Goal: Information Seeking & Learning: Understand process/instructions

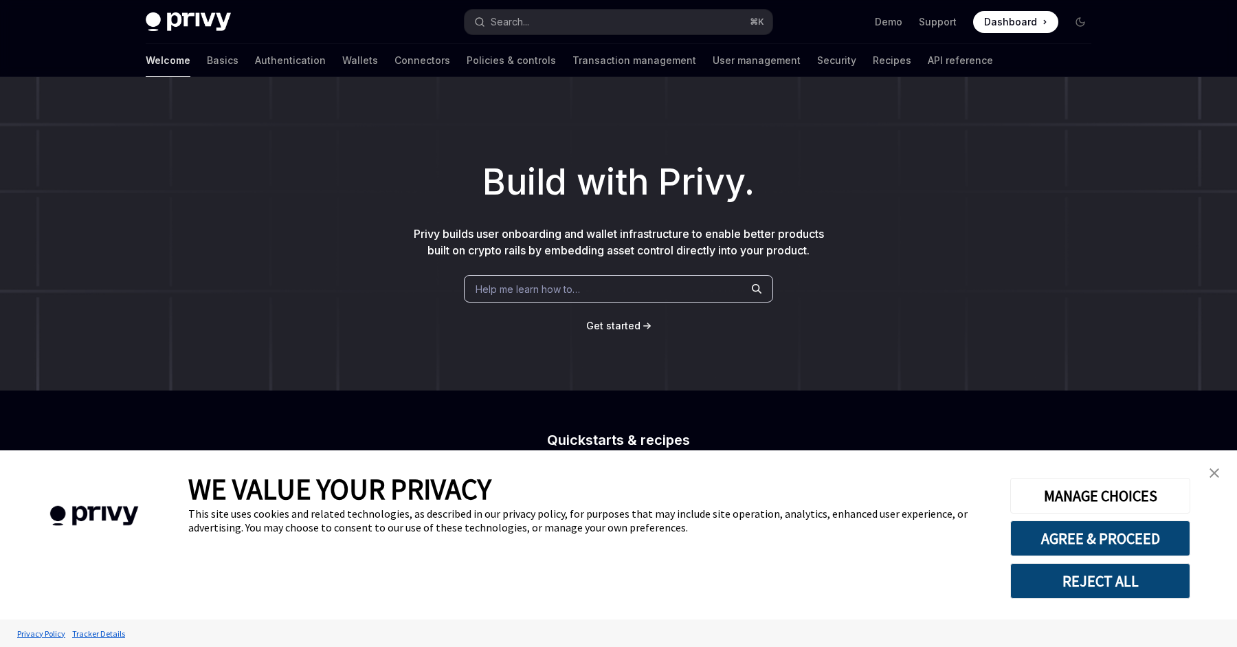
click at [520, 297] on div "Help me learn how to…" at bounding box center [618, 288] width 309 height 27
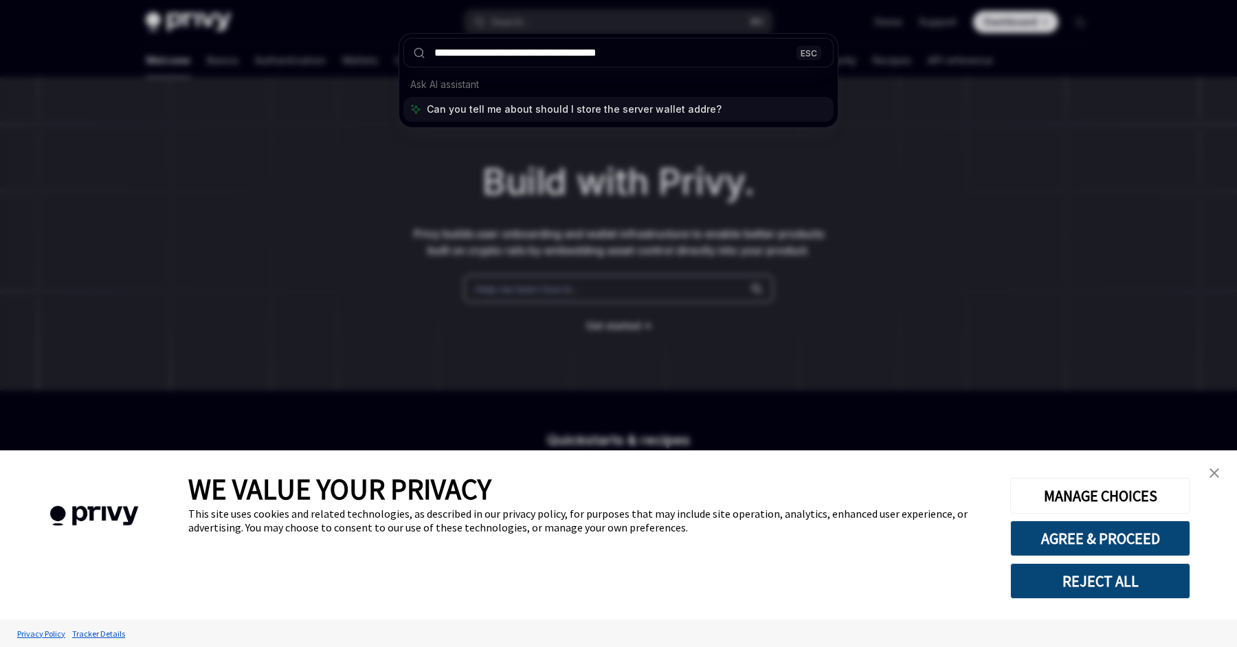
type input "**********"
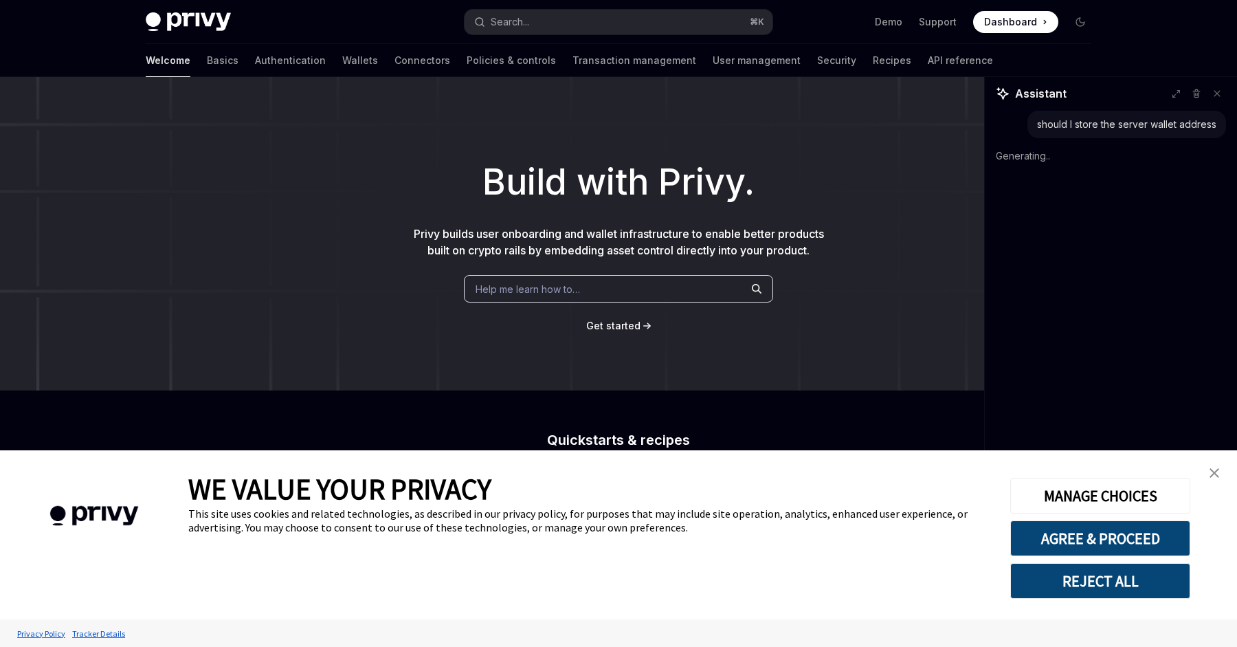
click at [1209, 473] on img "close banner" at bounding box center [1214, 473] width 10 height 10
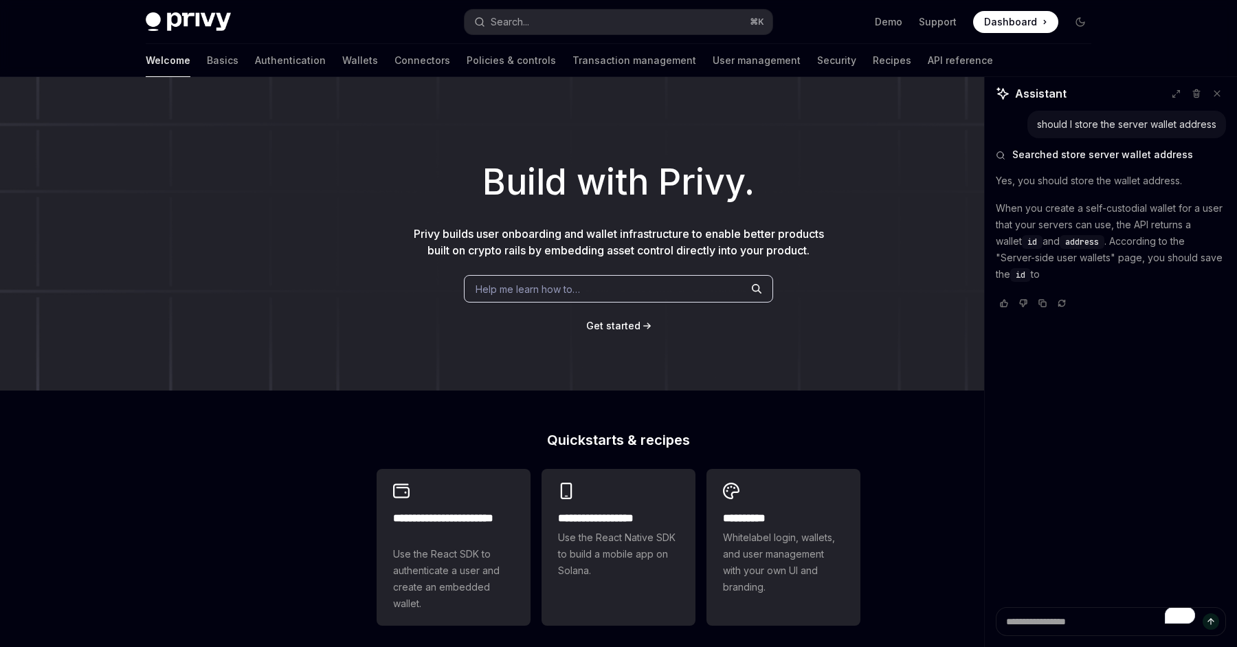
click at [512, 171] on h1 "Build with Privy." at bounding box center [618, 182] width 1193 height 54
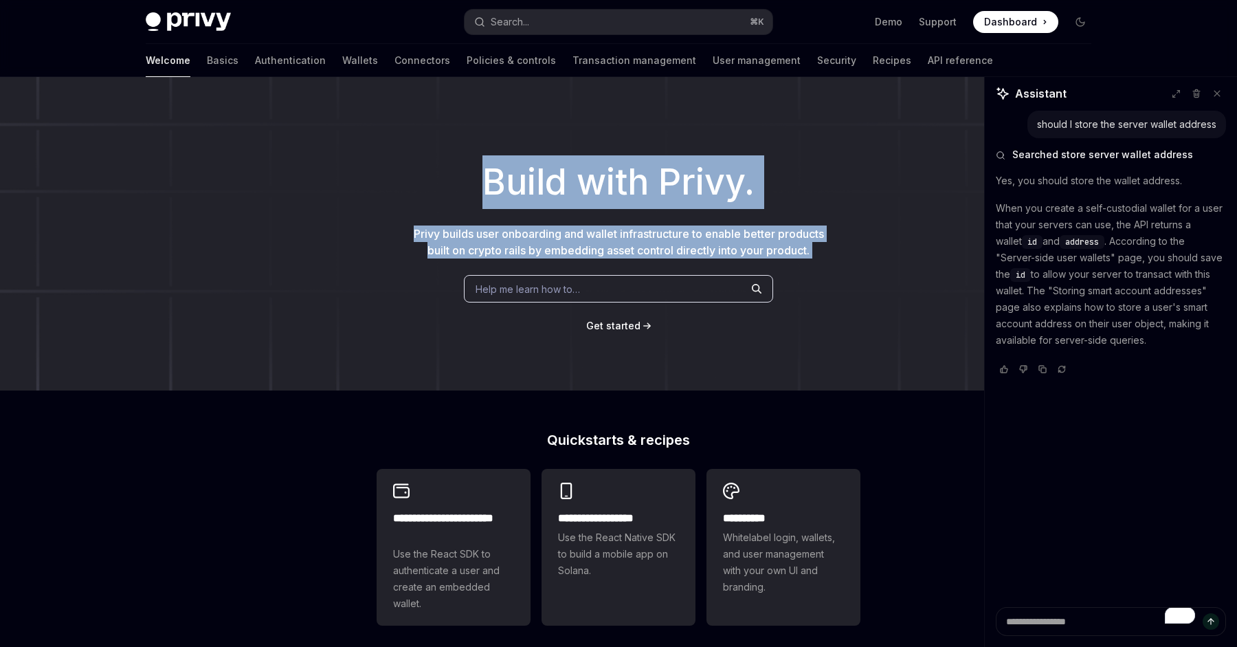
drag, startPoint x: 512, startPoint y: 171, endPoint x: 697, endPoint y: 259, distance: 205.3
click at [697, 259] on div "Build with Privy. Privy builds user onboarding and wallet infrastructure to ena…" at bounding box center [618, 233] width 1237 height 313
click at [686, 187] on h1 "Build with Privy." at bounding box center [618, 182] width 1193 height 54
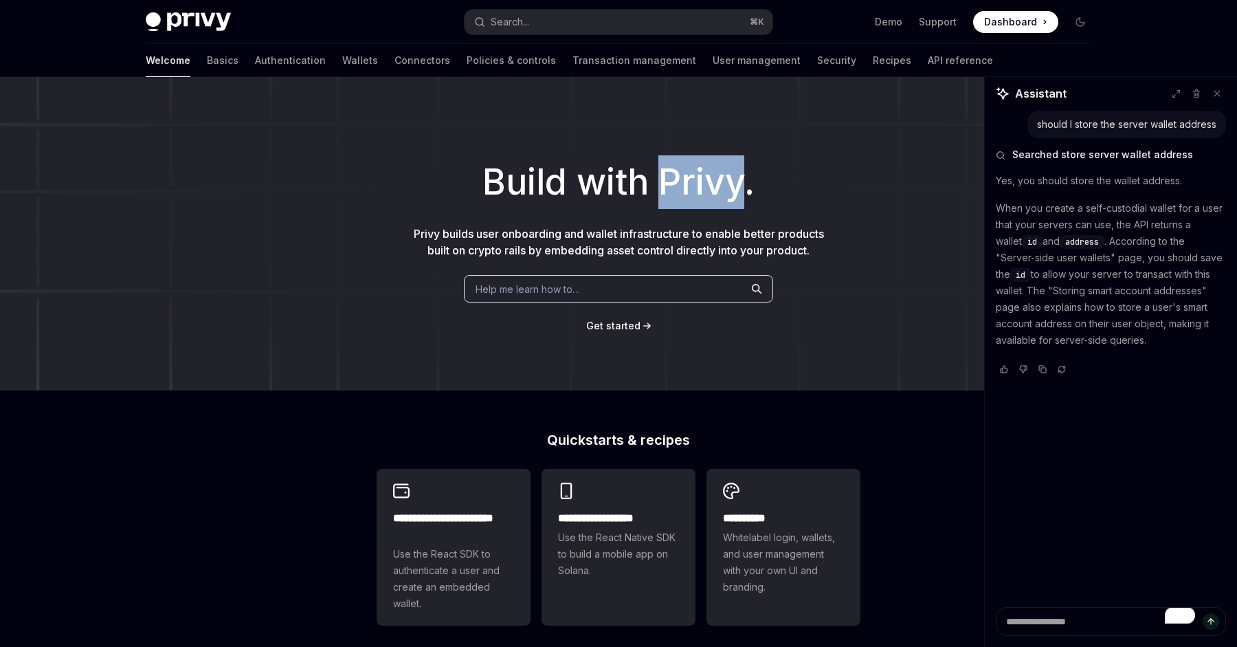
click at [686, 187] on h1 "Build with Privy." at bounding box center [618, 182] width 1193 height 54
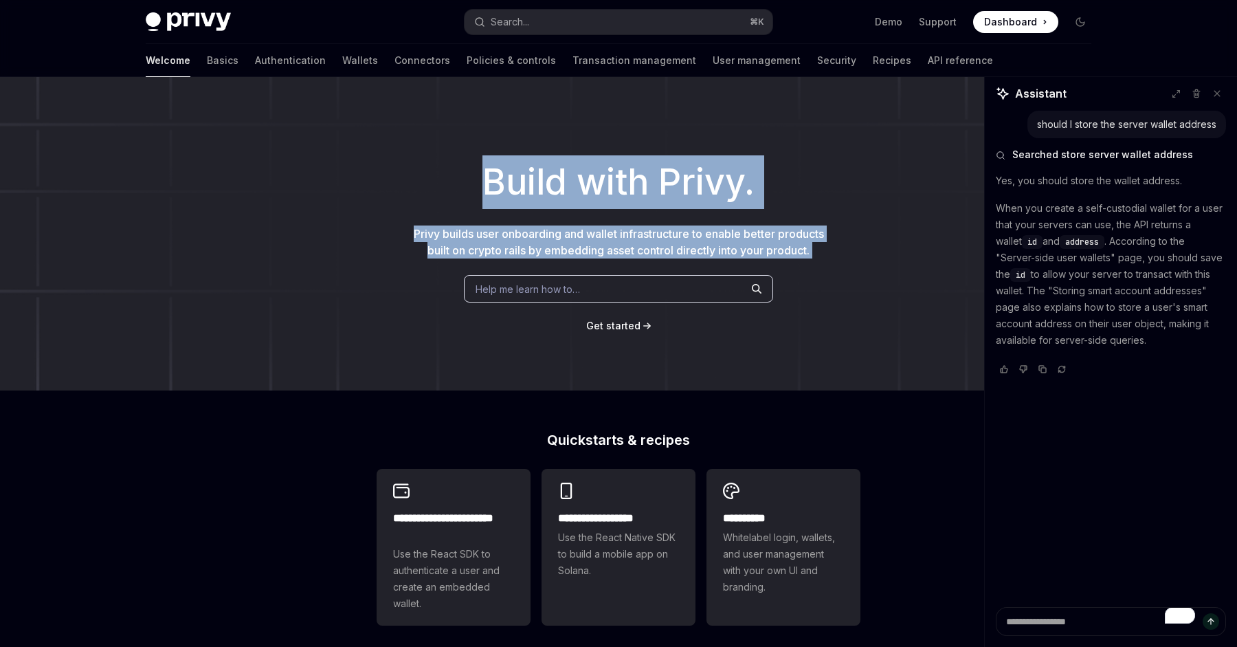
drag, startPoint x: 686, startPoint y: 187, endPoint x: 772, endPoint y: 263, distance: 114.9
click at [772, 263] on div "Build with Privy. Privy builds user onboarding and wallet infrastructure to ena…" at bounding box center [618, 233] width 1237 height 313
click at [772, 258] on p "Privy builds user onboarding and wallet infrastructure to enable better product…" at bounding box center [619, 241] width 418 height 33
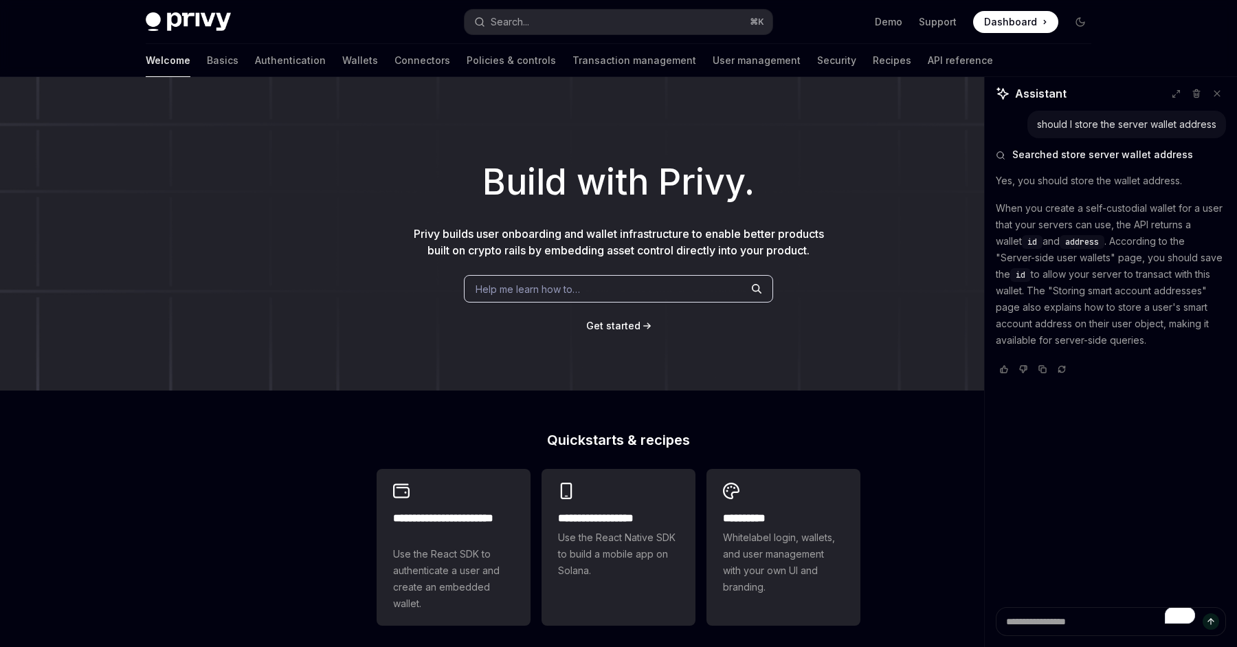
click at [772, 258] on p "Privy builds user onboarding and wallet infrastructure to enable better product…" at bounding box center [619, 241] width 418 height 33
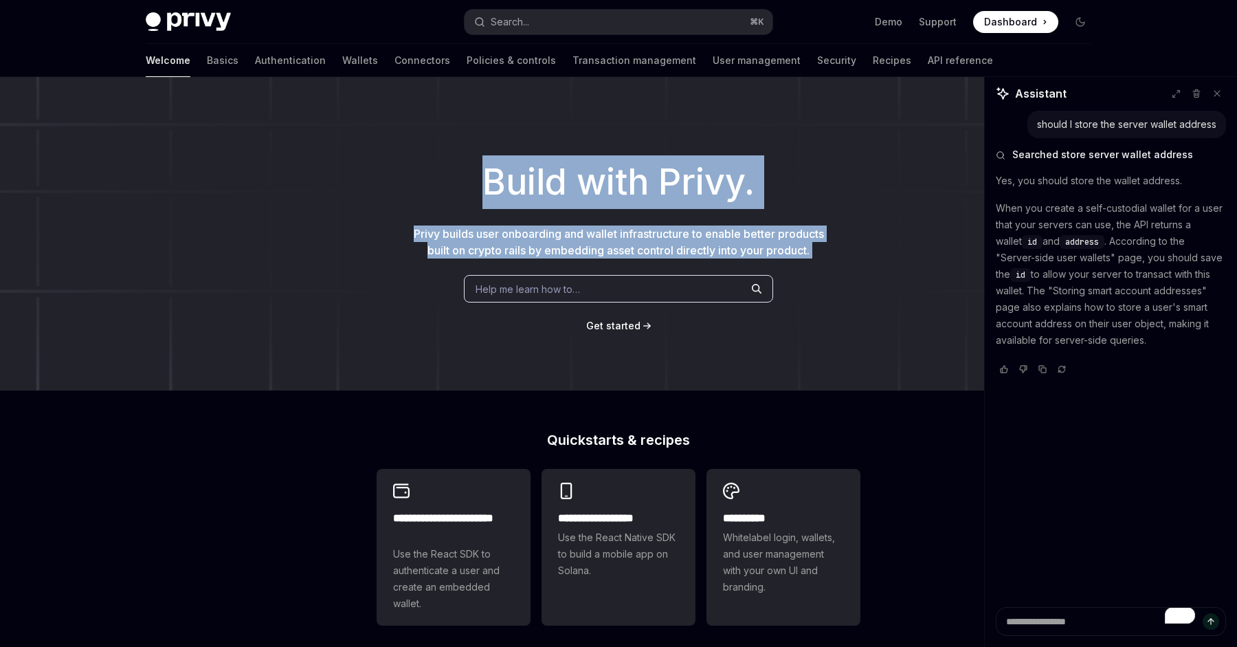
drag, startPoint x: 772, startPoint y: 263, endPoint x: 692, endPoint y: 194, distance: 105.3
click at [692, 194] on div "Build with Privy. Privy builds user onboarding and wallet infrastructure to ena…" at bounding box center [618, 233] width 1237 height 313
click at [692, 194] on h1 "Build with Privy." at bounding box center [618, 182] width 1193 height 54
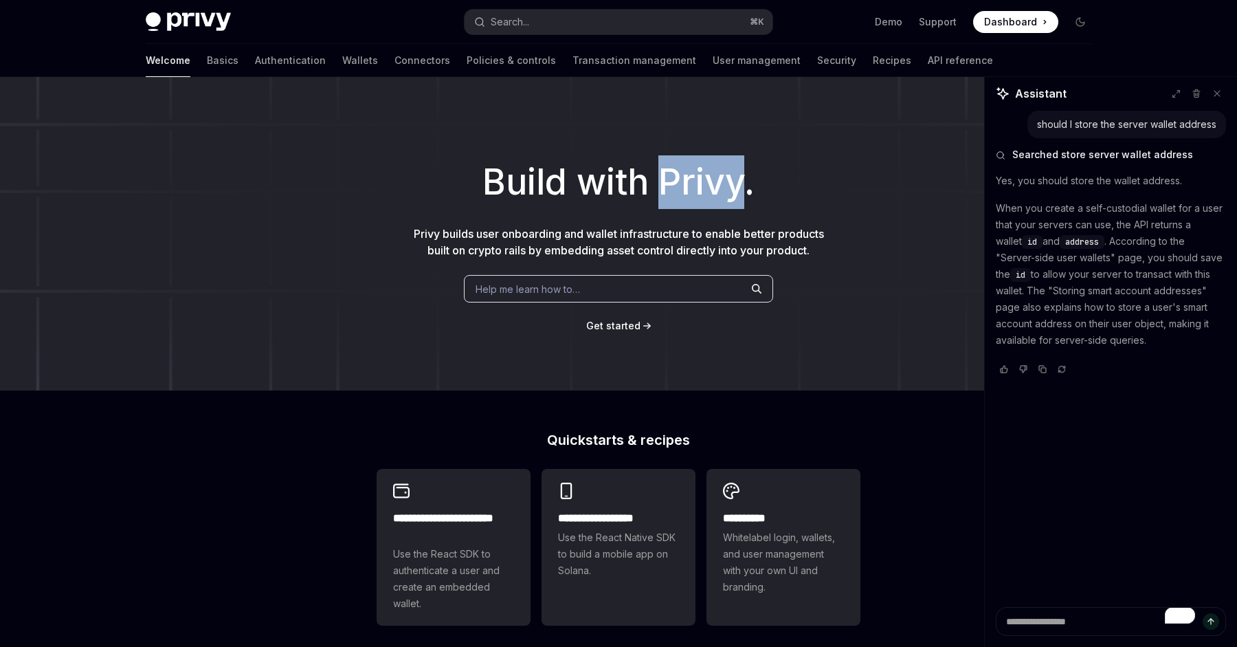
click at [692, 194] on h1 "Build with Privy." at bounding box center [618, 182] width 1193 height 54
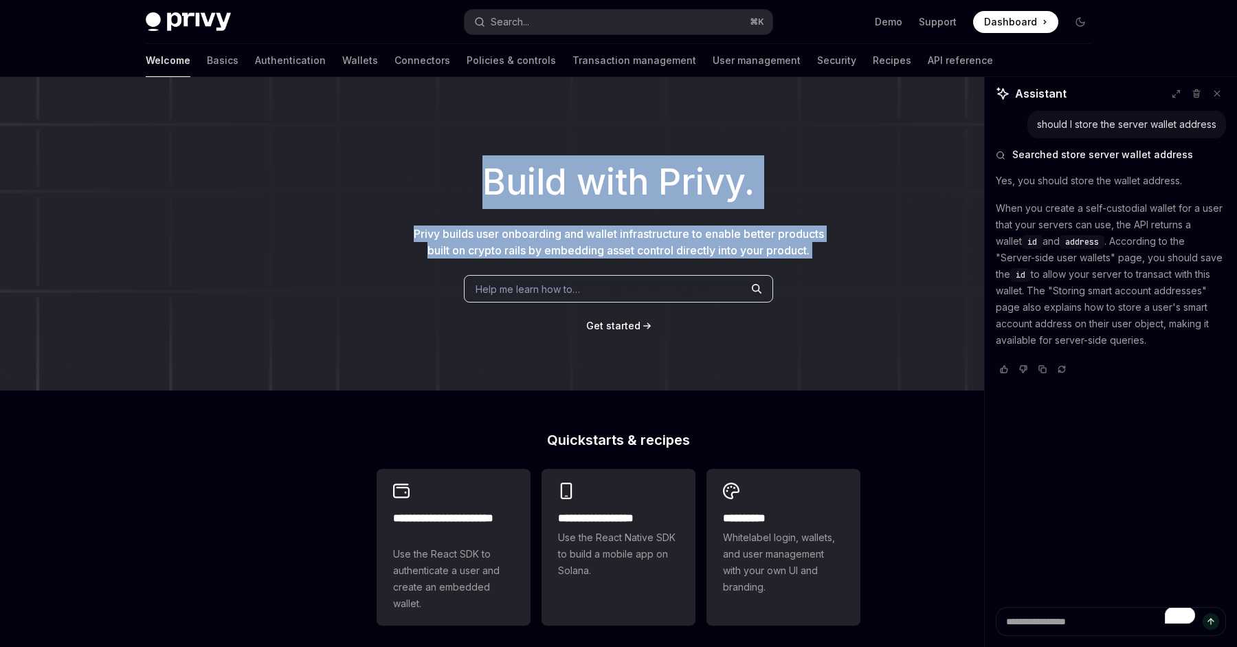
drag, startPoint x: 692, startPoint y: 194, endPoint x: 757, endPoint y: 243, distance: 81.1
click at [757, 243] on div "Build with Privy. Privy builds user onboarding and wallet infrastructure to ena…" at bounding box center [618, 233] width 1237 height 313
click at [757, 243] on p "Privy builds user onboarding and wallet infrastructure to enable better product…" at bounding box center [619, 241] width 418 height 33
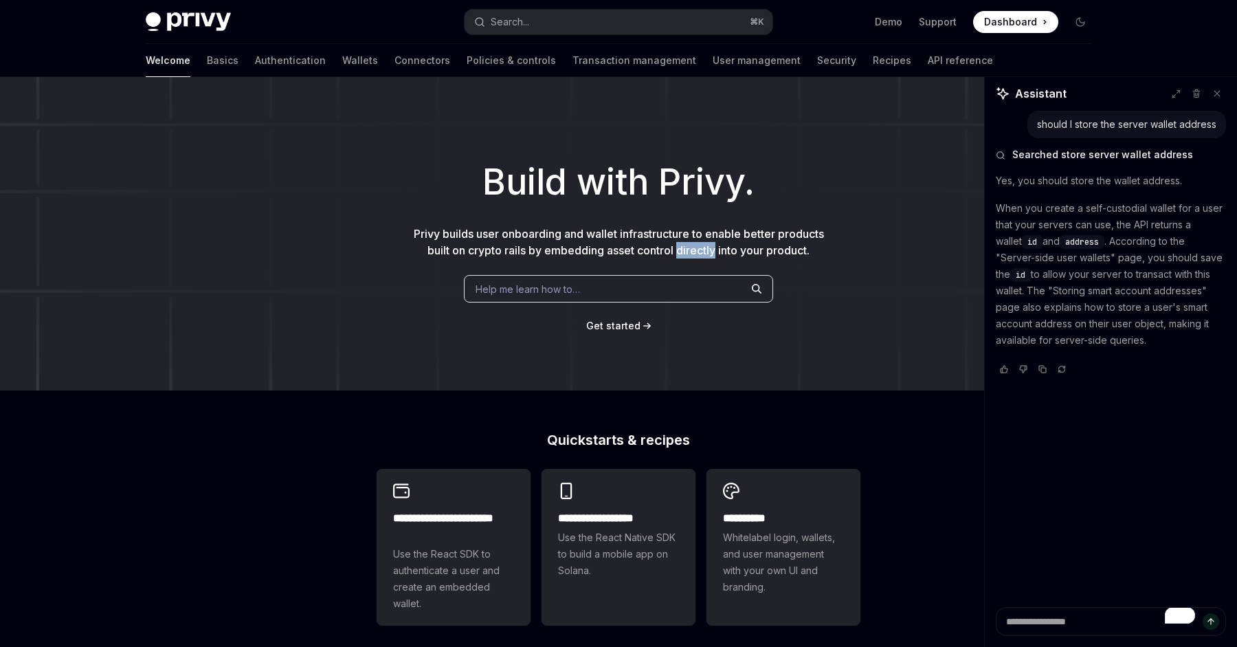
click at [757, 243] on p "Privy builds user onboarding and wallet infrastructure to enable better product…" at bounding box center [619, 241] width 418 height 33
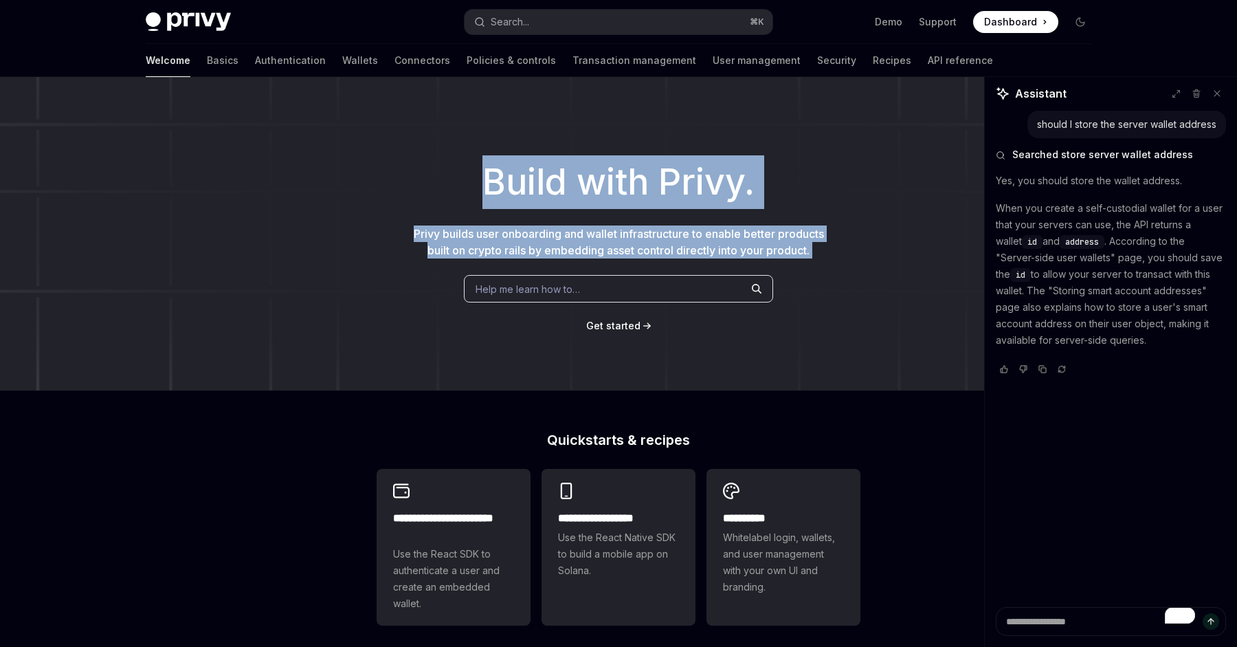
drag, startPoint x: 757, startPoint y: 243, endPoint x: 779, endPoint y: 161, distance: 83.8
click at [779, 161] on div "Build with Privy. Privy builds user onboarding and wallet infrastructure to ena…" at bounding box center [618, 233] width 1237 height 313
click at [779, 161] on h1 "Build with Privy." at bounding box center [618, 182] width 1193 height 54
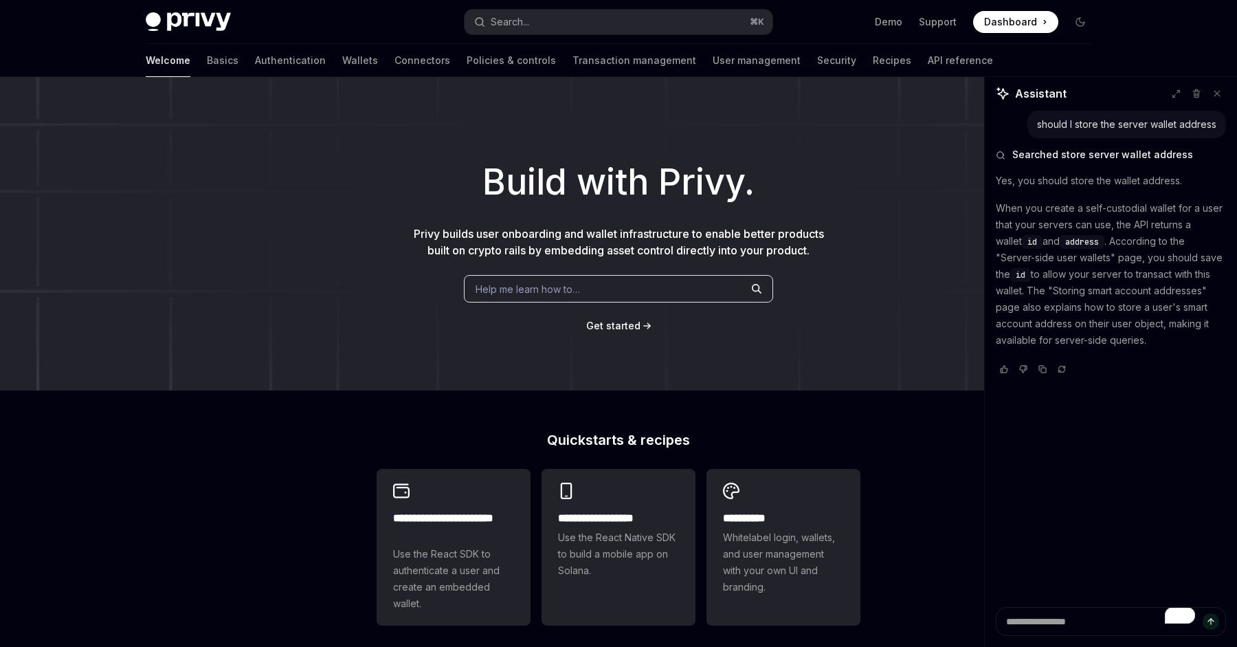
click at [779, 161] on h1 "Build with Privy." at bounding box center [618, 182] width 1193 height 54
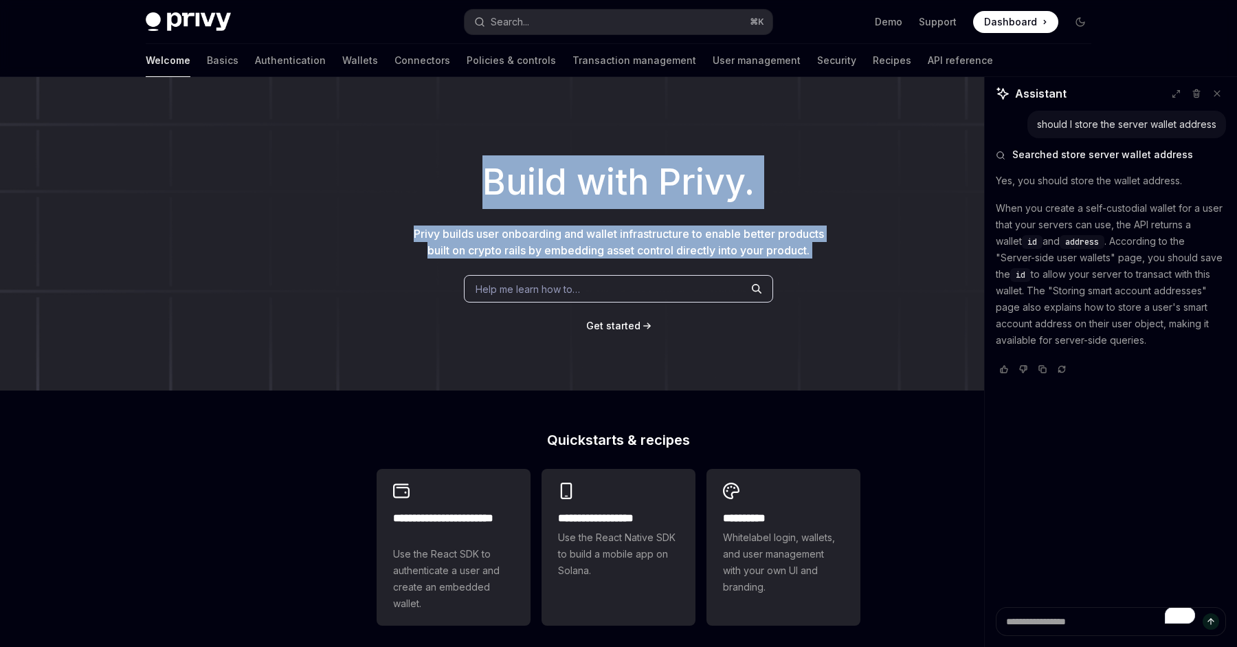
drag, startPoint x: 779, startPoint y: 161, endPoint x: 832, endPoint y: 234, distance: 89.9
click at [832, 234] on div "Build with Privy. Privy builds user onboarding and wallet infrastructure to ena…" at bounding box center [618, 233] width 1237 height 313
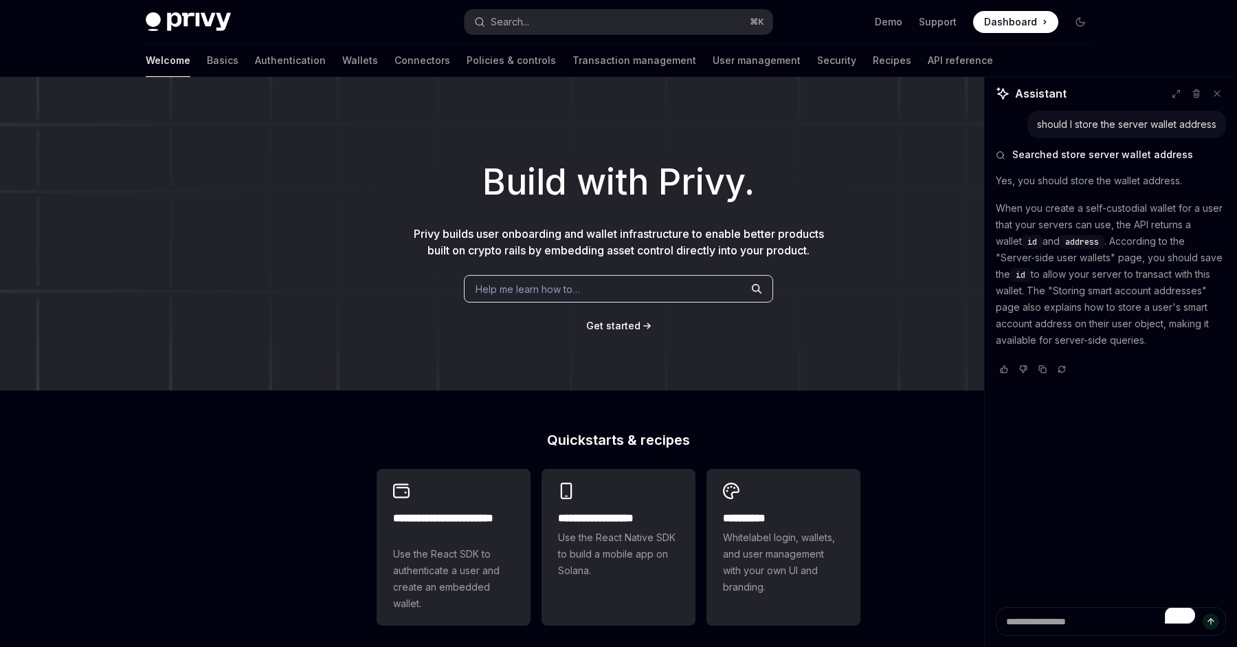
click at [841, 27] on div "Demo Support Dashboard Dashboard" at bounding box center [937, 22] width 308 height 22
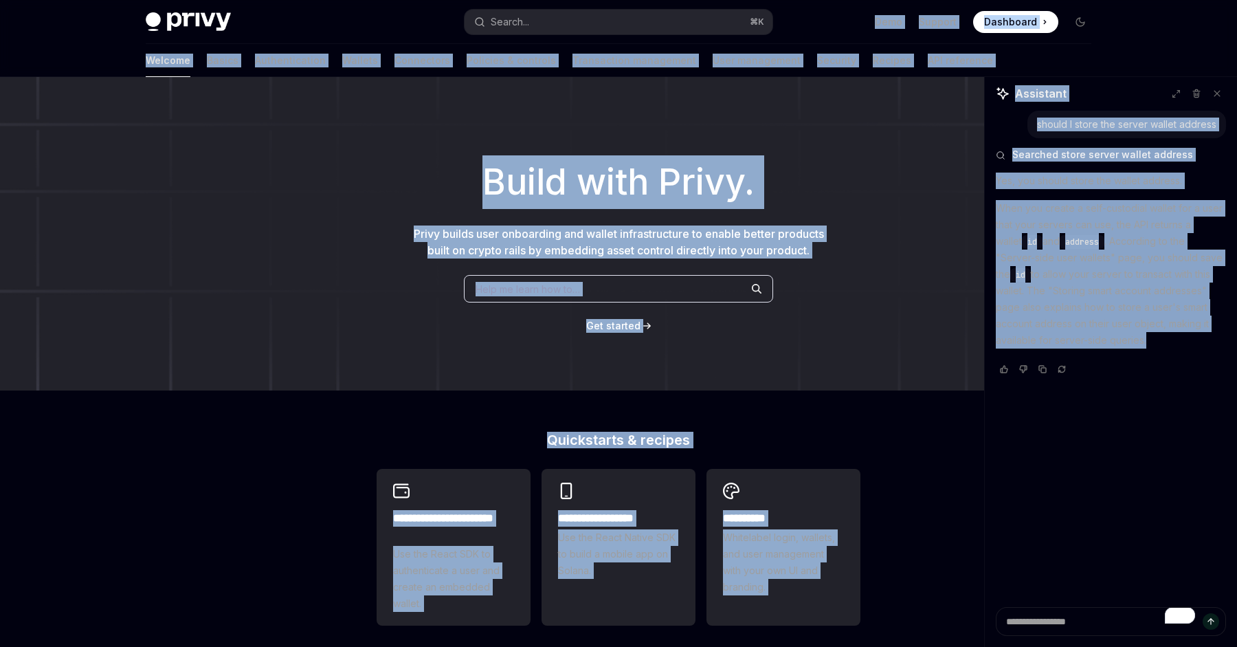
drag, startPoint x: 841, startPoint y: 27, endPoint x: 1049, endPoint y: 397, distance: 424.0
click at [1049, 397] on div "**********" at bounding box center [618, 554] width 1237 height 1109
click at [1049, 397] on div "should I store the server wallet address Searched store server wallet address Y…" at bounding box center [1111, 359] width 252 height 496
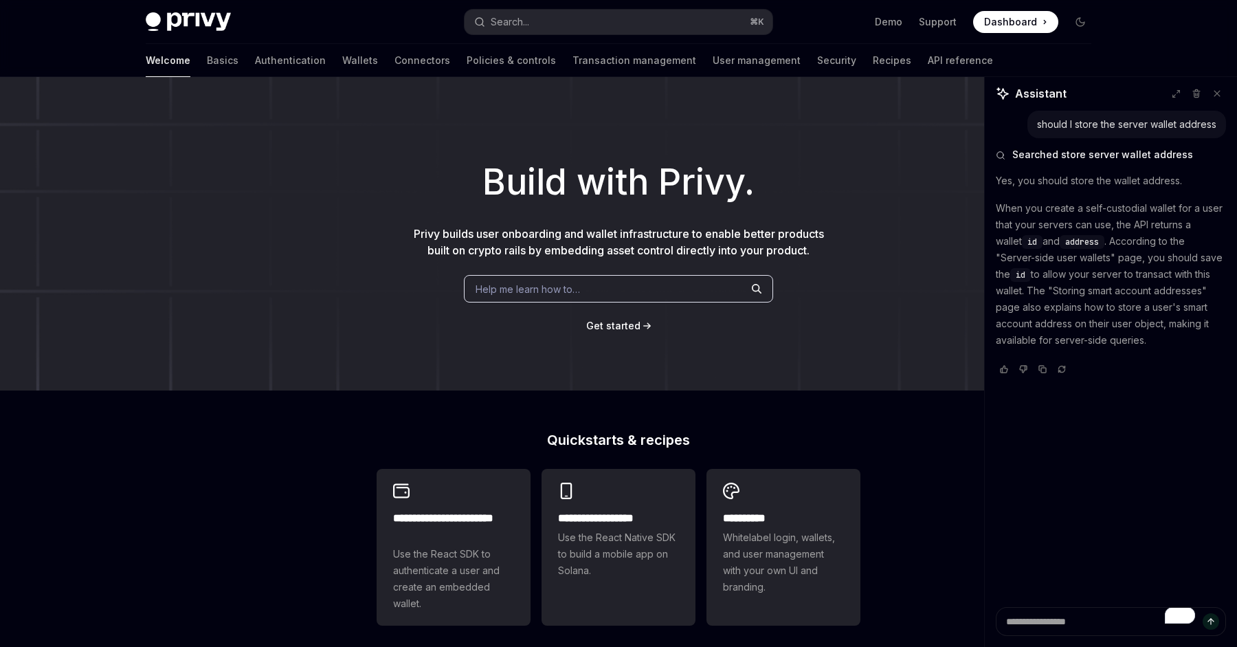
drag, startPoint x: 1049, startPoint y: 397, endPoint x: 1106, endPoint y: 327, distance: 90.3
click at [1106, 327] on div "should I store the server wallet address Searched store server wallet address Y…" at bounding box center [1111, 359] width 252 height 496
click at [1106, 327] on p "When you create a self-custodial wallet for a user that your servers can use, t…" at bounding box center [1111, 274] width 230 height 148
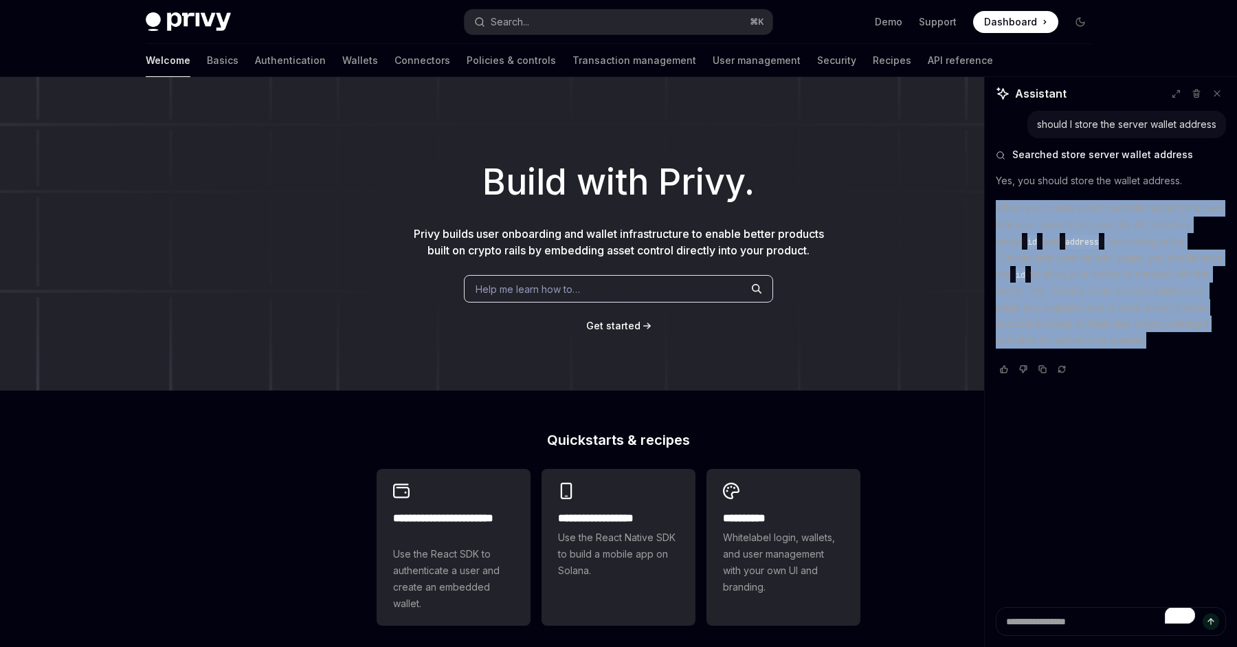
click at [1106, 327] on p "When you create a self-custodial wallet for a user that your servers can use, t…" at bounding box center [1111, 274] width 230 height 148
click at [1077, 289] on p "When you create a self-custodial wallet for a user that your servers can use, t…" at bounding box center [1111, 274] width 230 height 148
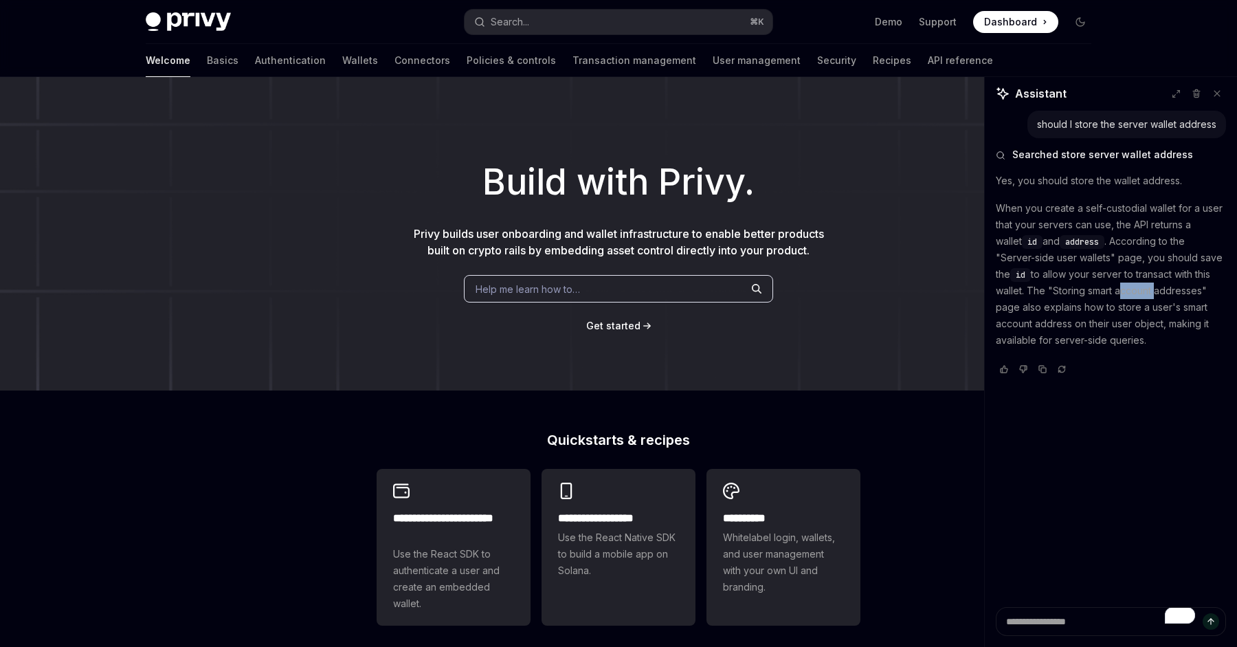
click at [1077, 289] on p "When you create a self-custodial wallet for a user that your servers can use, t…" at bounding box center [1111, 274] width 230 height 148
click at [1015, 267] on p "When you create a self-custodial wallet for a user that your servers can use, t…" at bounding box center [1111, 274] width 230 height 148
drag, startPoint x: 1015, startPoint y: 267, endPoint x: 1093, endPoint y: 298, distance: 84.5
click at [1093, 298] on p "When you create a self-custodial wallet for a user that your servers can use, t…" at bounding box center [1111, 274] width 230 height 148
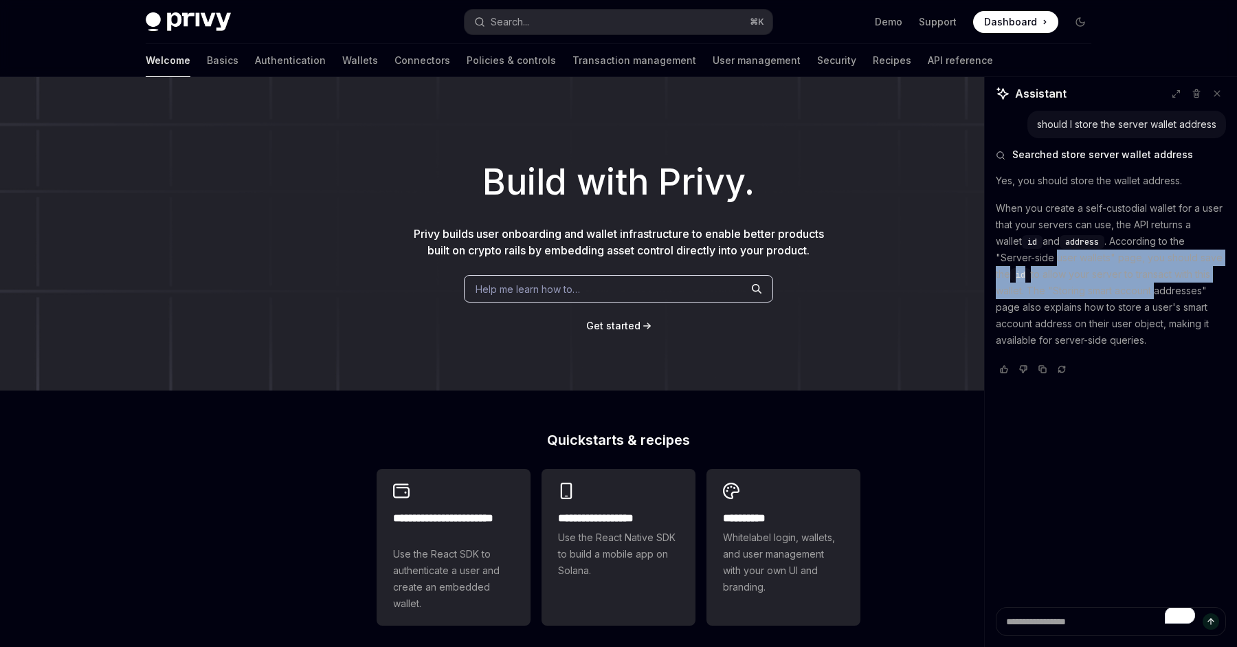
drag, startPoint x: 1093, startPoint y: 298, endPoint x: 999, endPoint y: 258, distance: 102.5
click at [999, 258] on p "When you create a self-custodial wallet for a user that your servers can use, t…" at bounding box center [1111, 274] width 230 height 148
drag, startPoint x: 999, startPoint y: 258, endPoint x: 1038, endPoint y: 278, distance: 43.7
click at [1038, 278] on p "When you create a self-custodial wallet for a user that your servers can use, t…" at bounding box center [1111, 274] width 230 height 148
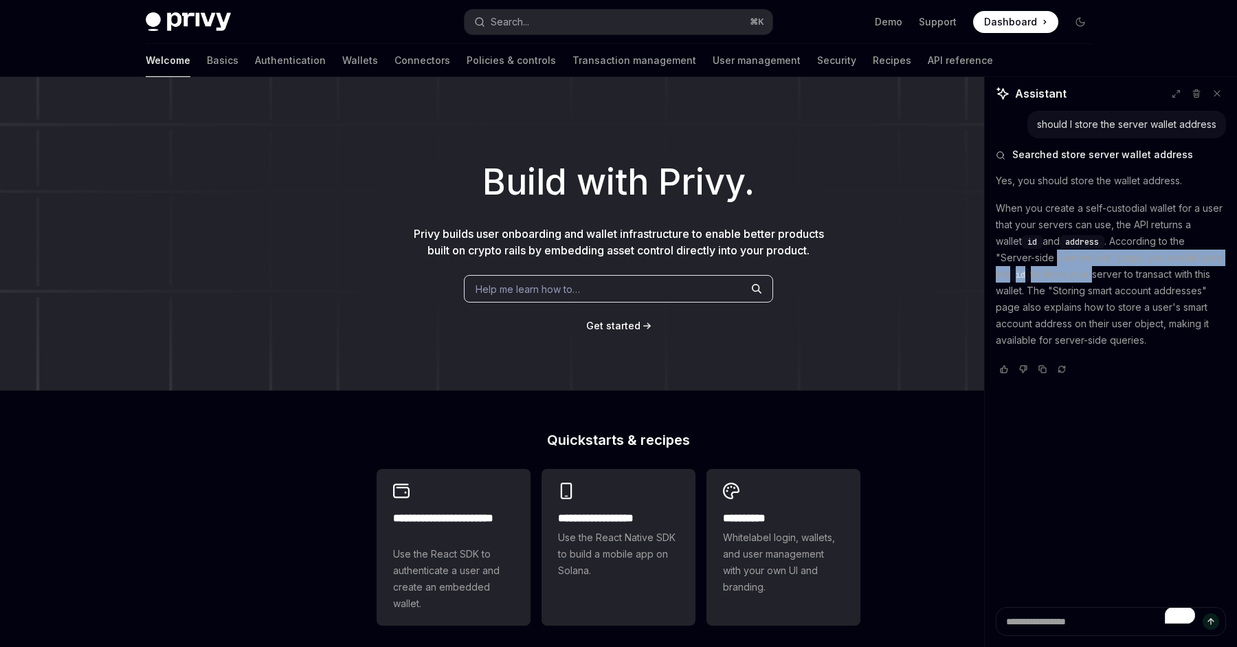
click at [1038, 278] on p "When you create a self-custodial wallet for a user that your servers can use, t…" at bounding box center [1111, 274] width 230 height 148
click at [276, 61] on div "Welcome Basics Authentication Wallets Connectors Policies & controls Transactio…" at bounding box center [569, 60] width 847 height 33
click at [342, 61] on link "Wallets" at bounding box center [360, 60] width 36 height 33
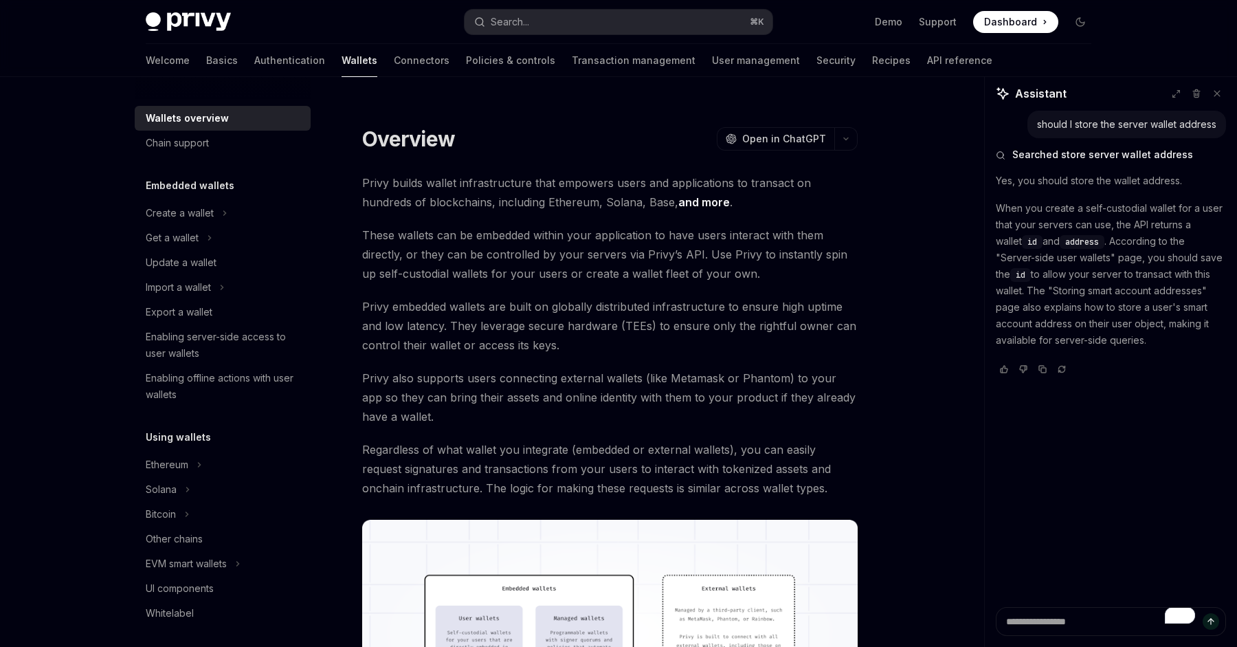
click at [418, 181] on span "Privy builds wallet infrastructure that empowers users and applications to tran…" at bounding box center [609, 192] width 495 height 38
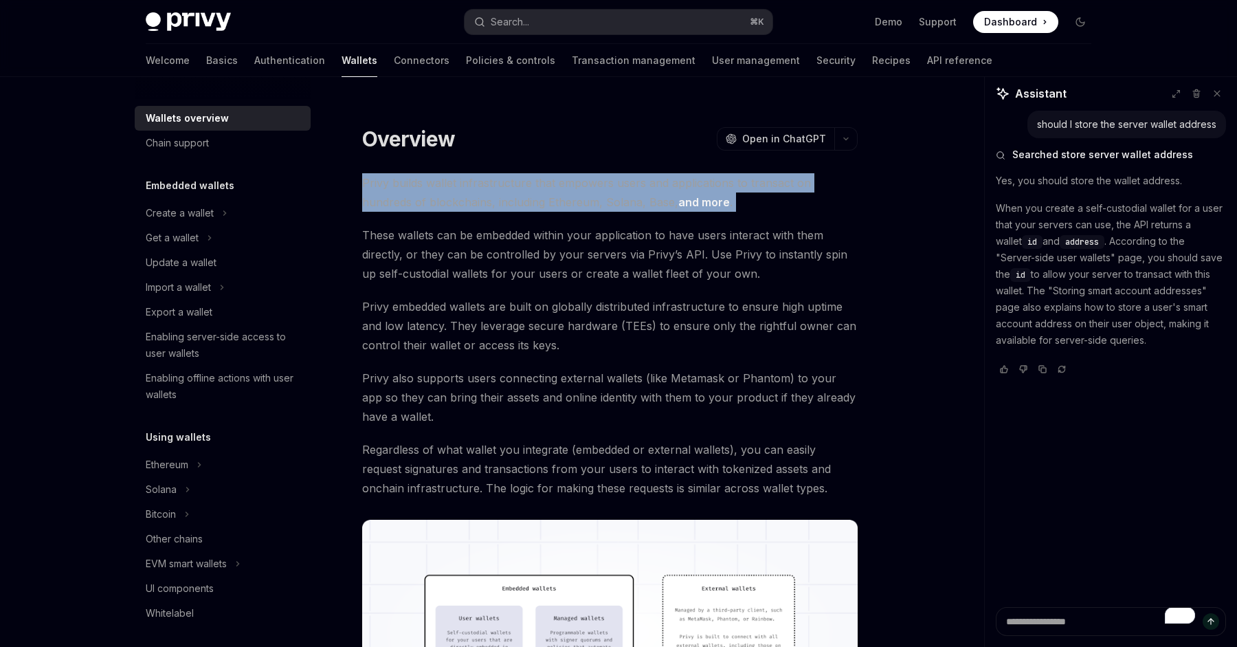
drag, startPoint x: 418, startPoint y: 181, endPoint x: 449, endPoint y: 222, distance: 51.0
click at [421, 186] on span "Privy builds wallet infrastructure that empowers users and applications to tran…" at bounding box center [609, 192] width 495 height 38
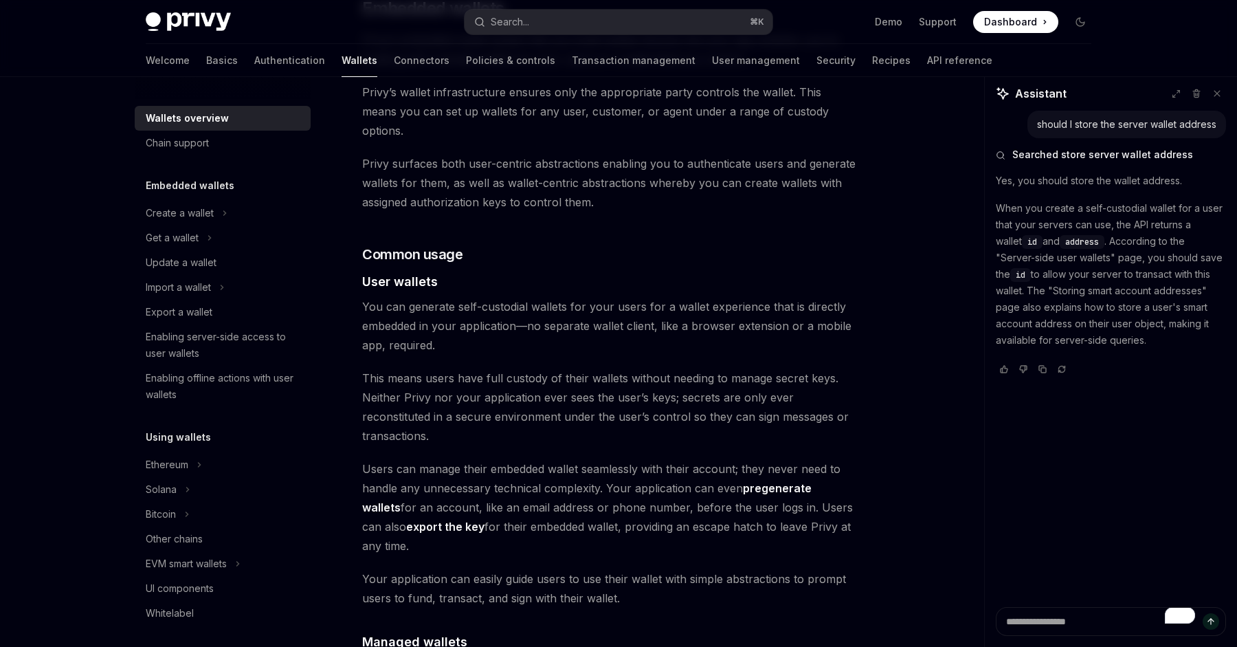
scroll to position [781, 0]
click at [610, 375] on span "This means users have full custody of their wallets without needing to manage s…" at bounding box center [609, 406] width 495 height 77
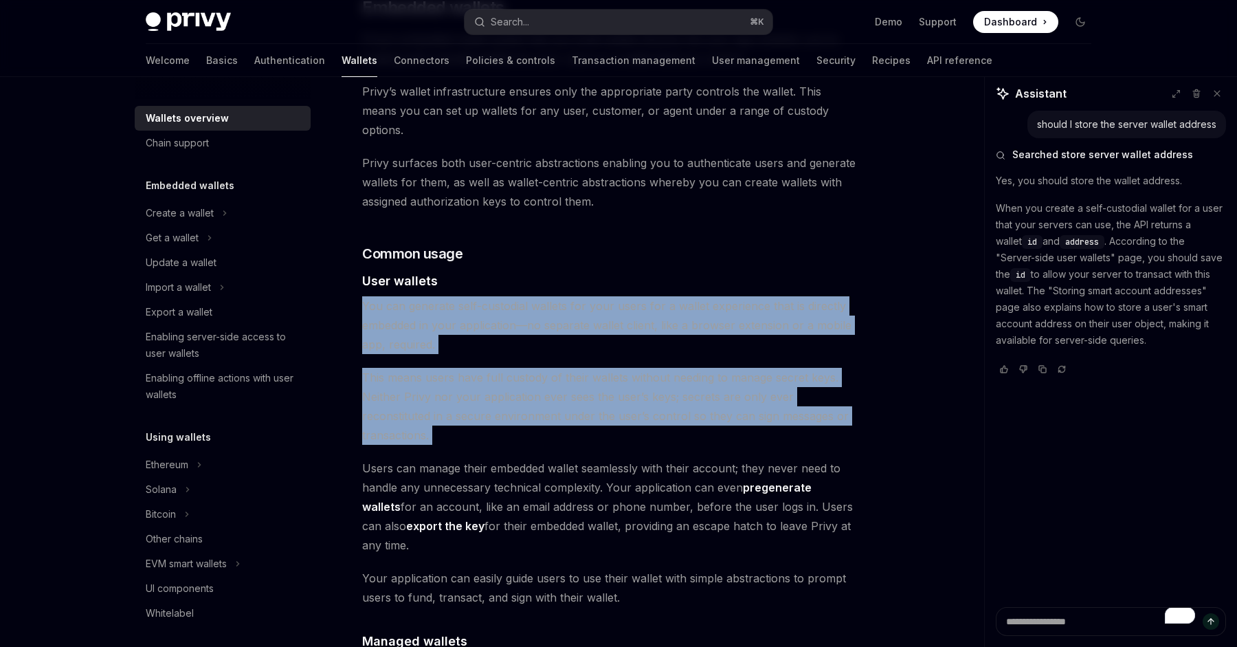
drag, startPoint x: 610, startPoint y: 375, endPoint x: 537, endPoint y: 302, distance: 103.0
click at [537, 302] on div "Privy builds wallet infrastructure that empowers users and applications to tran…" at bounding box center [609, 609] width 495 height 2435
click at [537, 302] on span "You can generate self-custodial wallets for your users for a wallet experience …" at bounding box center [609, 325] width 495 height 58
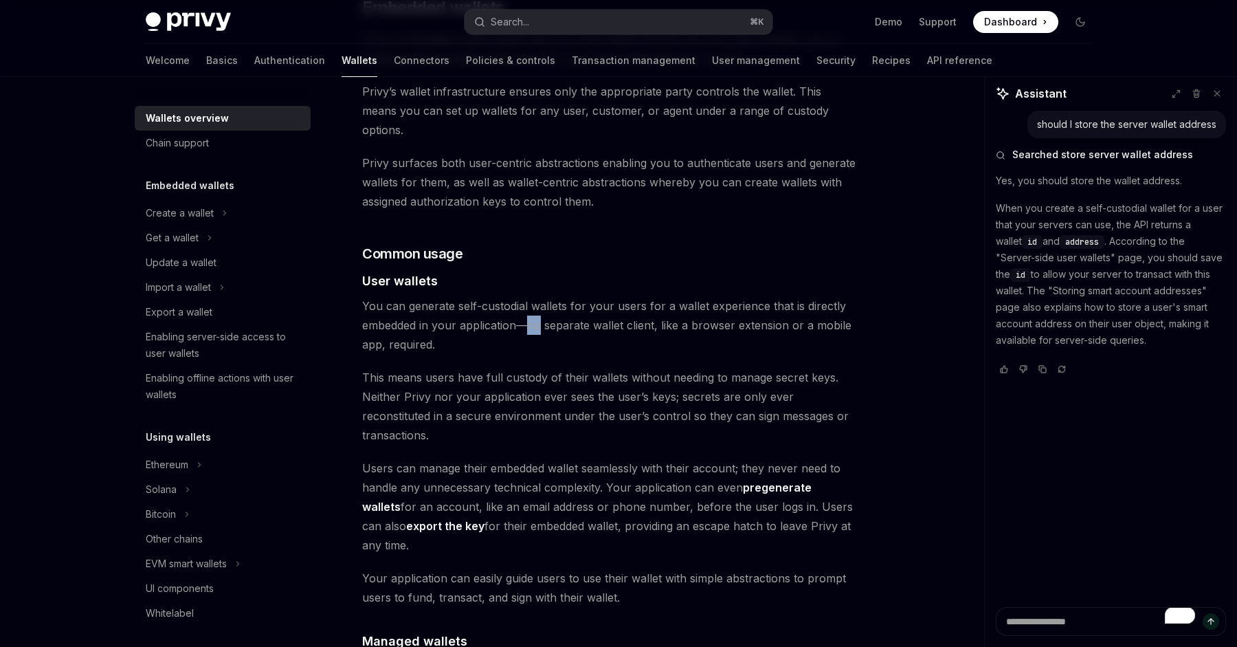
click at [537, 302] on span "You can generate self-custodial wallets for your users for a wallet experience …" at bounding box center [609, 325] width 495 height 58
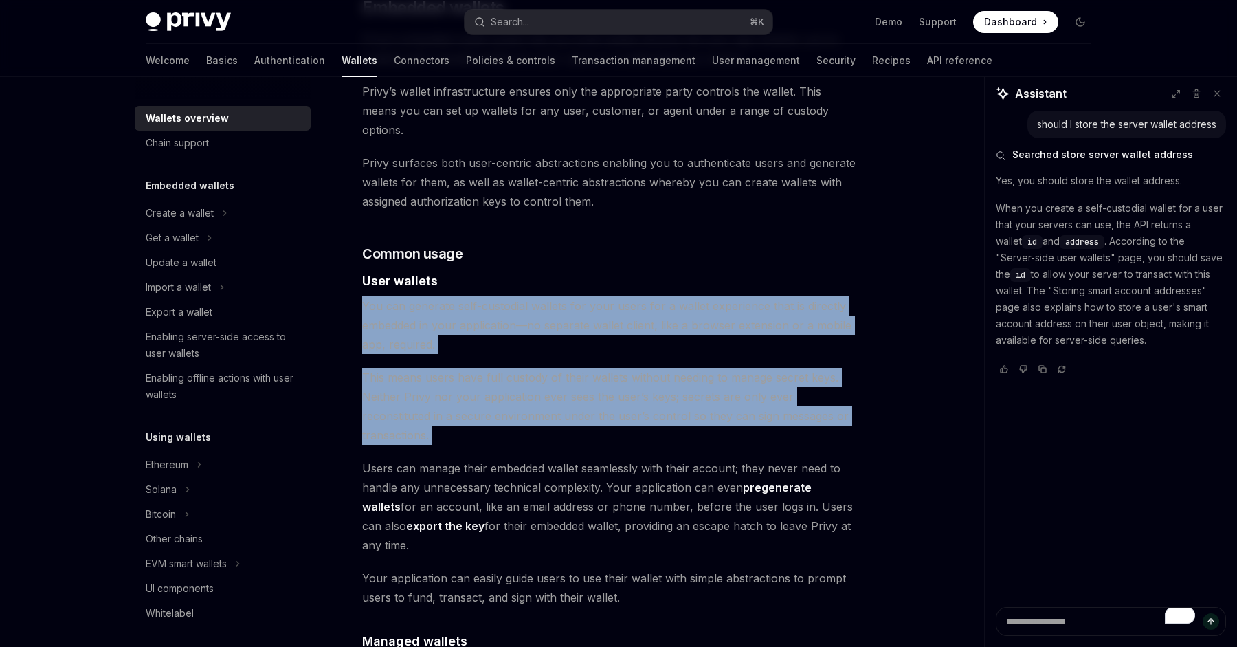
drag, startPoint x: 537, startPoint y: 302, endPoint x: 569, endPoint y: 357, distance: 63.2
click at [569, 357] on div "Privy builds wallet infrastructure that empowers users and applications to tran…" at bounding box center [609, 609] width 495 height 2435
click at [569, 368] on span "This means users have full custody of their wallets without needing to manage s…" at bounding box center [609, 406] width 495 height 77
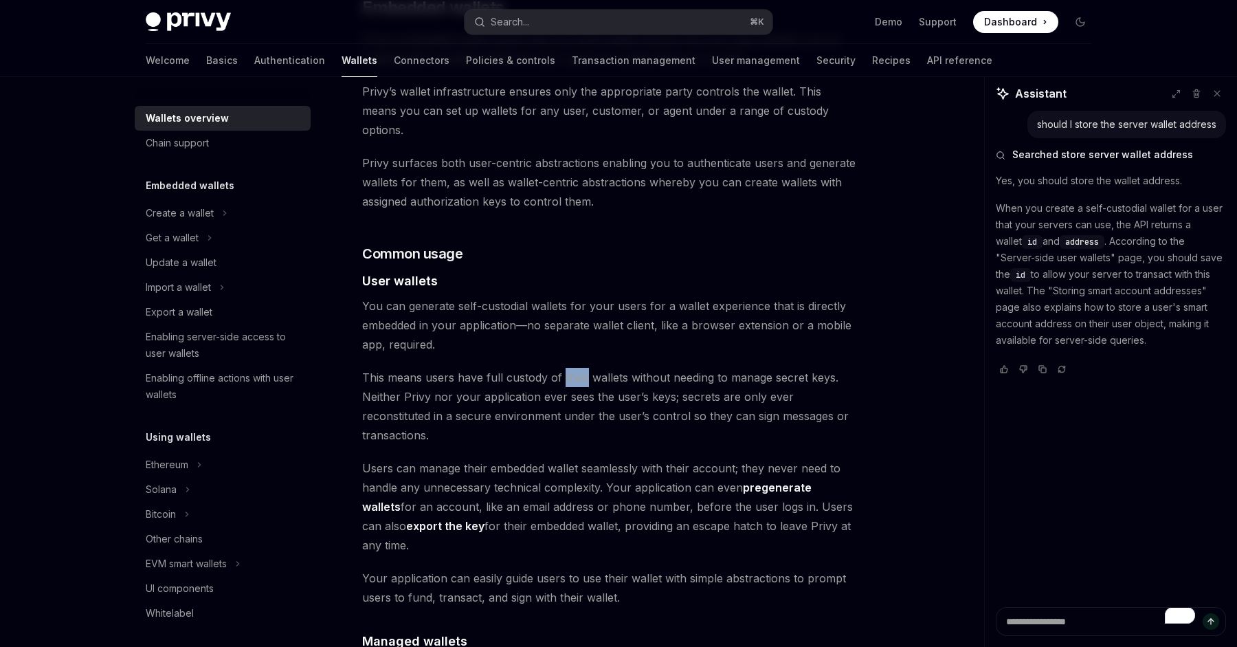
click at [569, 368] on span "This means users have full custody of their wallets without needing to manage s…" at bounding box center [609, 406] width 495 height 77
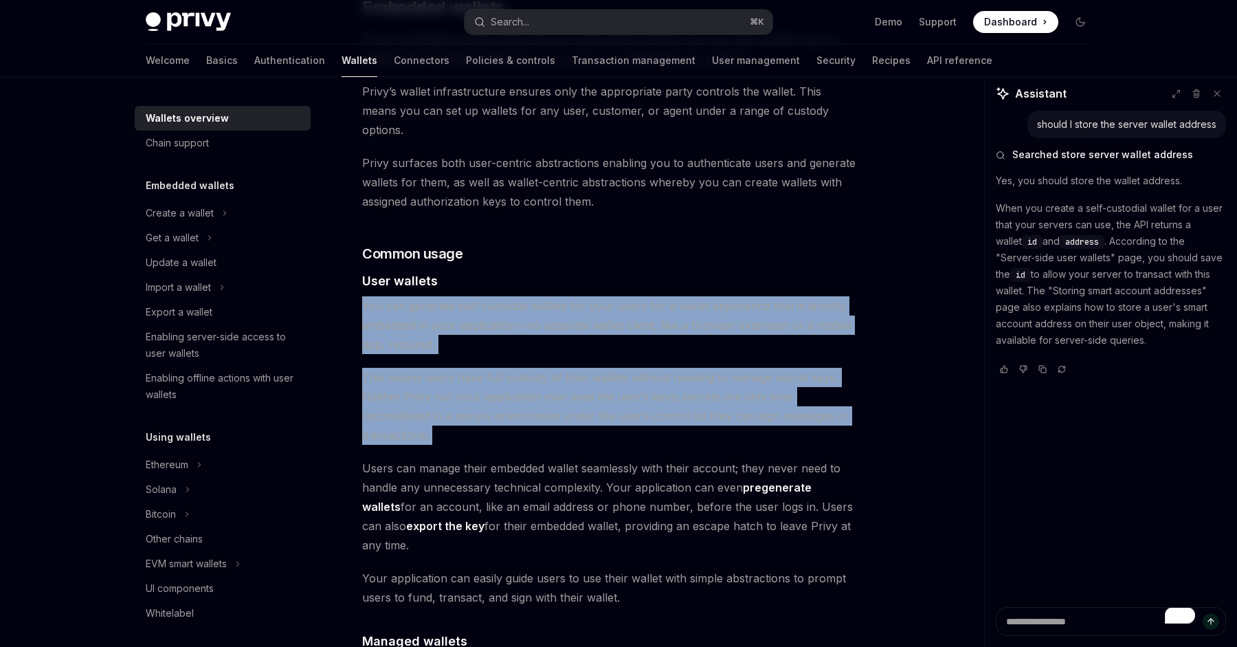
drag, startPoint x: 569, startPoint y: 357, endPoint x: 520, endPoint y: 289, distance: 83.2
click at [520, 289] on div "Privy builds wallet infrastructure that empowers users and applications to tran…" at bounding box center [609, 609] width 495 height 2435
click at [520, 296] on span "You can generate self-custodial wallets for your users for a wallet experience …" at bounding box center [609, 325] width 495 height 58
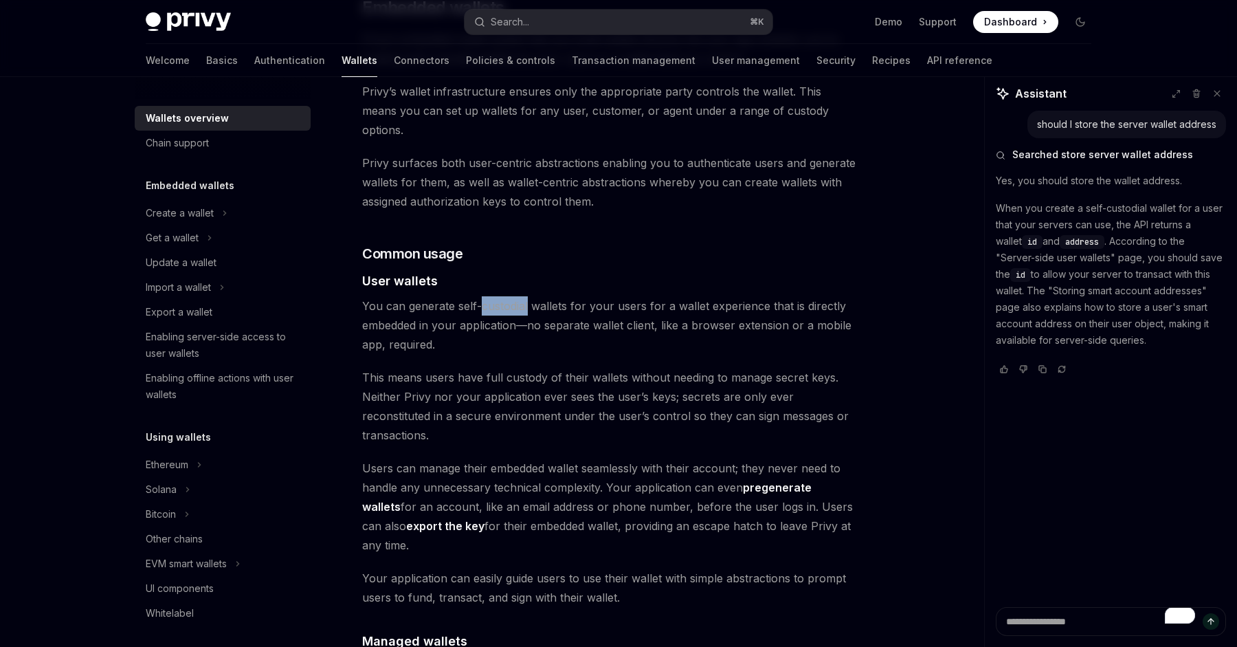
click at [520, 296] on span "You can generate self-custodial wallets for your users for a wallet experience …" at bounding box center [609, 325] width 495 height 58
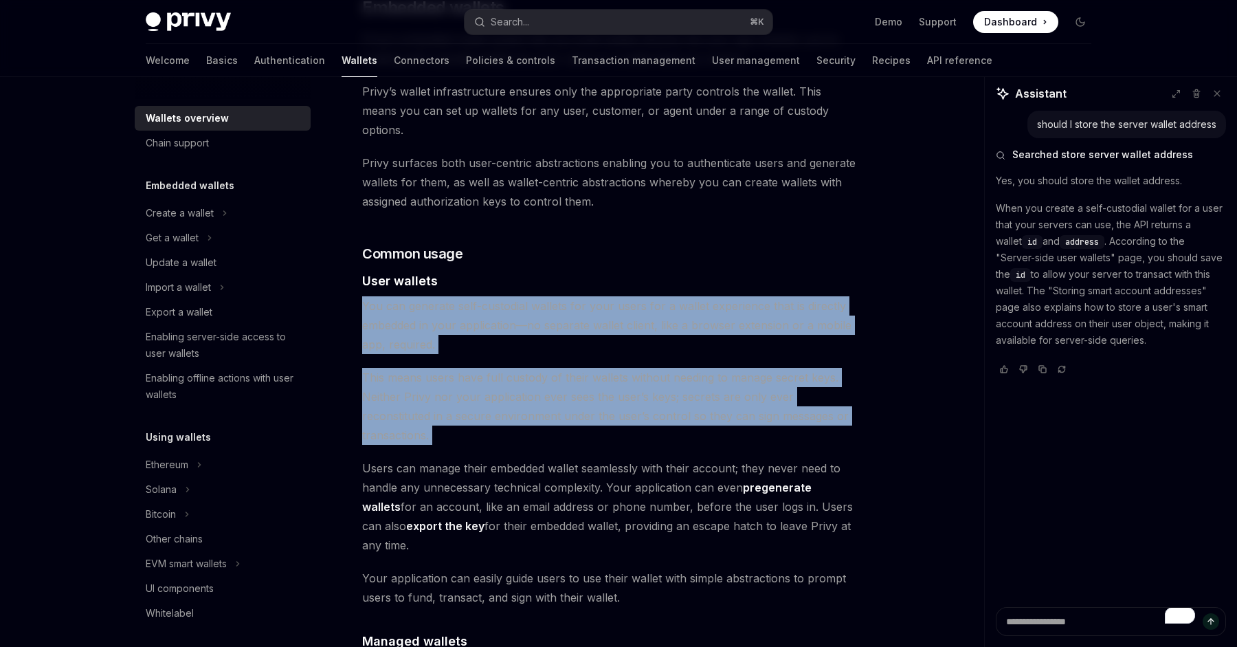
drag, startPoint x: 520, startPoint y: 289, endPoint x: 557, endPoint y: 360, distance: 79.9
click at [557, 361] on div "Privy builds wallet infrastructure that empowers users and applications to tran…" at bounding box center [609, 609] width 495 height 2435
click at [566, 386] on span "This means users have full custody of their wallets without needing to manage s…" at bounding box center [609, 406] width 495 height 77
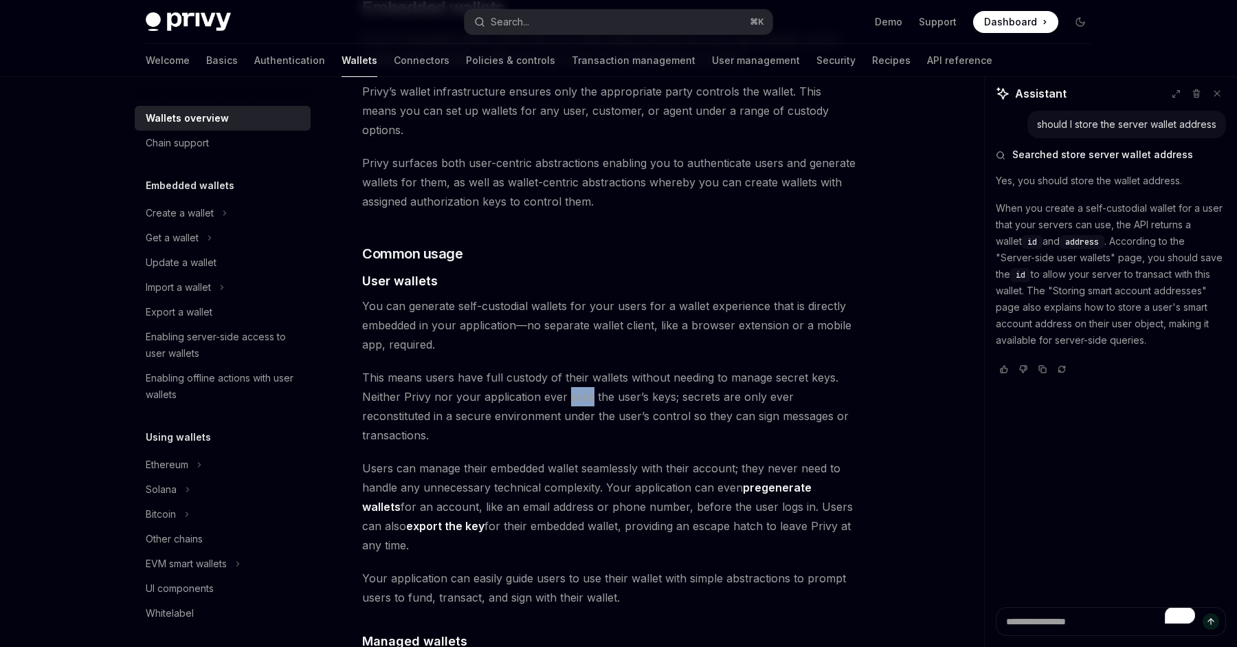
click at [566, 386] on span "This means users have full custody of their wallets without needing to manage s…" at bounding box center [609, 406] width 495 height 77
click at [566, 401] on span "This means users have full custody of their wallets without needing to manage s…" at bounding box center [609, 406] width 495 height 77
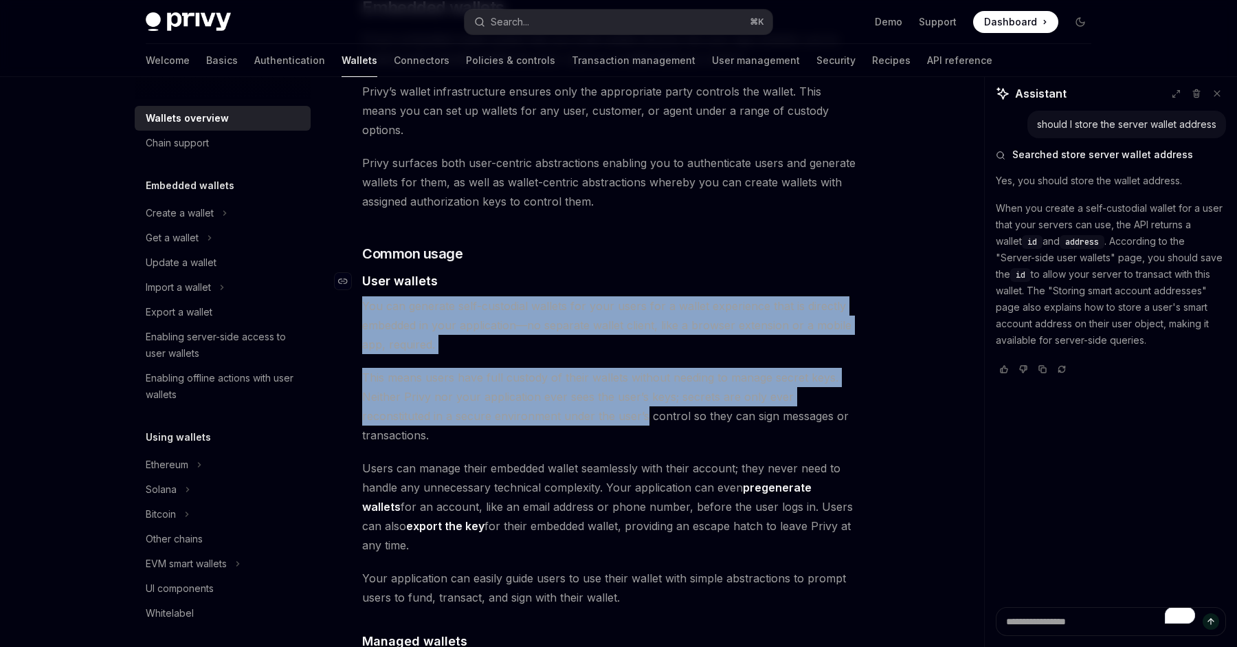
drag, startPoint x: 566, startPoint y: 401, endPoint x: 440, endPoint y: 270, distance: 180.8
click at [440, 270] on div "Privy builds wallet infrastructure that empowers users and applications to tran…" at bounding box center [609, 609] width 495 height 2435
click at [440, 271] on h4 "​ User wallets" at bounding box center [609, 280] width 495 height 19
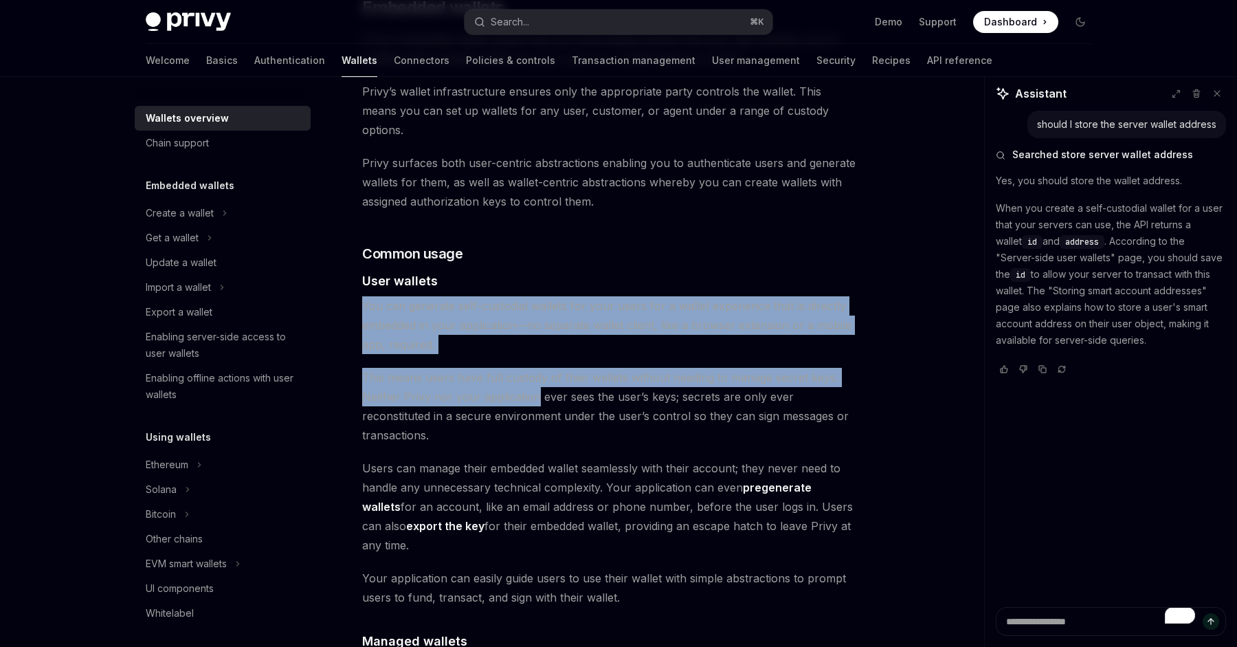
drag, startPoint x: 440, startPoint y: 270, endPoint x: 524, endPoint y: 383, distance: 141.0
click at [523, 382] on div "Privy builds wallet infrastructure that empowers users and applications to tran…" at bounding box center [609, 609] width 495 height 2435
click at [524, 383] on span "This means users have full custody of their wallets without needing to manage s…" at bounding box center [609, 406] width 495 height 77
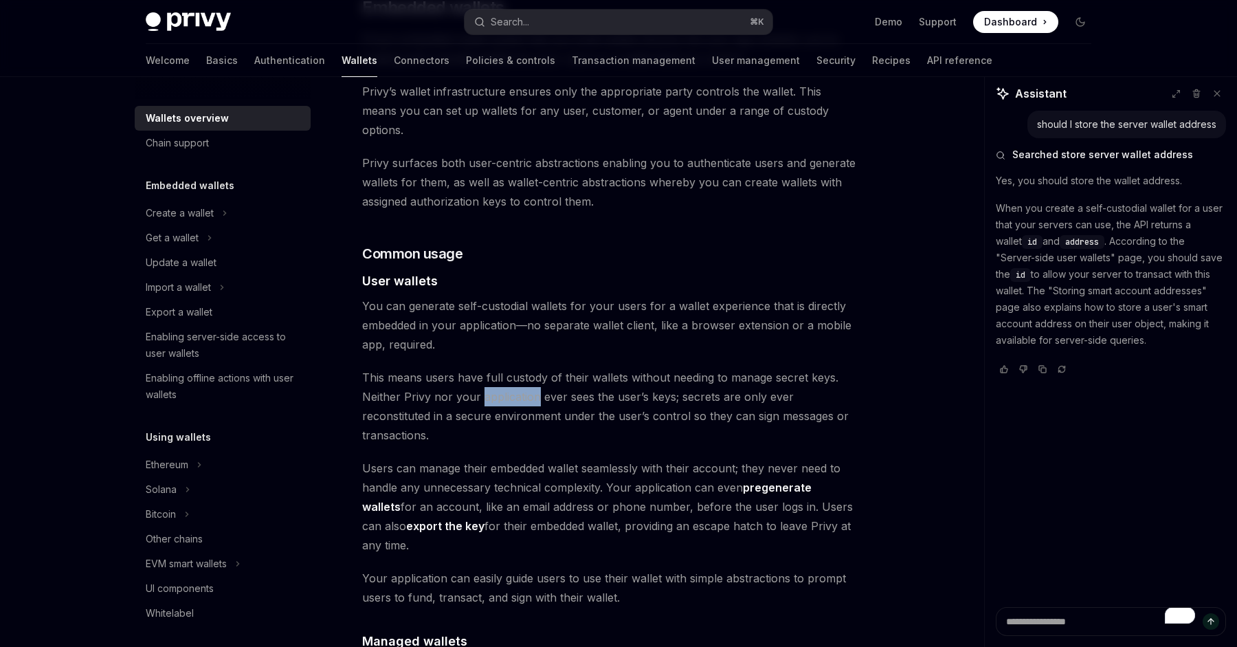
click at [524, 383] on span "This means users have full custody of their wallets without needing to manage s…" at bounding box center [609, 406] width 495 height 77
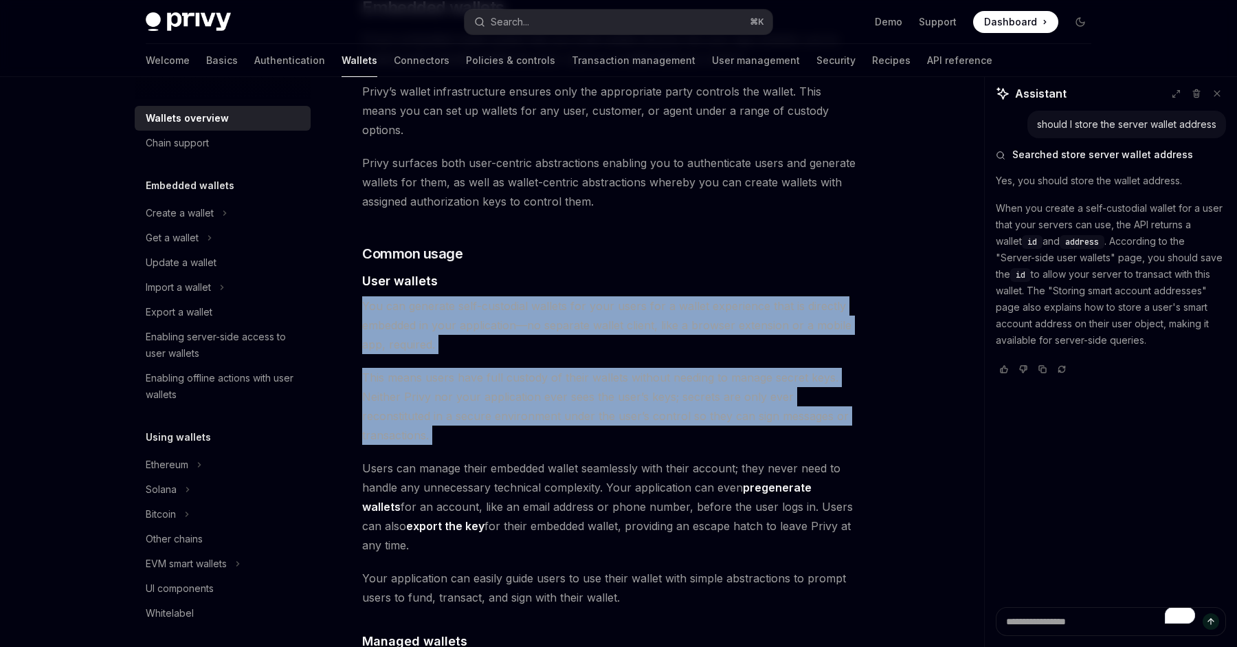
drag, startPoint x: 524, startPoint y: 383, endPoint x: 459, endPoint y: 291, distance: 113.4
click at [459, 291] on div "Privy builds wallet infrastructure that empowers users and applications to tran…" at bounding box center [609, 609] width 495 height 2435
click at [459, 296] on span "You can generate self-custodial wallets for your users for a wallet experience …" at bounding box center [609, 325] width 495 height 58
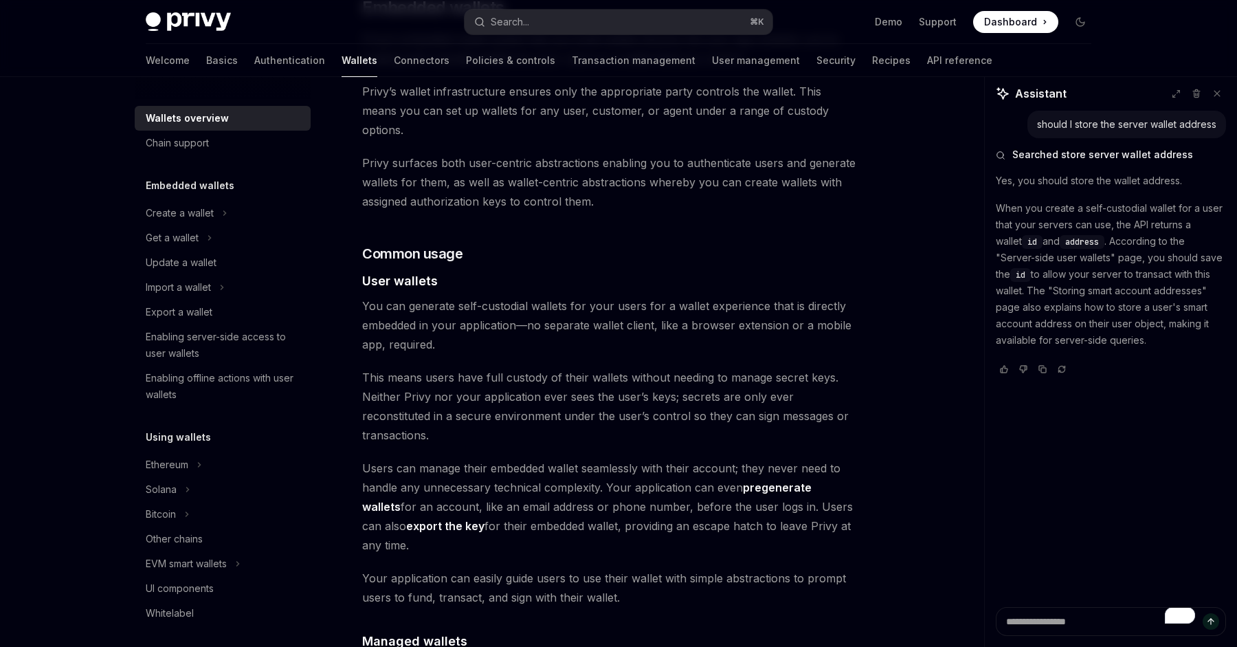
scroll to position [850, 0]
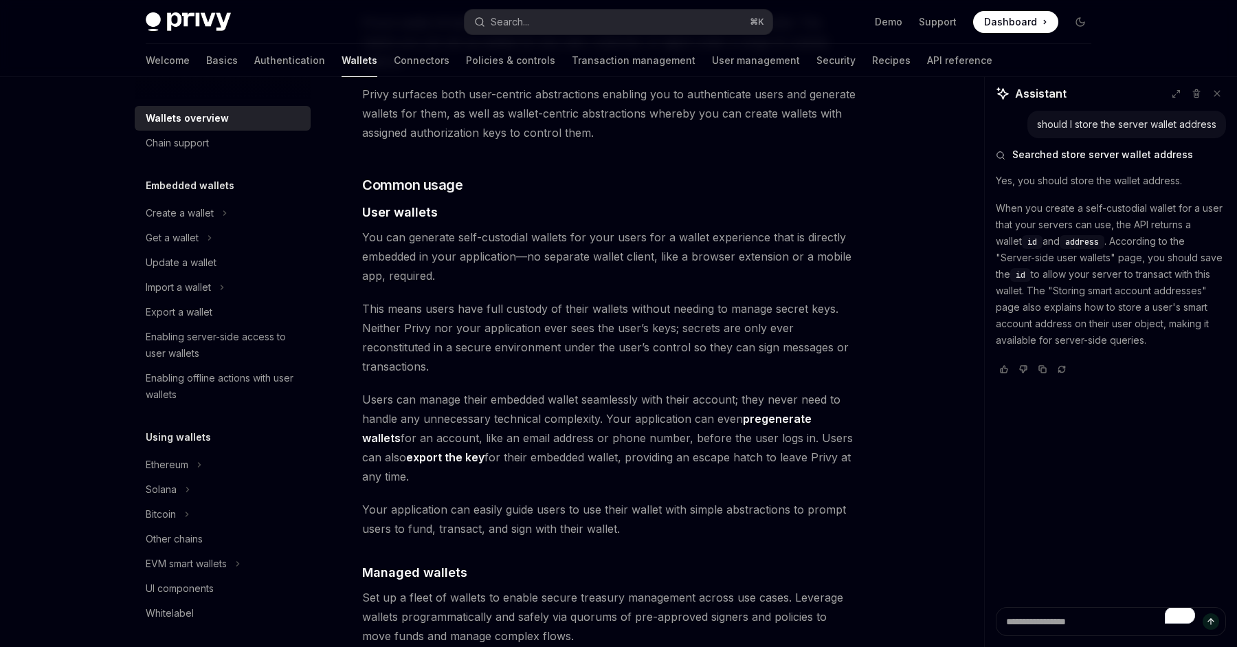
click at [446, 390] on span "Users can manage their embedded wallet seamlessly with their account; they neve…" at bounding box center [609, 438] width 495 height 96
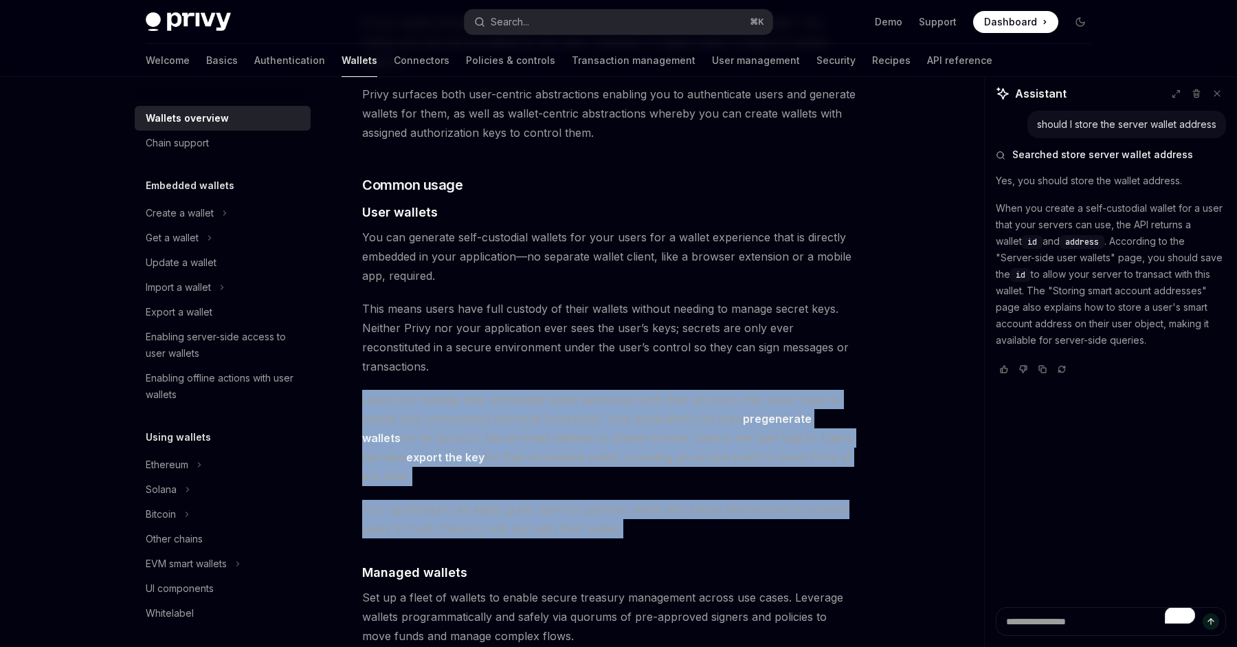
drag, startPoint x: 446, startPoint y: 356, endPoint x: 493, endPoint y: 432, distance: 88.9
click at [493, 432] on div "Privy builds wallet infrastructure that empowers users and applications to tran…" at bounding box center [609, 540] width 495 height 2435
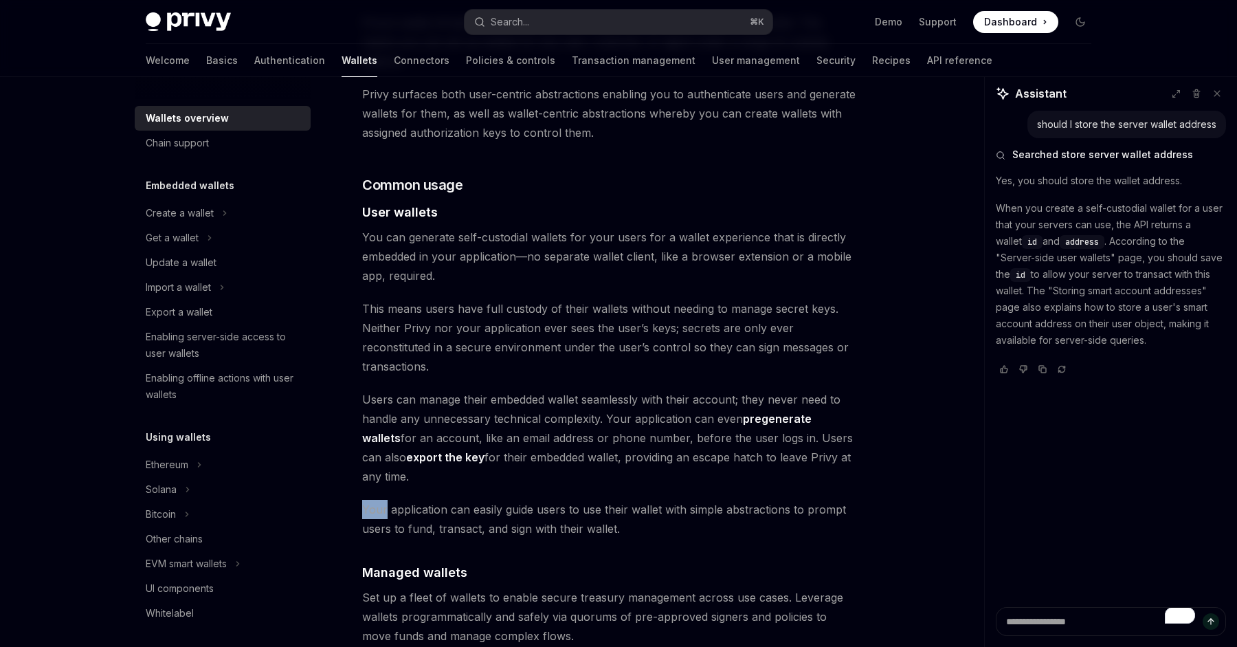
click at [493, 432] on div "Privy builds wallet infrastructure that empowers users and applications to tran…" at bounding box center [609, 540] width 495 height 2435
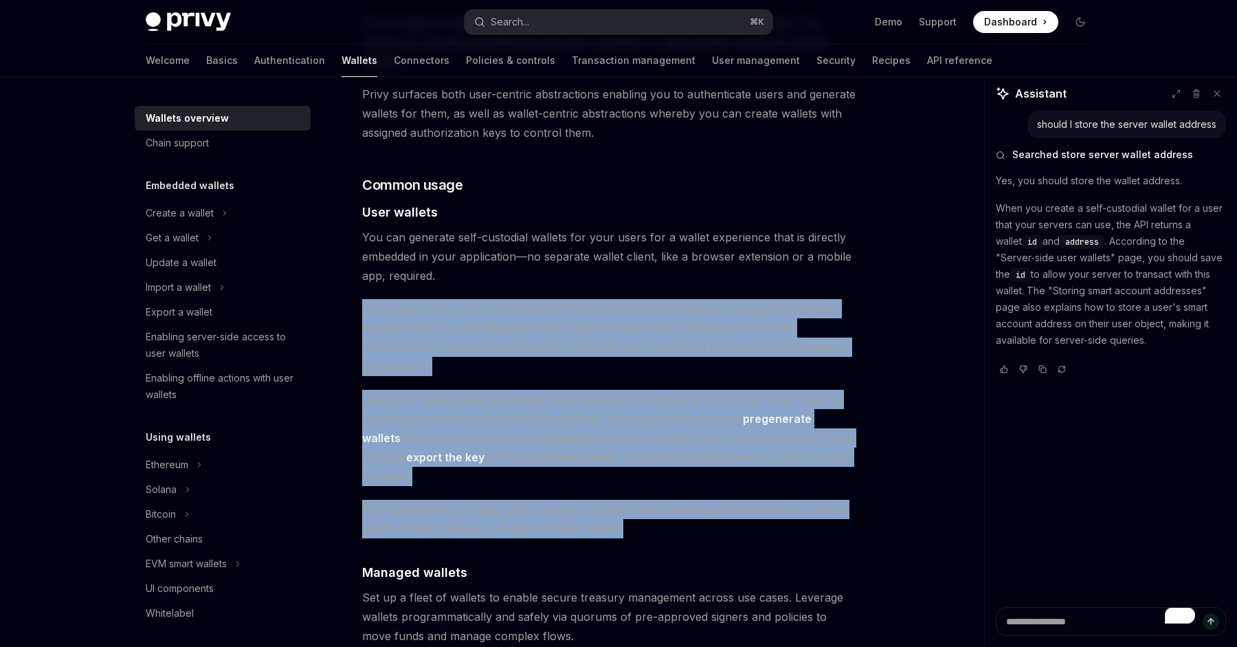
drag, startPoint x: 493, startPoint y: 432, endPoint x: 442, endPoint y: 309, distance: 132.5
click at [442, 309] on div "Privy builds wallet infrastructure that empowers users and applications to tran…" at bounding box center [609, 540] width 495 height 2435
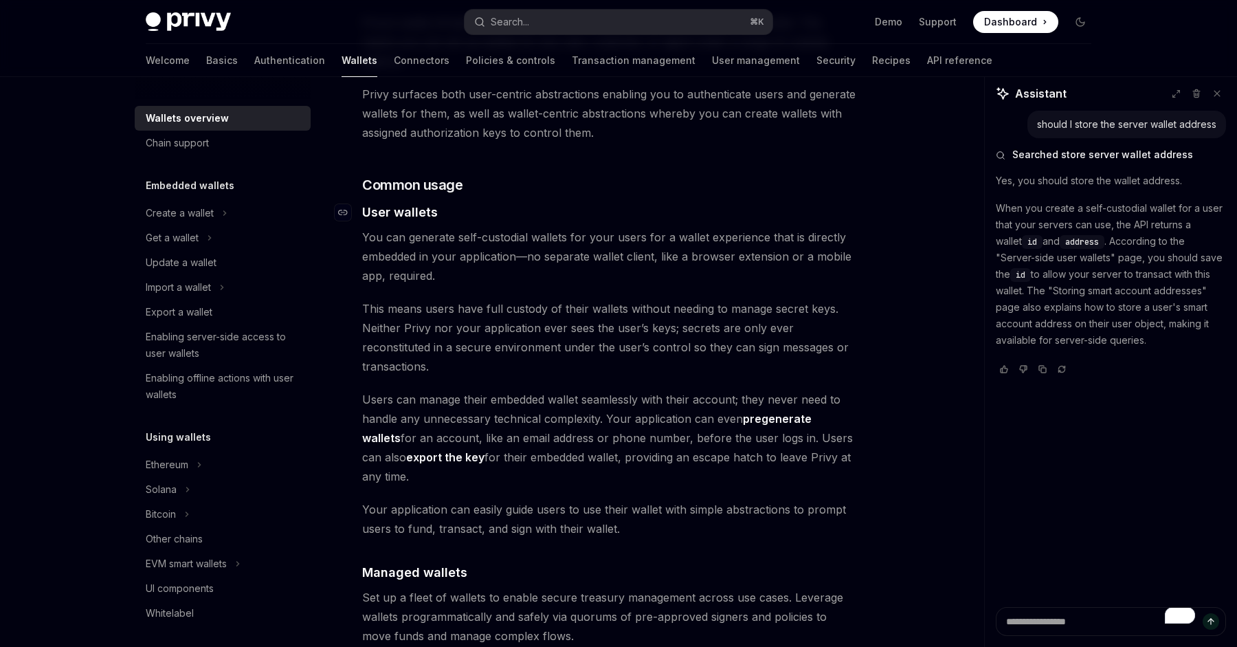
click at [409, 203] on span "User wallets" at bounding box center [400, 212] width 76 height 19
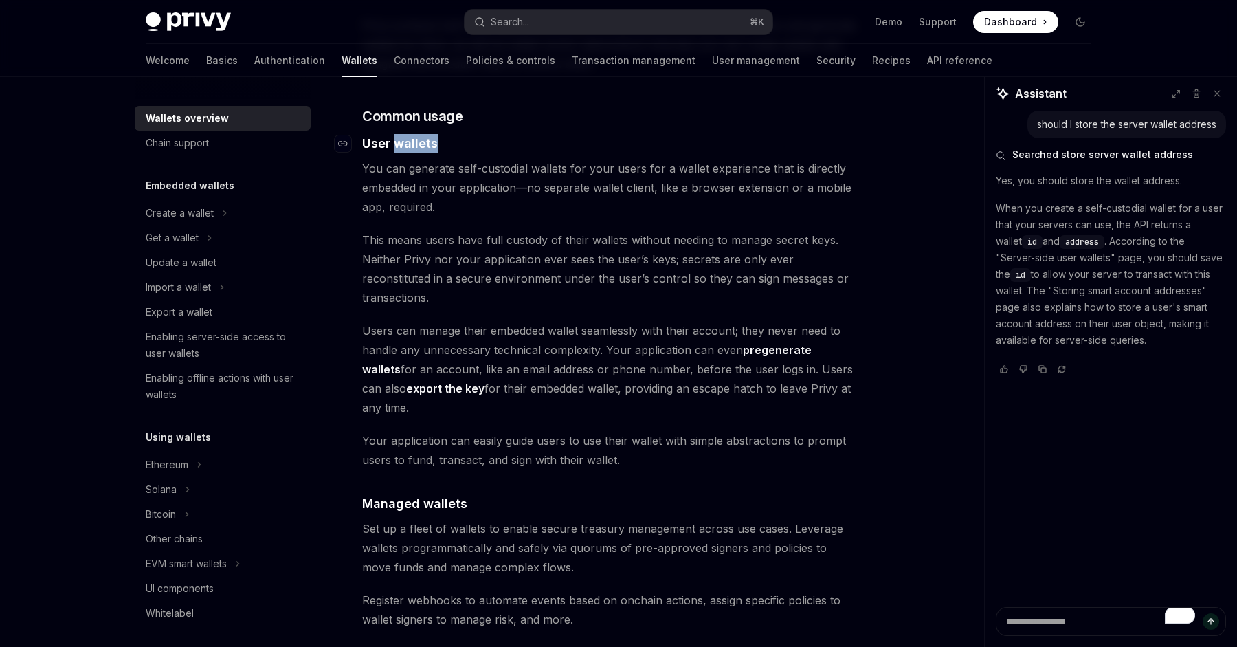
click at [409, 186] on div "Privy builds wallet infrastructure that empowers users and applications to tran…" at bounding box center [609, 471] width 495 height 2435
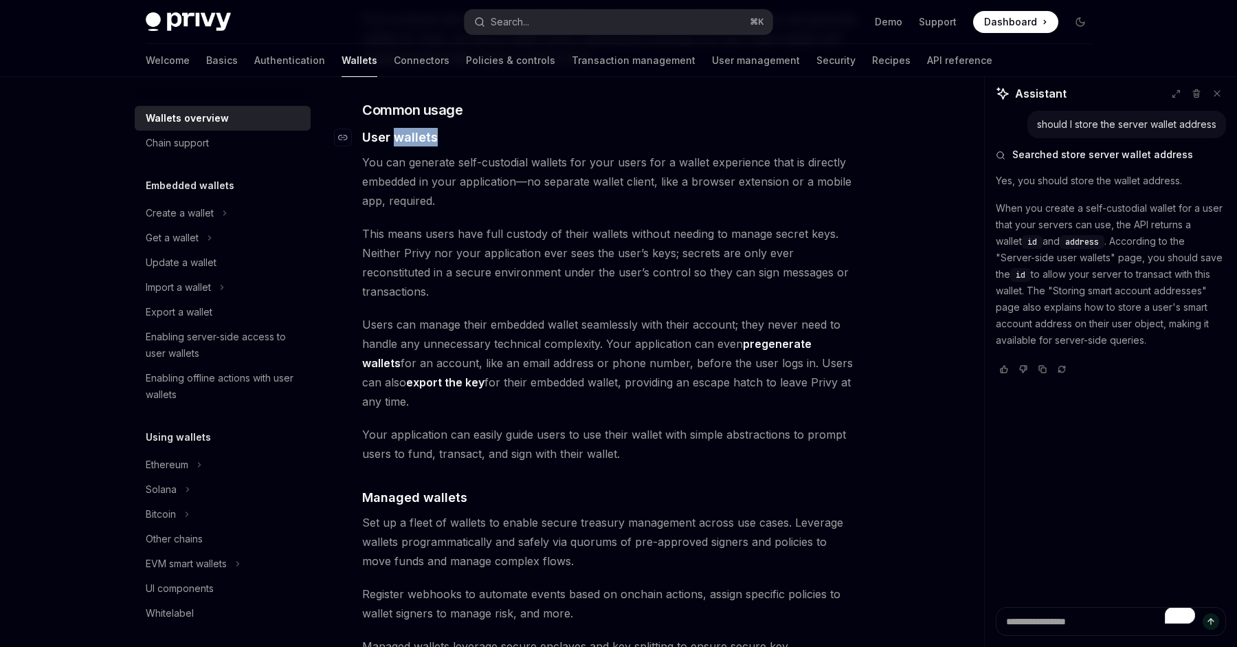
scroll to position [929, 0]
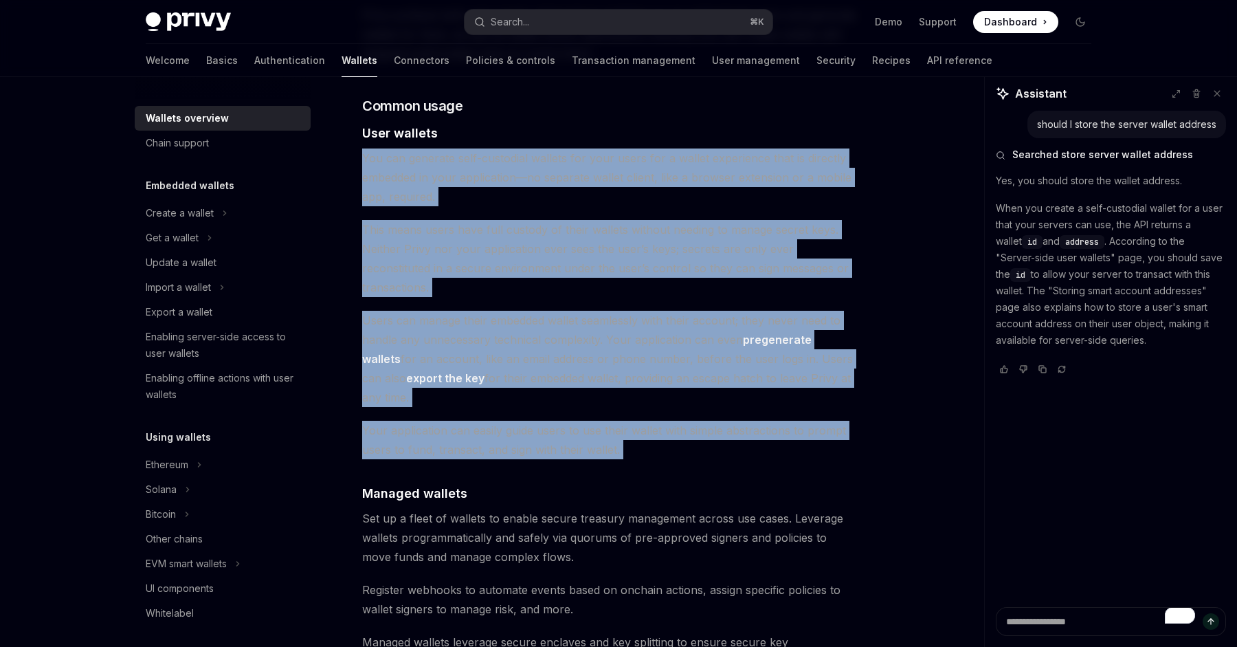
drag, startPoint x: 409, startPoint y: 186, endPoint x: 498, endPoint y: 397, distance: 229.5
click at [498, 397] on div "Privy builds wallet infrastructure that empowers users and applications to tran…" at bounding box center [609, 461] width 495 height 2435
click at [498, 421] on span "Your application can easily guide users to use their wallet with simple abstrac…" at bounding box center [609, 440] width 495 height 38
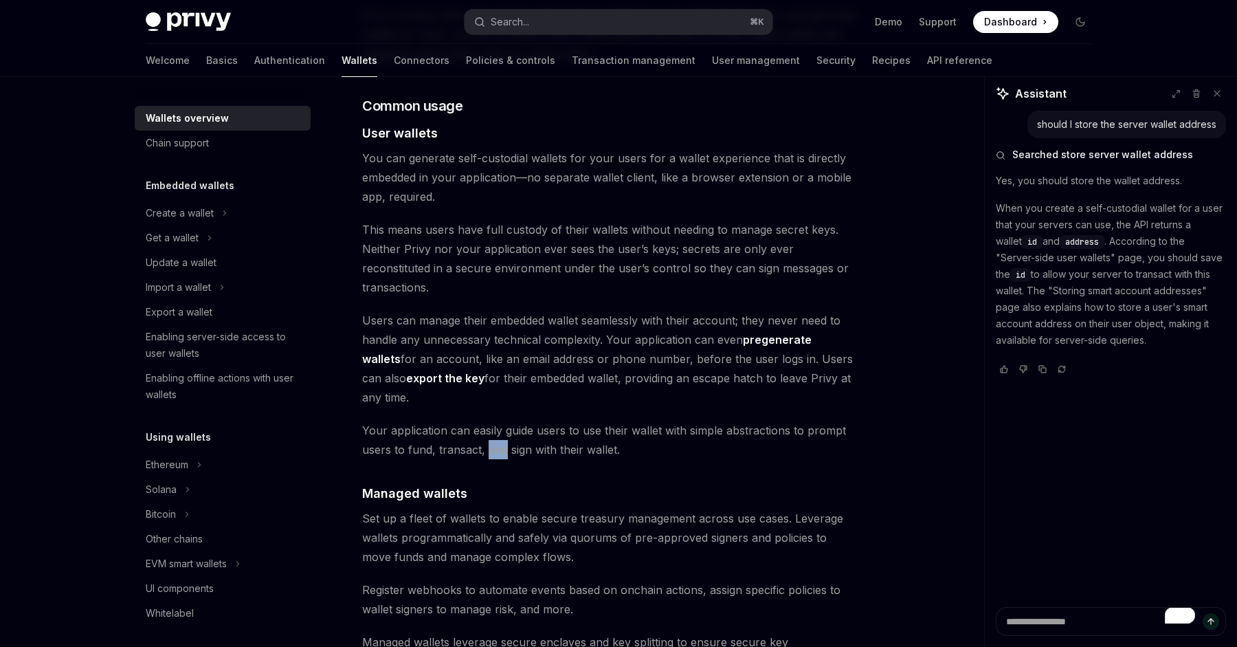
click at [498, 421] on span "Your application can easily guide users to use their wallet with simple abstrac…" at bounding box center [609, 440] width 495 height 38
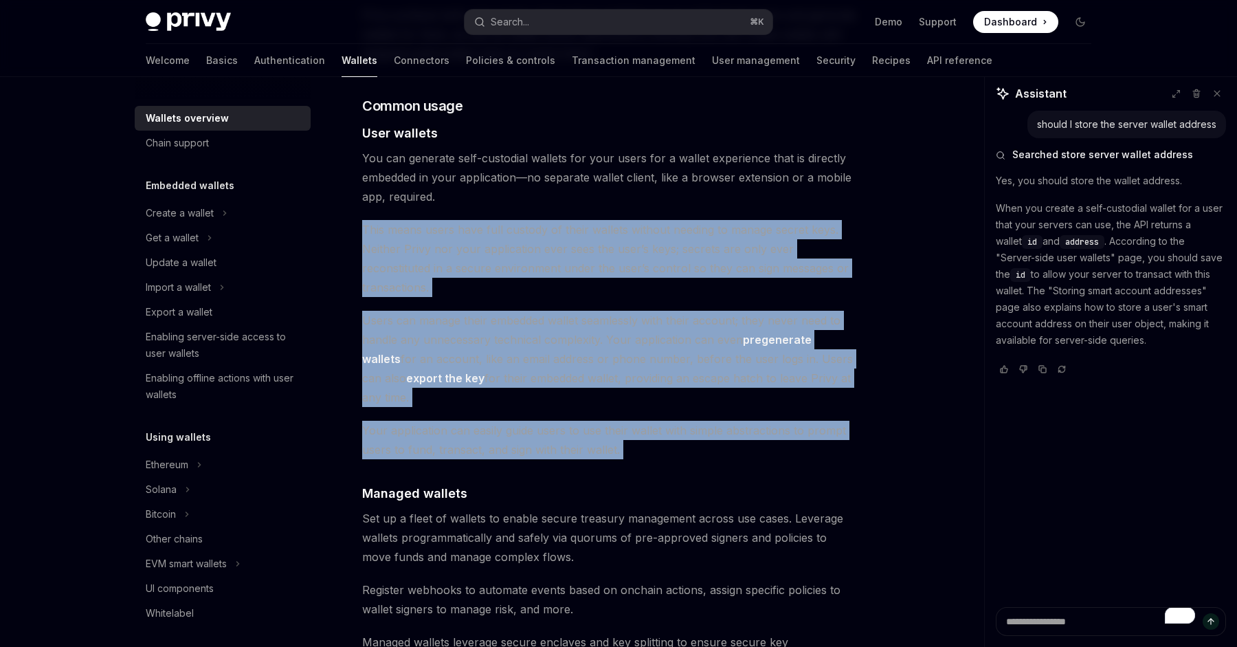
drag, startPoint x: 498, startPoint y: 397, endPoint x: 465, endPoint y: 255, distance: 145.9
click at [465, 255] on div "Privy builds wallet infrastructure that empowers users and applications to tran…" at bounding box center [609, 461] width 495 height 2435
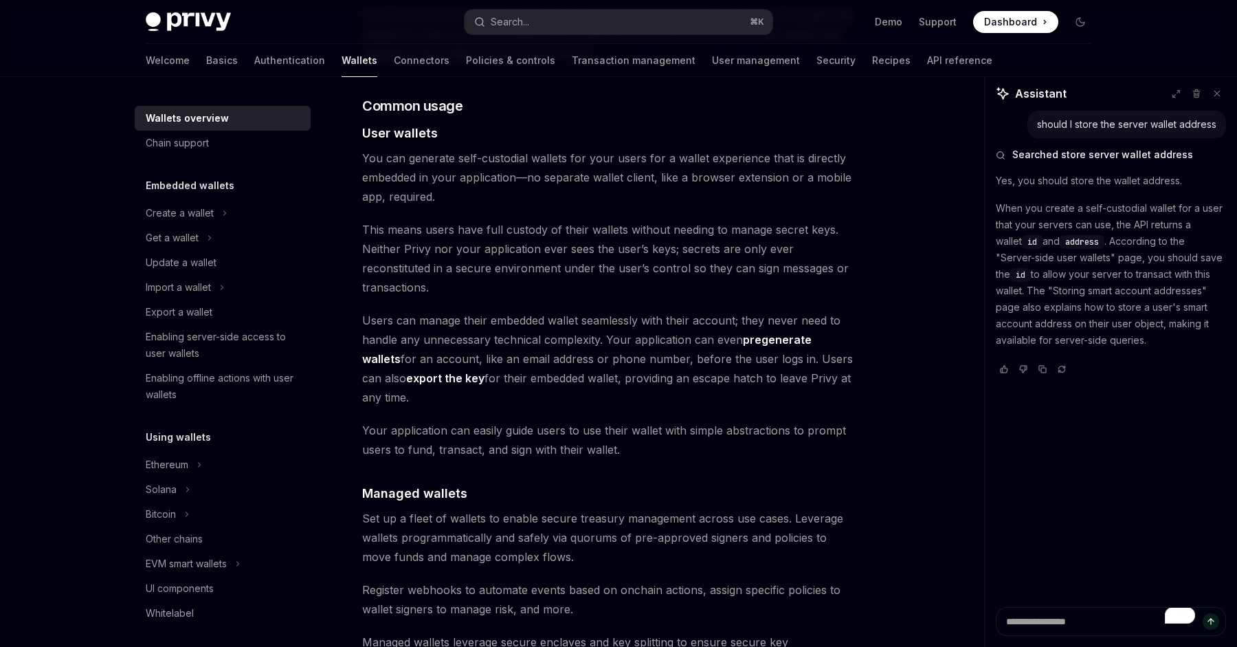
click at [458, 179] on span "You can generate self-custodial wallets for your users for a wallet experience …" at bounding box center [609, 177] width 495 height 58
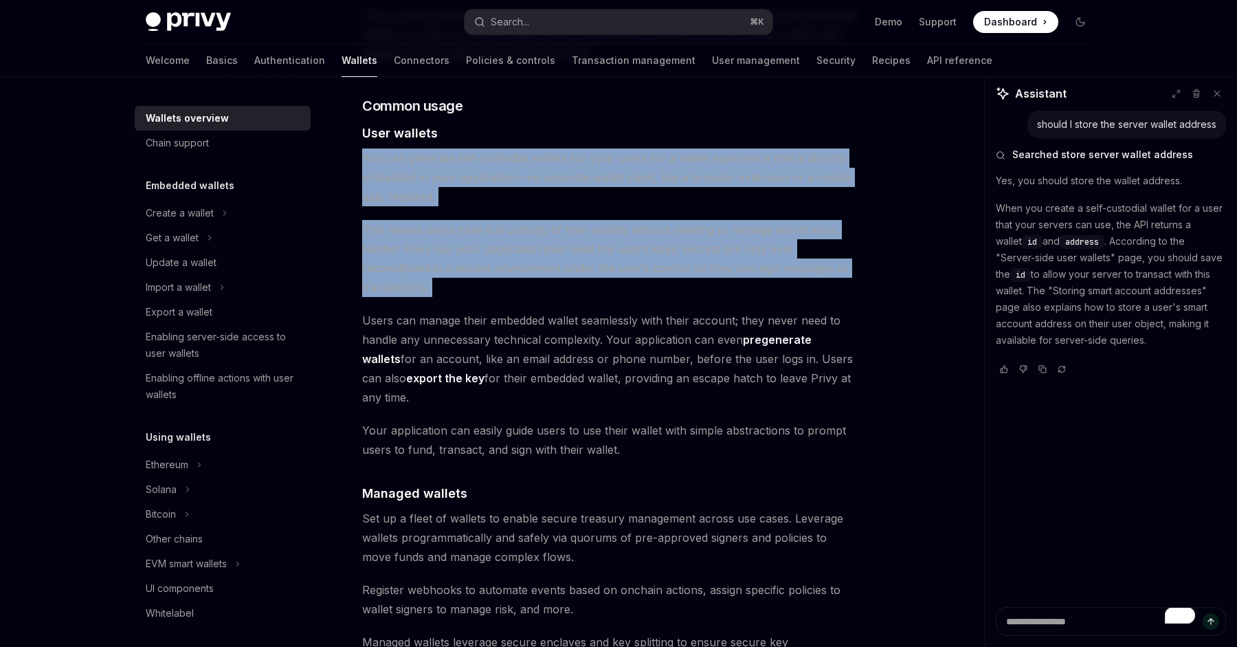
drag, startPoint x: 458, startPoint y: 179, endPoint x: 494, endPoint y: 246, distance: 76.0
click at [494, 246] on div "Privy builds wallet infrastructure that empowers users and applications to tran…" at bounding box center [609, 461] width 495 height 2435
click at [494, 246] on span "This means users have full custody of their wallets without needing to manage s…" at bounding box center [609, 258] width 495 height 77
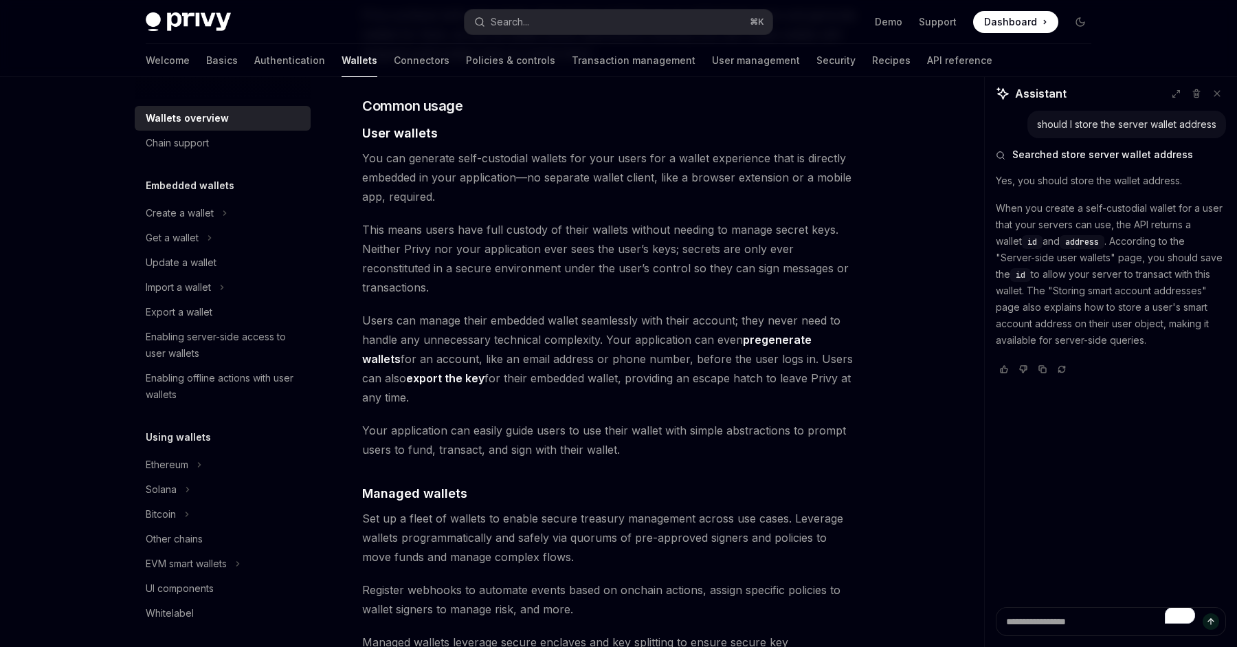
click at [379, 311] on span "Users can manage their embedded wallet seamlessly with their account; they neve…" at bounding box center [609, 359] width 495 height 96
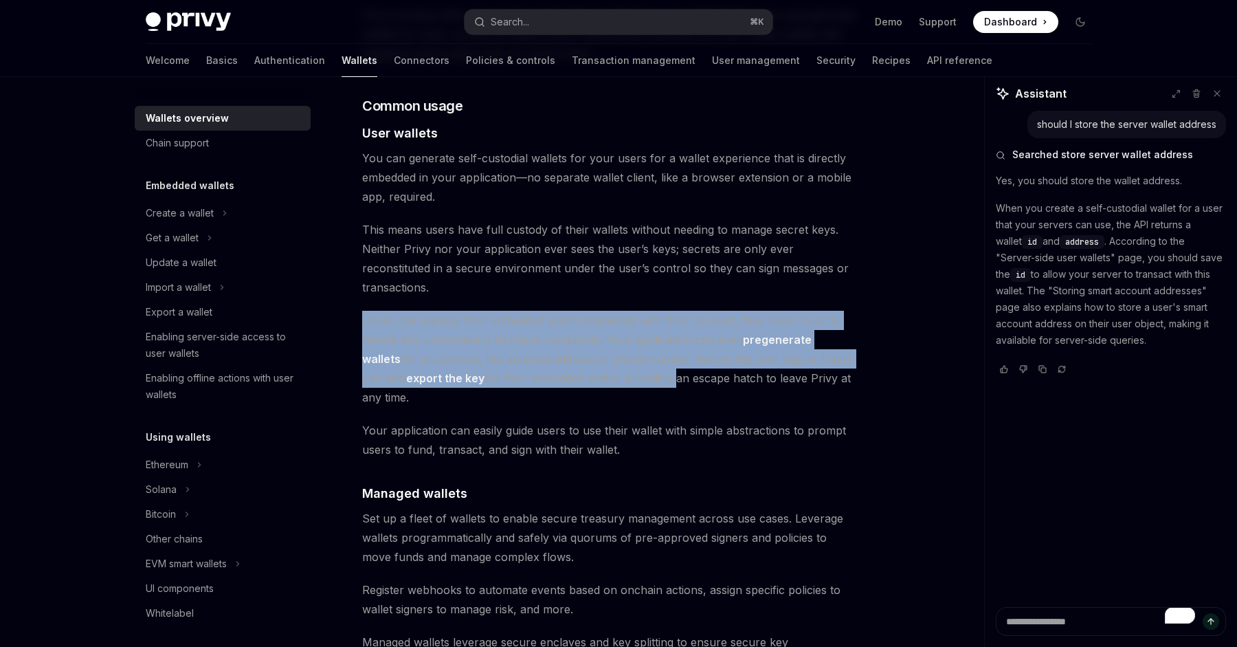
drag, startPoint x: 379, startPoint y: 283, endPoint x: 600, endPoint y: 339, distance: 228.3
click at [600, 339] on span "Users can manage their embedded wallet seamlessly with their account; they neve…" at bounding box center [609, 359] width 495 height 96
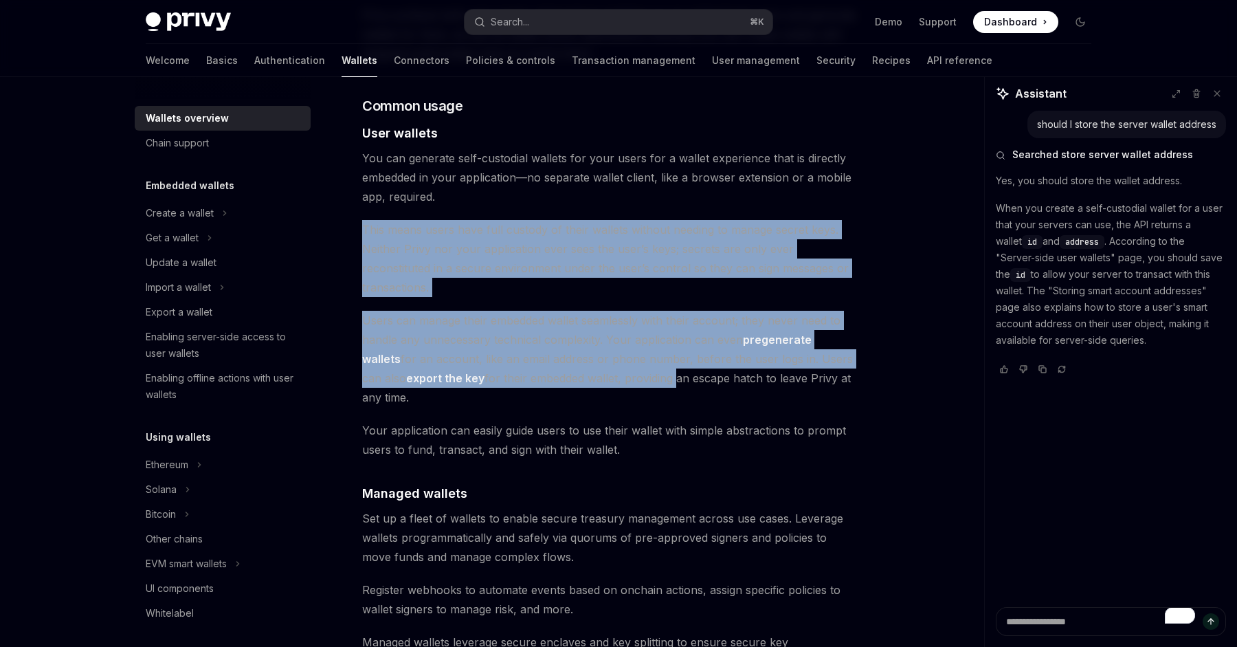
drag, startPoint x: 600, startPoint y: 339, endPoint x: 368, endPoint y: 188, distance: 276.6
click at [368, 188] on div "Privy builds wallet infrastructure that empowers users and applications to tran…" at bounding box center [609, 461] width 495 height 2435
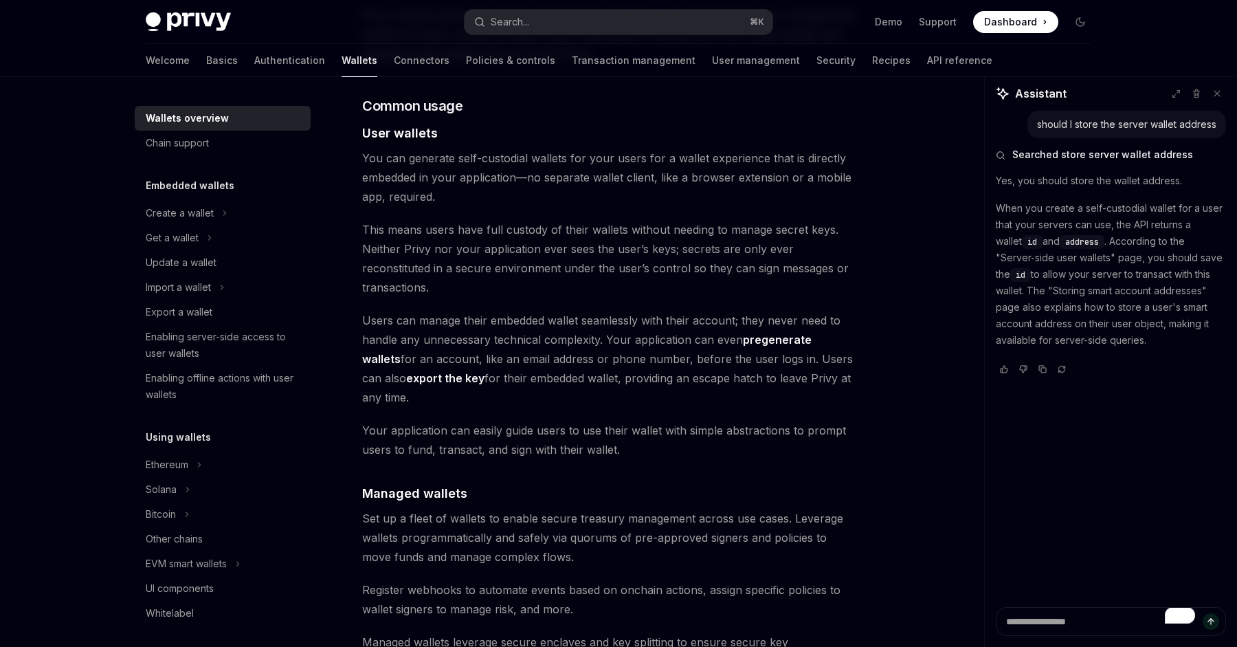
click at [370, 148] on span "You can generate self-custodial wallets for your users for a wallet experience …" at bounding box center [609, 177] width 495 height 58
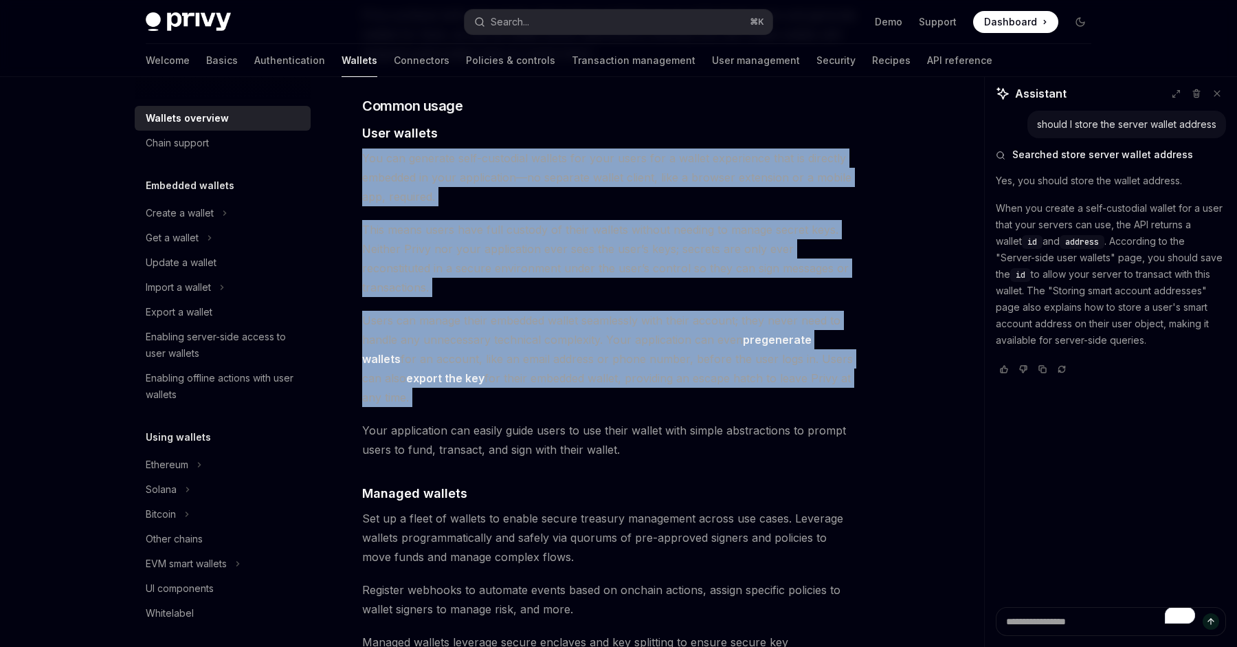
drag, startPoint x: 370, startPoint y: 133, endPoint x: 494, endPoint y: 282, distance: 194.2
click at [494, 282] on div "Privy builds wallet infrastructure that empowers users and applications to tran…" at bounding box center [609, 461] width 495 height 2435
click at [494, 311] on span "Users can manage their embedded wallet seamlessly with their account; they neve…" at bounding box center [609, 359] width 495 height 96
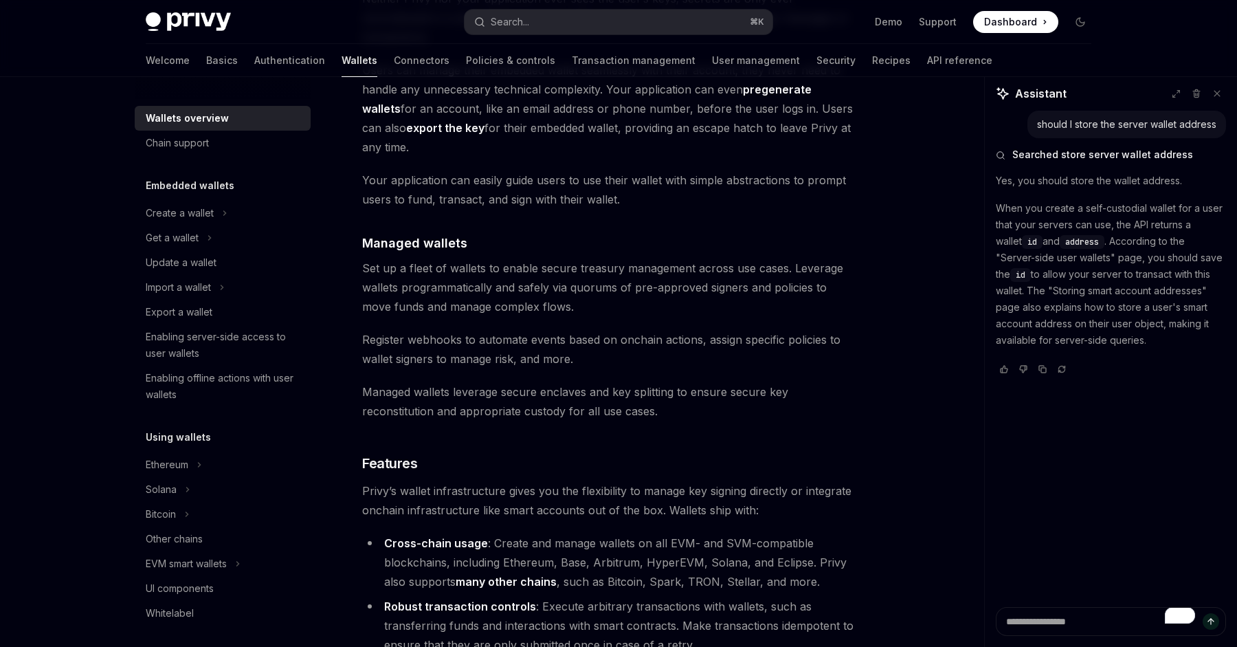
scroll to position [1185, 0]
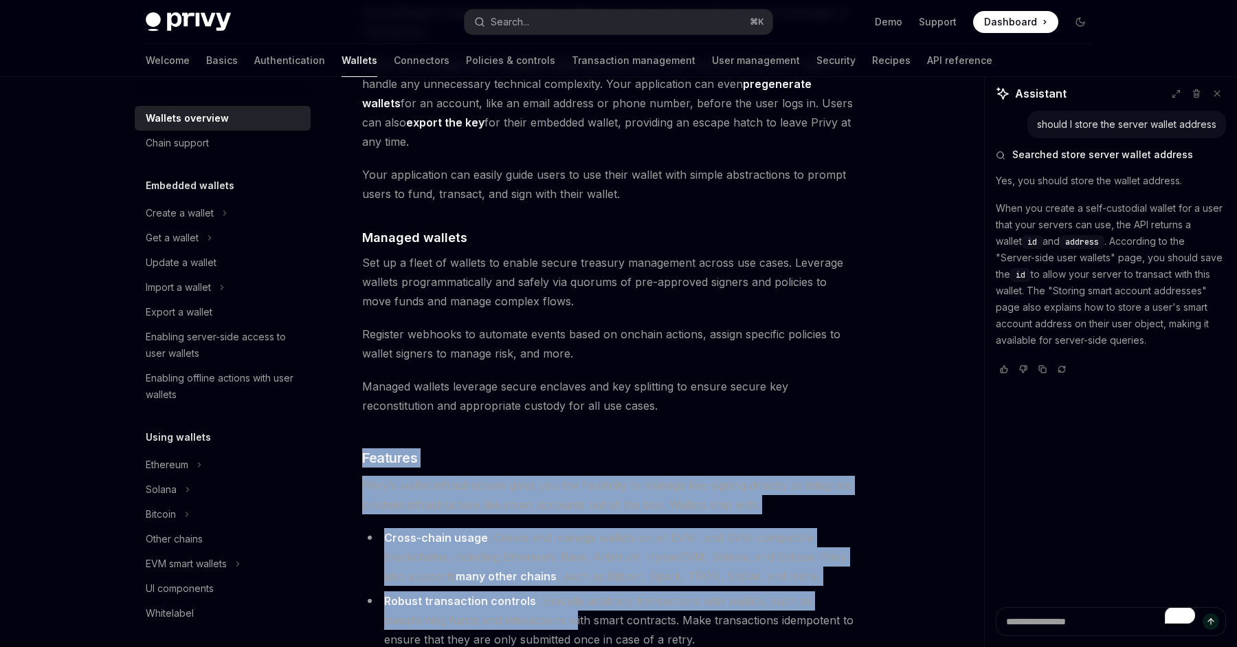
drag, startPoint x: 477, startPoint y: 386, endPoint x: 573, endPoint y: 554, distance: 193.9
click at [573, 554] on div "Privy builds wallet infrastructure that empowers users and applications to tran…" at bounding box center [609, 205] width 495 height 2435
click at [573, 591] on li "Robust transaction controls : Execute arbitrary transactions with wallets, such…" at bounding box center [609, 620] width 495 height 58
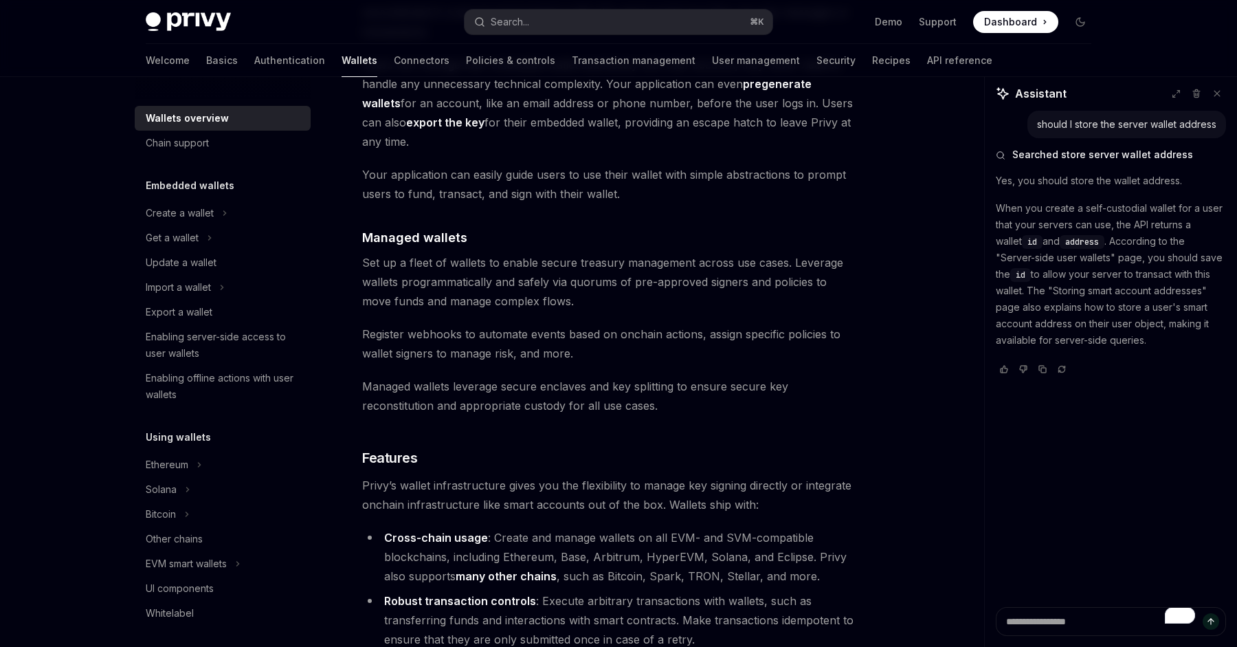
scroll to position [1365, 0]
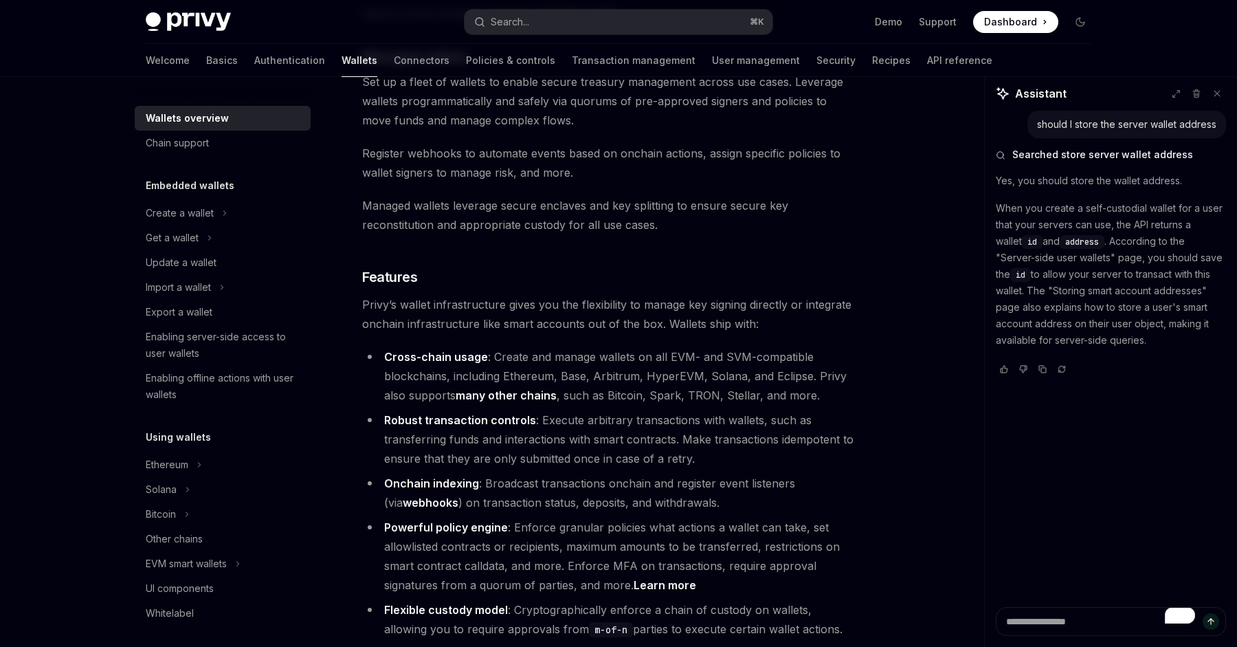
click at [573, 600] on li "Flexible custody model : Cryptographically enforce a chain of custody on wallet…" at bounding box center [609, 619] width 495 height 38
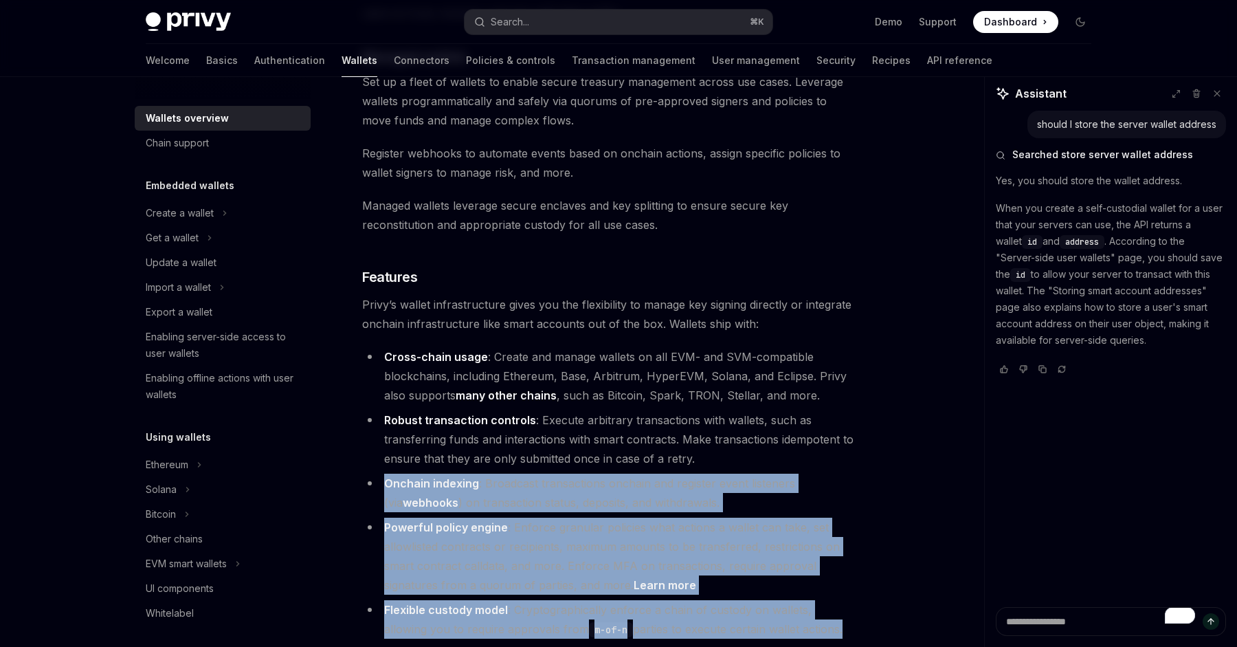
drag, startPoint x: 573, startPoint y: 554, endPoint x: 555, endPoint y: 422, distance: 133.2
click at [555, 422] on ul "Cross-chain usage : Create and manage wallets on all EVM- and SVM-compatible bl…" at bounding box center [609, 546] width 495 height 399
click at [555, 473] on li "Onchain indexing : Broadcast transactions onchain and register event listeners …" at bounding box center [609, 492] width 495 height 38
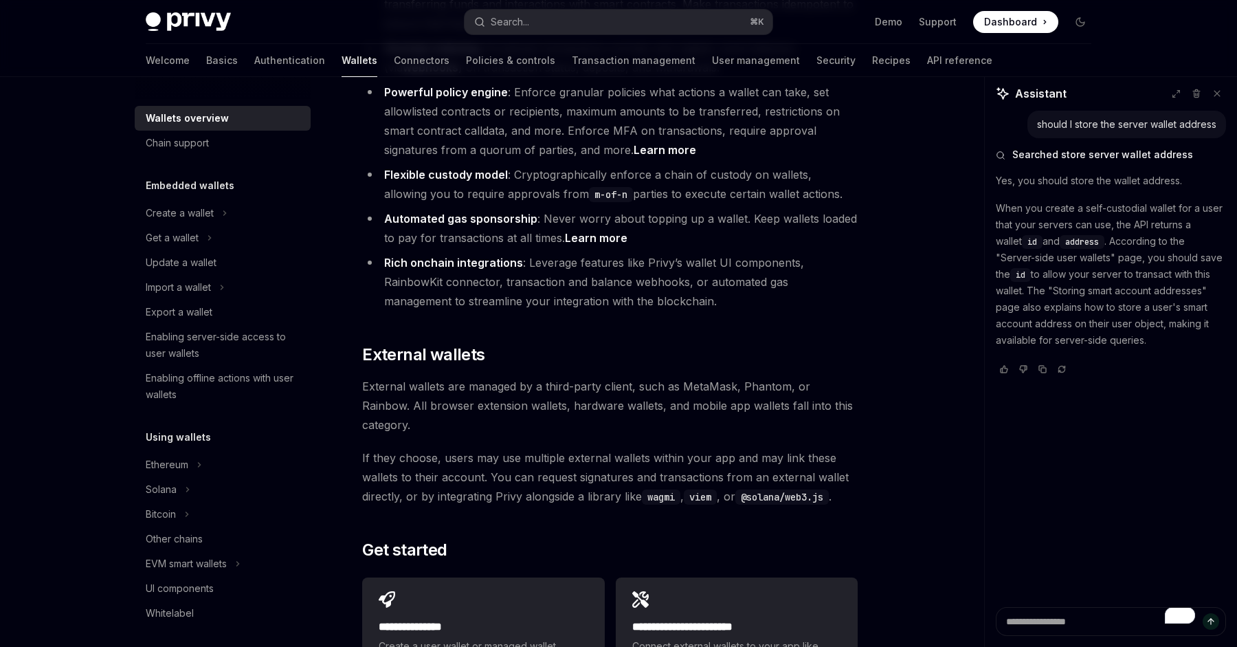
scroll to position [2046, 0]
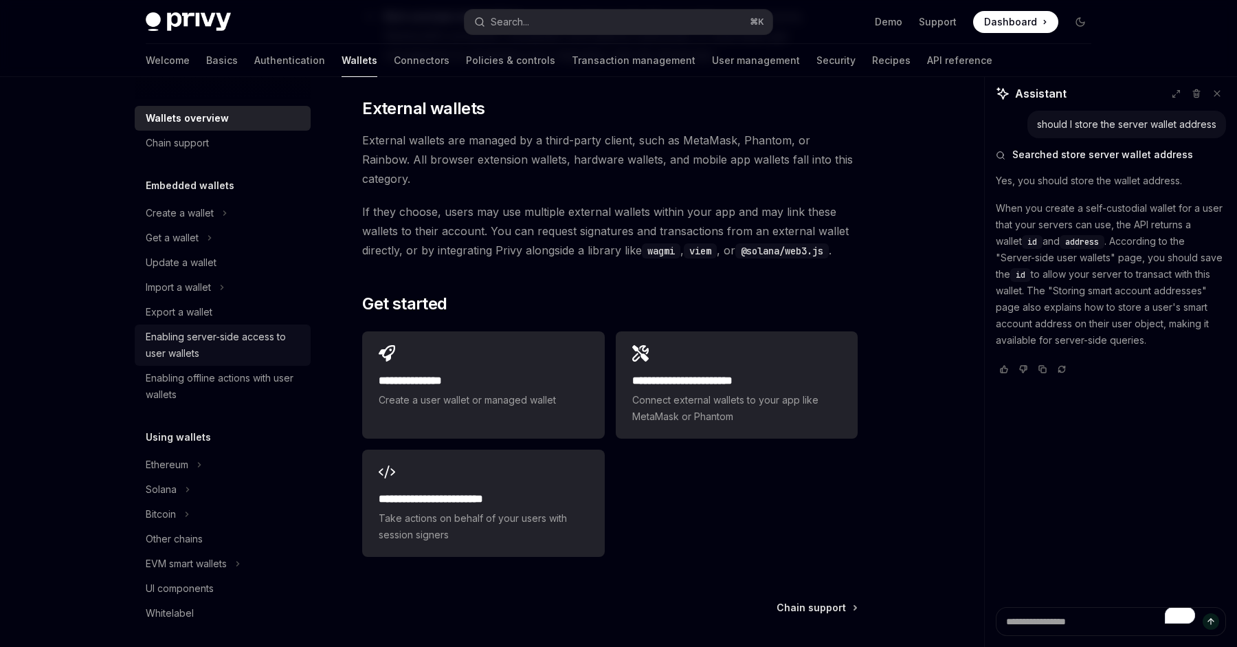
click at [205, 345] on div "Enabling server-side access to user wallets" at bounding box center [224, 344] width 157 height 33
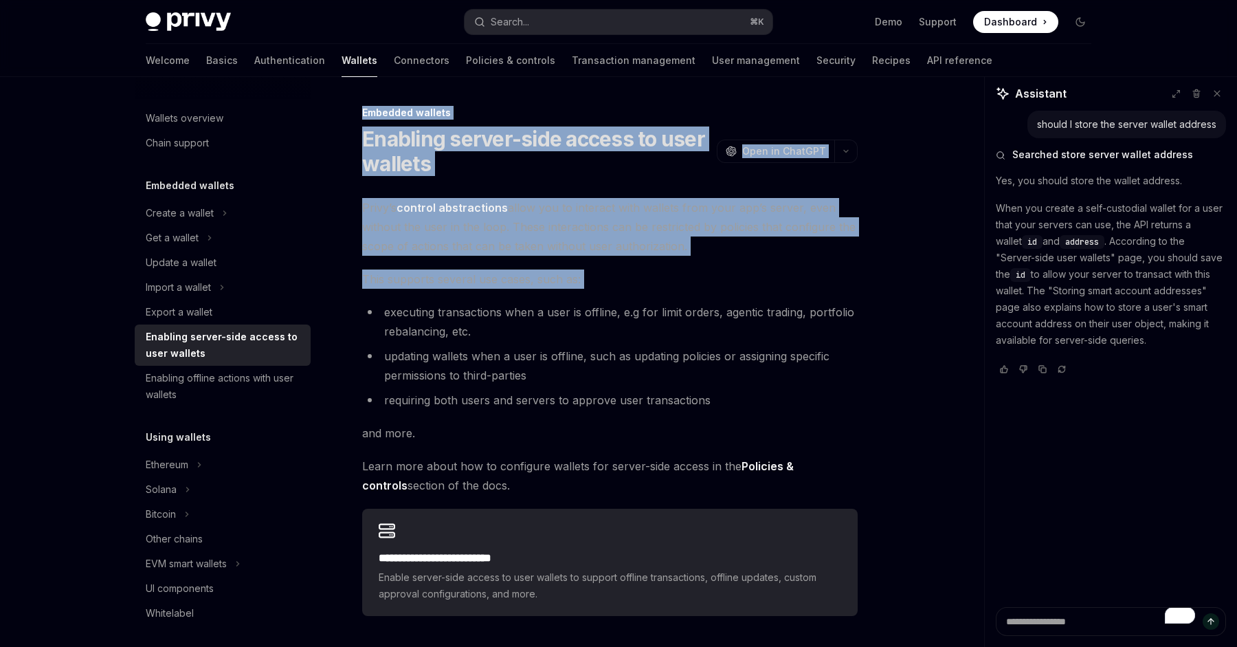
drag, startPoint x: 348, startPoint y: 113, endPoint x: 680, endPoint y: 302, distance: 381.9
click at [680, 302] on div "**********" at bounding box center [481, 470] width 759 height 733
click at [680, 302] on li "executing transactions when a user is offline, e.g for limit orders, agentic tr…" at bounding box center [609, 321] width 495 height 38
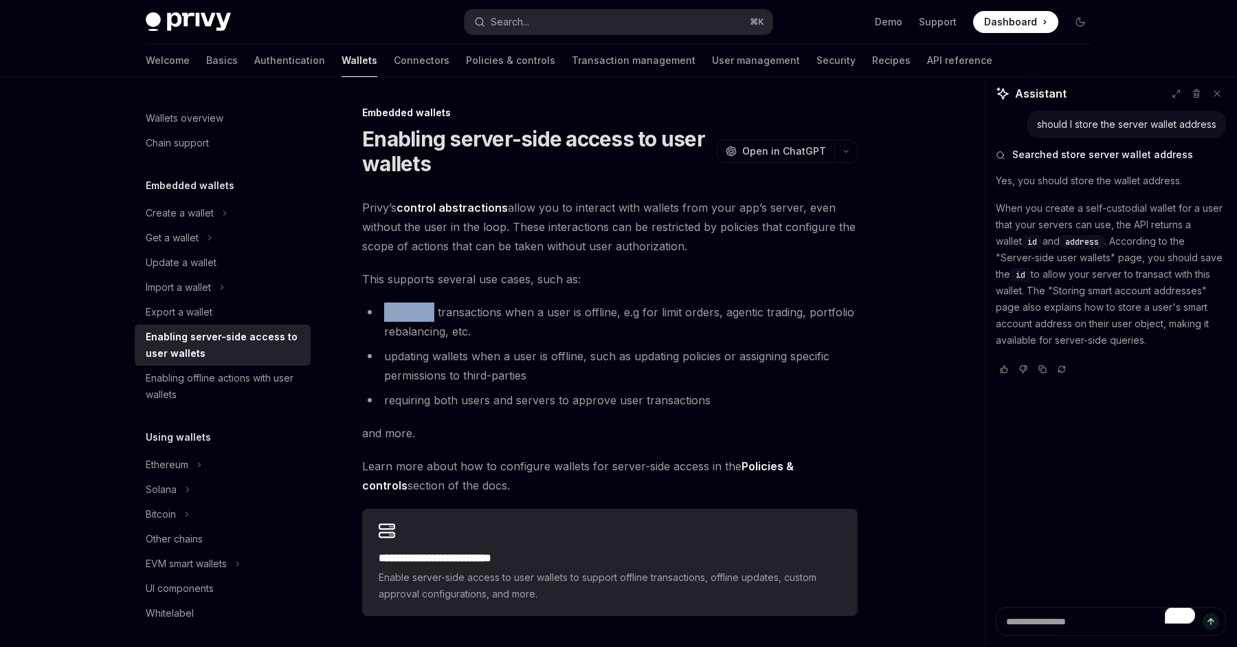
click at [680, 302] on li "executing transactions when a user is offline, e.g for limit orders, agentic tr…" at bounding box center [609, 321] width 495 height 38
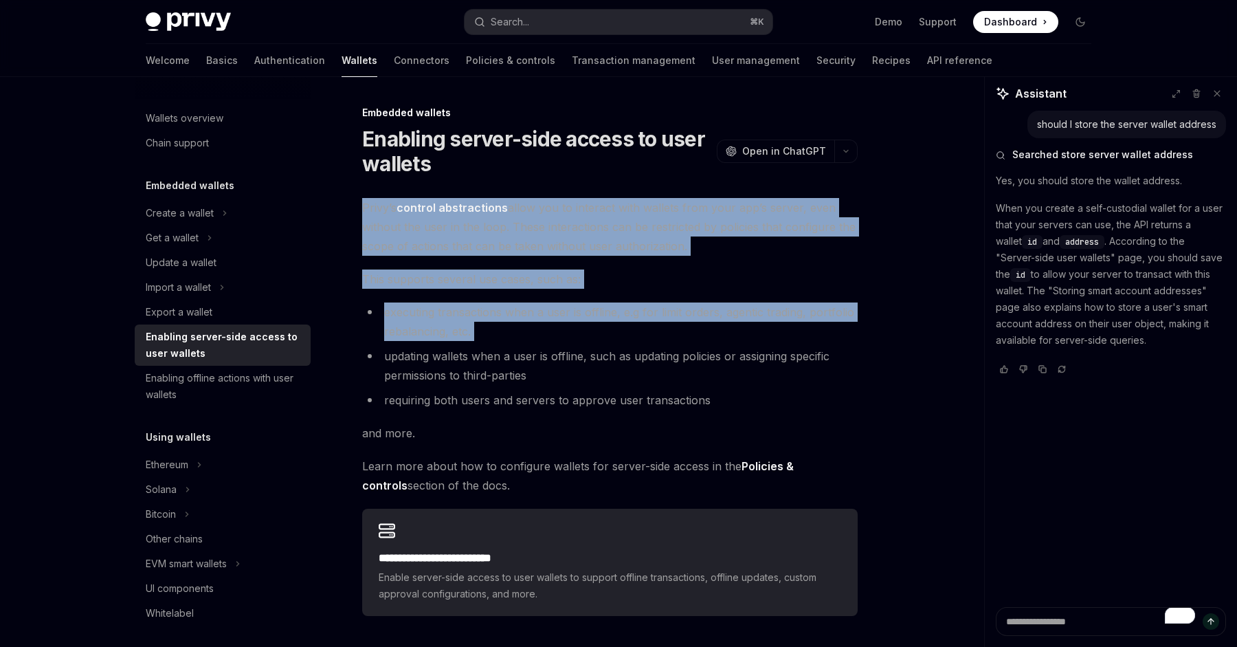
drag, startPoint x: 680, startPoint y: 302, endPoint x: 627, endPoint y: 217, distance: 99.7
click at [627, 217] on div "**********" at bounding box center [609, 407] width 495 height 418
click at [627, 217] on span "Privy’s control abstractions allow you to interact with wallets from your app’s…" at bounding box center [609, 227] width 495 height 58
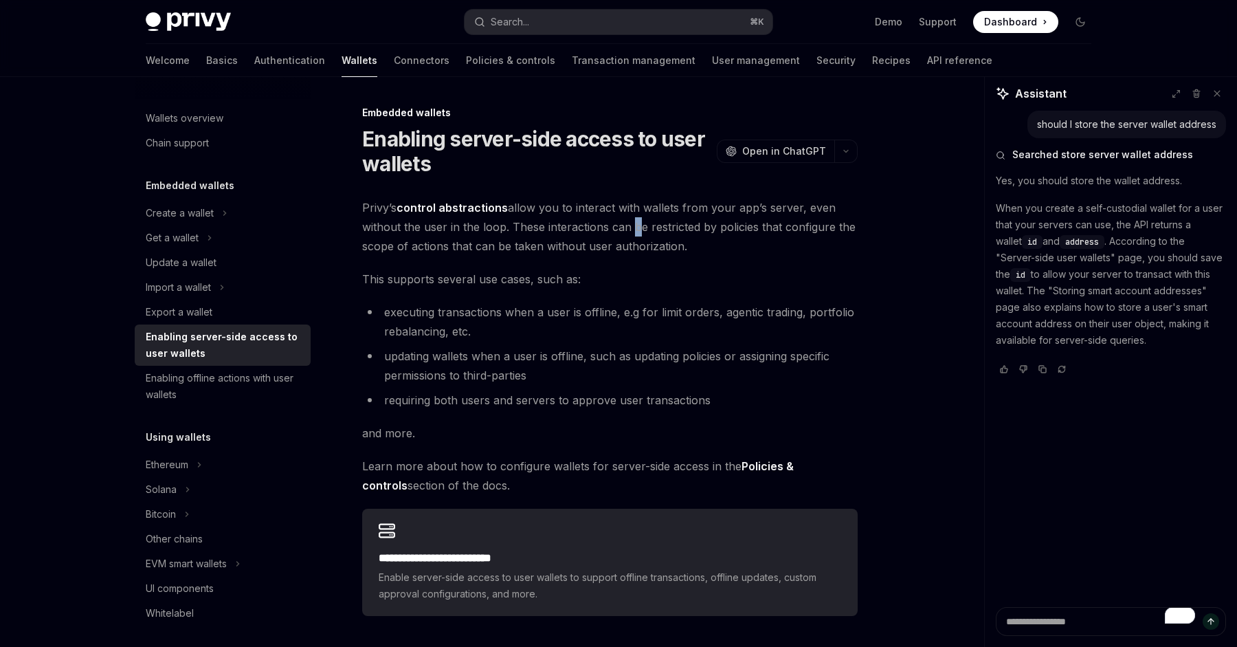
click at [627, 217] on span "Privy’s control abstractions allow you to interact with wallets from your app’s…" at bounding box center [609, 227] width 495 height 58
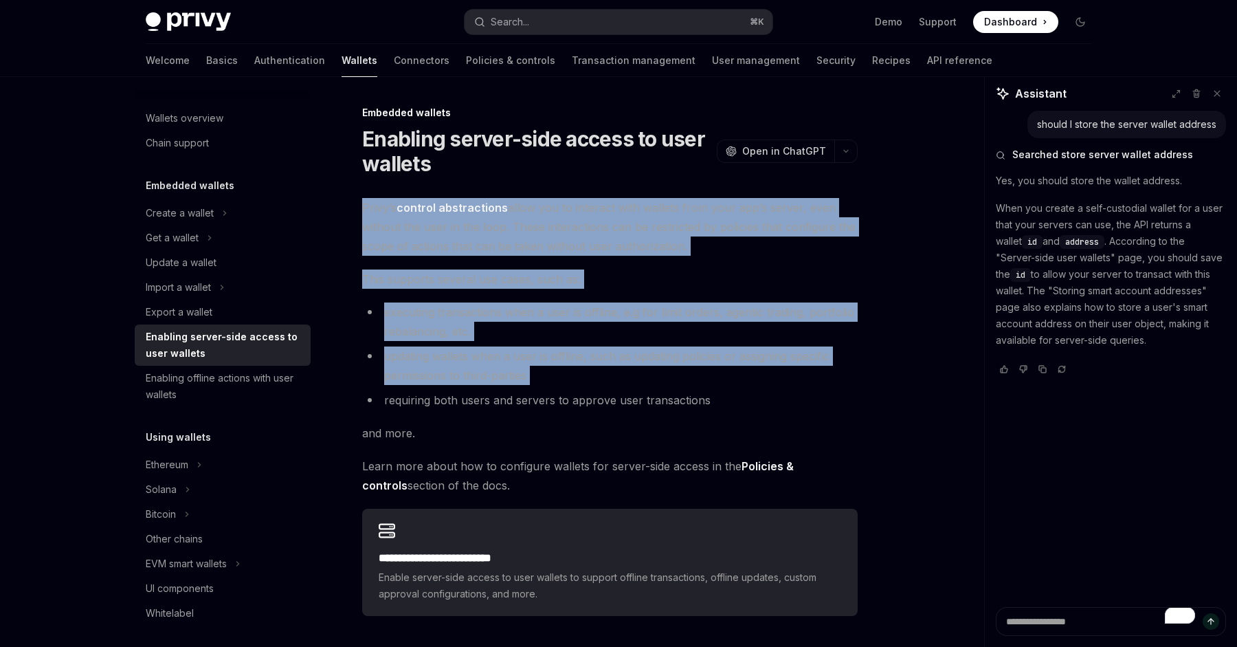
drag, startPoint x: 627, startPoint y: 217, endPoint x: 682, endPoint y: 353, distance: 146.5
click at [682, 353] on div "**********" at bounding box center [609, 407] width 495 height 418
click at [682, 353] on li "updating wallets when a user is offline, such as updating policies or assigning…" at bounding box center [609, 365] width 495 height 38
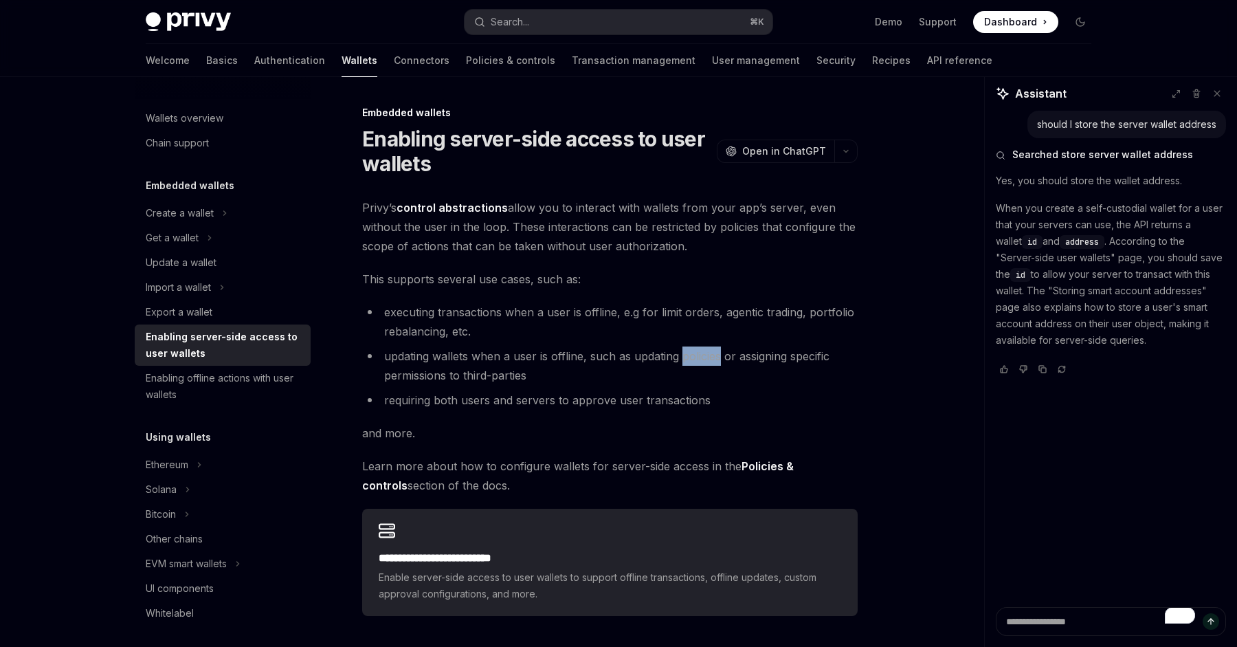
click at [682, 353] on li "updating wallets when a user is offline, such as updating policies or assigning…" at bounding box center [609, 365] width 495 height 38
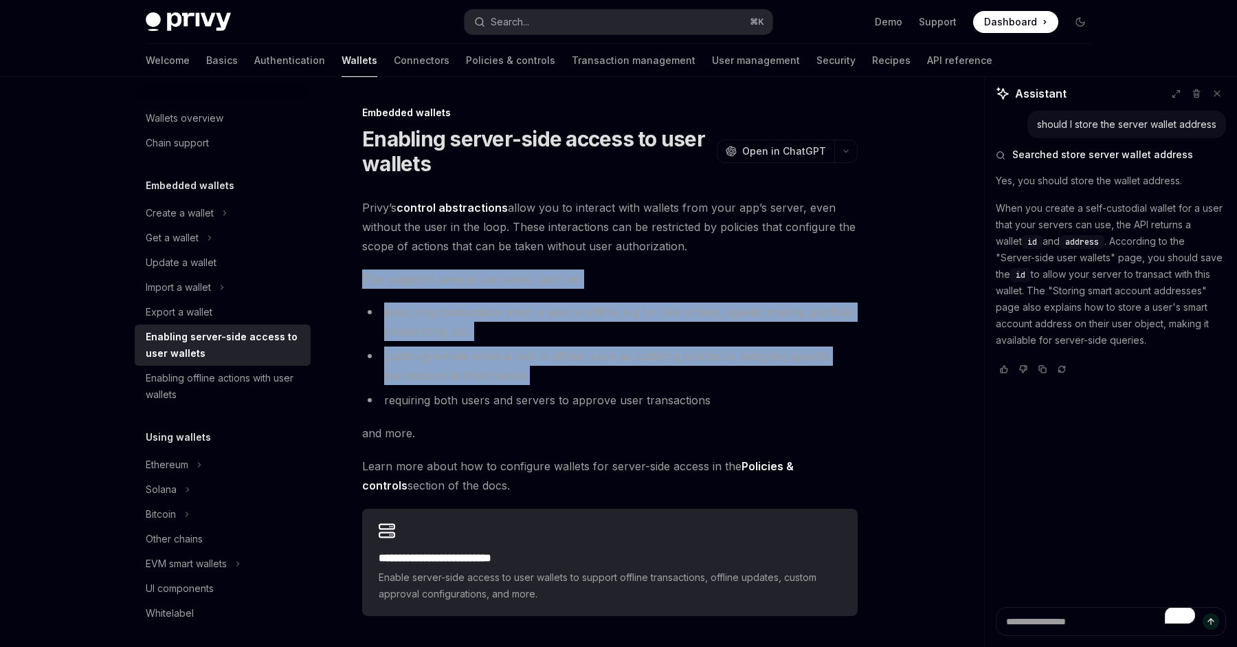
drag, startPoint x: 682, startPoint y: 353, endPoint x: 655, endPoint y: 284, distance: 73.8
click at [655, 284] on div "**********" at bounding box center [609, 407] width 495 height 418
click at [655, 284] on span "This supports several use cases, such as:" at bounding box center [609, 278] width 495 height 19
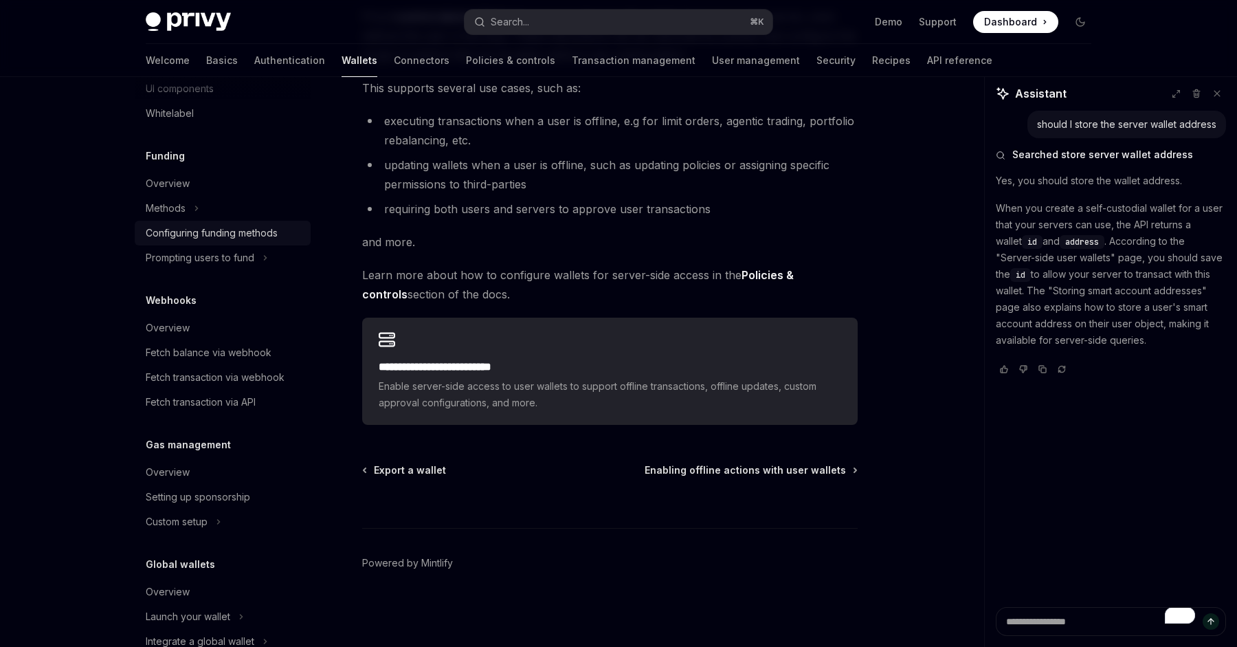
scroll to position [501, 0]
click at [203, 344] on div "Fetch balance via webhook" at bounding box center [209, 351] width 126 height 16
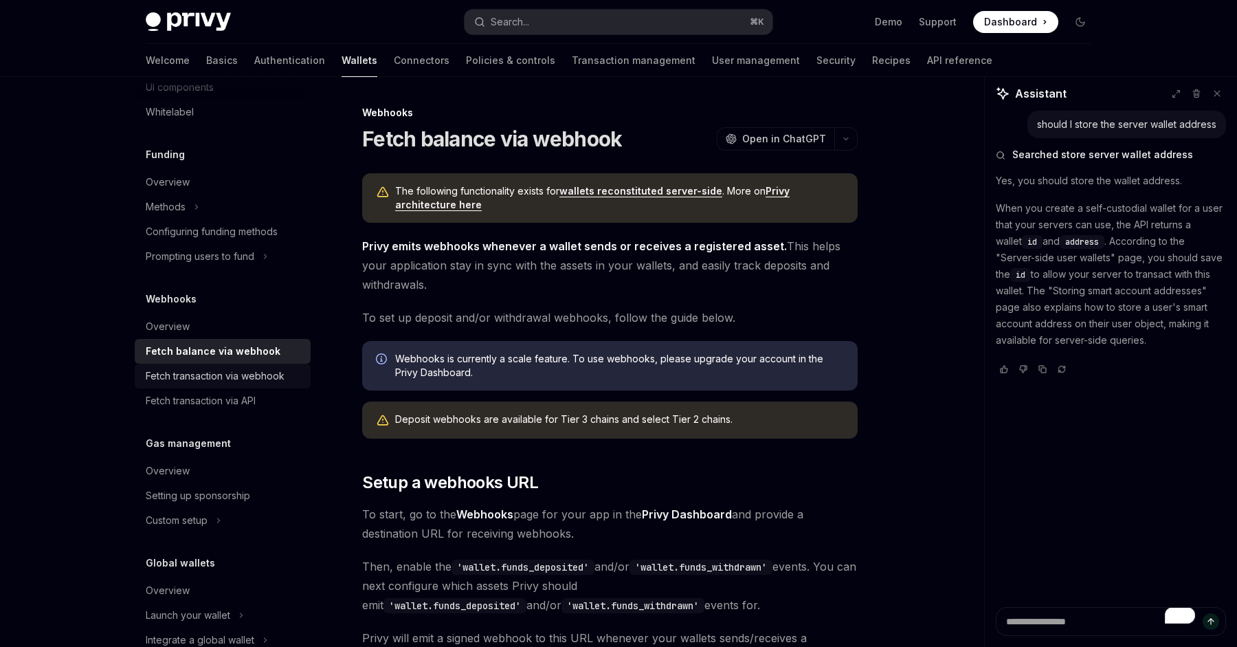
scroll to position [534, 0]
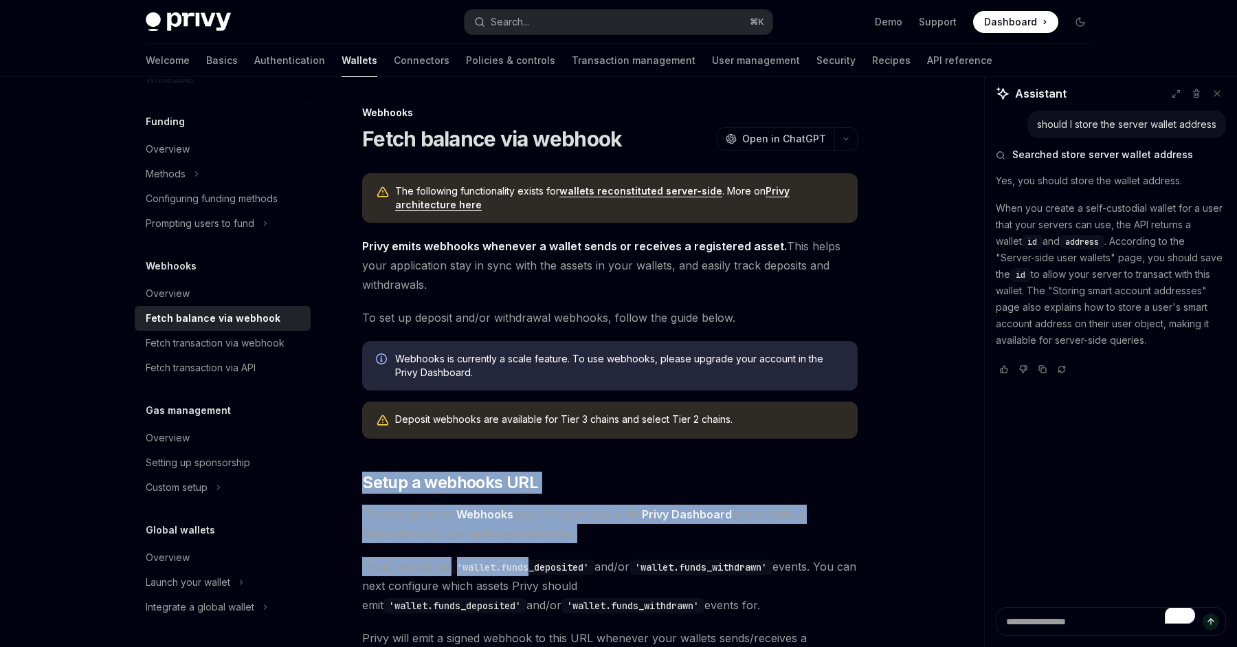
drag, startPoint x: 359, startPoint y: 469, endPoint x: 536, endPoint y: 569, distance: 203.4
click at [536, 569] on code "'wallet.funds_deposited'" at bounding box center [522, 566] width 143 height 15
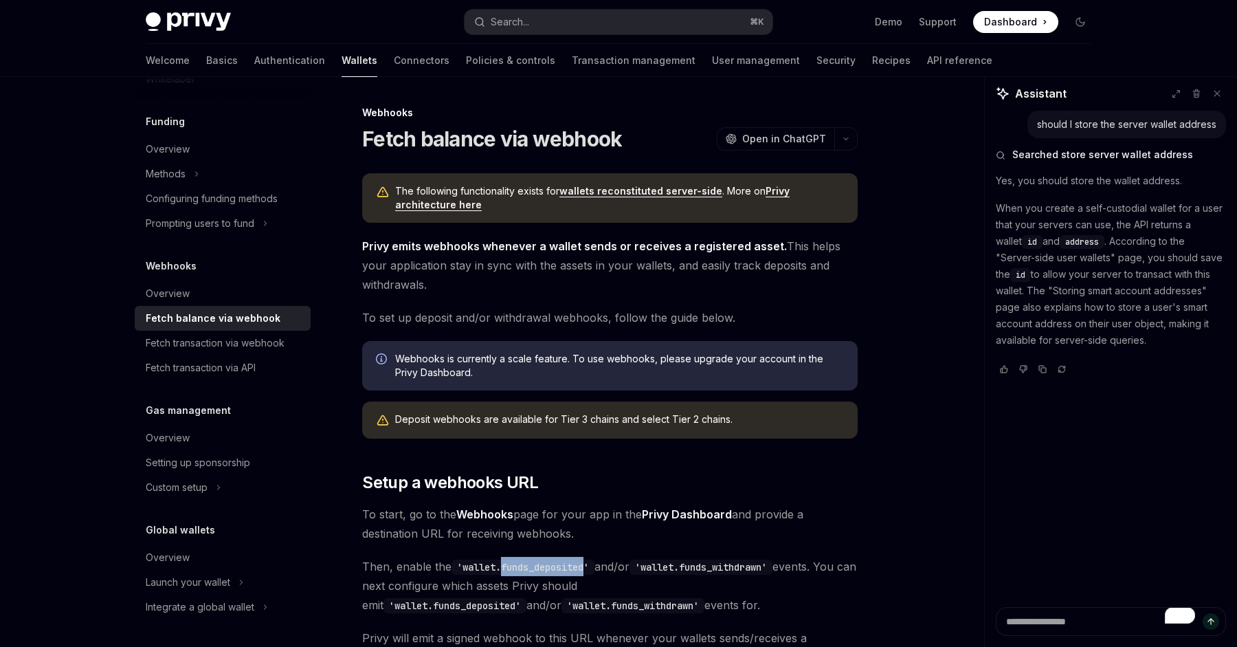
click at [536, 569] on code "'wallet.funds_deposited'" at bounding box center [522, 566] width 143 height 15
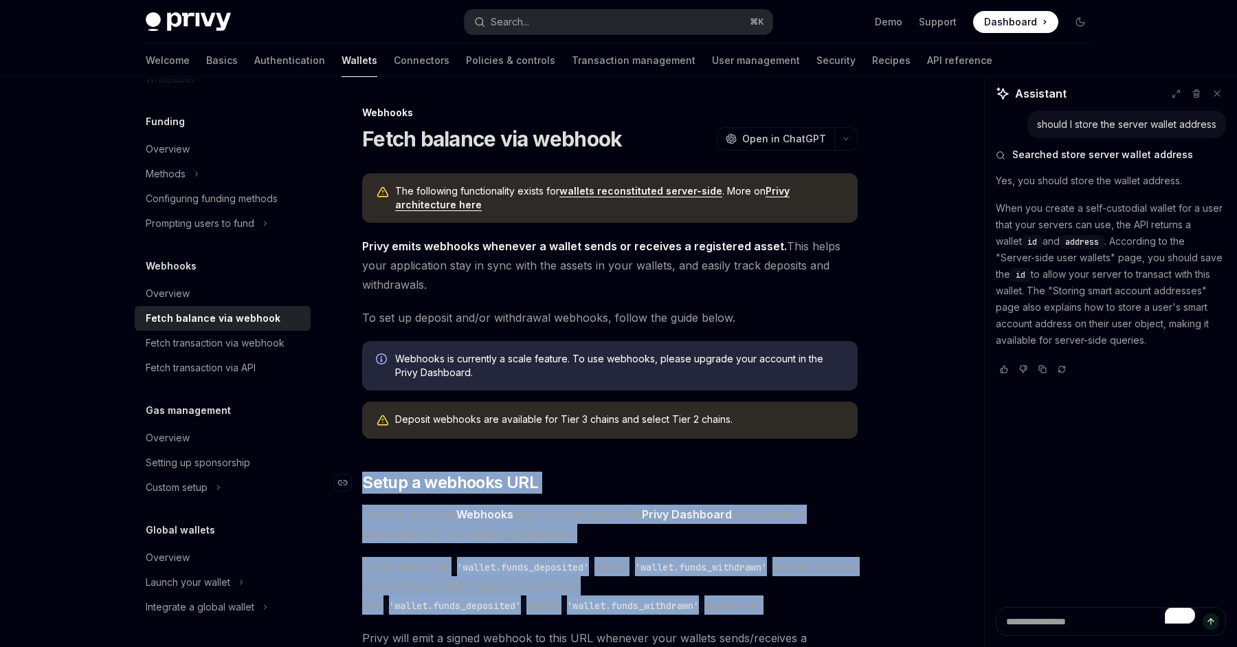
drag, startPoint x: 536, startPoint y: 569, endPoint x: 473, endPoint y: 484, distance: 105.1
click at [473, 484] on span "Setup a webhooks URL" at bounding box center [450, 482] width 176 height 22
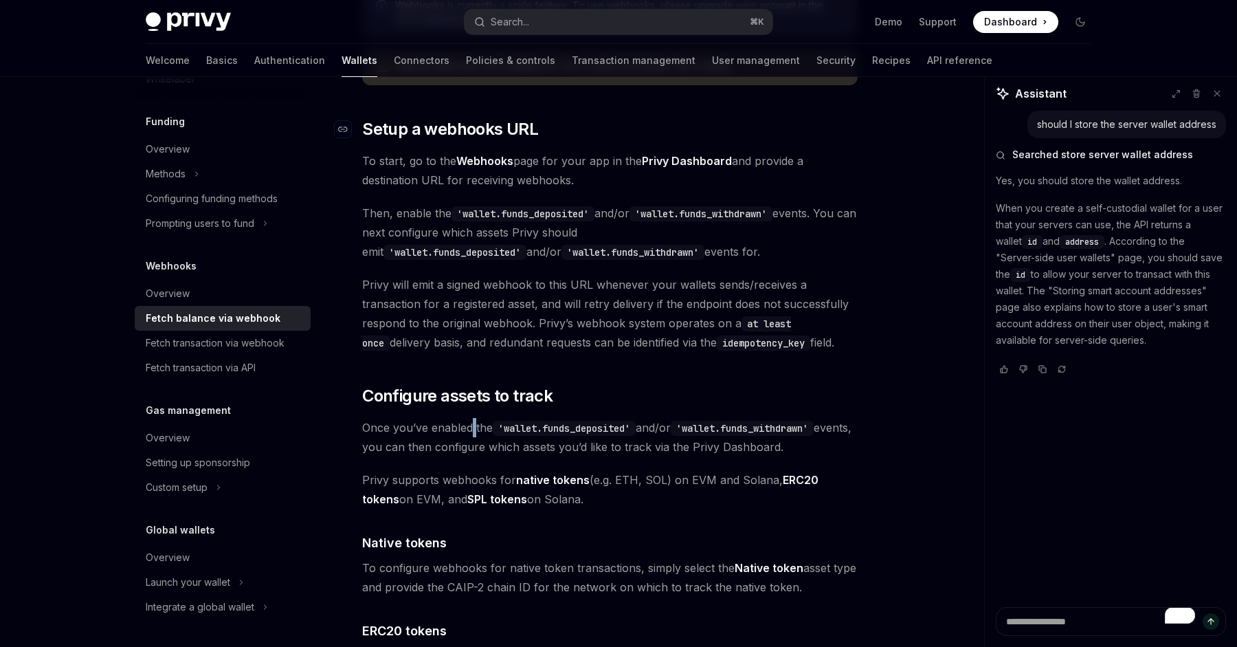
scroll to position [367, 0]
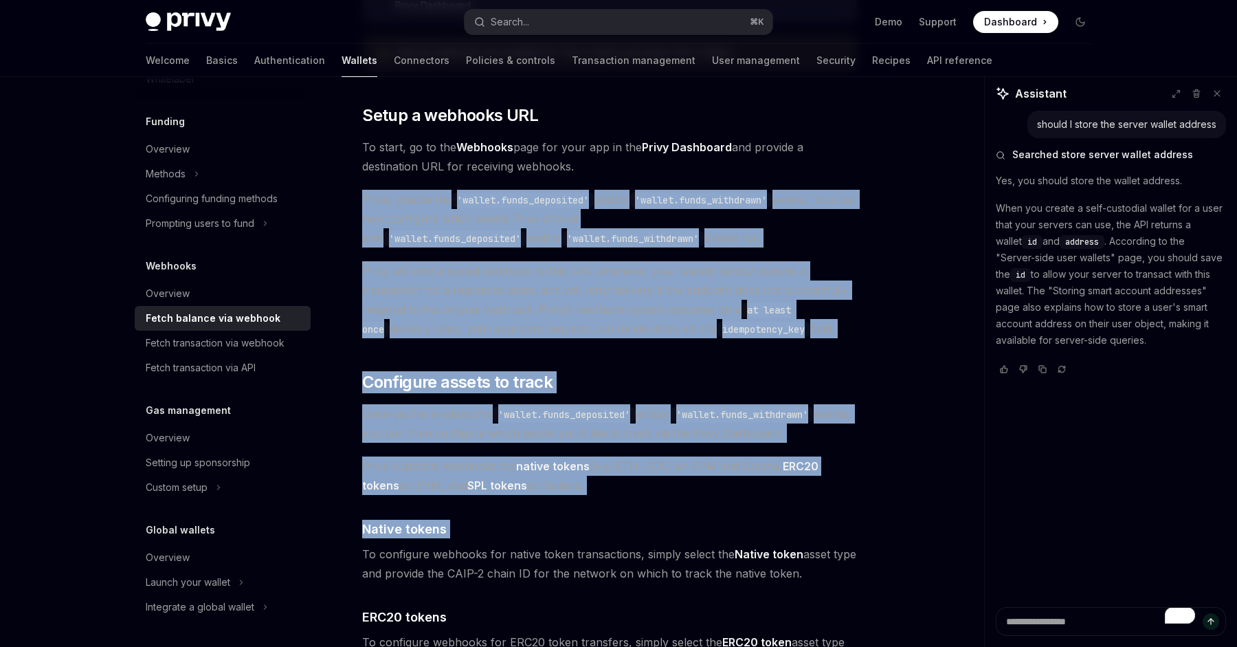
drag, startPoint x: 505, startPoint y: 498, endPoint x: 412, endPoint y: 206, distance: 306.6
click at [412, 206] on span "Then, enable the 'wallet.funds_deposited' and/or 'wallet.funds_withdrawn' event…" at bounding box center [609, 219] width 495 height 58
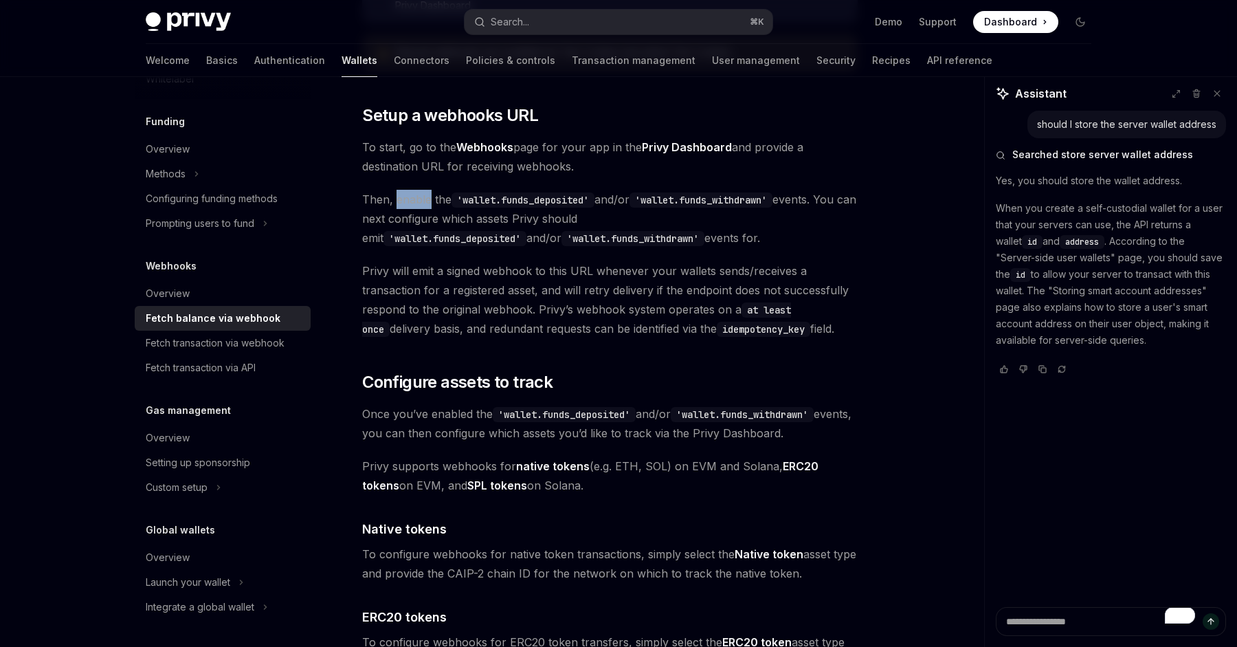
click at [412, 206] on span "Then, enable the 'wallet.funds_deposited' and/or 'wallet.funds_withdrawn' event…" at bounding box center [609, 219] width 495 height 58
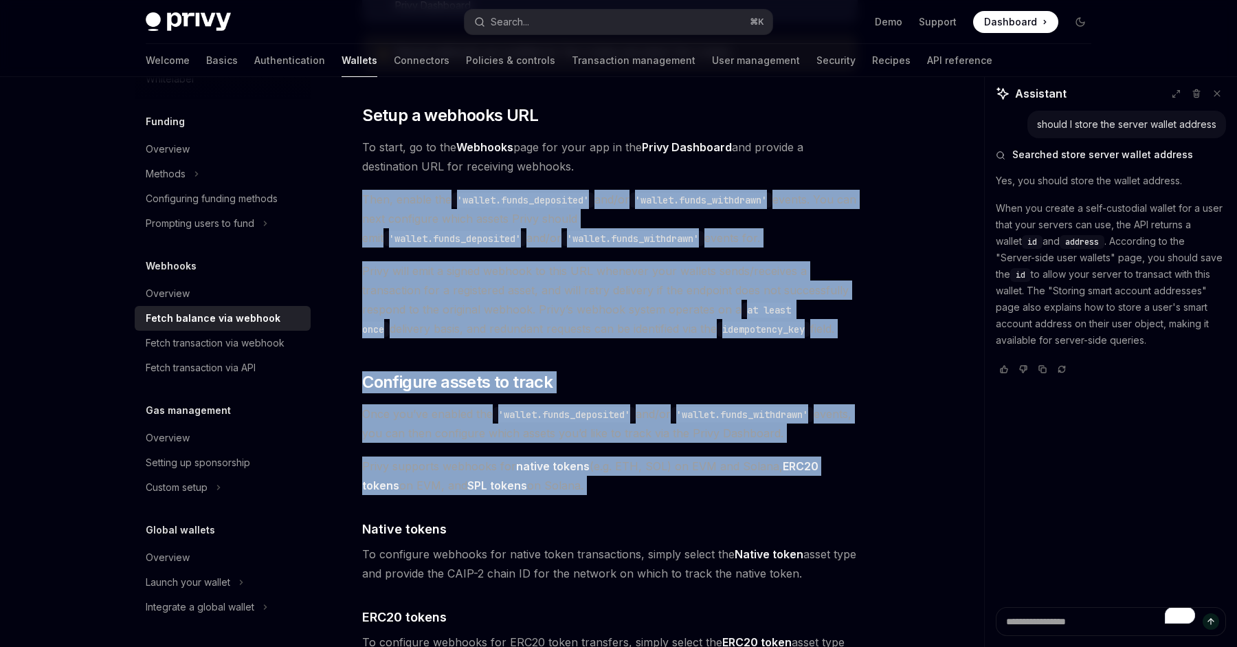
drag, startPoint x: 412, startPoint y: 206, endPoint x: 558, endPoint y: 460, distance: 292.8
click at [559, 460] on strong "native tokens" at bounding box center [553, 466] width 74 height 14
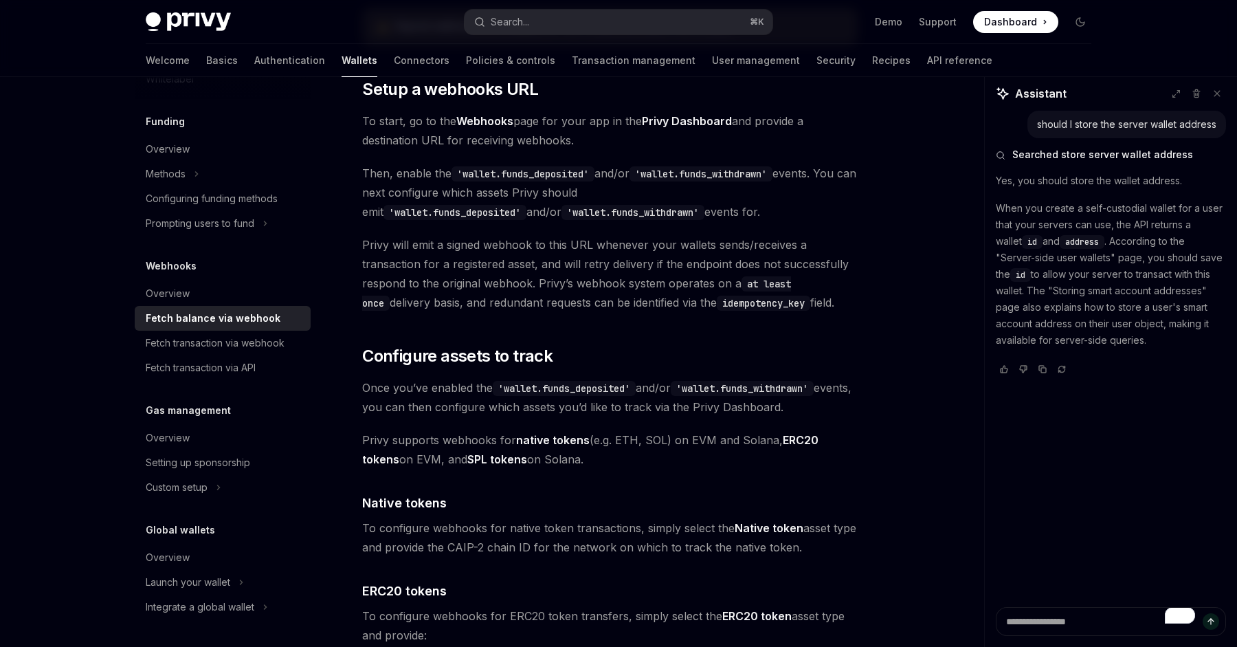
scroll to position [410, 0]
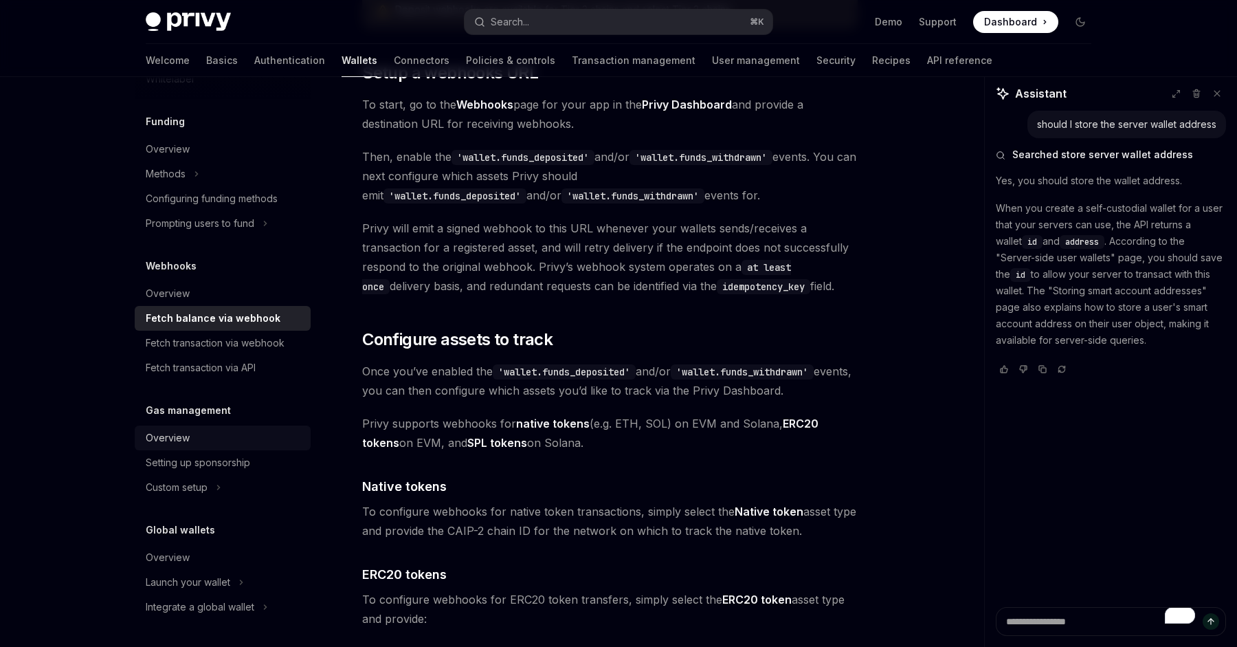
click at [203, 442] on div "Overview" at bounding box center [224, 437] width 157 height 16
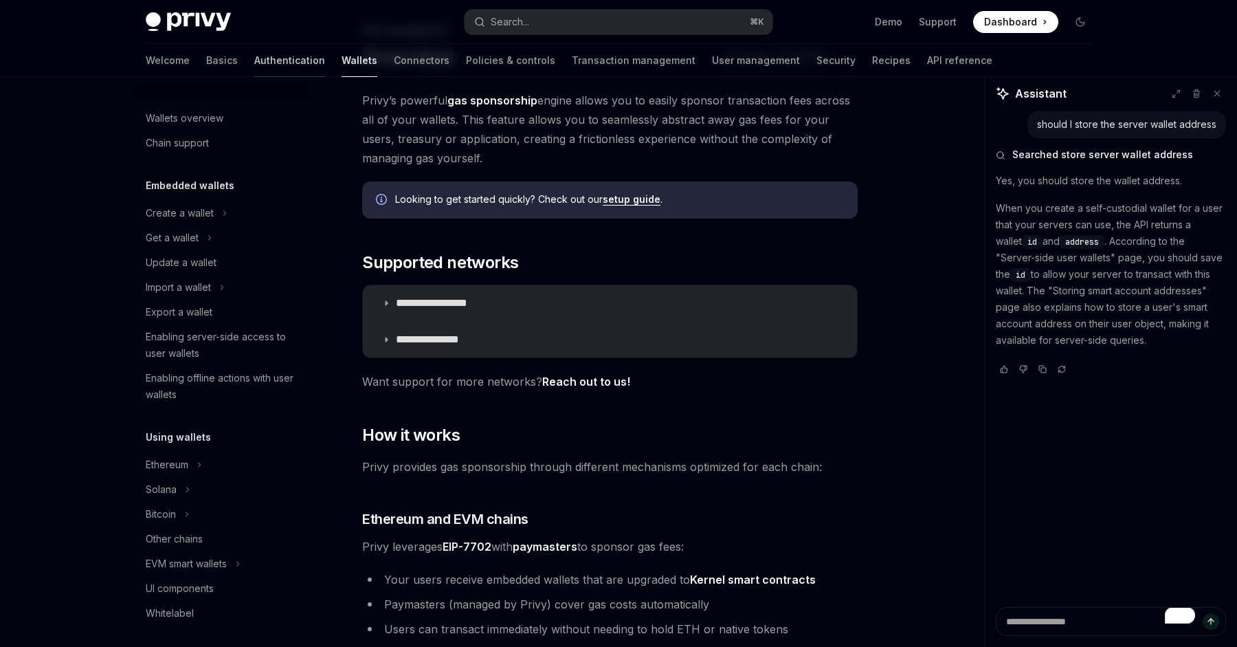
click at [254, 68] on link "Authentication" at bounding box center [289, 60] width 71 height 33
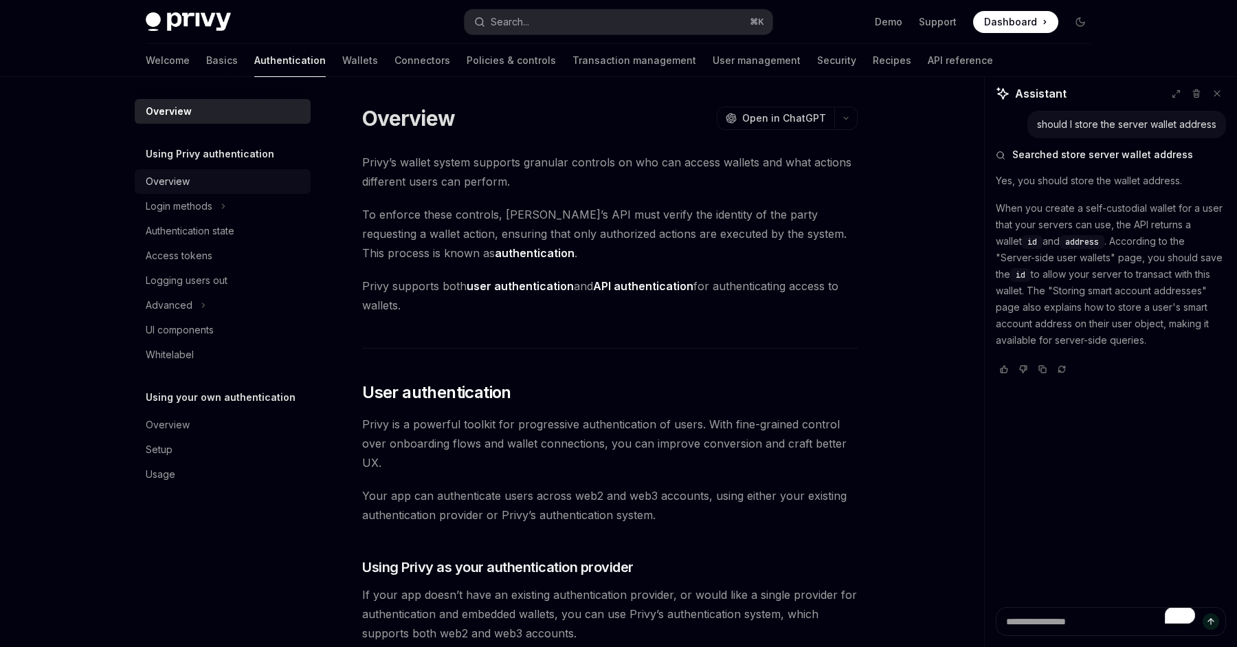
click at [221, 177] on div "Overview" at bounding box center [224, 181] width 157 height 16
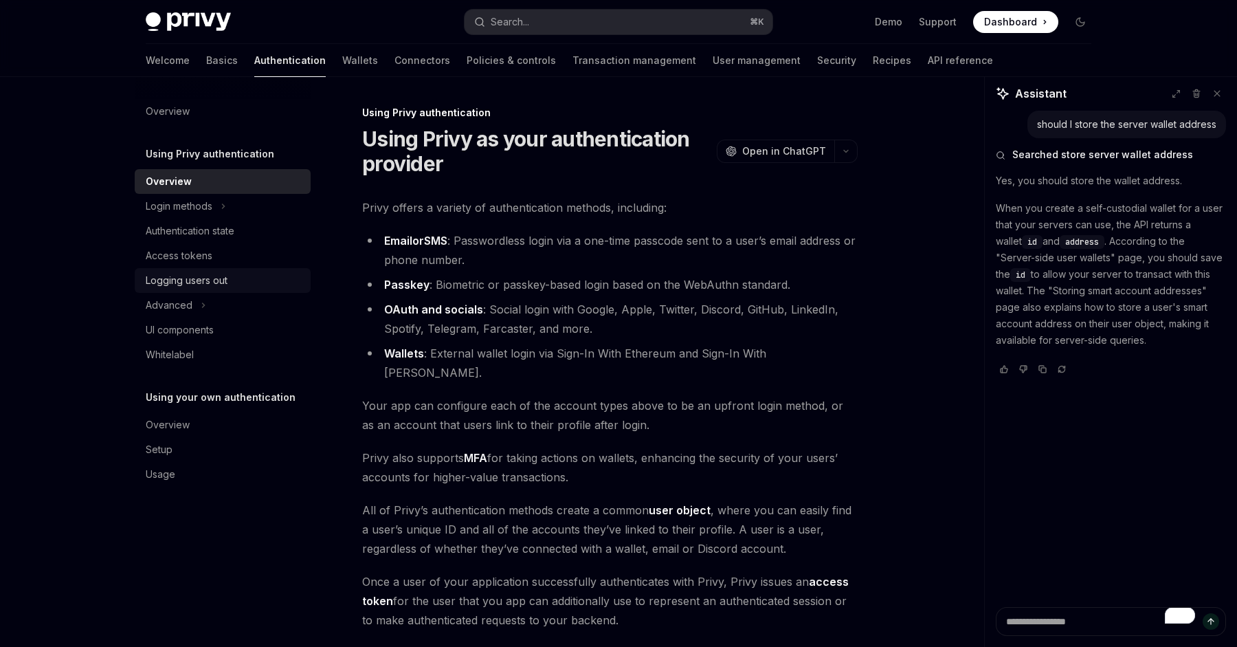
click at [227, 269] on link "Logging users out" at bounding box center [223, 280] width 176 height 25
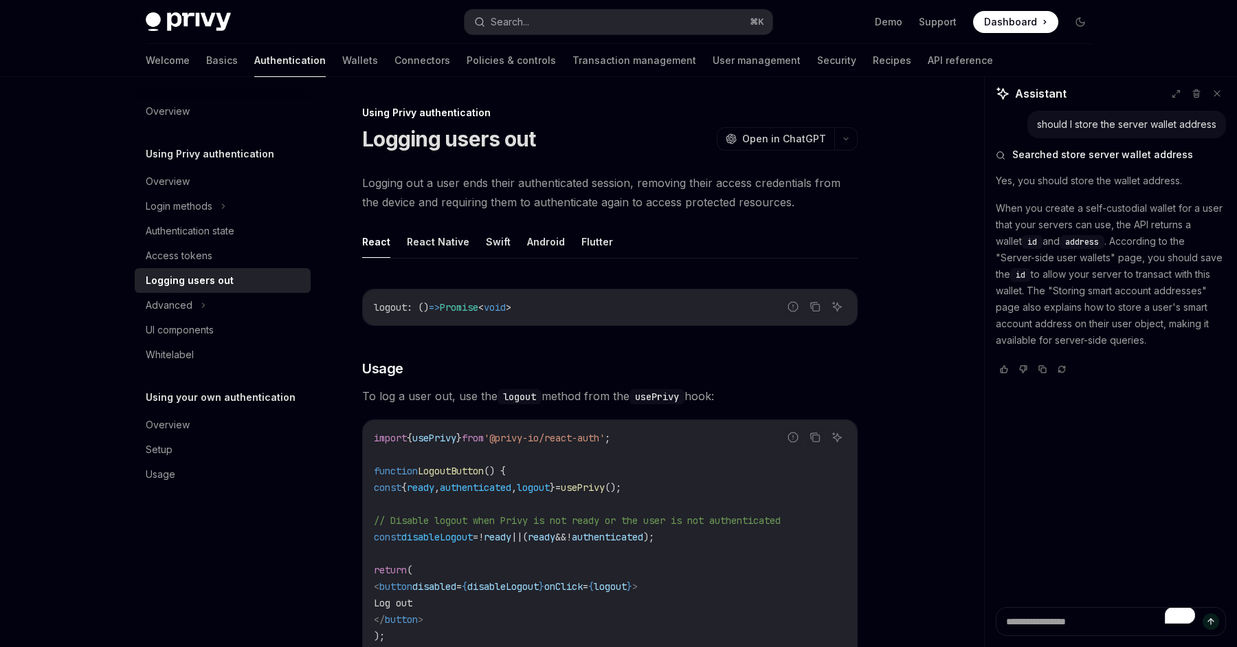
scroll to position [175, 0]
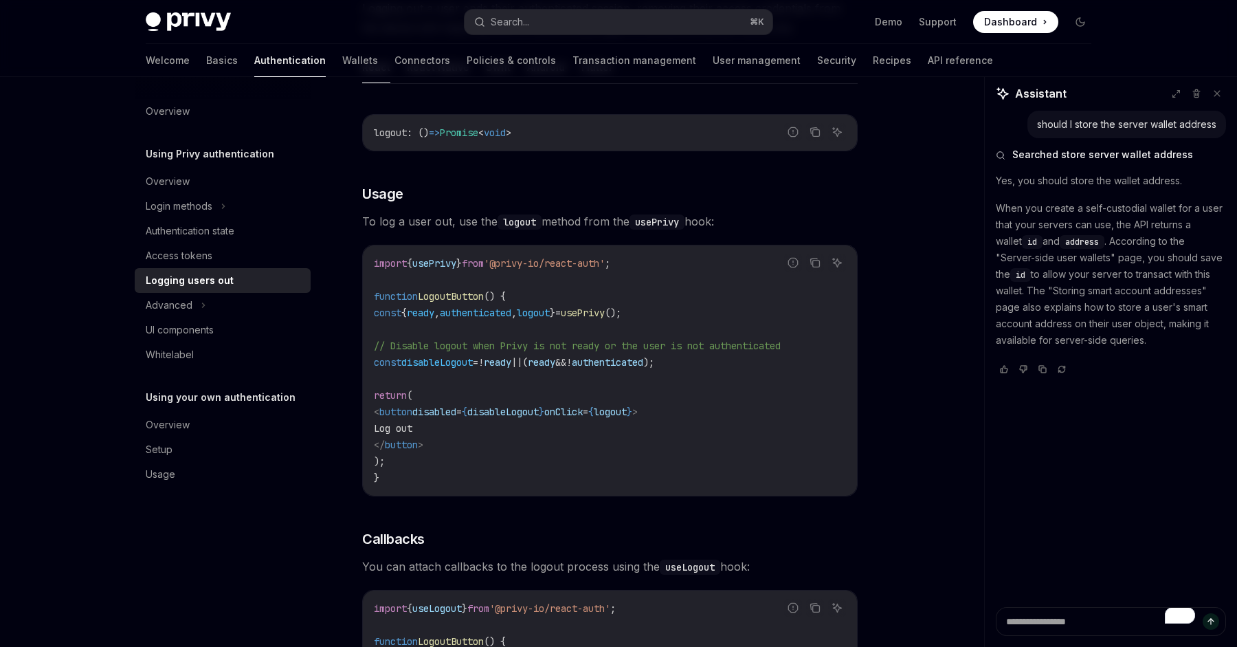
drag, startPoint x: 507, startPoint y: 276, endPoint x: 550, endPoint y: 431, distance: 161.2
click at [550, 431] on code "import { usePrivy } from '@privy-io/react-auth' ; function LogoutButton () { co…" at bounding box center [610, 370] width 472 height 231
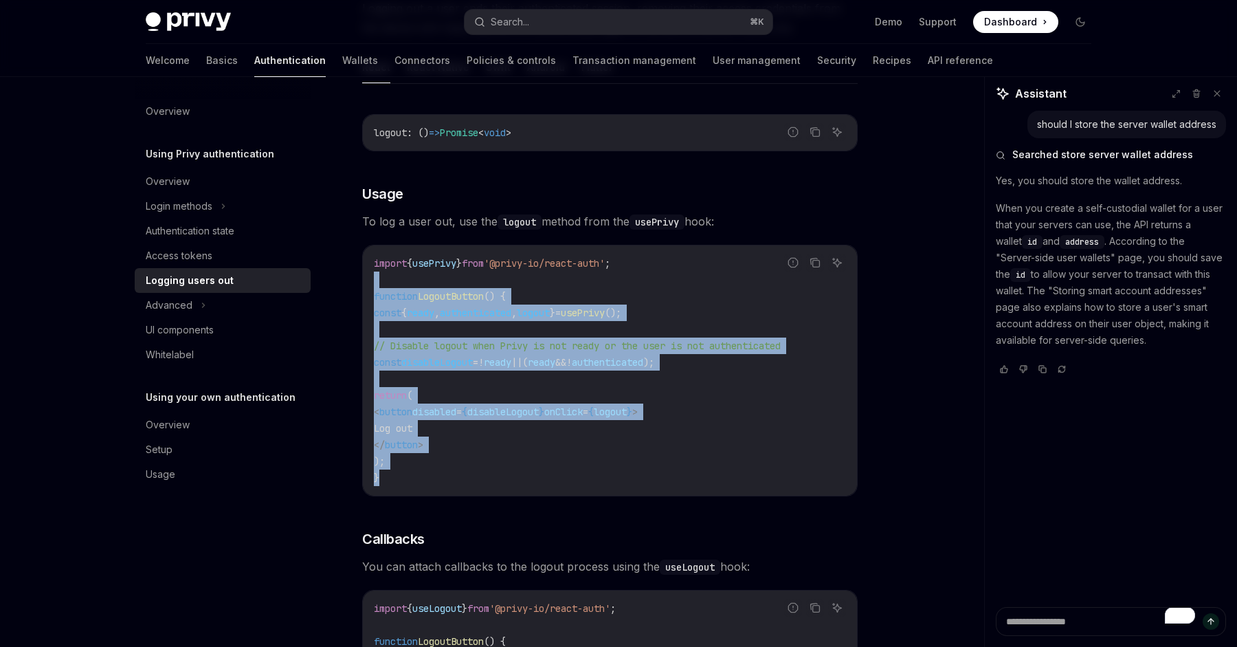
drag, startPoint x: 549, startPoint y: 486, endPoint x: 493, endPoint y: 273, distance: 219.5
click at [493, 273] on div "import { usePrivy } from '@privy-io/react-auth' ; function LogoutButton () { co…" at bounding box center [610, 370] width 494 height 250
click at [493, 273] on code "import { usePrivy } from '@privy-io/react-auth' ; function LogoutButton () { co…" at bounding box center [610, 370] width 472 height 231
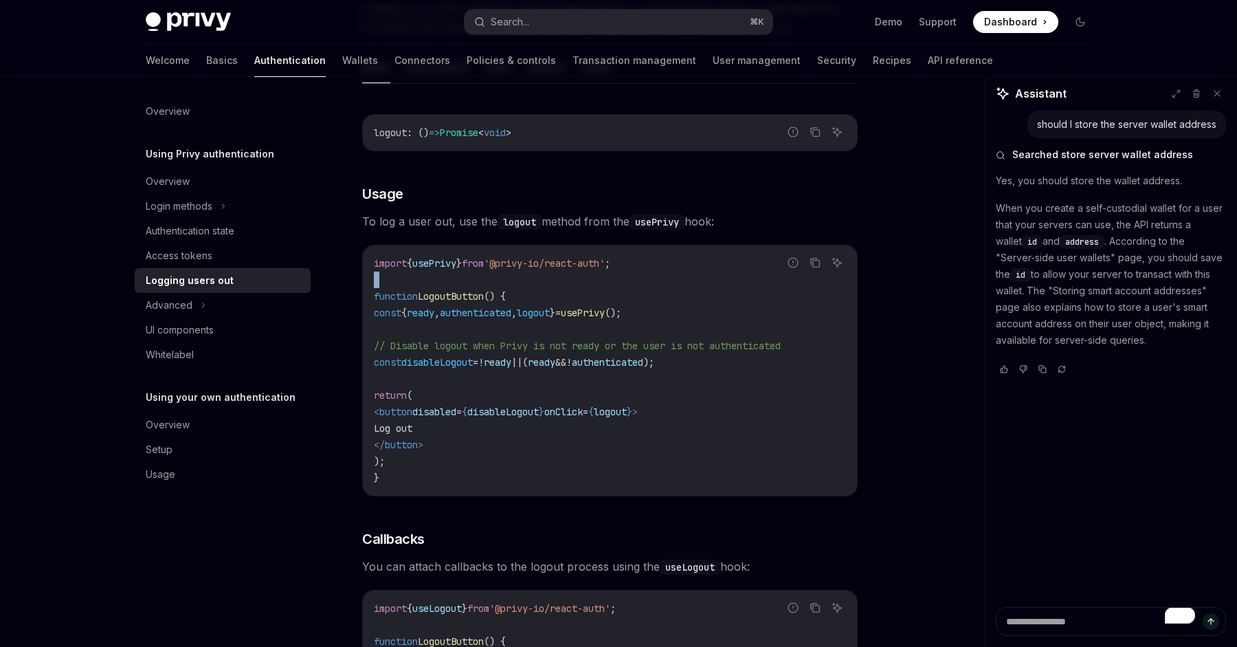
click at [493, 273] on code "import { usePrivy } from '@privy-io/react-auth' ; function LogoutButton () { co…" at bounding box center [610, 370] width 472 height 231
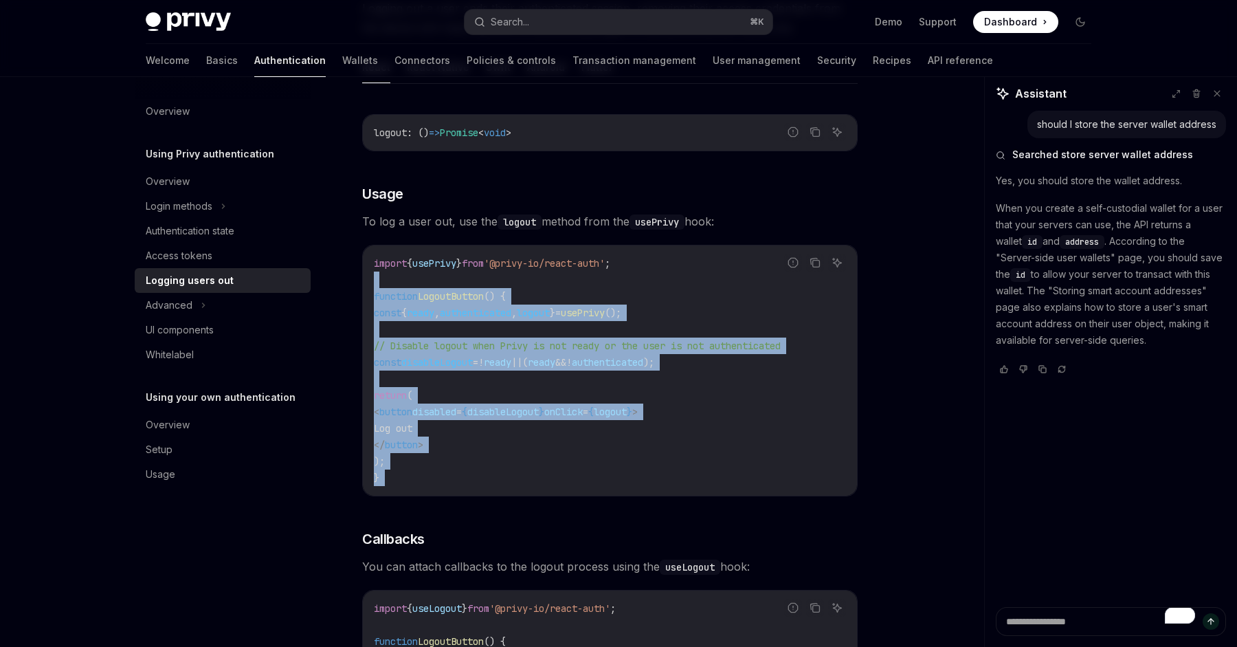
drag, startPoint x: 493, startPoint y: 273, endPoint x: 566, endPoint y: 484, distance: 222.3
click at [566, 484] on code "import { usePrivy } from '@privy-io/react-auth' ; function LogoutButton () { co…" at bounding box center [610, 370] width 472 height 231
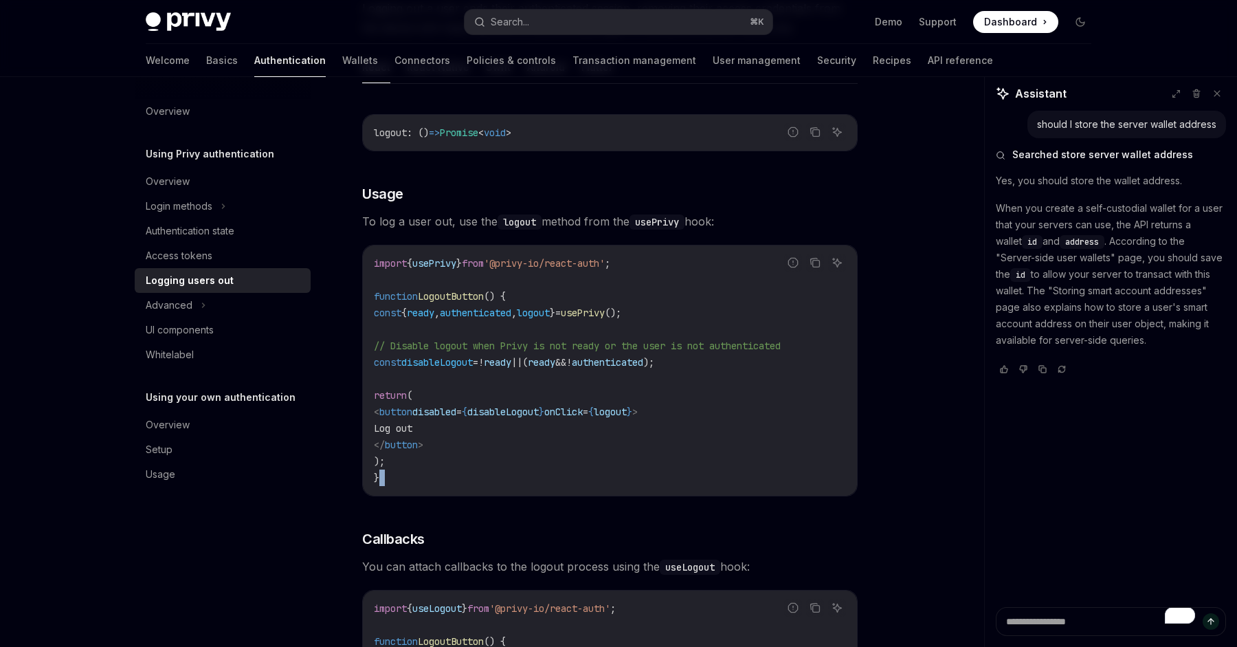
click at [565, 480] on code "import { usePrivy } from '@privy-io/react-auth' ; function LogoutButton () { co…" at bounding box center [610, 370] width 472 height 231
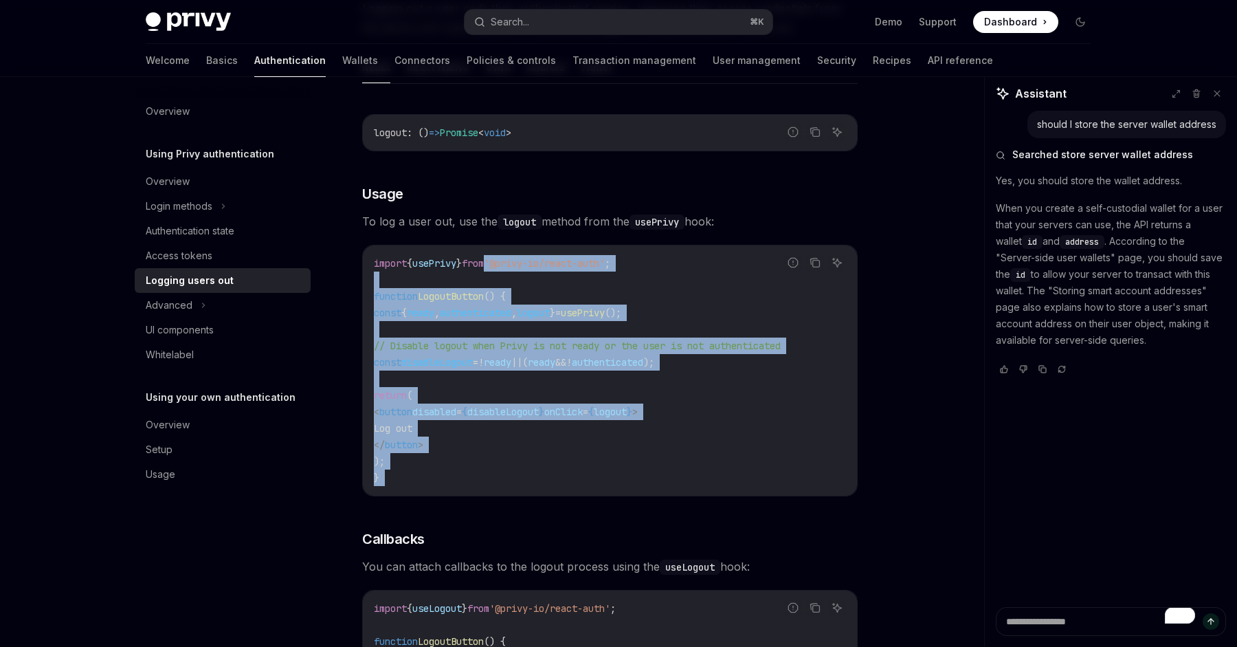
drag, startPoint x: 565, startPoint y: 480, endPoint x: 513, endPoint y: 268, distance: 218.0
click at [513, 268] on code "import { usePrivy } from '@privy-io/react-auth' ; function LogoutButton () { co…" at bounding box center [610, 370] width 472 height 231
click at [513, 268] on span "'@privy-io/react-auth'" at bounding box center [544, 263] width 121 height 12
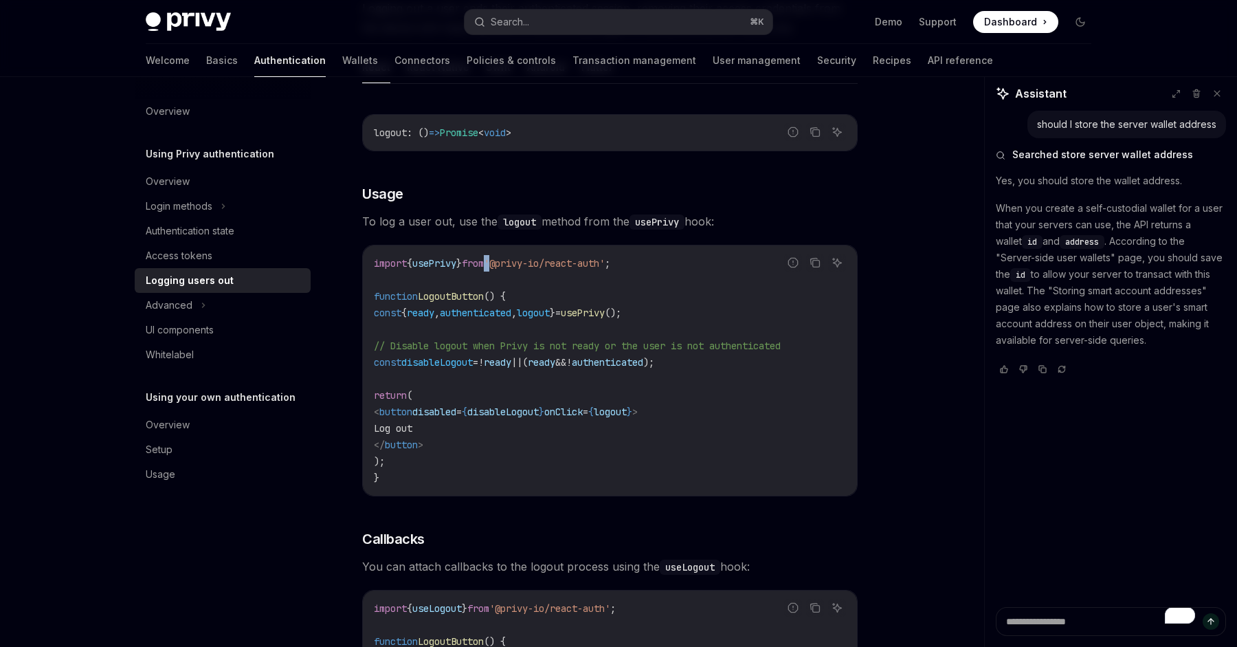
click at [513, 268] on span "'@privy-io/react-auth'" at bounding box center [544, 263] width 121 height 12
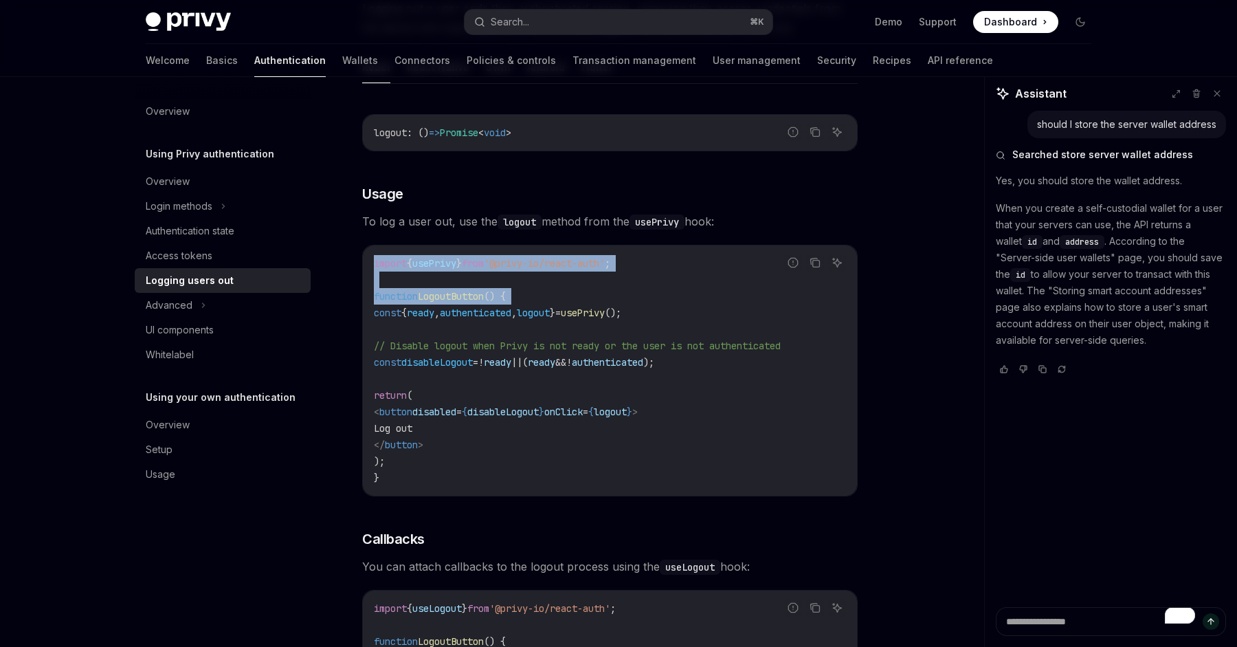
drag, startPoint x: 513, startPoint y: 268, endPoint x: 546, endPoint y: 298, distance: 44.7
click at [546, 298] on code "import { usePrivy } from '@privy-io/react-auth' ; function LogoutButton () { co…" at bounding box center [610, 370] width 472 height 231
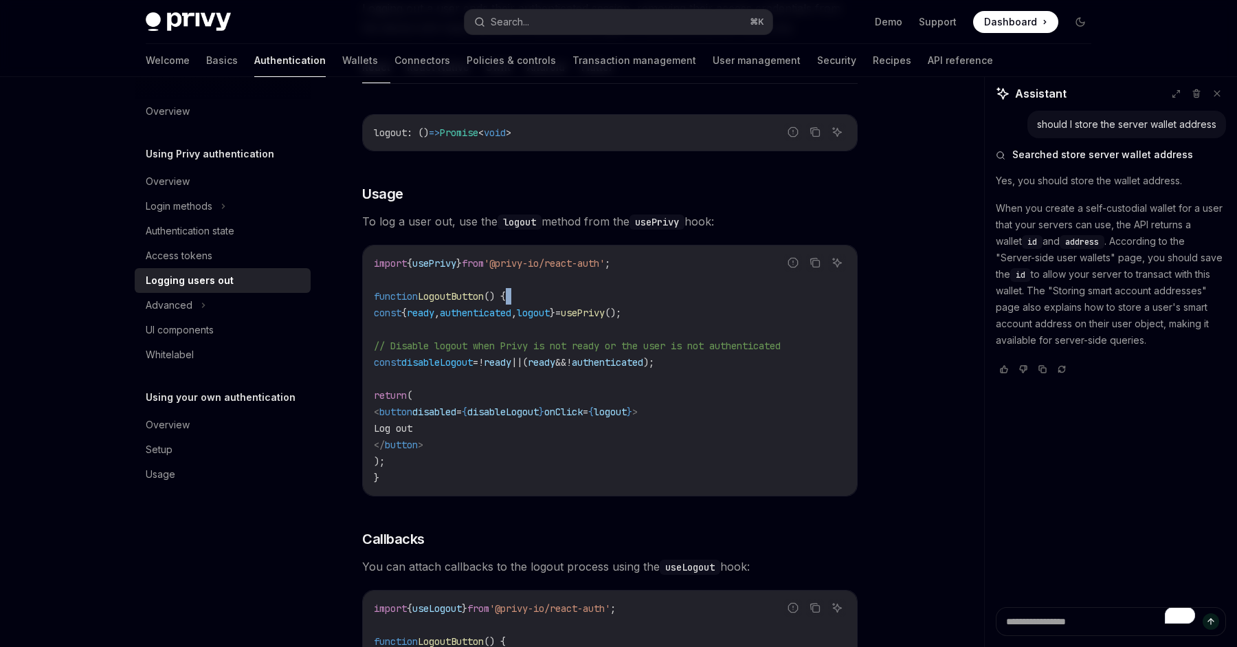
click at [546, 298] on code "import { usePrivy } from '@privy-io/react-auth' ; function LogoutButton () { co…" at bounding box center [610, 370] width 472 height 231
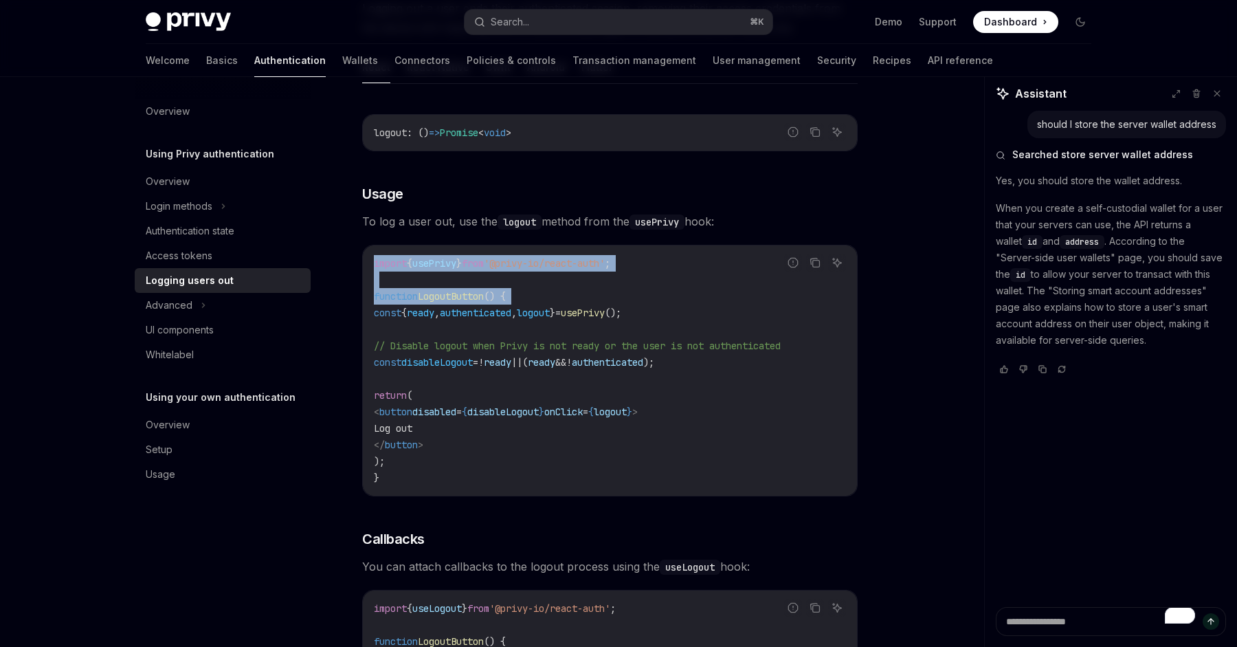
drag, startPoint x: 546, startPoint y: 298, endPoint x: 469, endPoint y: 260, distance: 85.1
click at [468, 260] on code "import { usePrivy } from '@privy-io/react-auth' ; function LogoutButton () { co…" at bounding box center [610, 370] width 472 height 231
click at [456, 260] on span "usePrivy" at bounding box center [434, 263] width 44 height 12
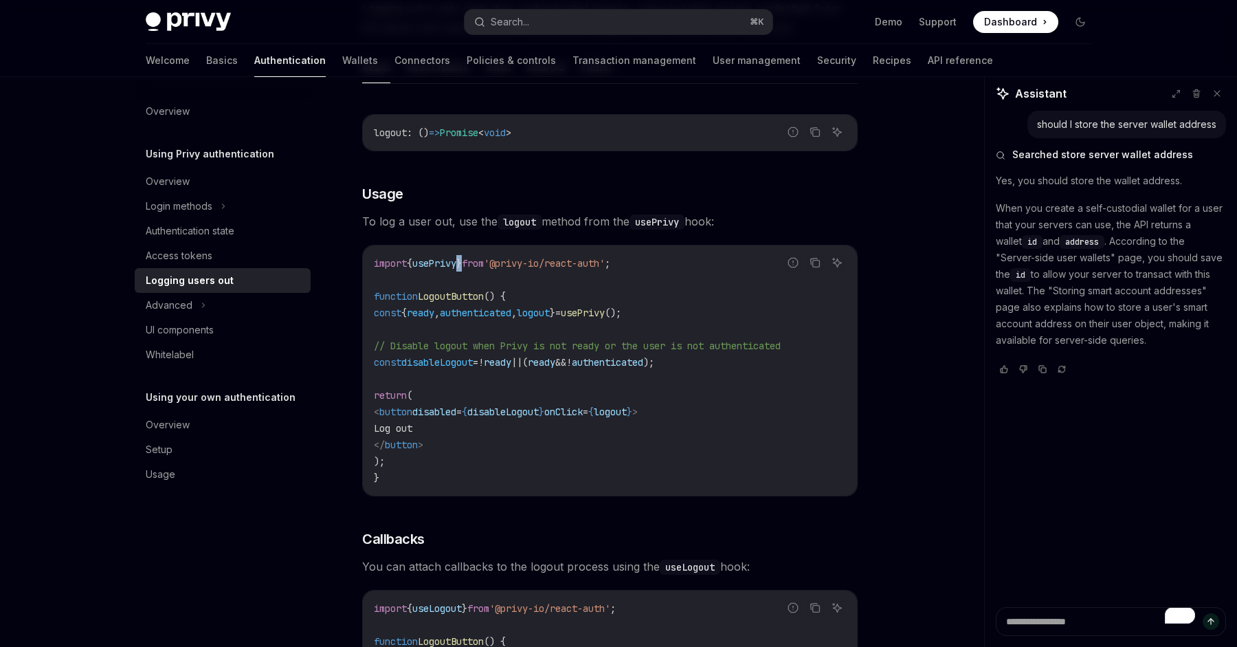
click at [456, 260] on span "usePrivy" at bounding box center [434, 263] width 44 height 12
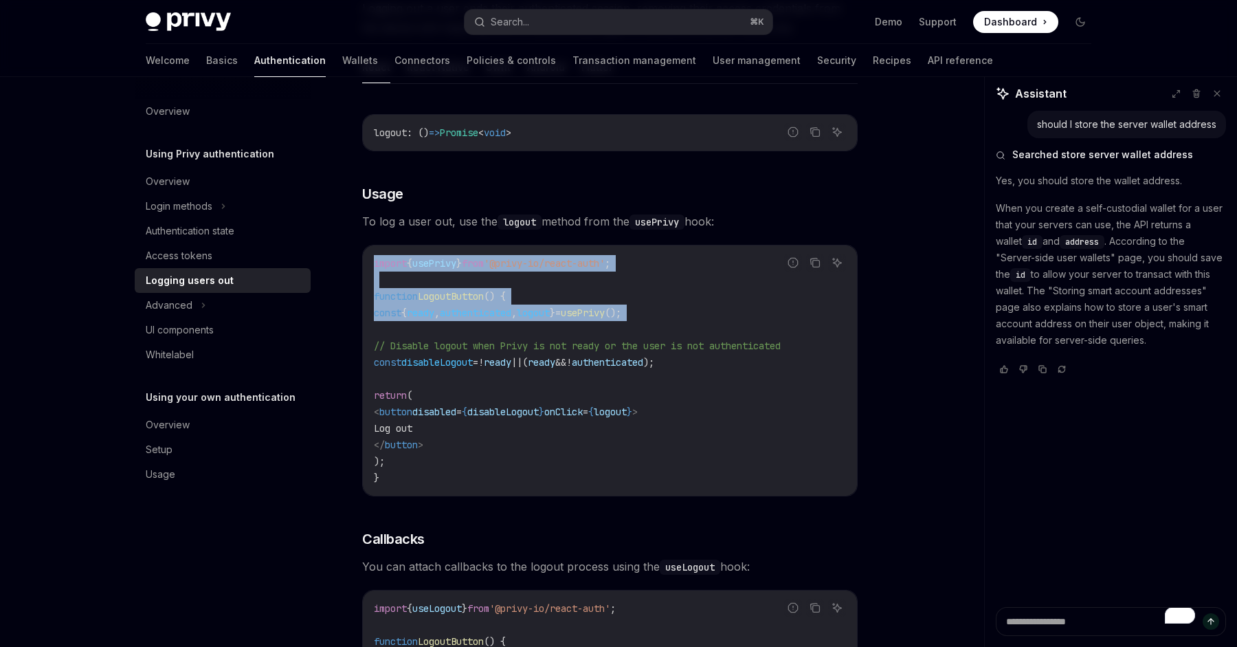
drag, startPoint x: 469, startPoint y: 260, endPoint x: 525, endPoint y: 320, distance: 81.2
click at [525, 320] on code "import { usePrivy } from '@privy-io/react-auth' ; function LogoutButton () { co…" at bounding box center [610, 370] width 472 height 231
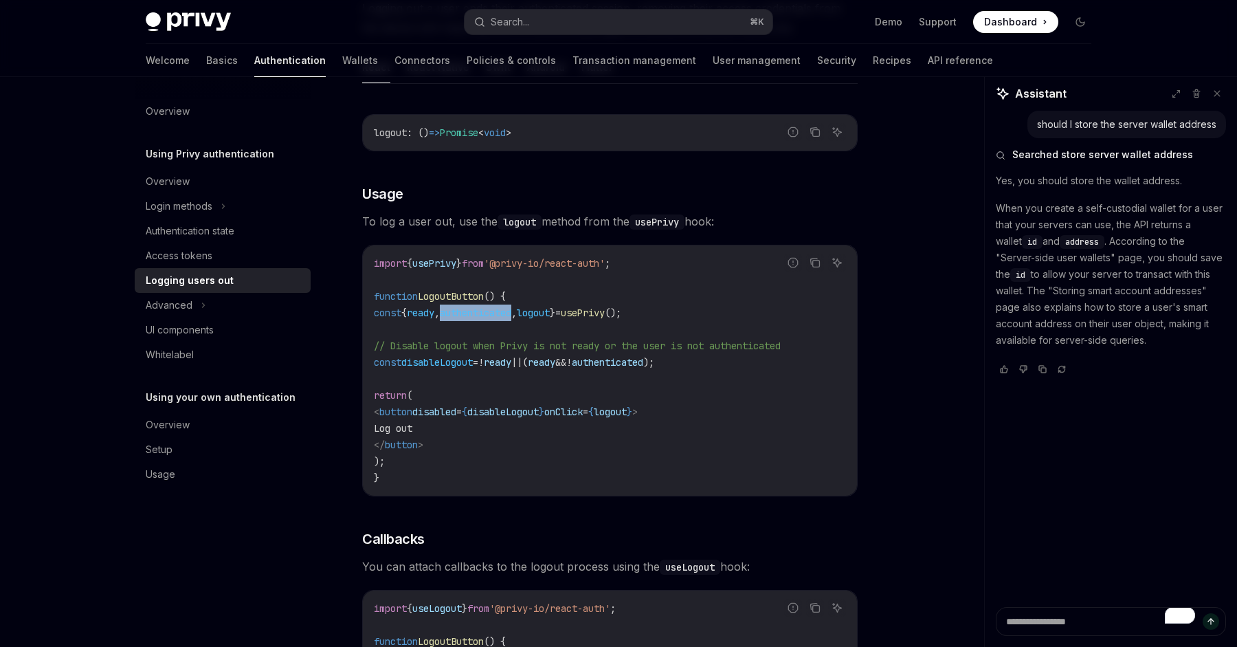
click at [525, 320] on code "import { usePrivy } from '@privy-io/react-auth' ; function LogoutButton () { co…" at bounding box center [610, 370] width 472 height 231
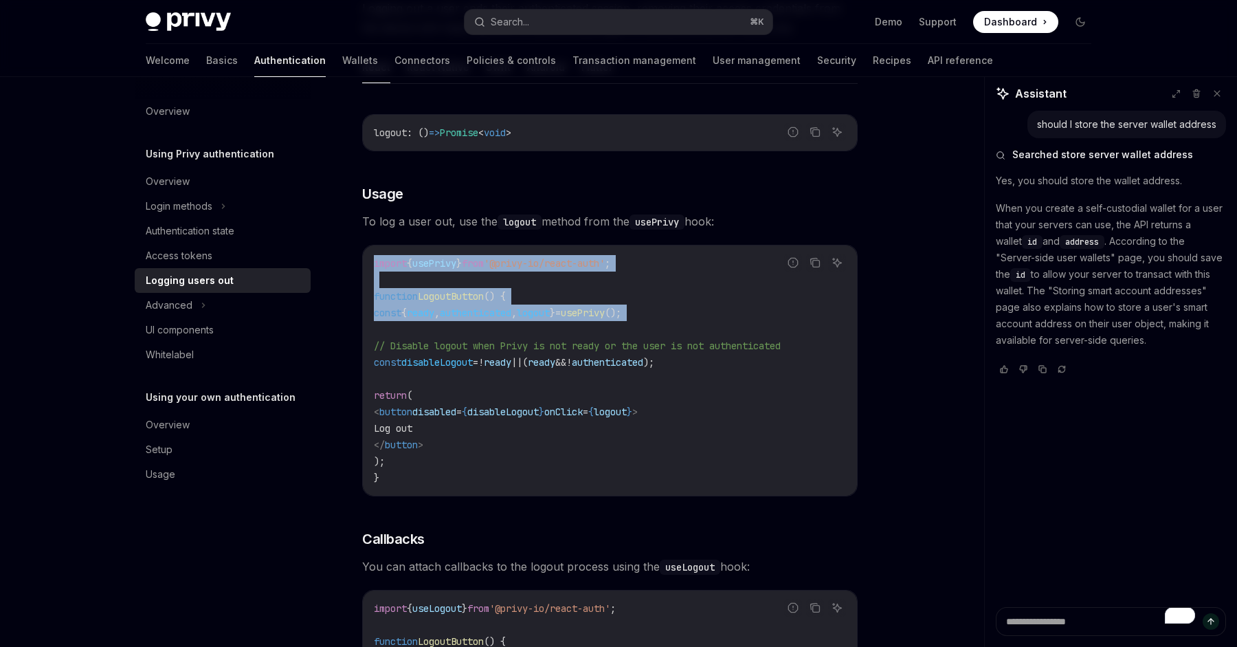
drag, startPoint x: 525, startPoint y: 320, endPoint x: 423, endPoint y: 254, distance: 120.9
click at [420, 252] on div "import { usePrivy } from '@privy-io/react-auth' ; function LogoutButton () { co…" at bounding box center [610, 370] width 494 height 250
click at [423, 254] on div "import { usePrivy } from '@privy-io/react-auth' ; function LogoutButton () { co…" at bounding box center [610, 370] width 494 height 250
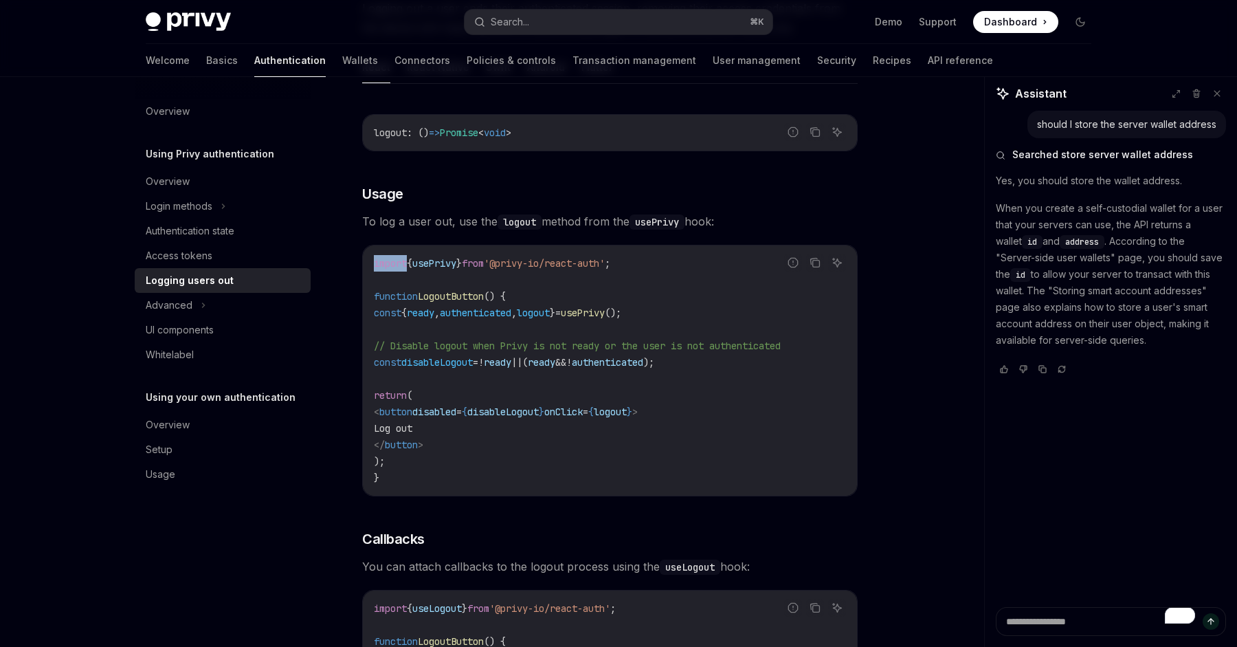
click at [423, 254] on div "import { usePrivy } from '@privy-io/react-auth' ; function LogoutButton () { co…" at bounding box center [610, 370] width 494 height 250
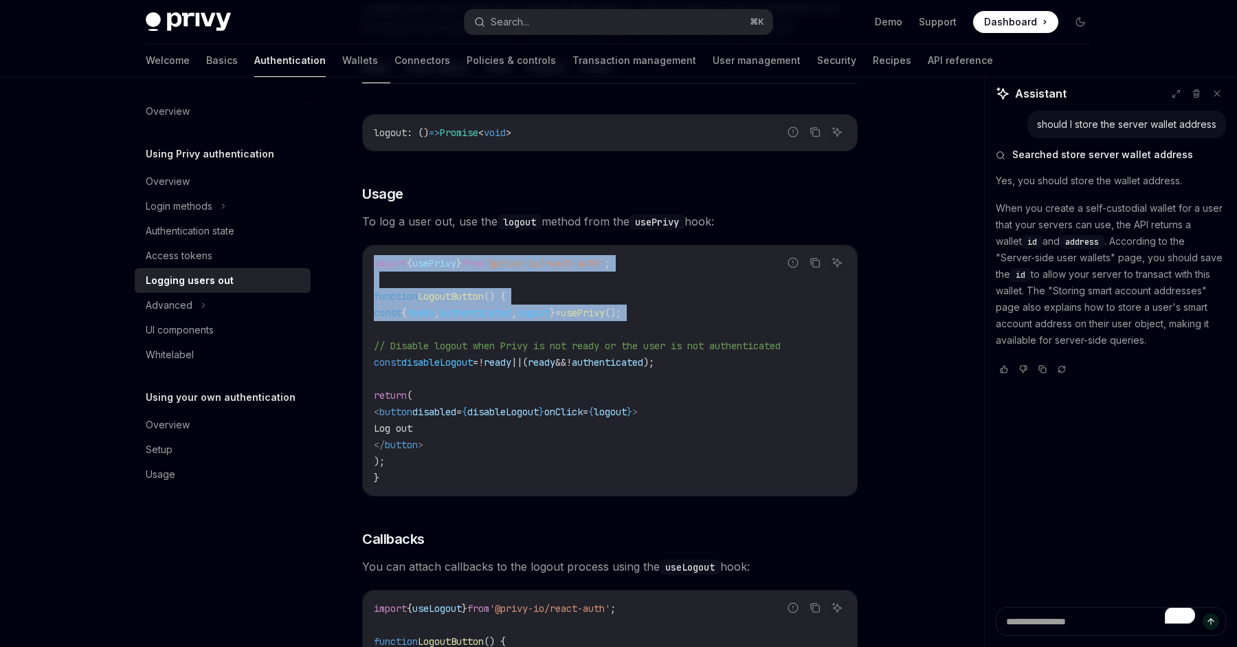
drag, startPoint x: 423, startPoint y: 254, endPoint x: 533, endPoint y: 320, distance: 127.9
click at [533, 319] on div "import { usePrivy } from '@privy-io/react-auth' ; function LogoutButton () { co…" at bounding box center [610, 370] width 494 height 250
click at [533, 320] on code "import { usePrivy } from '@privy-io/react-auth' ; function LogoutButton () { co…" at bounding box center [610, 370] width 472 height 231
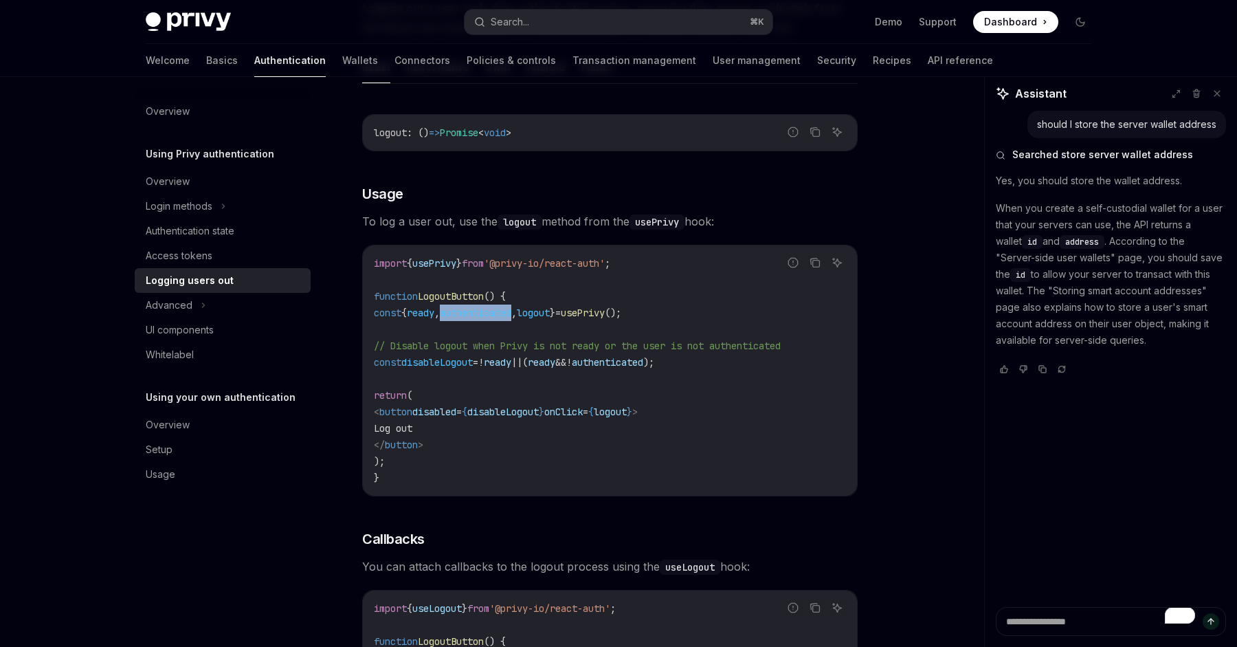
click at [533, 320] on code "import { usePrivy } from '@privy-io/react-auth' ; function LogoutButton () { co…" at bounding box center [610, 370] width 472 height 231
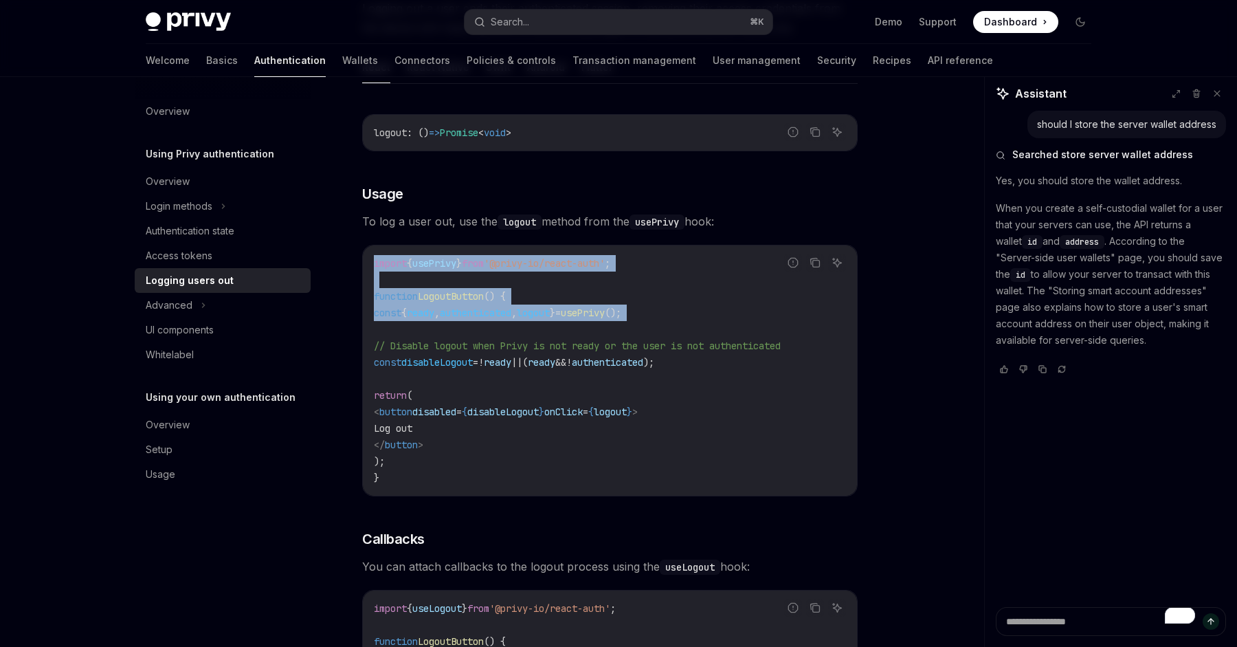
drag, startPoint x: 533, startPoint y: 320, endPoint x: 452, endPoint y: 260, distance: 100.7
click at [452, 260] on code "import { usePrivy } from '@privy-io/react-auth' ; function LogoutButton () { co…" at bounding box center [610, 370] width 472 height 231
click at [452, 260] on span "usePrivy" at bounding box center [434, 263] width 44 height 12
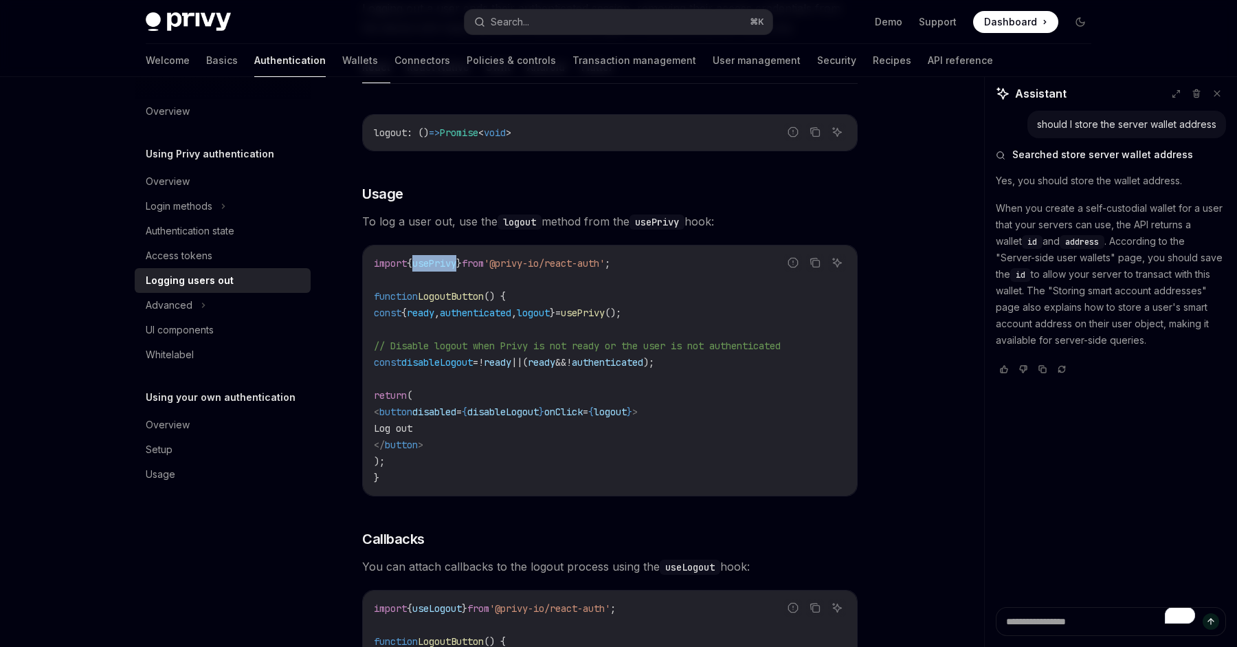
click at [452, 260] on span "usePrivy" at bounding box center [434, 263] width 44 height 12
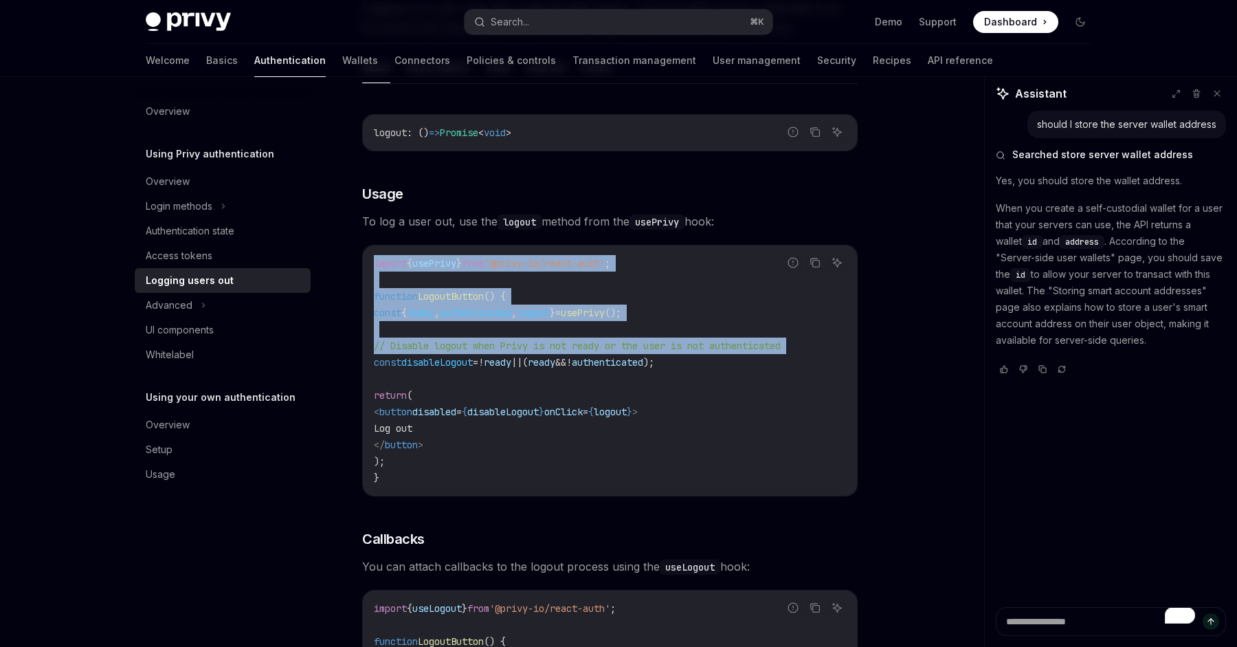
drag, startPoint x: 452, startPoint y: 260, endPoint x: 510, endPoint y: 348, distance: 105.2
click at [510, 346] on code "import { usePrivy } from '@privy-io/react-auth' ; function LogoutButton () { co…" at bounding box center [610, 370] width 472 height 231
click at [510, 348] on span "// Disable logout when Privy is not ready or the user is not authenticated" at bounding box center [577, 345] width 407 height 12
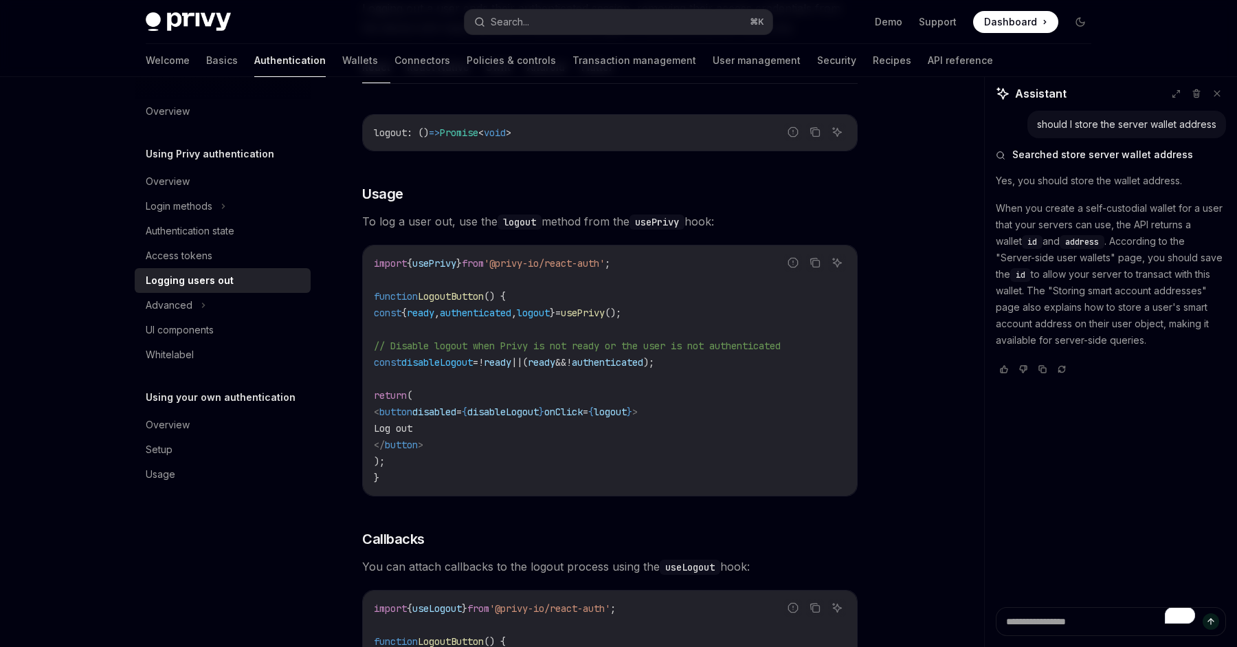
scroll to position [350, 0]
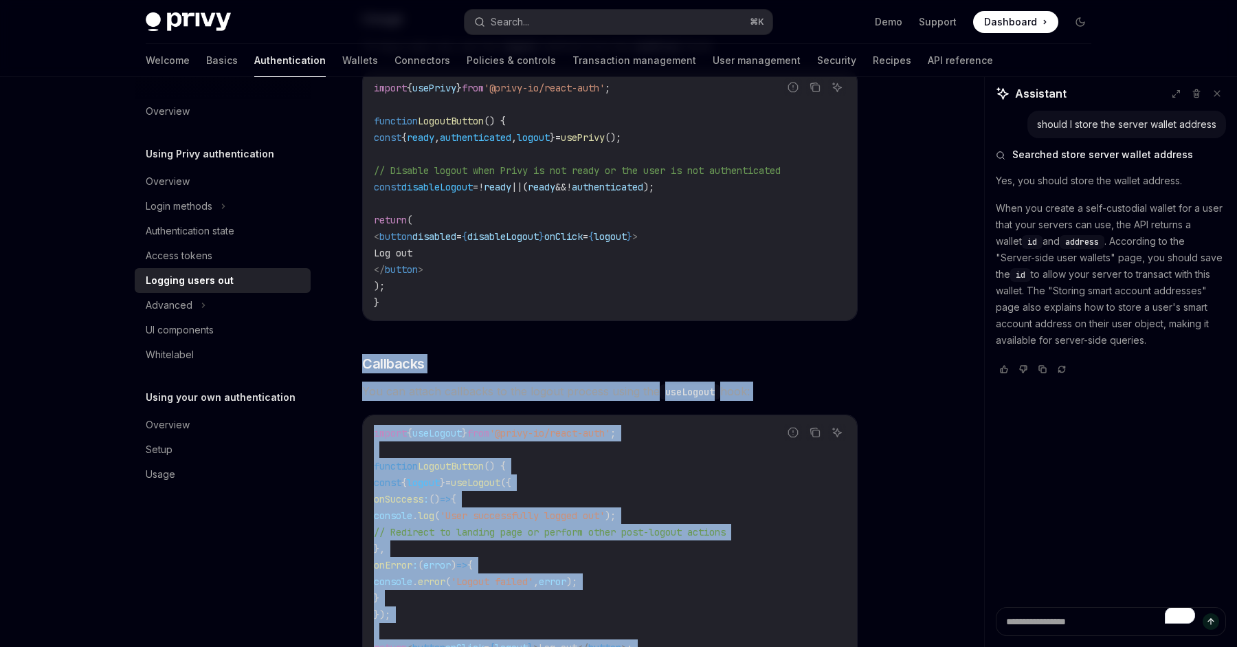
drag, startPoint x: 510, startPoint y: 348, endPoint x: 629, endPoint y: 660, distance: 334.5
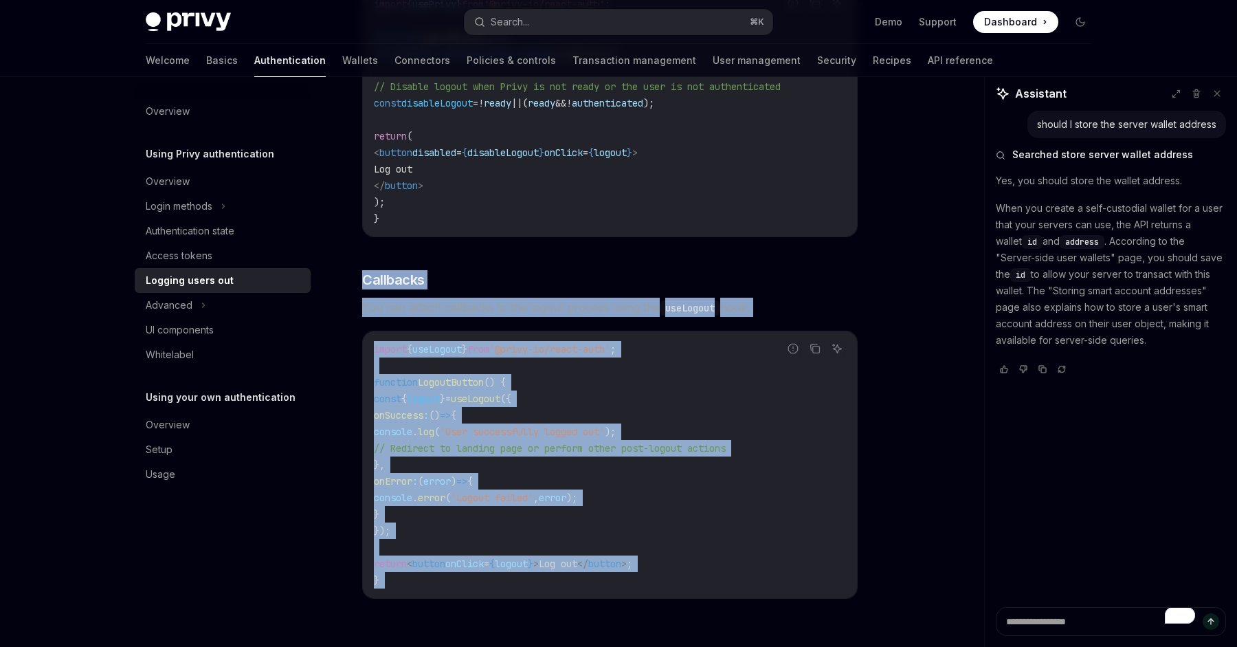
click at [625, 392] on code "import { useLogout } from '@privy-io/react-auth' ; function LogoutButton () { c…" at bounding box center [610, 464] width 472 height 247
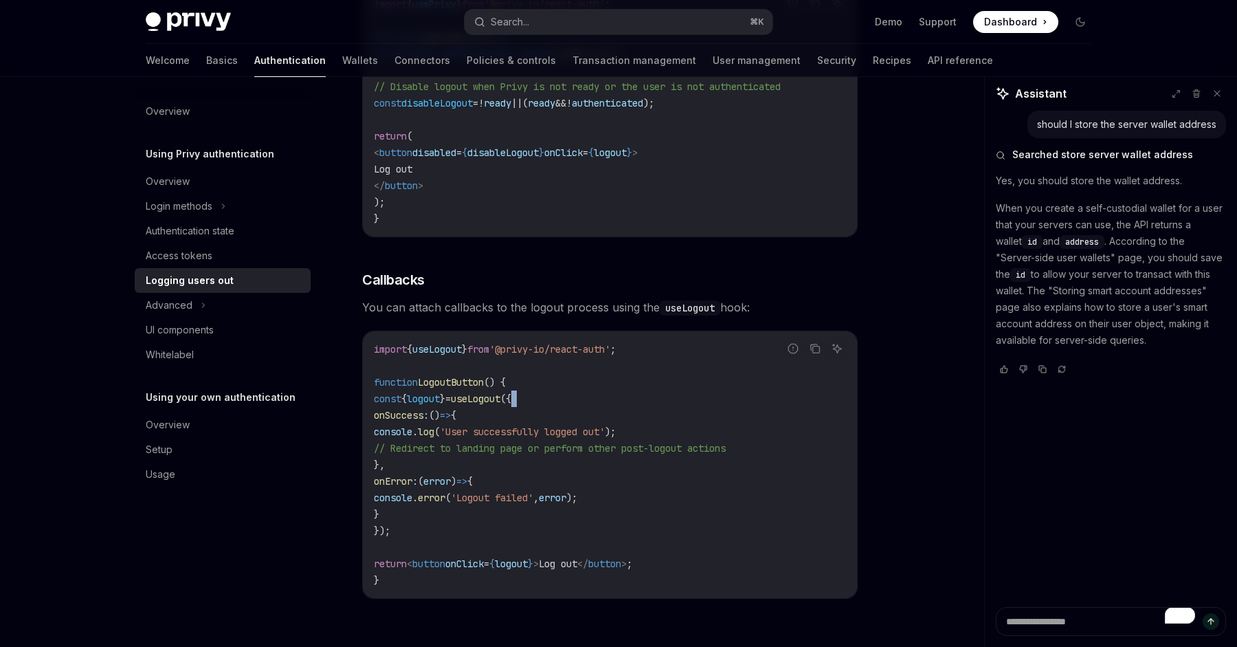
click at [625, 392] on code "import { useLogout } from '@privy-io/react-auth' ; function LogoutButton () { c…" at bounding box center [610, 464] width 472 height 247
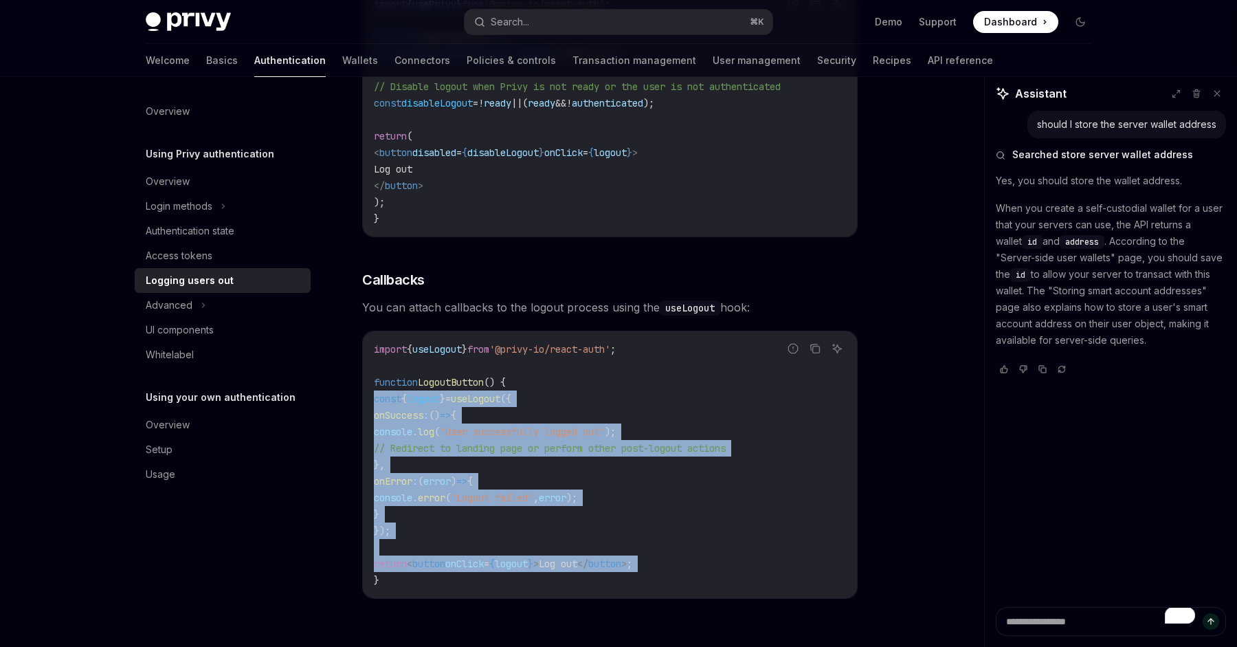
drag, startPoint x: 625, startPoint y: 392, endPoint x: 644, endPoint y: 556, distance: 165.4
click at [644, 557] on code "import { useLogout } from '@privy-io/react-auth' ; function LogoutButton () { c…" at bounding box center [610, 464] width 472 height 247
click at [644, 556] on code "import { useLogout } from '@privy-io/react-auth' ; function LogoutButton () { c…" at bounding box center [610, 464] width 472 height 247
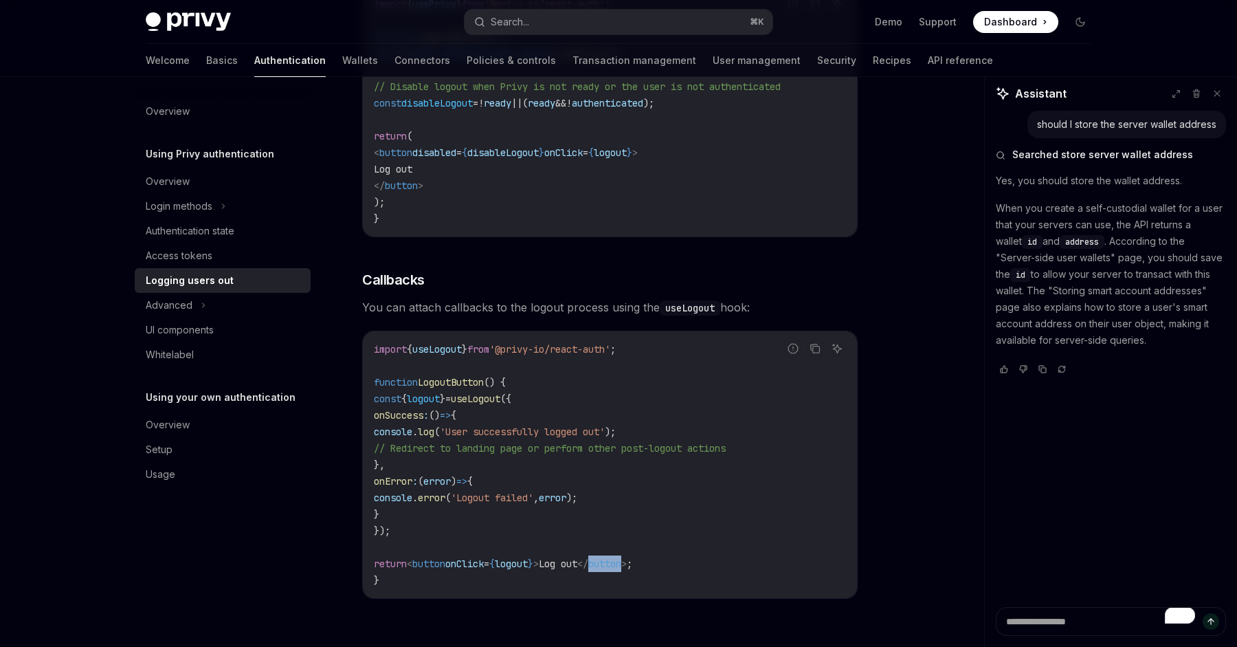
click at [644, 556] on code "import { useLogout } from '@privy-io/react-auth' ; function LogoutButton () { c…" at bounding box center [610, 464] width 472 height 247
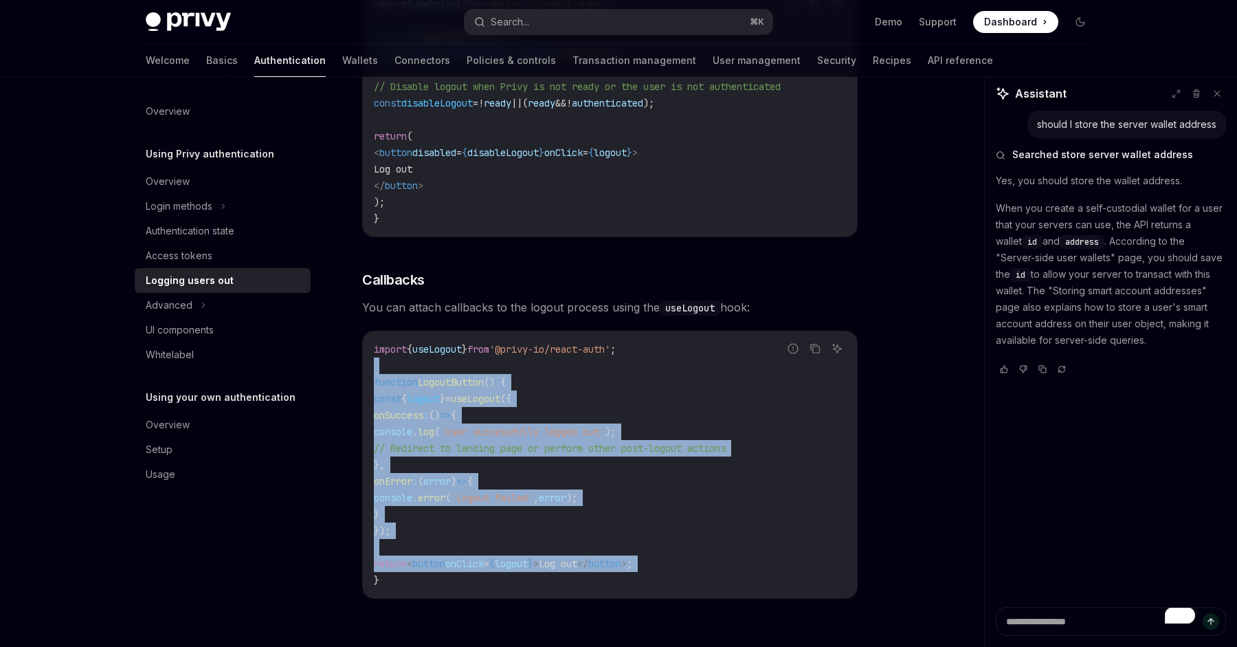
drag, startPoint x: 644, startPoint y: 556, endPoint x: 499, endPoint y: 357, distance: 246.4
click at [498, 357] on code "import { useLogout } from '@privy-io/react-auth' ; function LogoutButton () { c…" at bounding box center [610, 464] width 472 height 247
click at [499, 357] on code "import { useLogout } from '@privy-io/react-auth' ; function LogoutButton () { c…" at bounding box center [610, 464] width 472 height 247
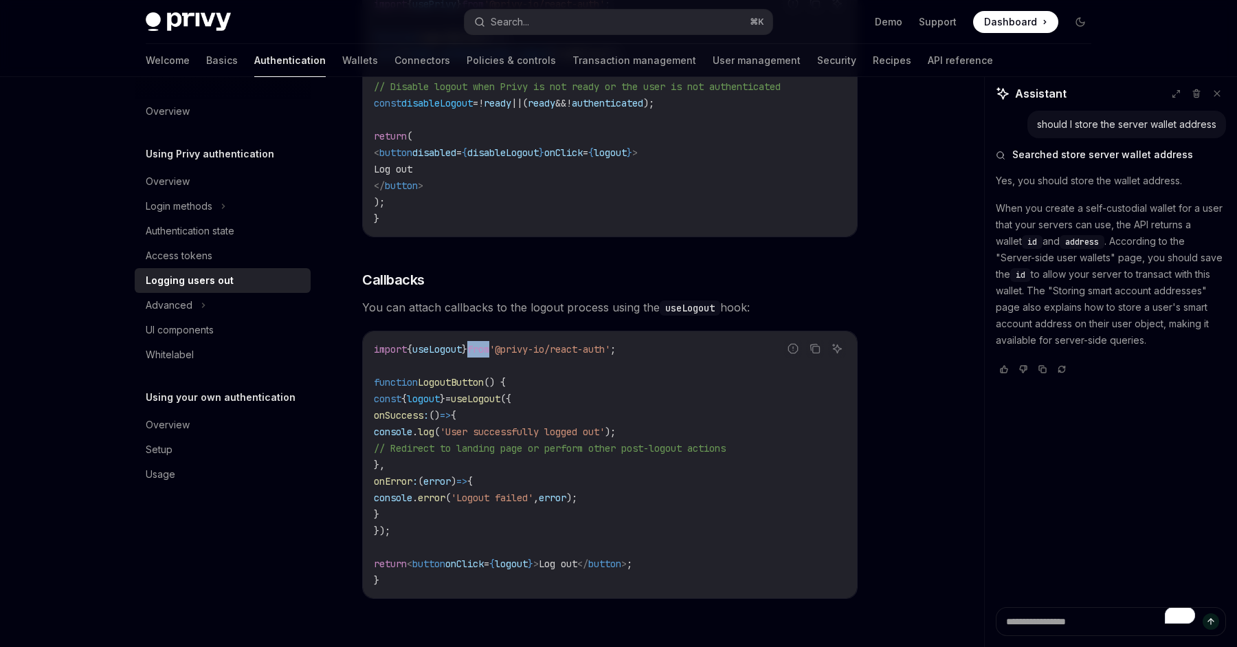
click at [499, 357] on code "import { useLogout } from '@privy-io/react-auth' ; function LogoutButton () { c…" at bounding box center [610, 464] width 472 height 247
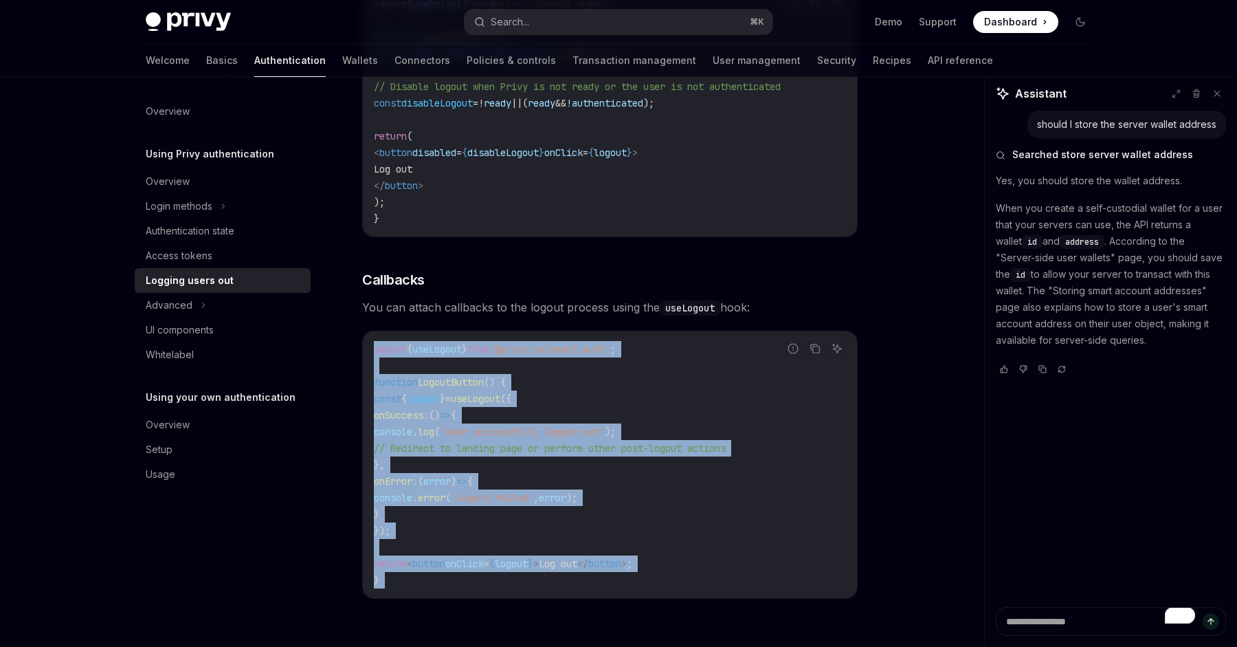
drag, startPoint x: 499, startPoint y: 357, endPoint x: 605, endPoint y: 579, distance: 246.5
click at [605, 579] on code "import { useLogout } from '@privy-io/react-auth' ; function LogoutButton () { c…" at bounding box center [610, 464] width 472 height 247
drag, startPoint x: 620, startPoint y: 537, endPoint x: 531, endPoint y: 421, distance: 146.6
click at [531, 421] on code "import { useLogout } from '@privy-io/react-auth' ; function LogoutButton () { c…" at bounding box center [610, 464] width 472 height 247
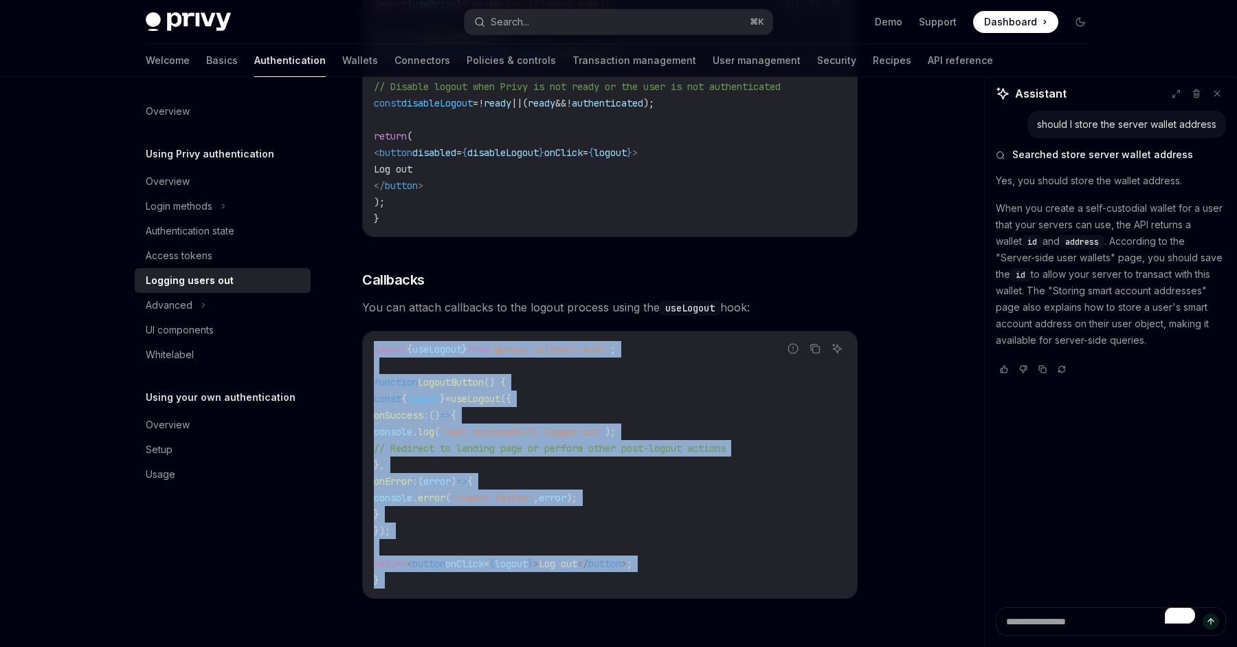
click at [531, 421] on code "import { useLogout } from '@privy-io/react-auth' ; function LogoutButton () { c…" at bounding box center [610, 464] width 472 height 247
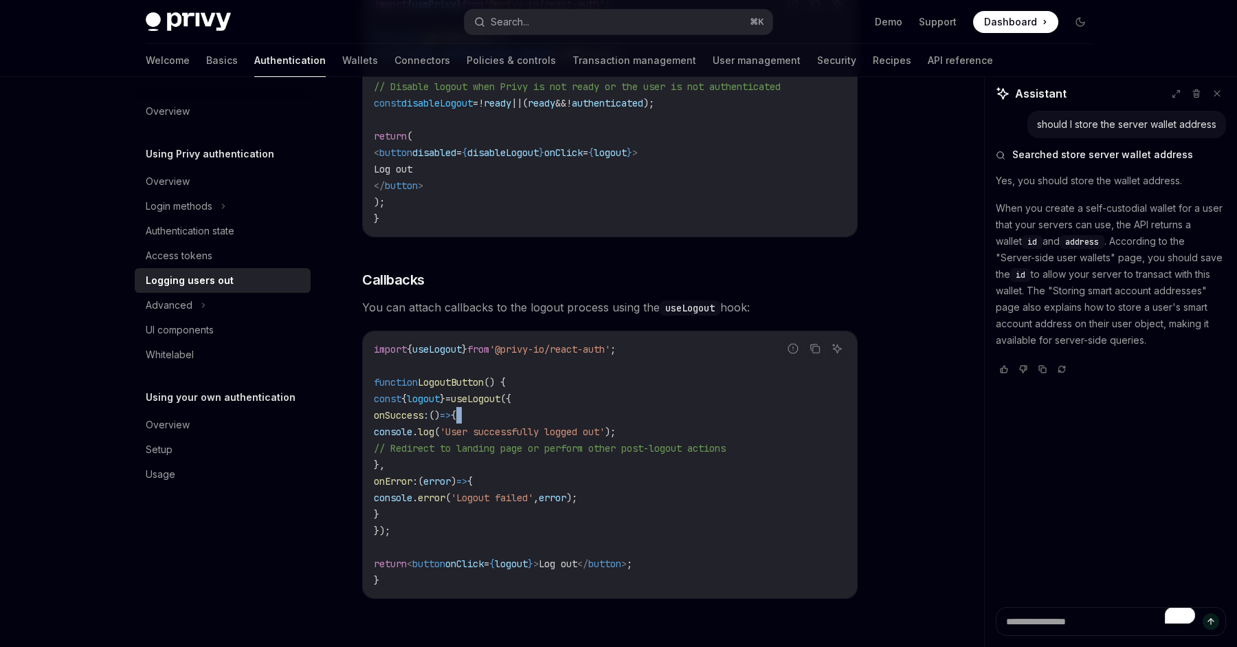
click at [531, 421] on code "import { useLogout } from '@privy-io/react-auth' ; function LogoutButton () { c…" at bounding box center [610, 464] width 472 height 247
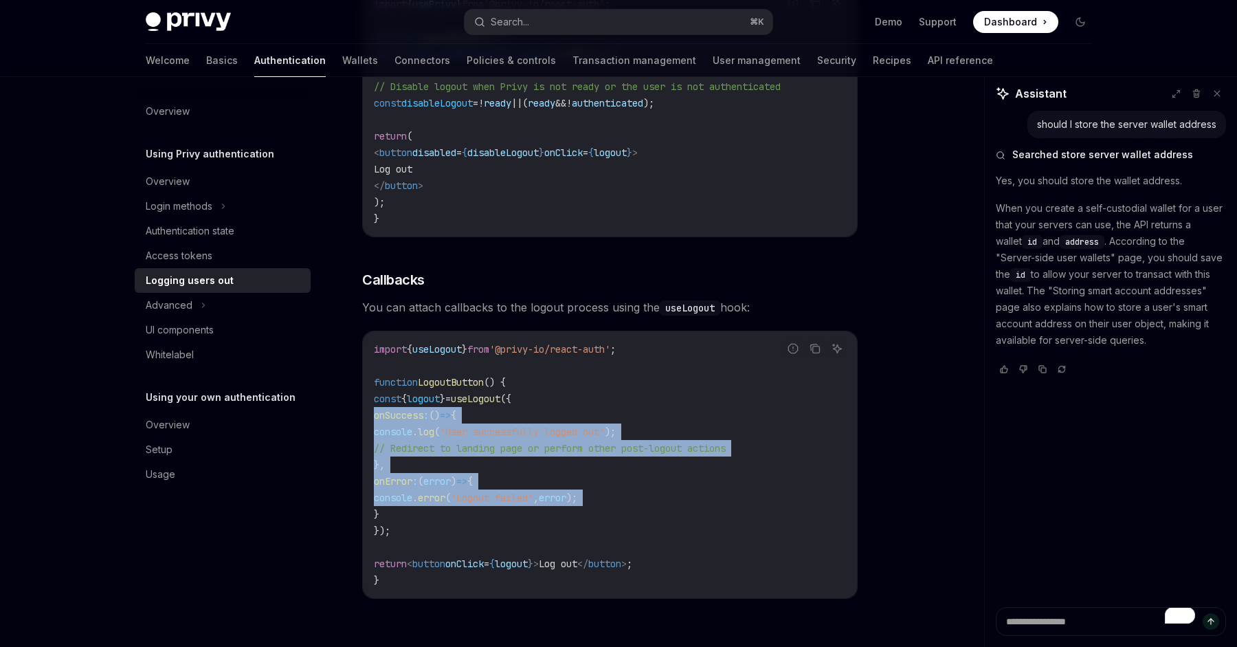
drag, startPoint x: 531, startPoint y: 421, endPoint x: 613, endPoint y: 493, distance: 109.1
click at [613, 493] on code "import { useLogout } from '@privy-io/react-auth' ; function LogoutButton () { c…" at bounding box center [610, 464] width 472 height 247
click at [566, 493] on span "error" at bounding box center [552, 497] width 27 height 12
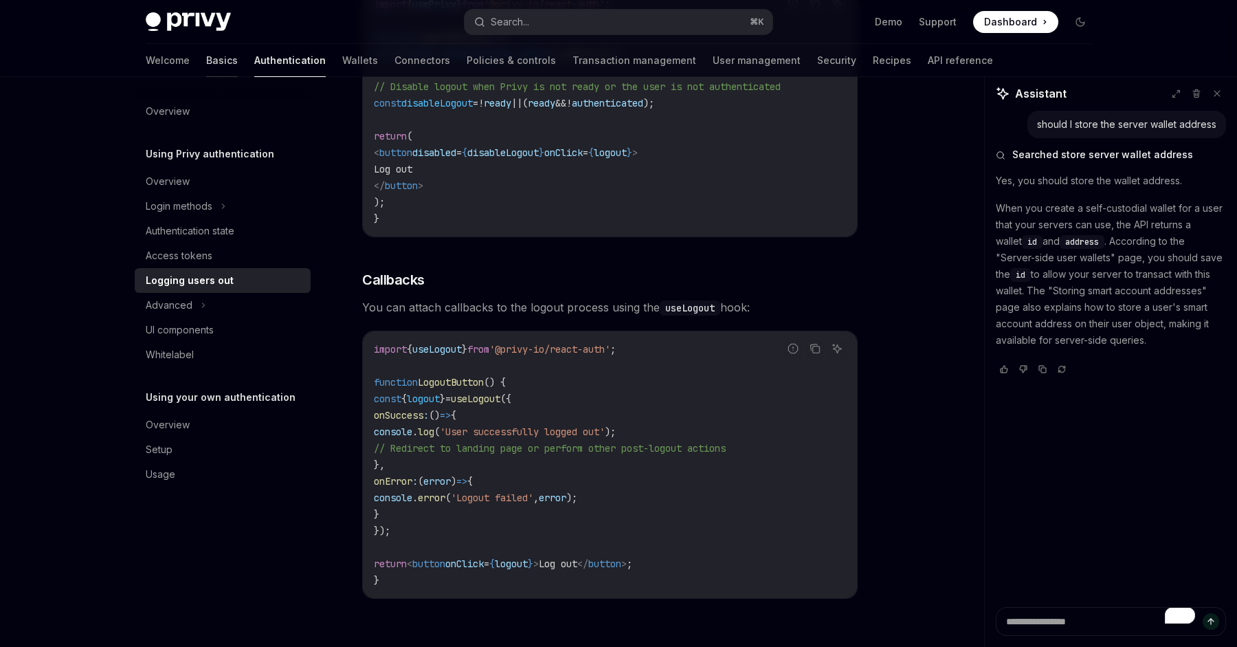
click at [206, 65] on link "Basics" at bounding box center [222, 60] width 32 height 33
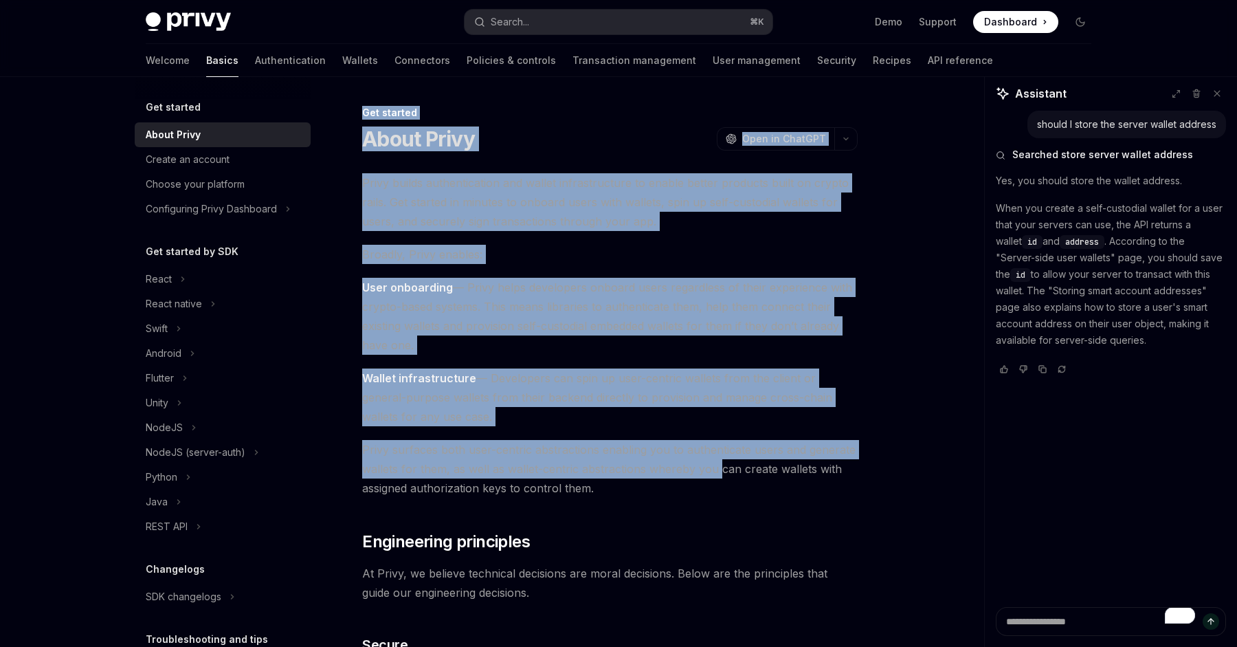
drag, startPoint x: 346, startPoint y: 108, endPoint x: 717, endPoint y: 465, distance: 514.7
click at [717, 465] on span "Privy surfaces both user-centric abstractions enabling you to authenticate user…" at bounding box center [609, 469] width 495 height 58
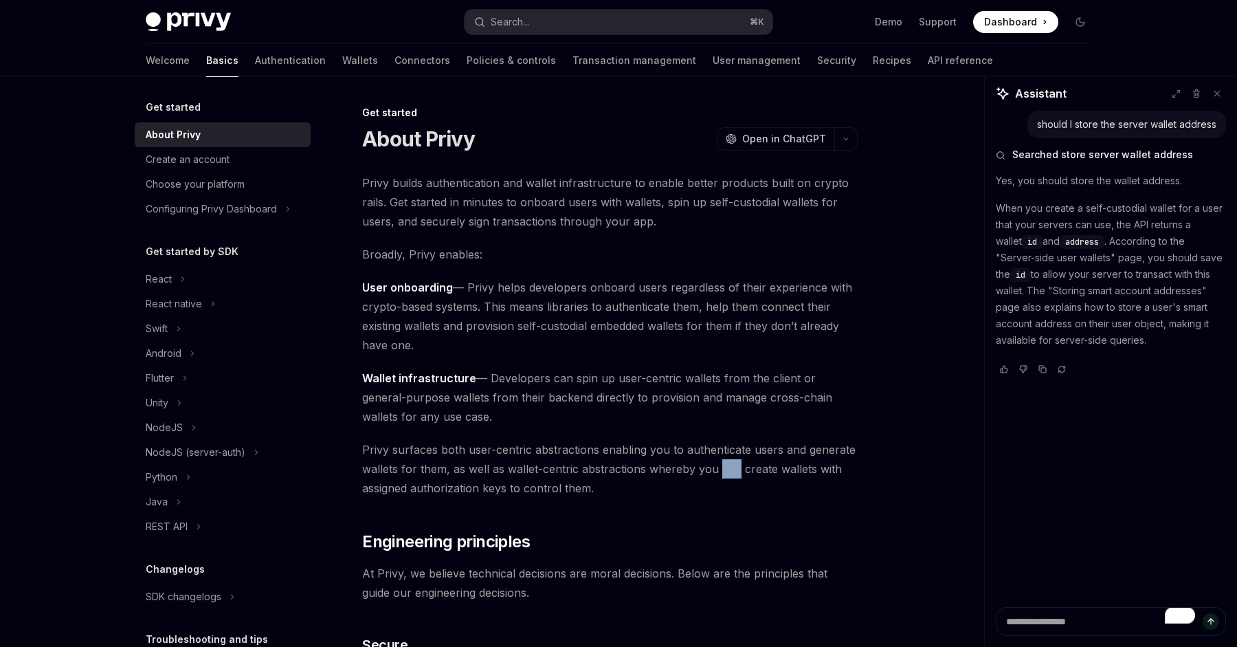
click at [717, 465] on span "Privy surfaces both user-centric abstractions enabling you to authenticate user…" at bounding box center [609, 469] width 495 height 58
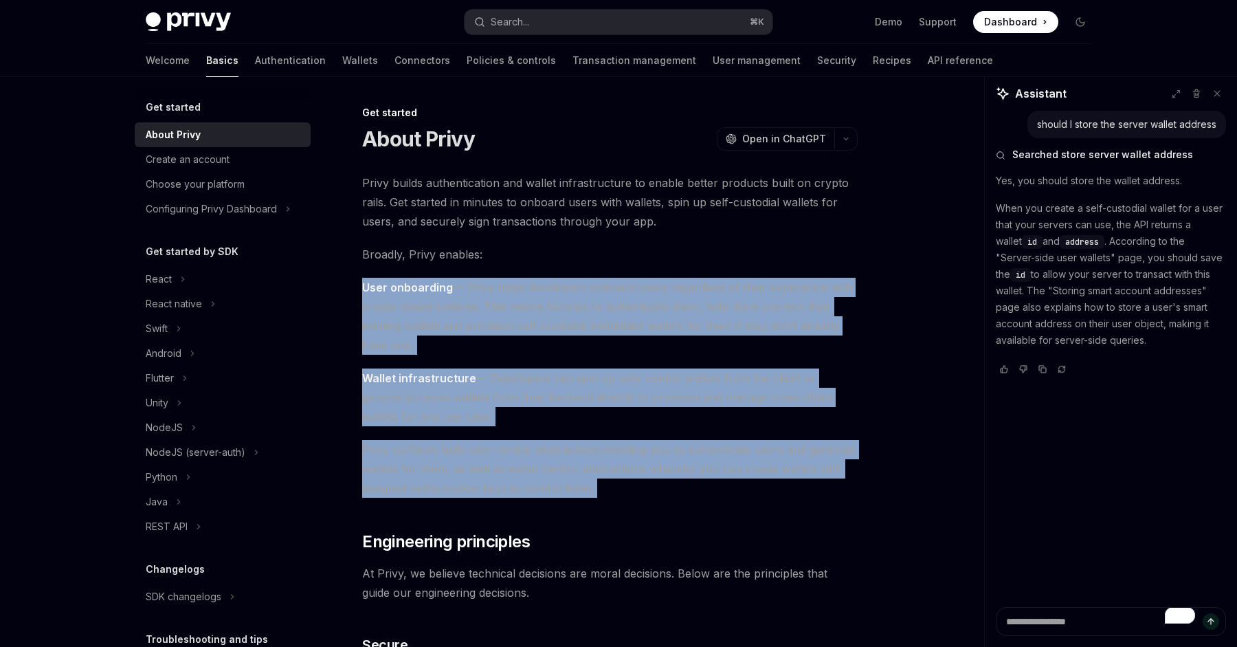
drag, startPoint x: 717, startPoint y: 465, endPoint x: 645, endPoint y: 334, distance: 149.5
click at [645, 334] on span "User onboarding — Privy helps developers onboard users regardless of their expe…" at bounding box center [609, 316] width 495 height 77
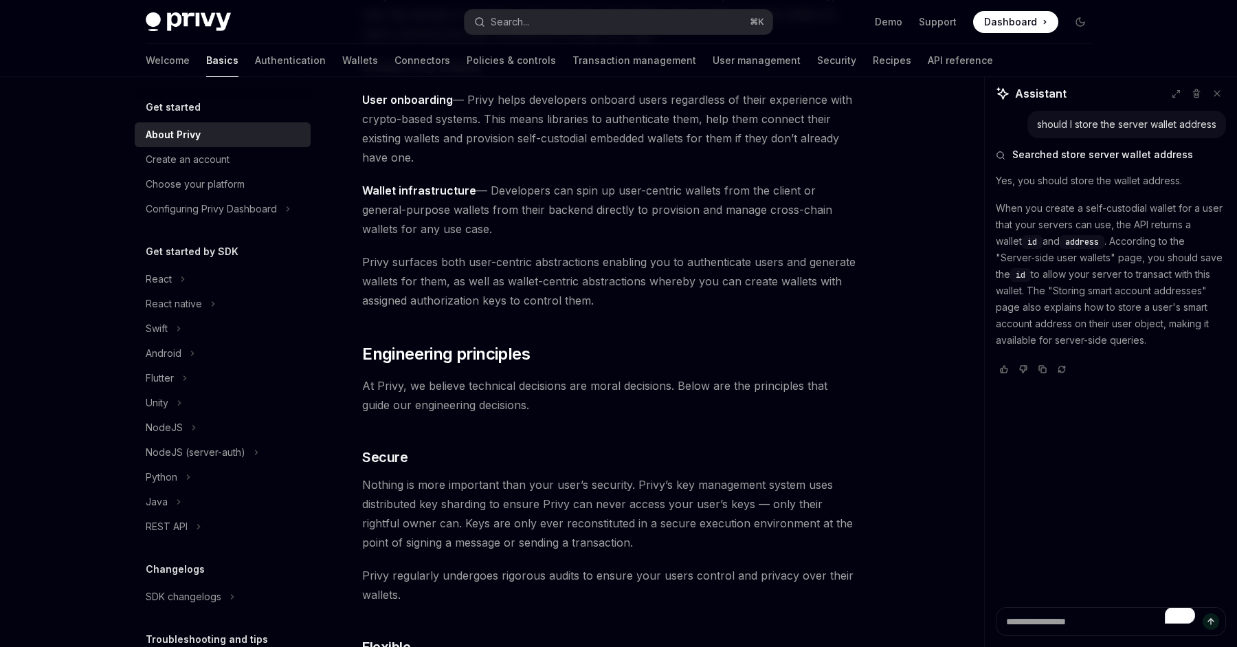
scroll to position [207, 0]
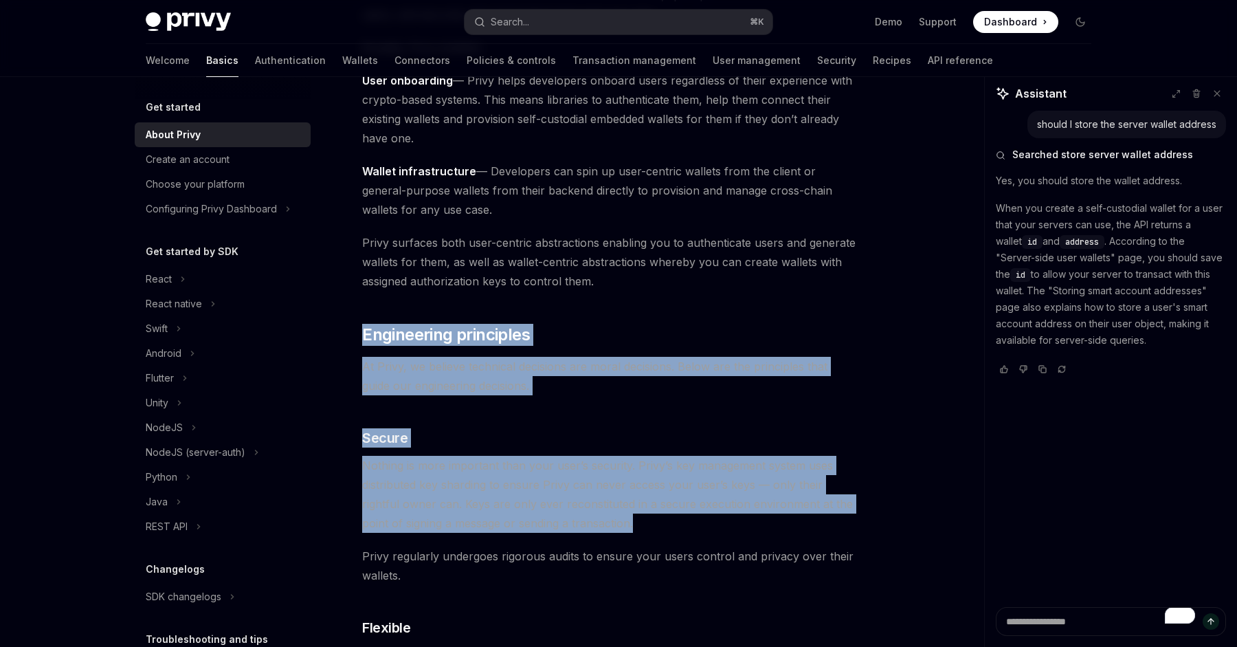
drag, startPoint x: 632, startPoint y: 295, endPoint x: 680, endPoint y: 531, distance: 240.6
click at [680, 531] on span "Nothing is more important than your user’s security. Privy’s key management sys…" at bounding box center [609, 494] width 495 height 77
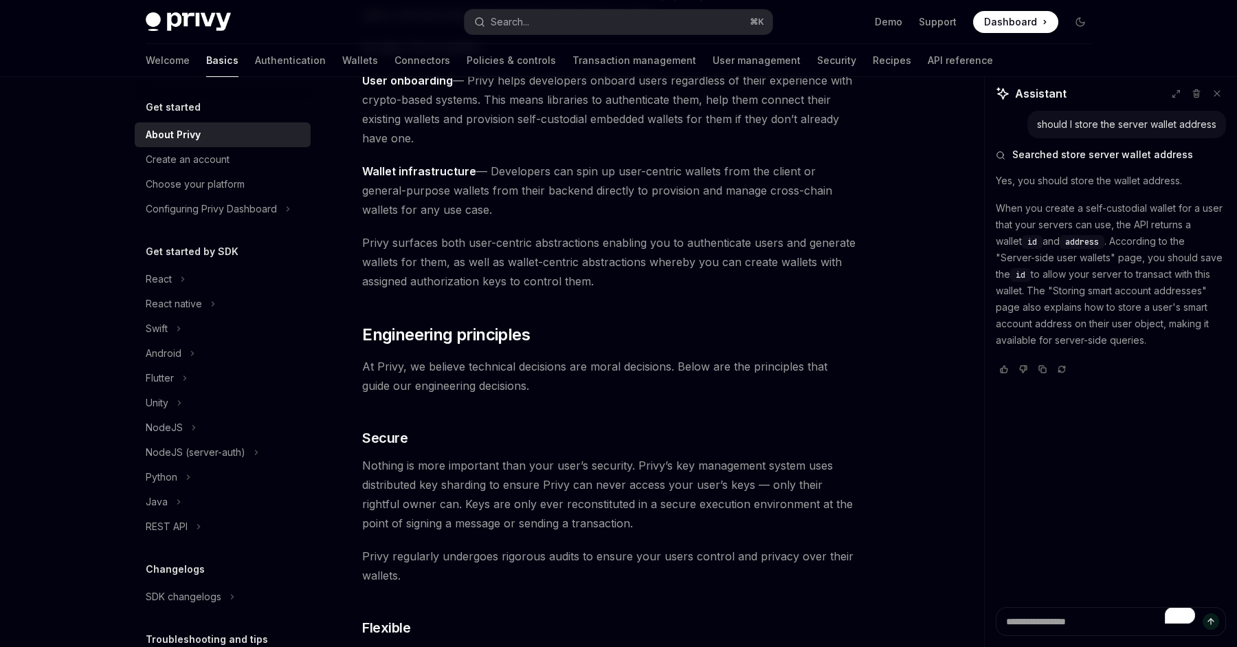
click at [680, 531] on span "Nothing is more important than your user’s security. Privy’s key management sys…" at bounding box center [609, 494] width 495 height 77
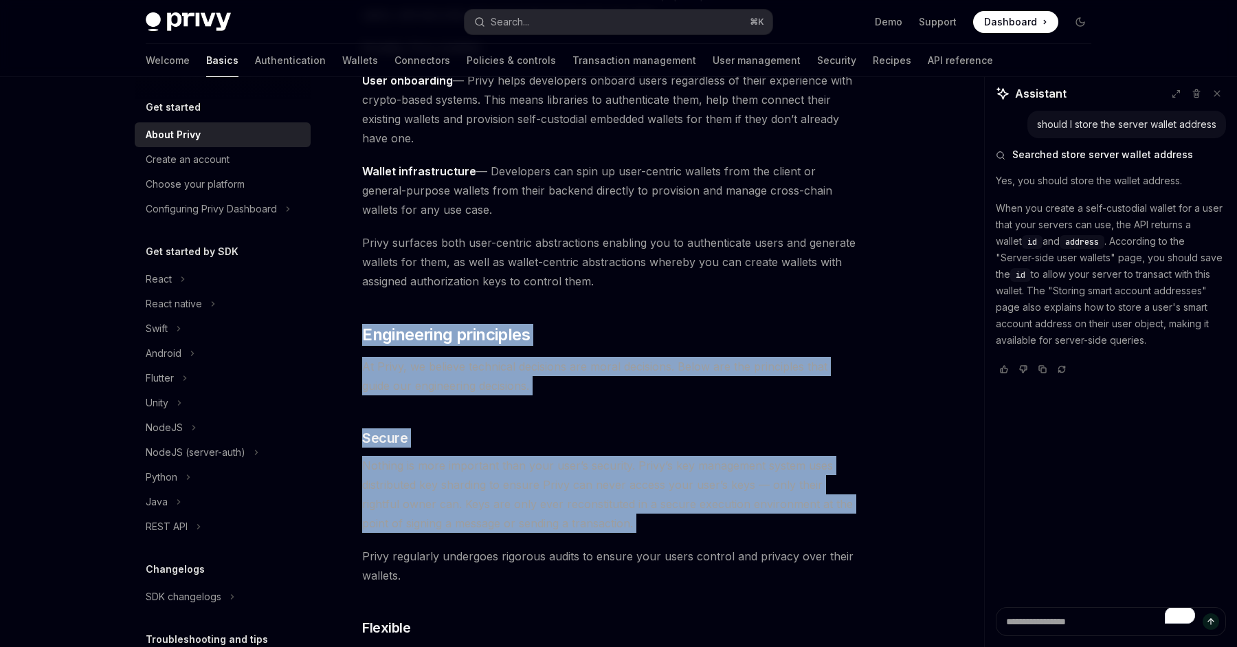
drag, startPoint x: 680, startPoint y: 531, endPoint x: 641, endPoint y: 291, distance: 243.0
drag, startPoint x: 641, startPoint y: 291, endPoint x: 728, endPoint y: 526, distance: 249.8
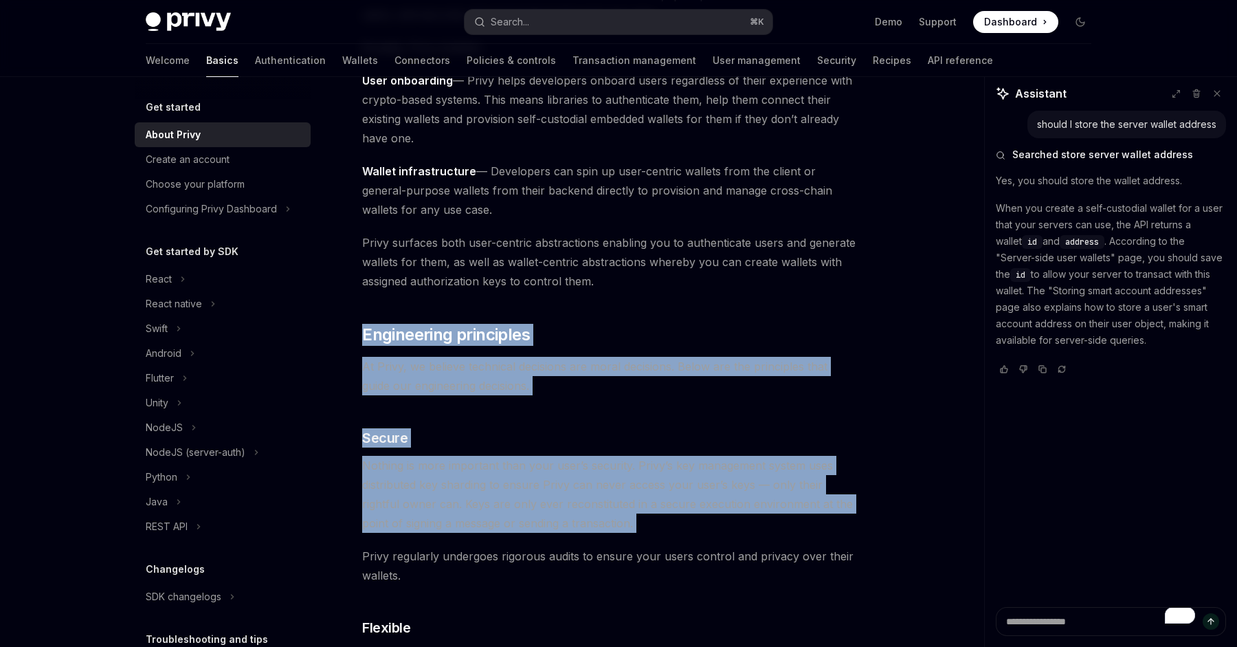
click at [728, 526] on span "Nothing is more important than your user’s security. Privy’s key management sys…" at bounding box center [609, 494] width 495 height 77
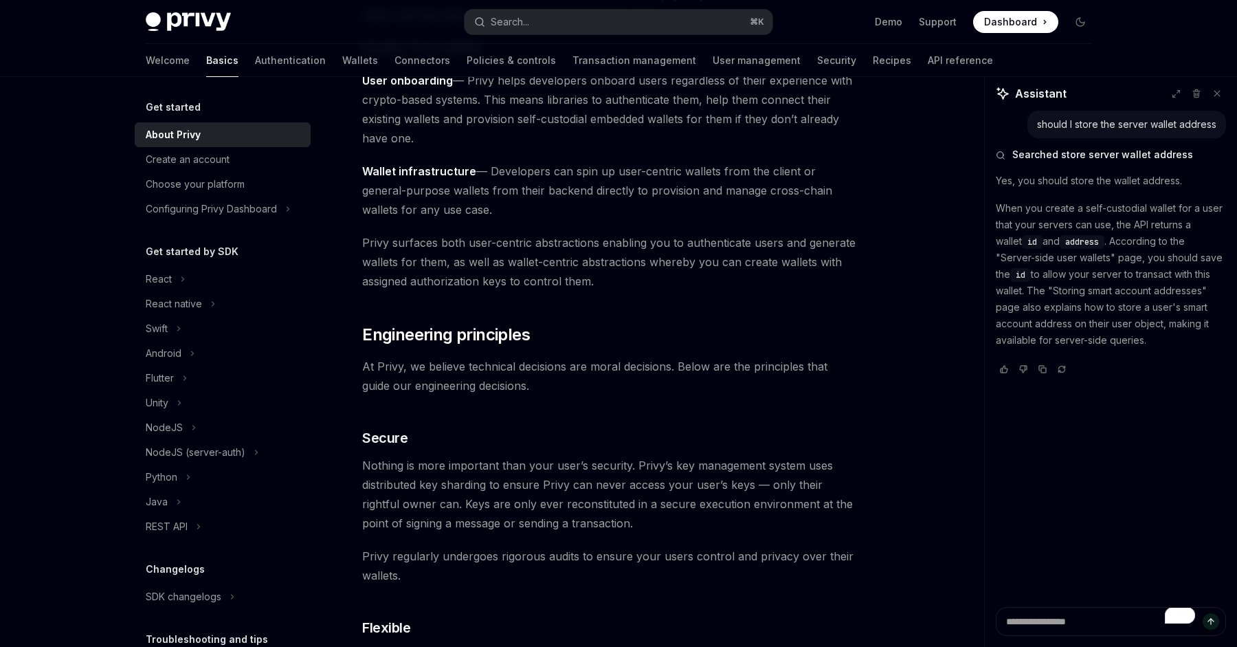
click at [728, 526] on span "Nothing is more important than your user’s security. Privy’s key management sys…" at bounding box center [609, 494] width 495 height 77
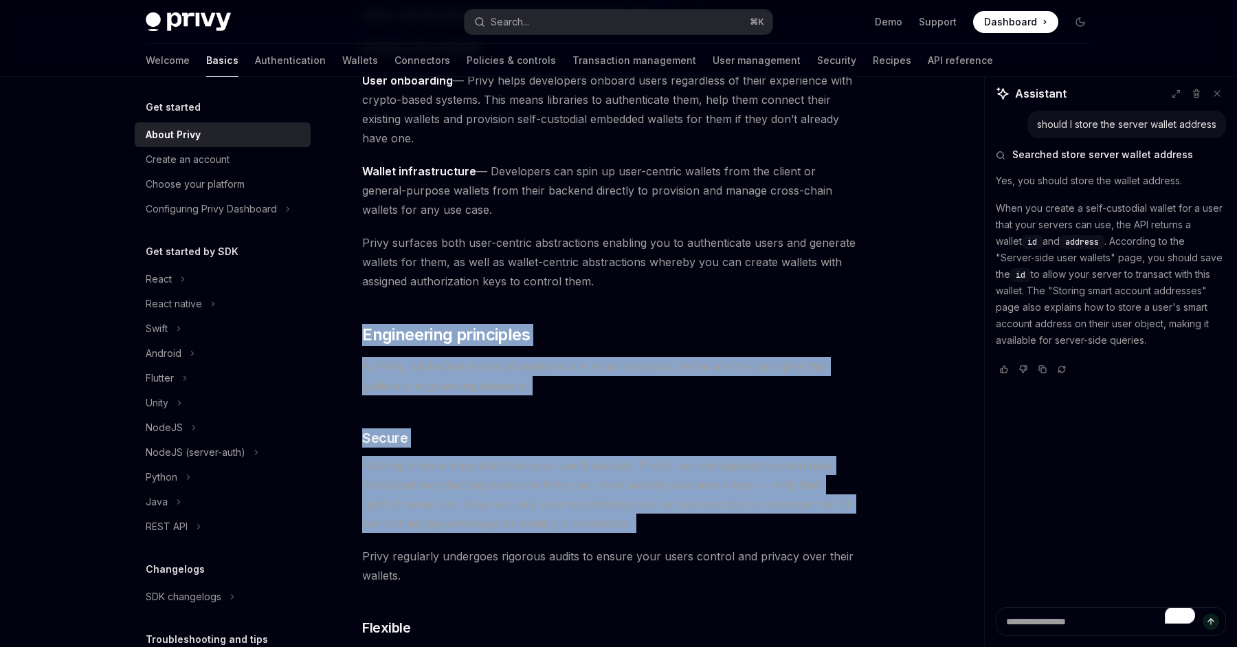
drag, startPoint x: 728, startPoint y: 526, endPoint x: 728, endPoint y: 291, distance: 234.3
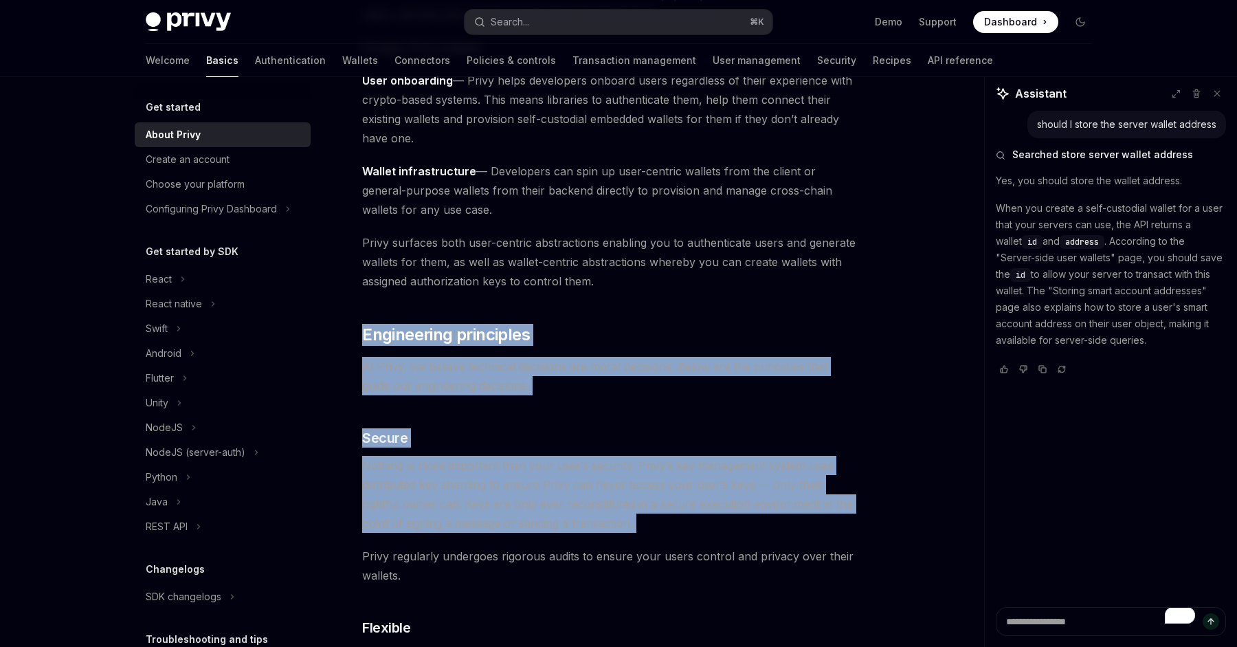
drag, startPoint x: 728, startPoint y: 291, endPoint x: 736, endPoint y: 491, distance: 199.5
click at [736, 491] on span "Nothing is more important than your user’s security. Privy’s key management sys…" at bounding box center [609, 494] width 495 height 77
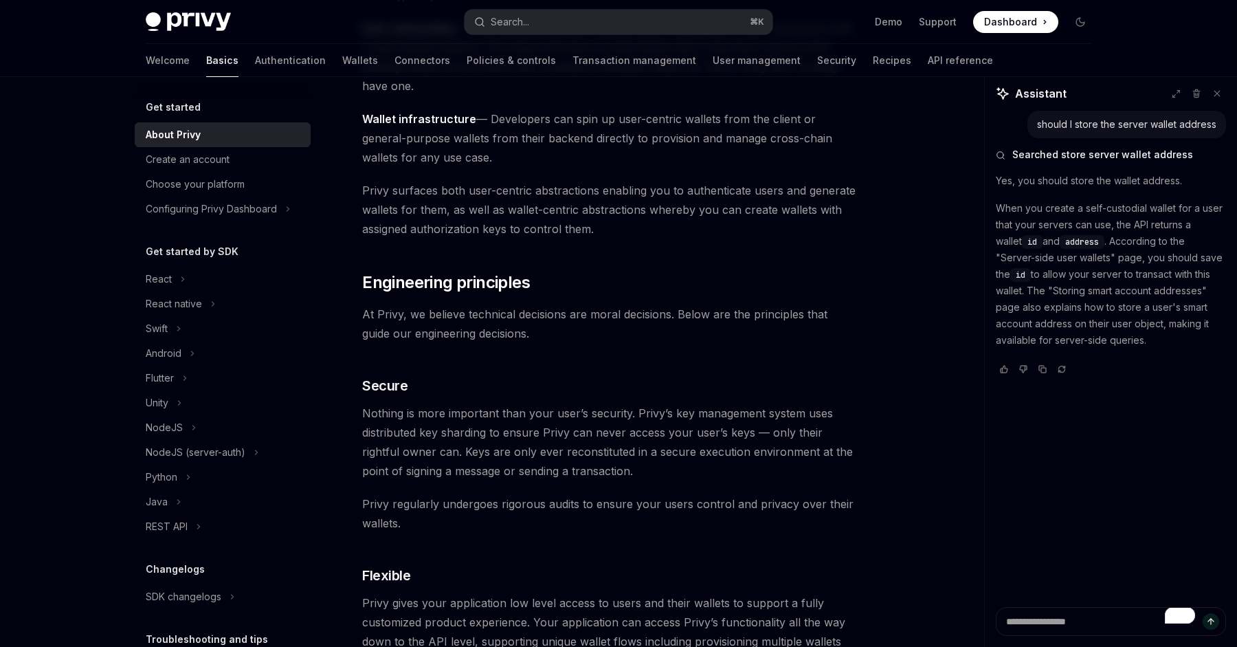
scroll to position [344, 0]
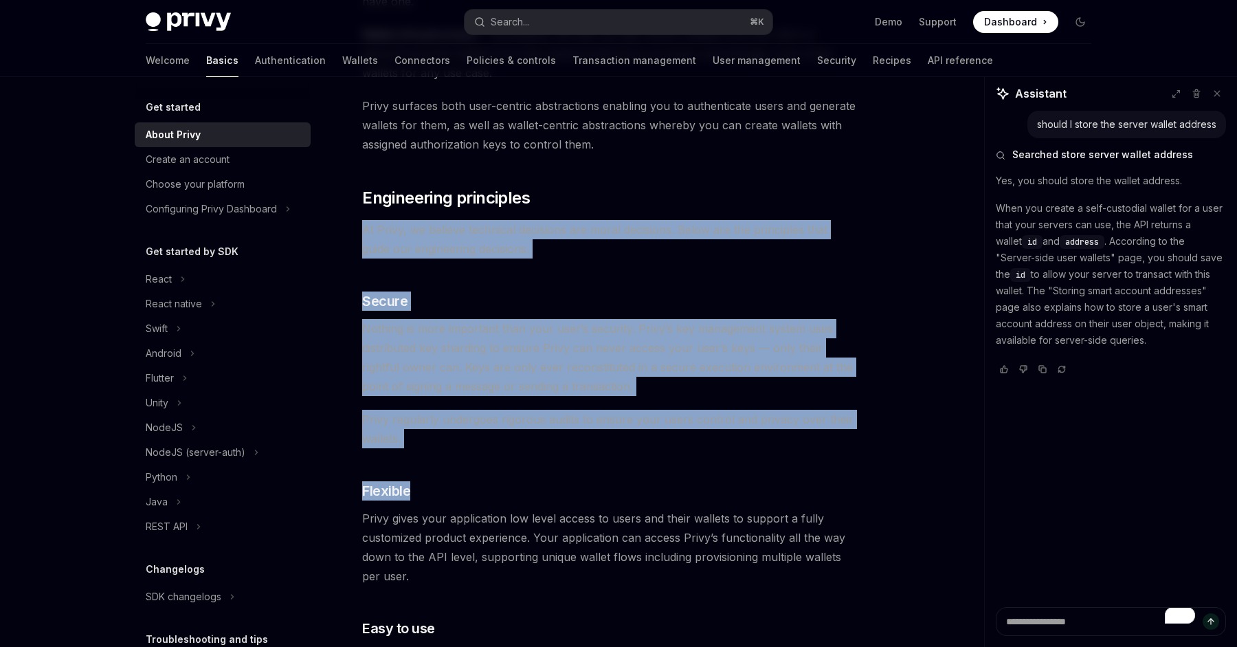
drag, startPoint x: 736, startPoint y: 491, endPoint x: 712, endPoint y: 216, distance: 275.2
click at [712, 216] on div "Privy builds authentication and wallet infrastructure to enable better products…" at bounding box center [609, 540] width 495 height 1420
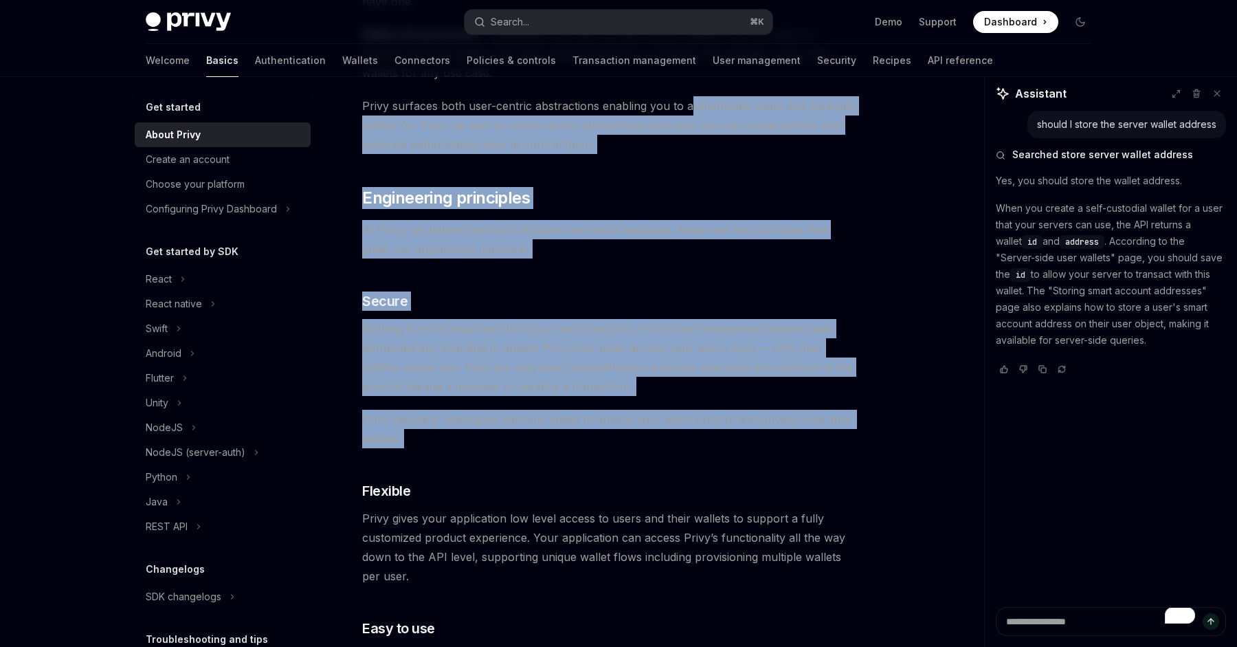
drag, startPoint x: 687, startPoint y: 97, endPoint x: 763, endPoint y: 447, distance: 358.5
click at [763, 448] on div "Privy builds authentication and wallet infrastructure to enable better products…" at bounding box center [609, 540] width 495 height 1420
click at [763, 447] on span "Privy regularly undergoes rigorous audits to ensure your users control and priv…" at bounding box center [609, 429] width 495 height 38
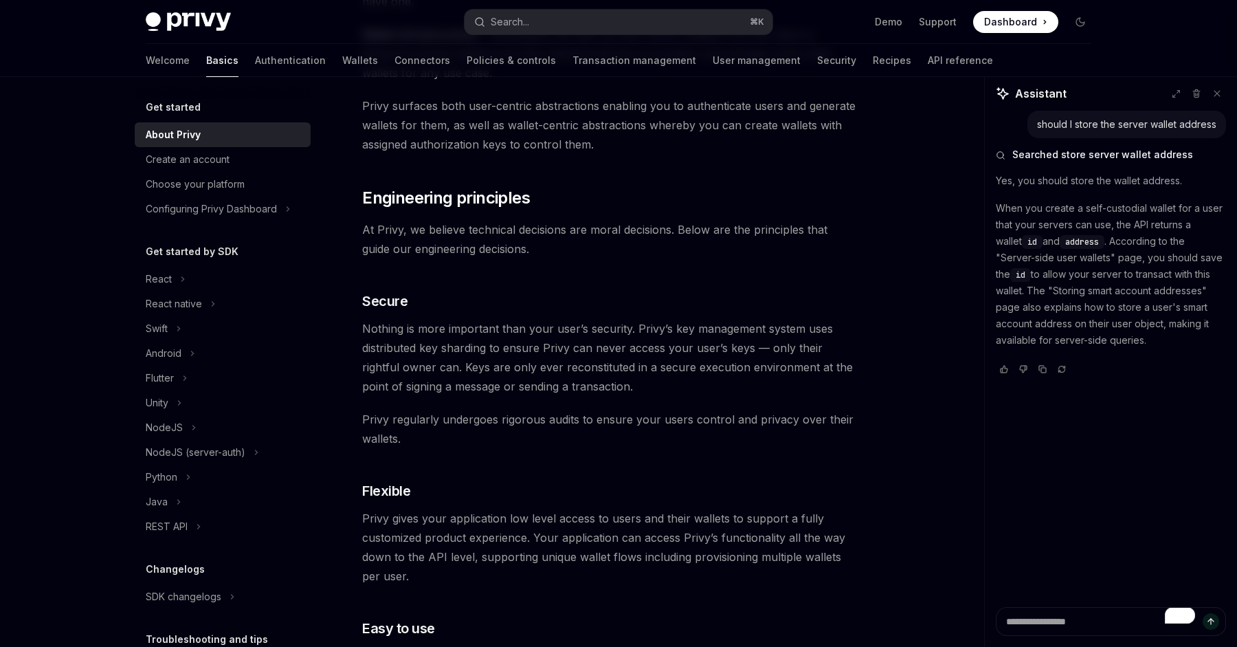
click at [763, 447] on span "Privy regularly undergoes rigorous audits to ensure your users control and priv…" at bounding box center [609, 429] width 495 height 38
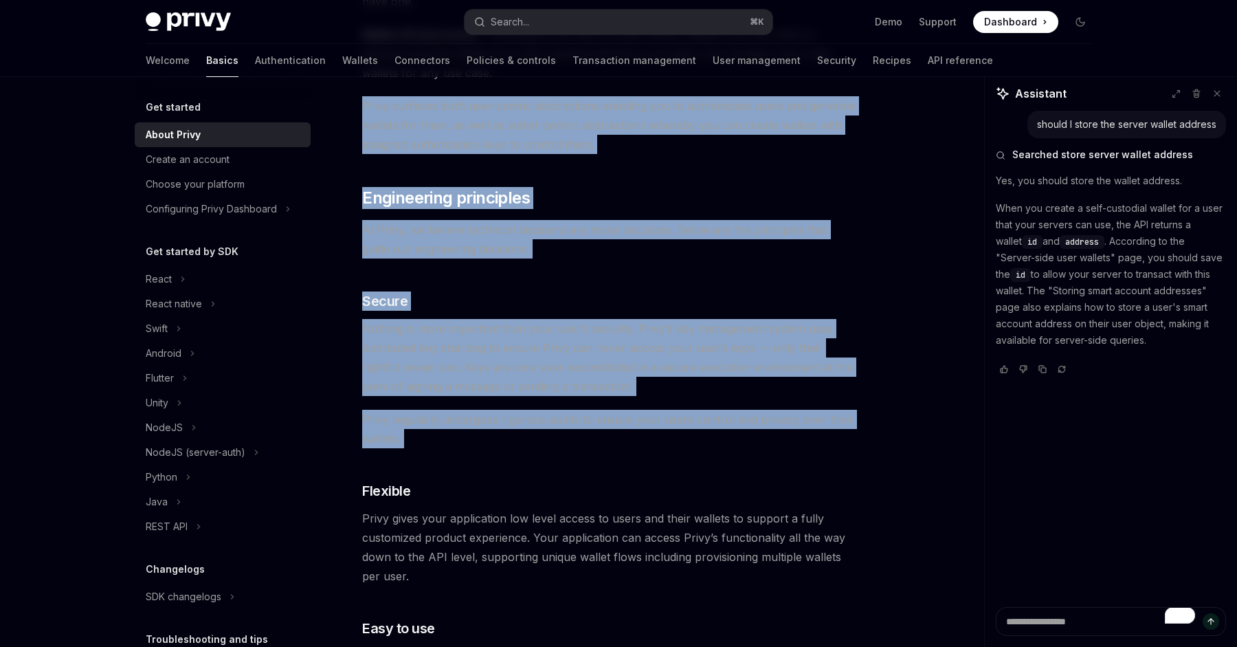
drag, startPoint x: 763, startPoint y: 447, endPoint x: 658, endPoint y: 135, distance: 329.2
click at [658, 135] on div "Privy builds authentication and wallet infrastructure to enable better products…" at bounding box center [609, 540] width 495 height 1420
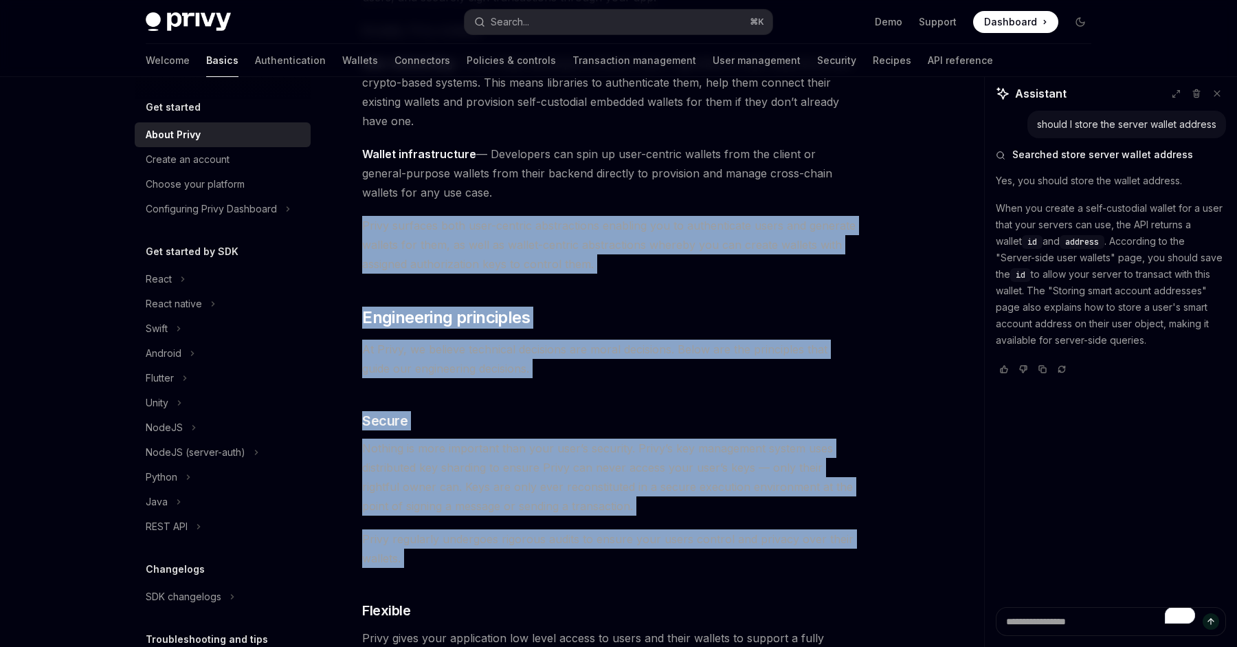
scroll to position [210, 0]
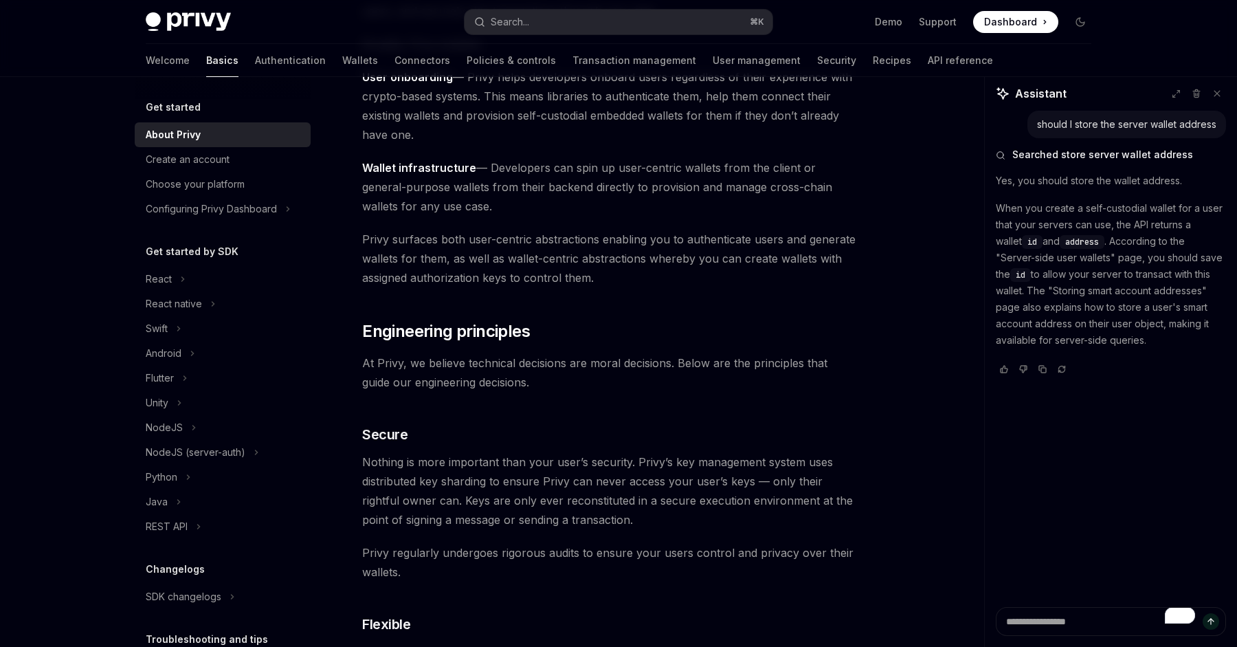
click at [658, 135] on span "User onboarding — Privy helps developers onboard users regardless of their expe…" at bounding box center [609, 105] width 495 height 77
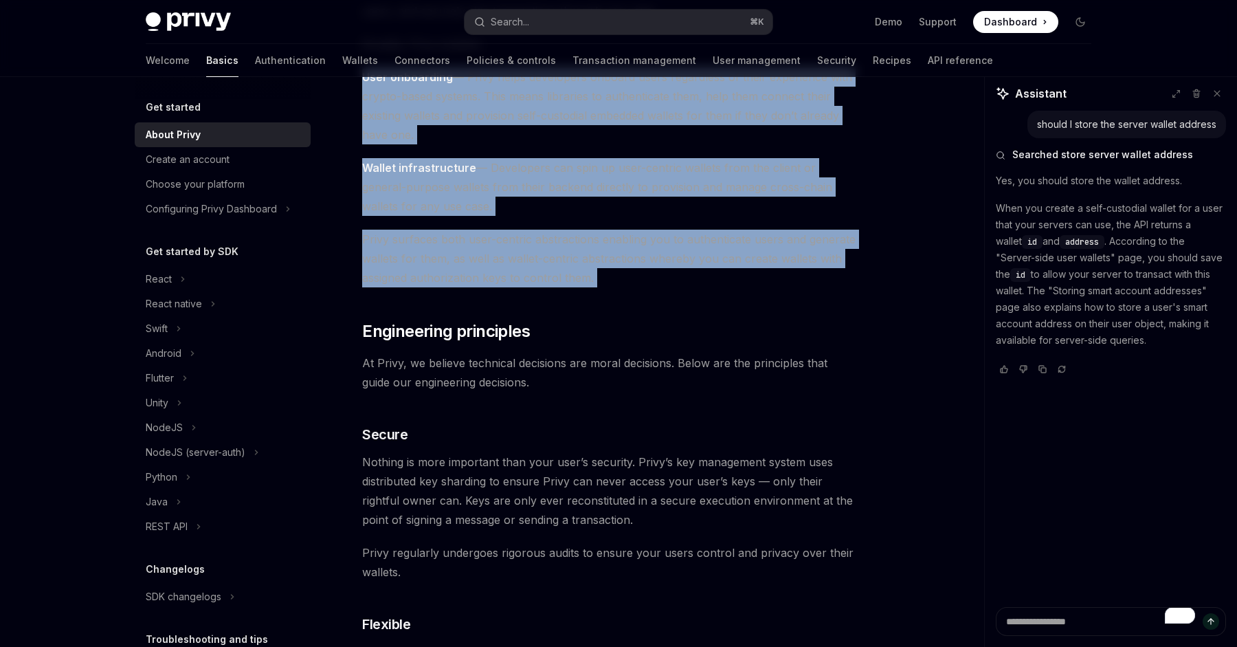
drag, startPoint x: 658, startPoint y: 135, endPoint x: 671, endPoint y: 243, distance: 108.0
click at [671, 243] on span "Privy surfaces both user-centric abstractions enabling you to authenticate user…" at bounding box center [609, 259] width 495 height 58
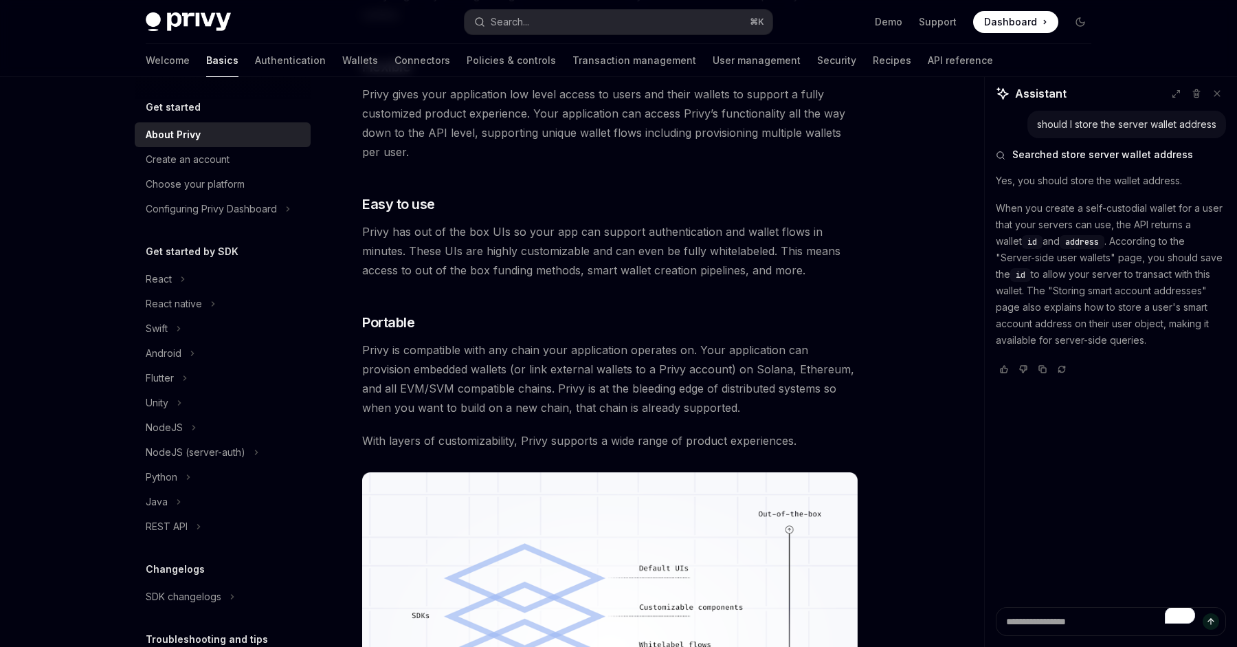
scroll to position [768, 0]
click at [671, 243] on span "Privy has out of the box UIs so your app can support authentication and wallet …" at bounding box center [609, 250] width 495 height 58
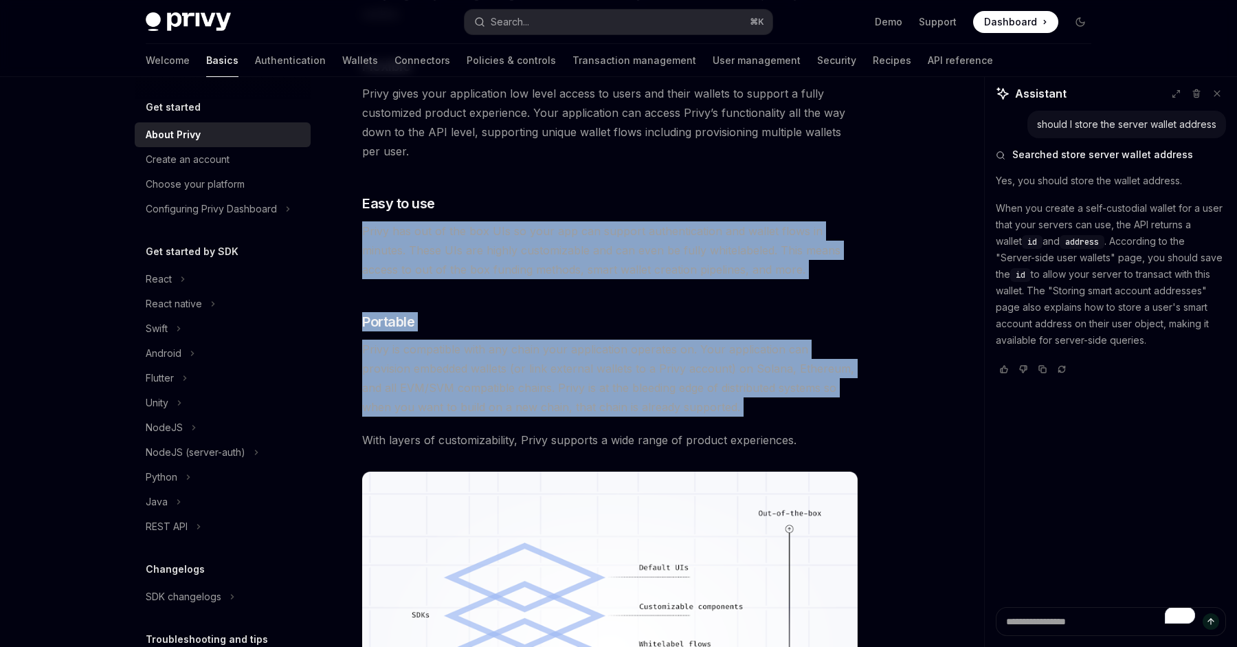
drag, startPoint x: 671, startPoint y: 243, endPoint x: 715, endPoint y: 386, distance: 150.2
click at [715, 386] on div "Privy builds authentication and wallet infrastructure to enable better products…" at bounding box center [609, 115] width 495 height 1420
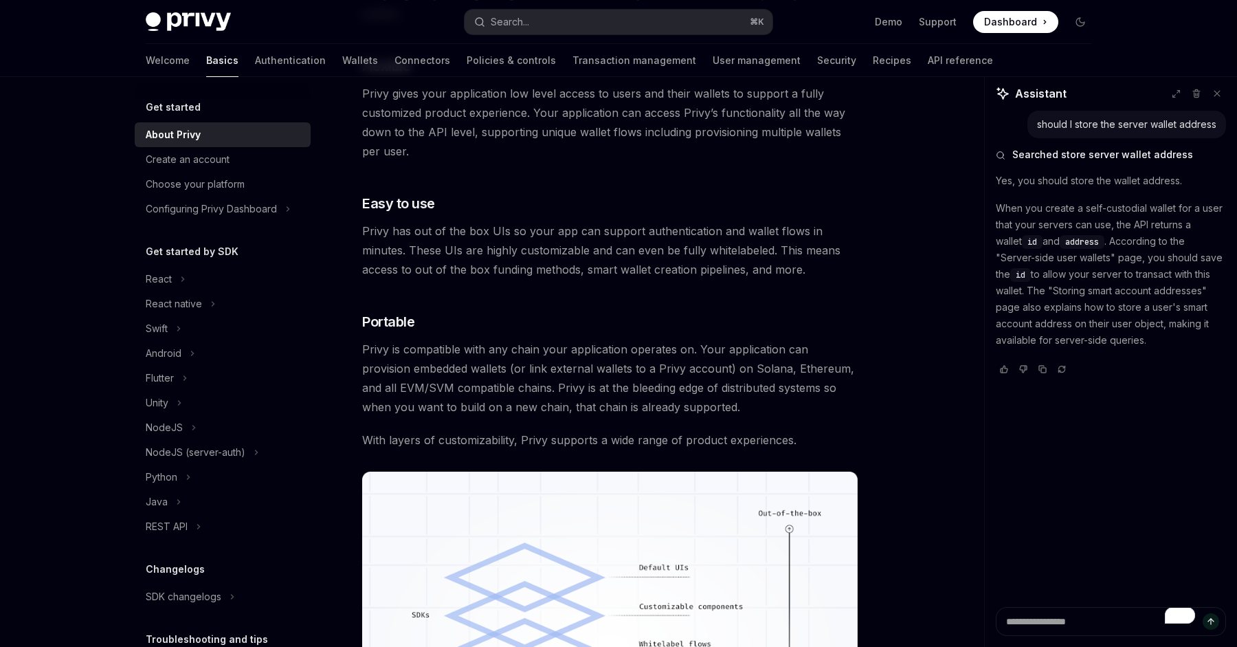
click at [716, 440] on span "With layers of customizability, Privy supports a wide range of product experien…" at bounding box center [609, 439] width 495 height 19
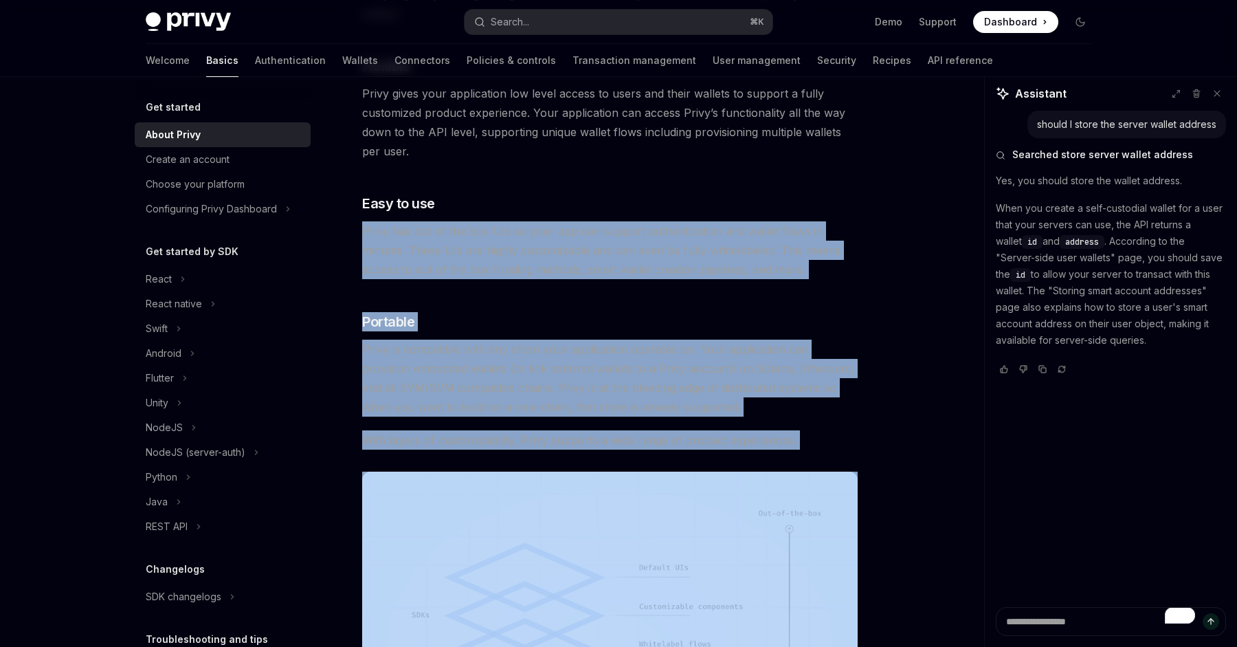
drag, startPoint x: 716, startPoint y: 440, endPoint x: 641, endPoint y: 234, distance: 219.3
click at [641, 234] on div "Privy builds authentication and wallet infrastructure to enable better products…" at bounding box center [609, 115] width 495 height 1420
click at [641, 234] on span "Privy has out of the box UIs so your app can support authentication and wallet …" at bounding box center [609, 250] width 495 height 58
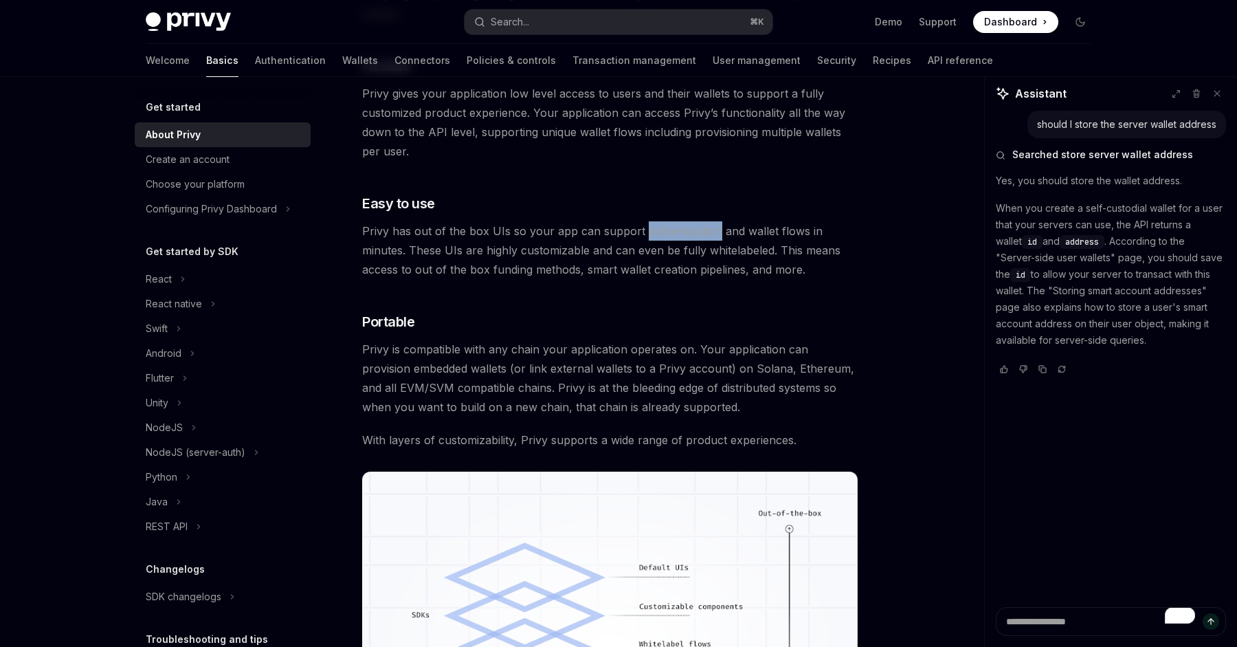
click at [641, 234] on span "Privy has out of the box UIs so your app can support authentication and wallet …" at bounding box center [609, 250] width 495 height 58
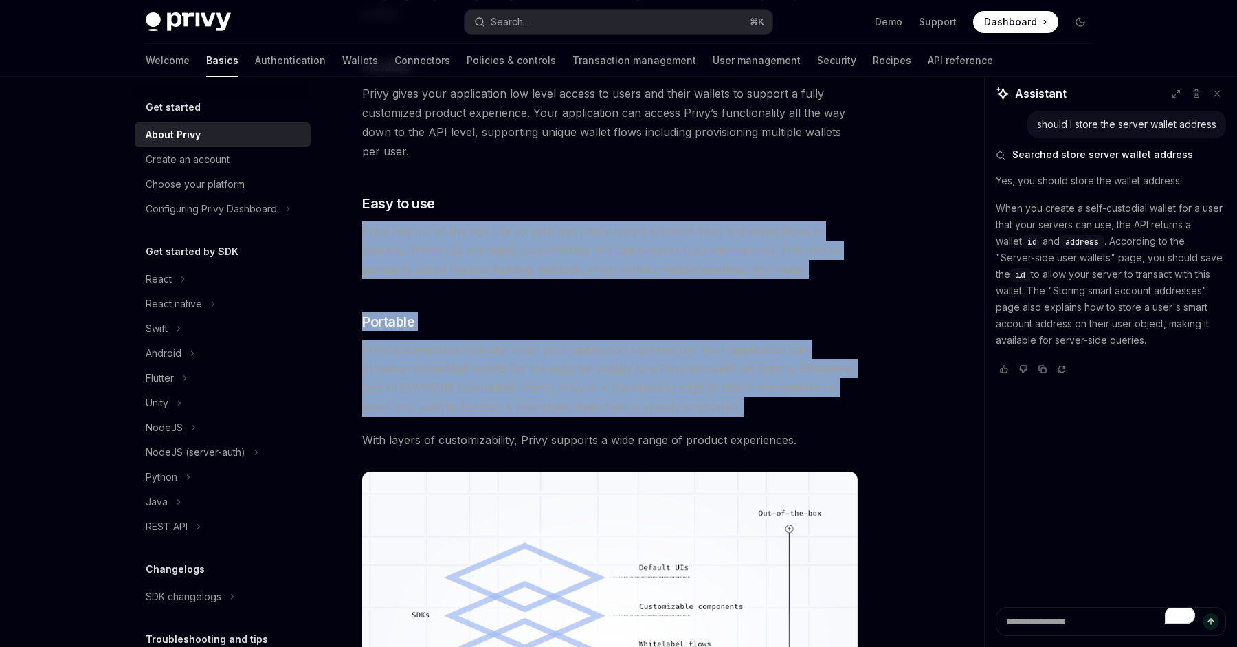
drag
click at [688, 414] on div "Privy builds authentication and wallet infrastructure to enable better products…" at bounding box center [609, 115] width 495 height 1420
click at [688, 414] on span "Privy is compatible with any chain your application operates on. Your applicati…" at bounding box center [609, 377] width 495 height 77
click at [590, 188] on div "Privy builds authentication and wallet infrastructure to enable better products…" at bounding box center [609, 115] width 495 height 1420
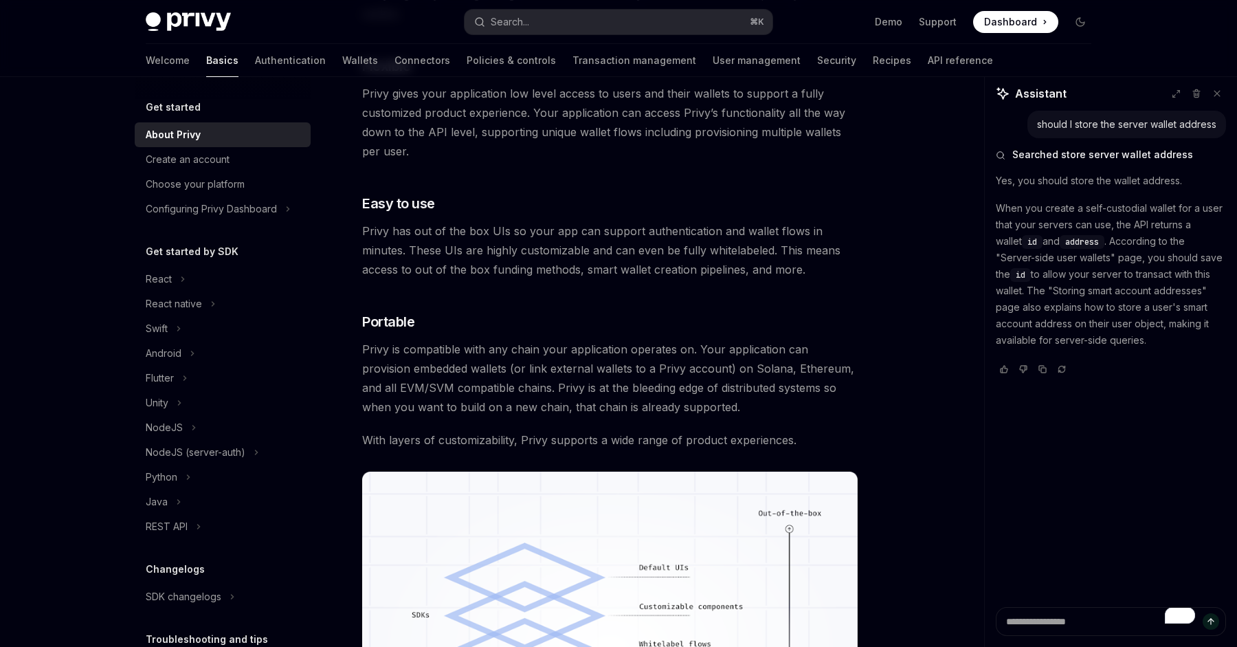
click at [564, 107] on span "Privy gives your application low level access to users and their wallets to sup…" at bounding box center [609, 122] width 495 height 77
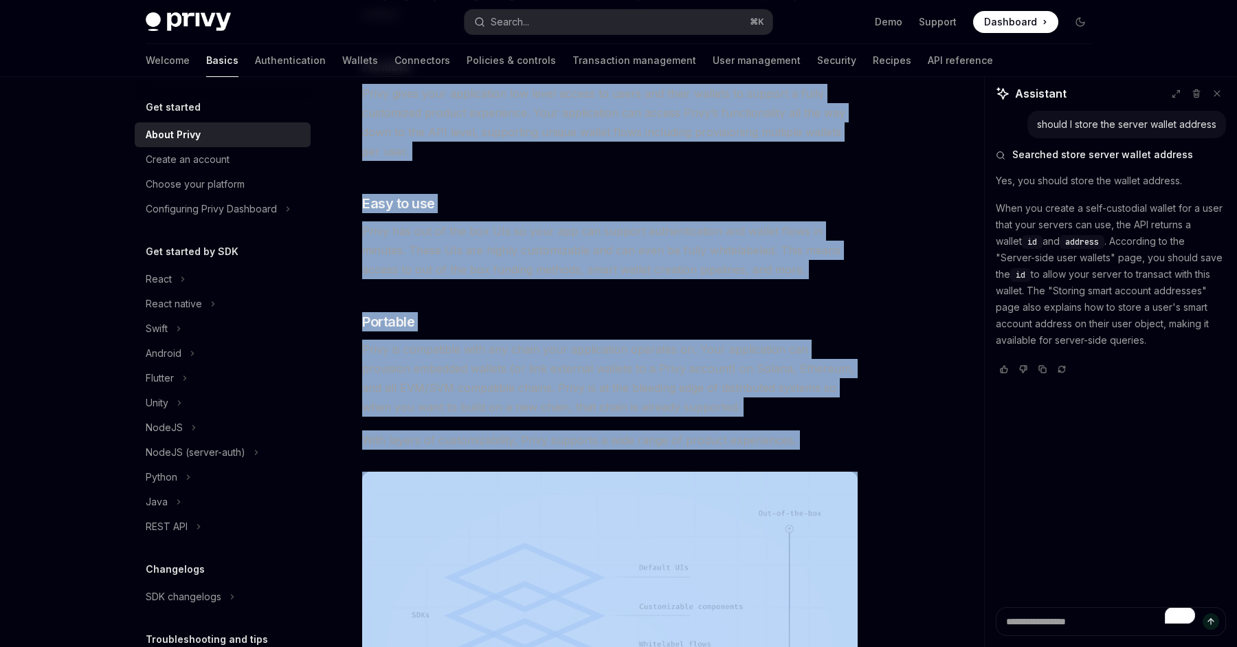
click at [651, 419] on div "Privy builds authentication and wallet infrastructure to enable better products…" at bounding box center [609, 115] width 495 height 1420
click at [651, 420] on div "Privy builds authentication and wallet infrastructure to enable better products…" at bounding box center [609, 115] width 495 height 1420
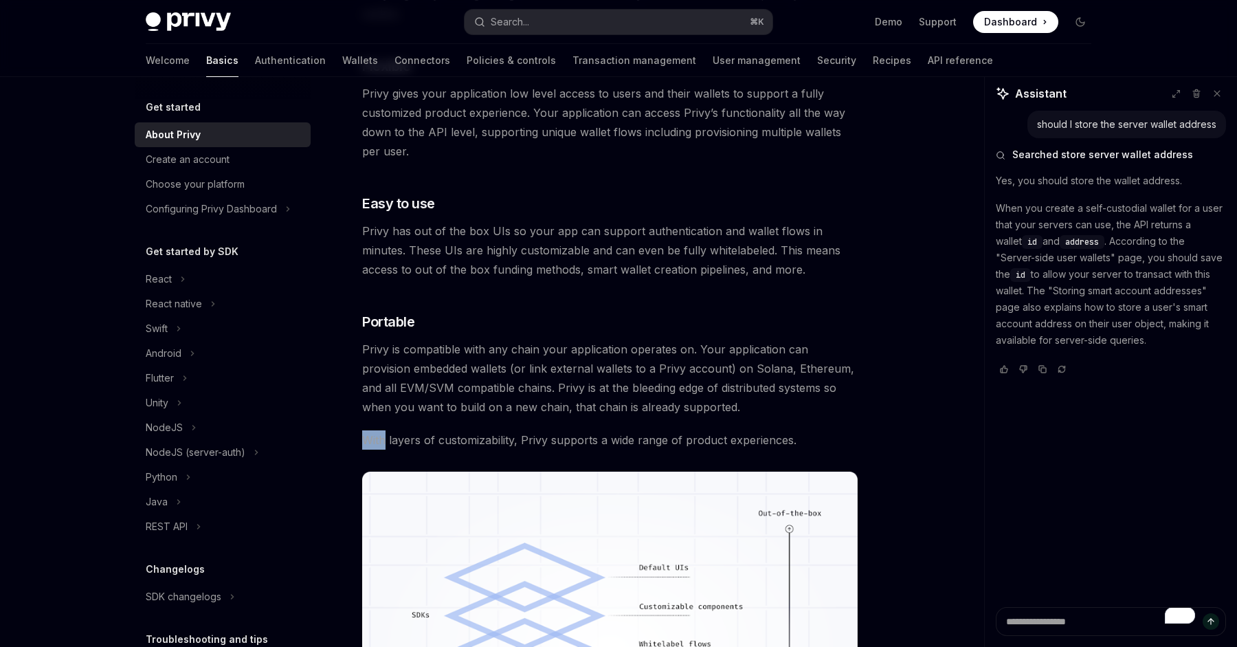
click at [651, 420] on div "Privy builds authentication and wallet infrastructure to enable better products…" at bounding box center [609, 115] width 495 height 1420
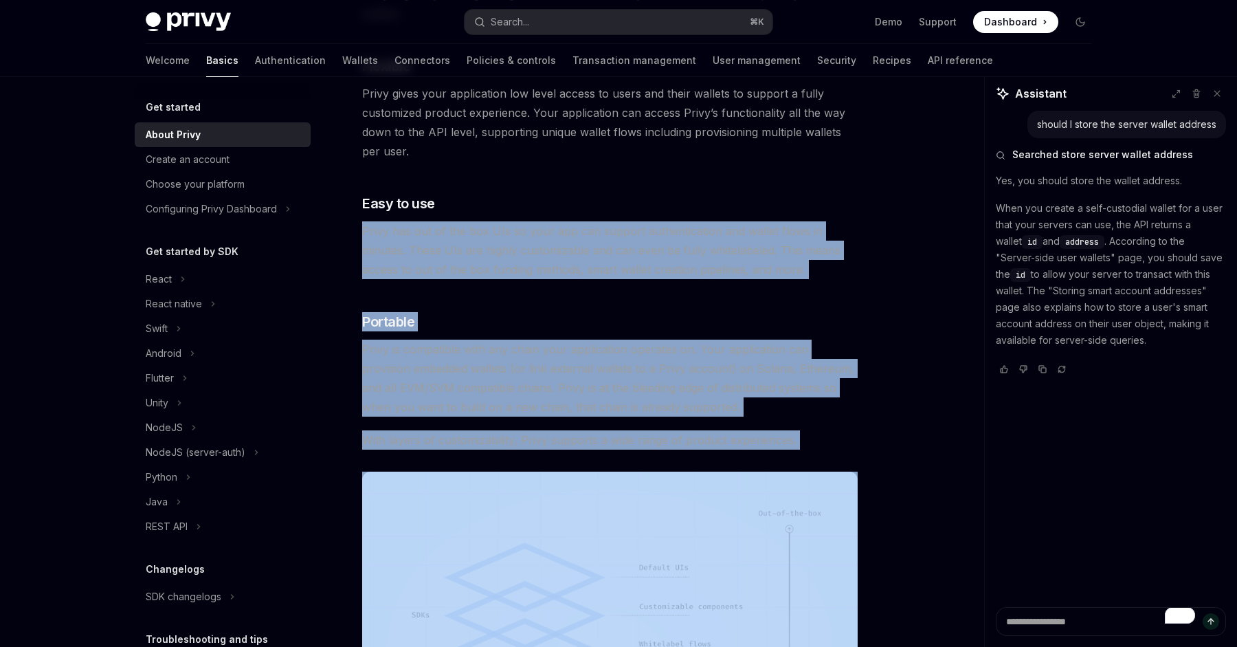
click at [559, 275] on div "Privy builds authentication and wallet infrastructure to enable better products…" at bounding box center [609, 115] width 495 height 1420
click at [559, 275] on span "Privy has out of the box UIs so your app can support authentication and wallet …" at bounding box center [609, 250] width 495 height 58
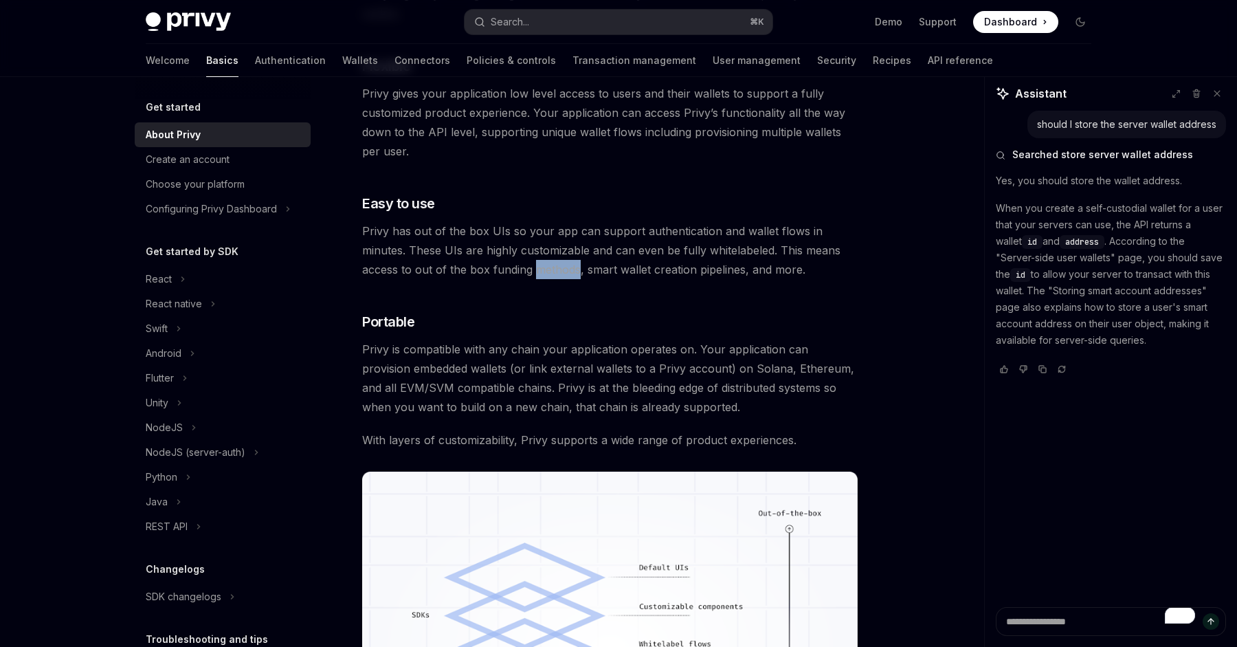
click at [559, 275] on span "Privy has out of the box UIs so your app can support authentication and wallet …" at bounding box center [609, 250] width 495 height 58
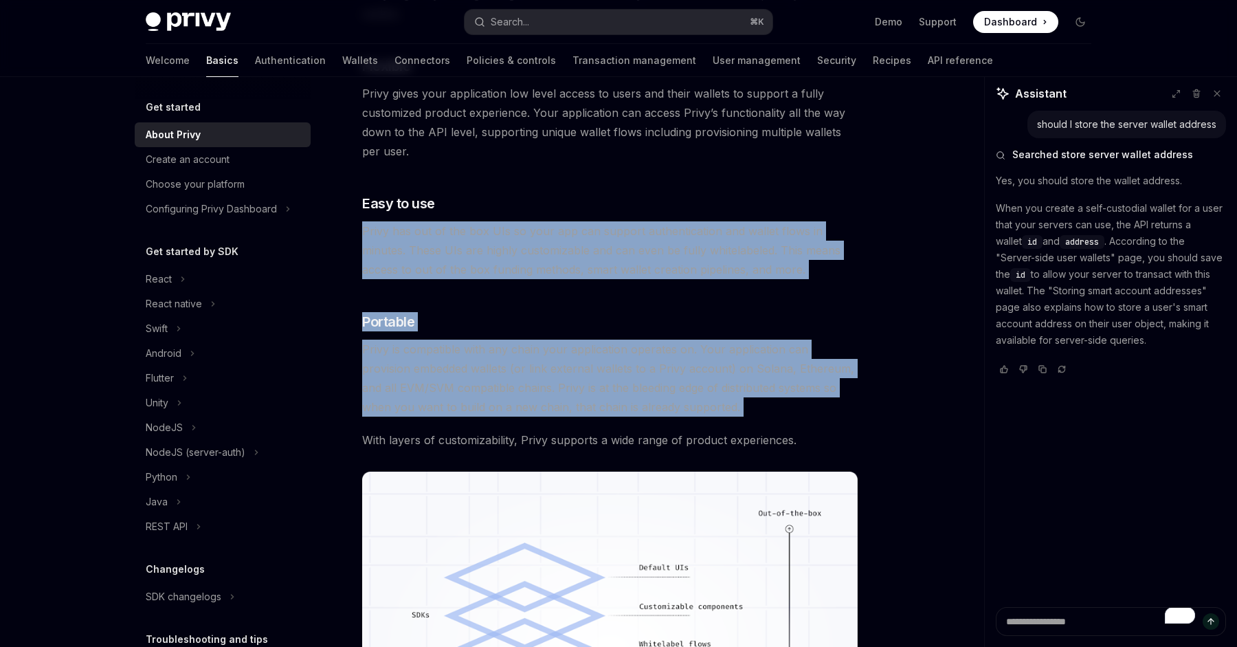
click at [635, 394] on div "Privy builds authentication and wallet infrastructure to enable better products…" at bounding box center [609, 115] width 495 height 1420
click at [635, 394] on span "Privy is compatible with any chain your application operates on. Your applicati…" at bounding box center [609, 377] width 495 height 77
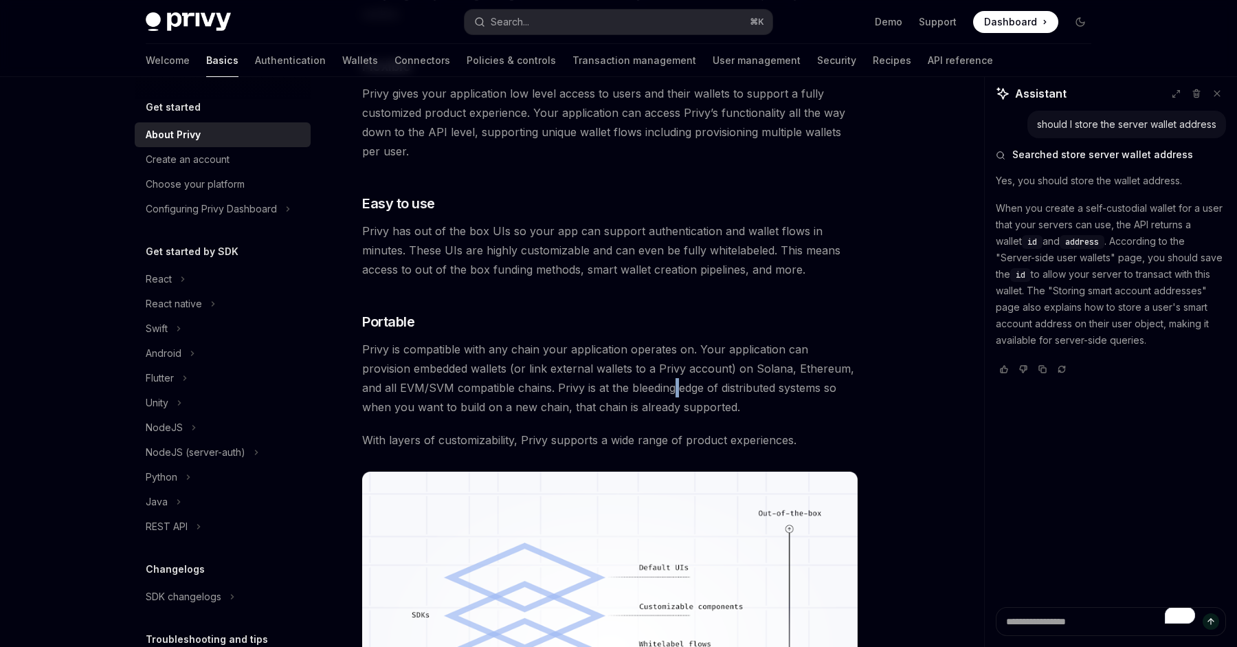
click at [635, 394] on span "Privy is compatible with any chain your application operates on. Your applicati…" at bounding box center [609, 377] width 495 height 77
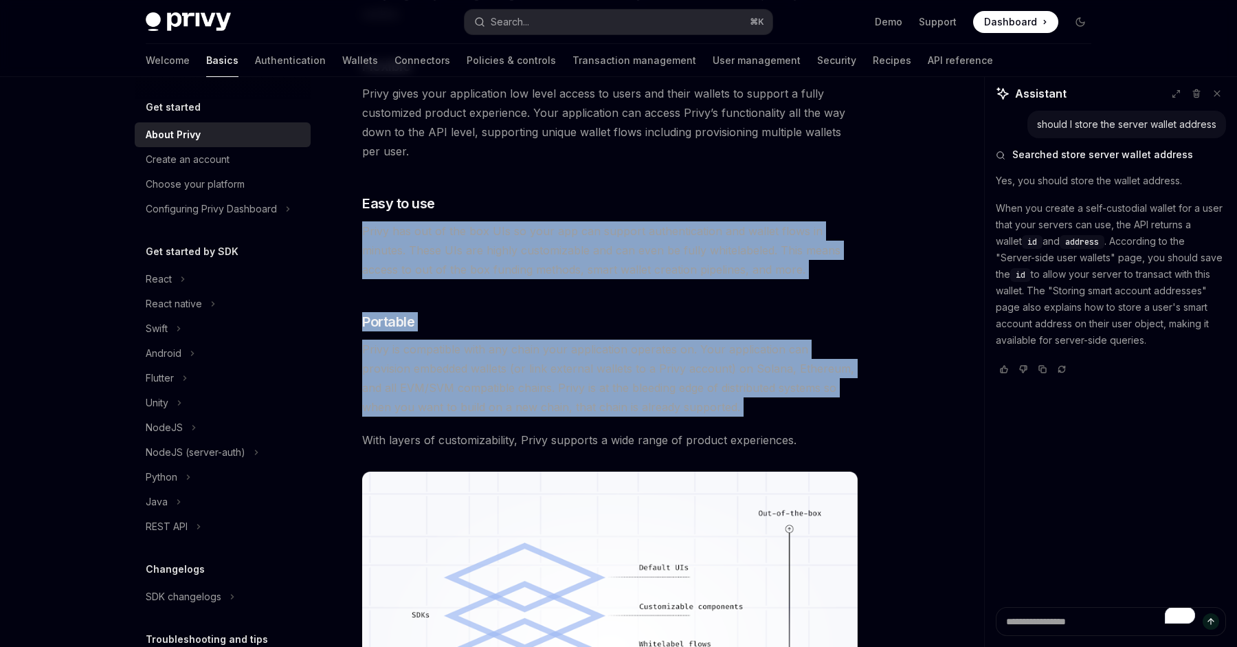
click at [536, 223] on div "Privy builds authentication and wallet infrastructure to enable better products…" at bounding box center [609, 115] width 495 height 1420
click at [536, 223] on span "Privy has out of the box UIs so your app can support authentication and wallet …" at bounding box center [609, 250] width 495 height 58
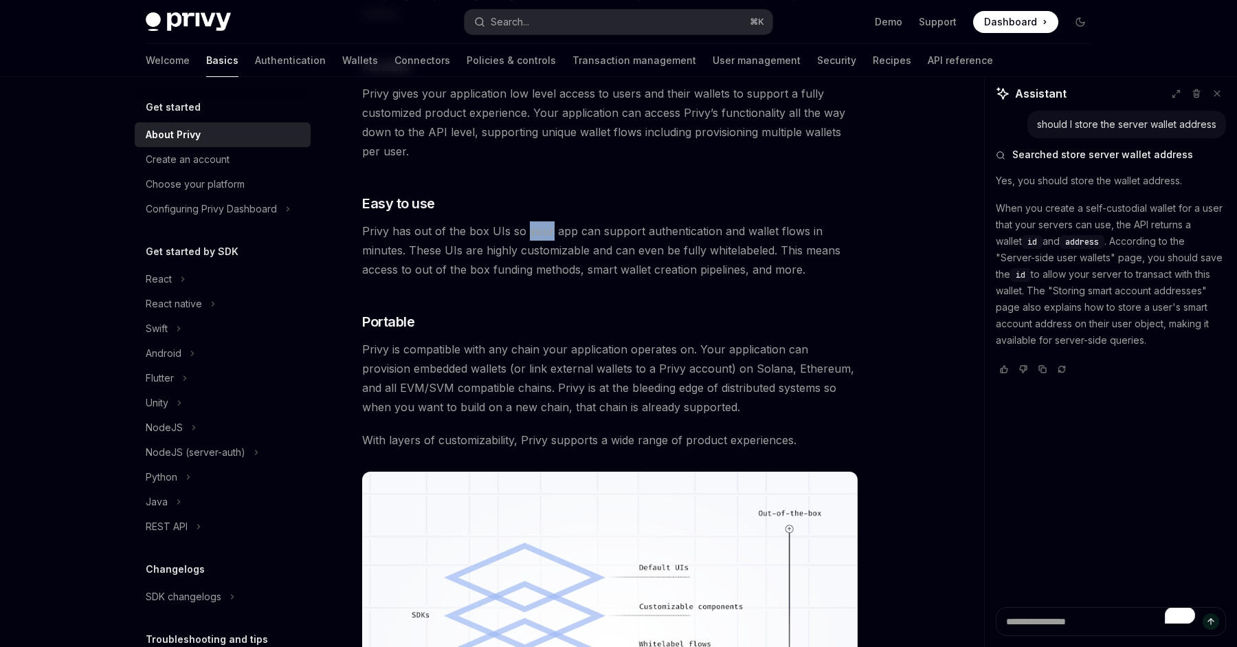
click at [536, 223] on span "Privy has out of the box UIs so your app can support authentication and wallet …" at bounding box center [609, 250] width 495 height 58
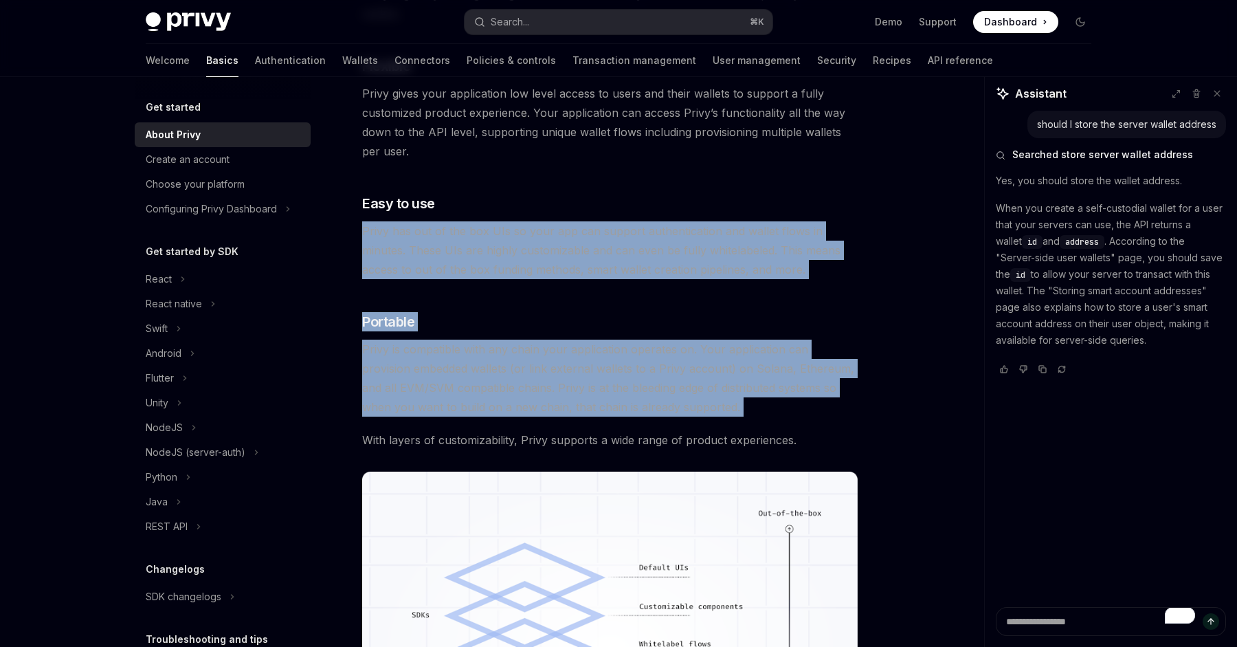
click at [665, 416] on div "Privy builds authentication and wallet infrastructure to enable better products…" at bounding box center [609, 115] width 495 height 1420
click at [666, 416] on div "Privy builds authentication and wallet infrastructure to enable better products…" at bounding box center [609, 115] width 495 height 1420
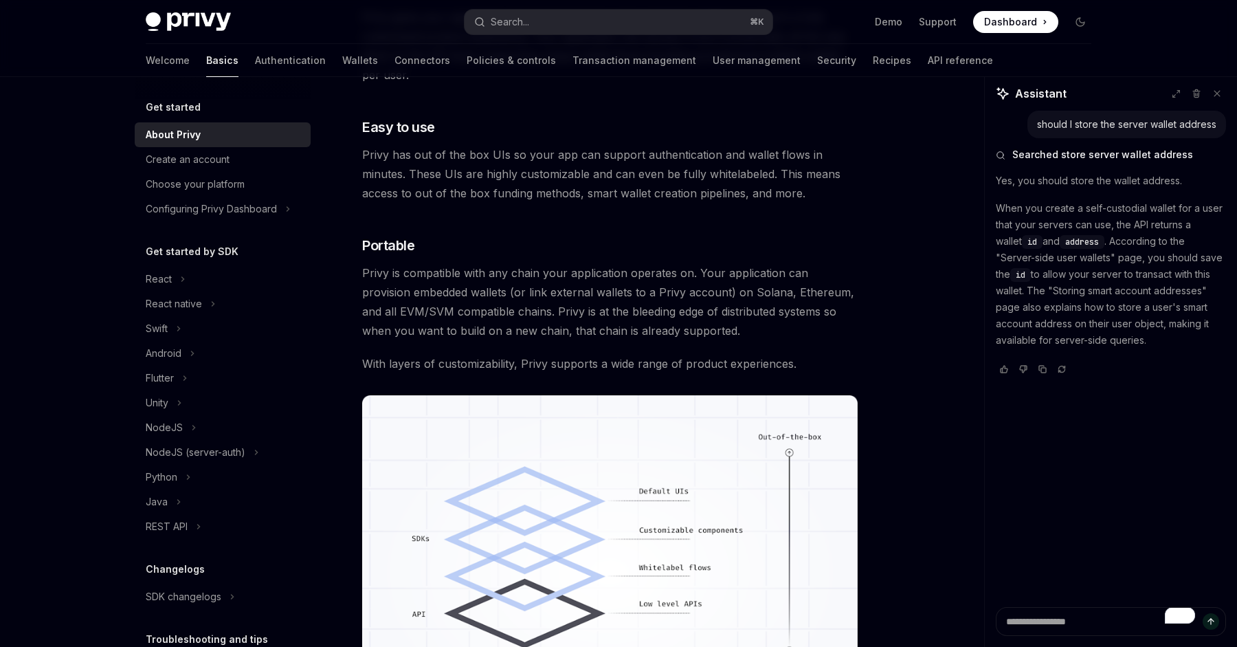
scroll to position [969, 0]
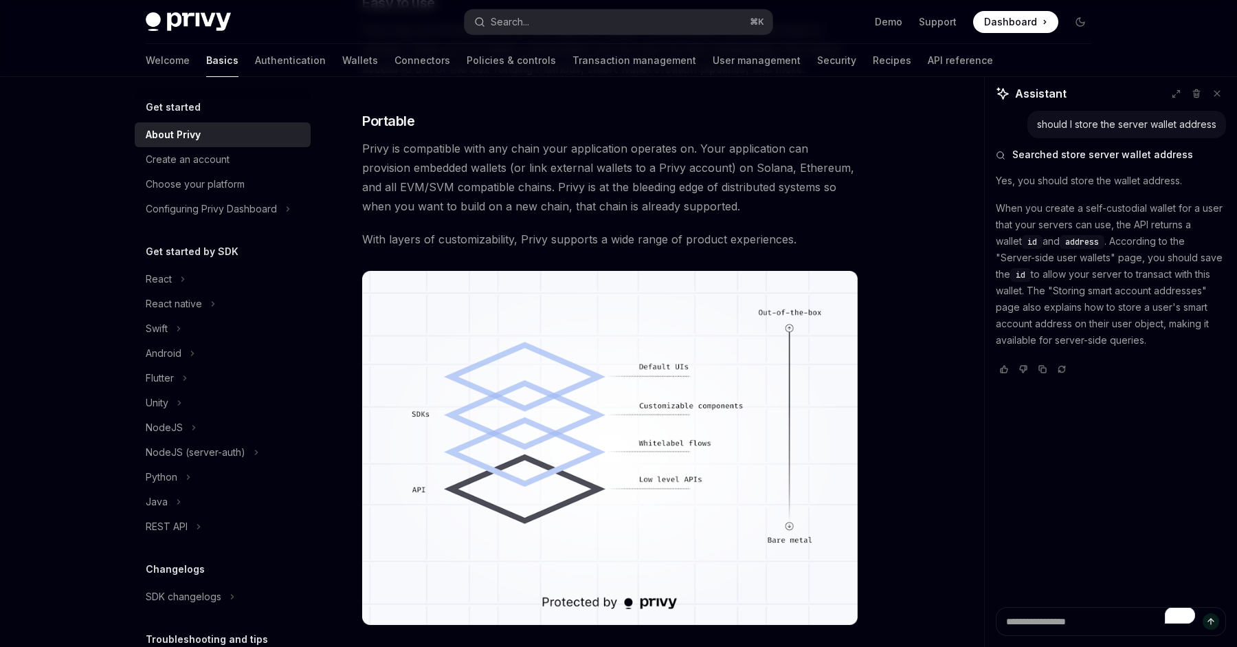
click at [681, 177] on span "Privy is compatible with any chain your application operates on. Your applicati…" at bounding box center [609, 177] width 495 height 77
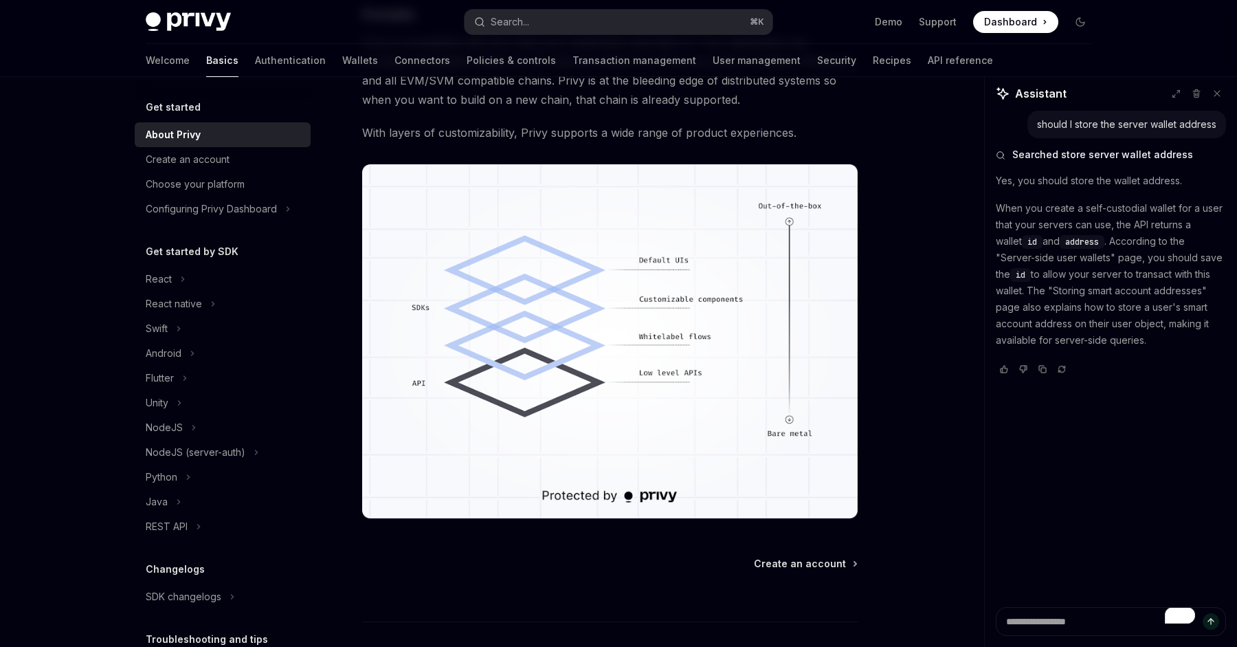
scroll to position [743, 0]
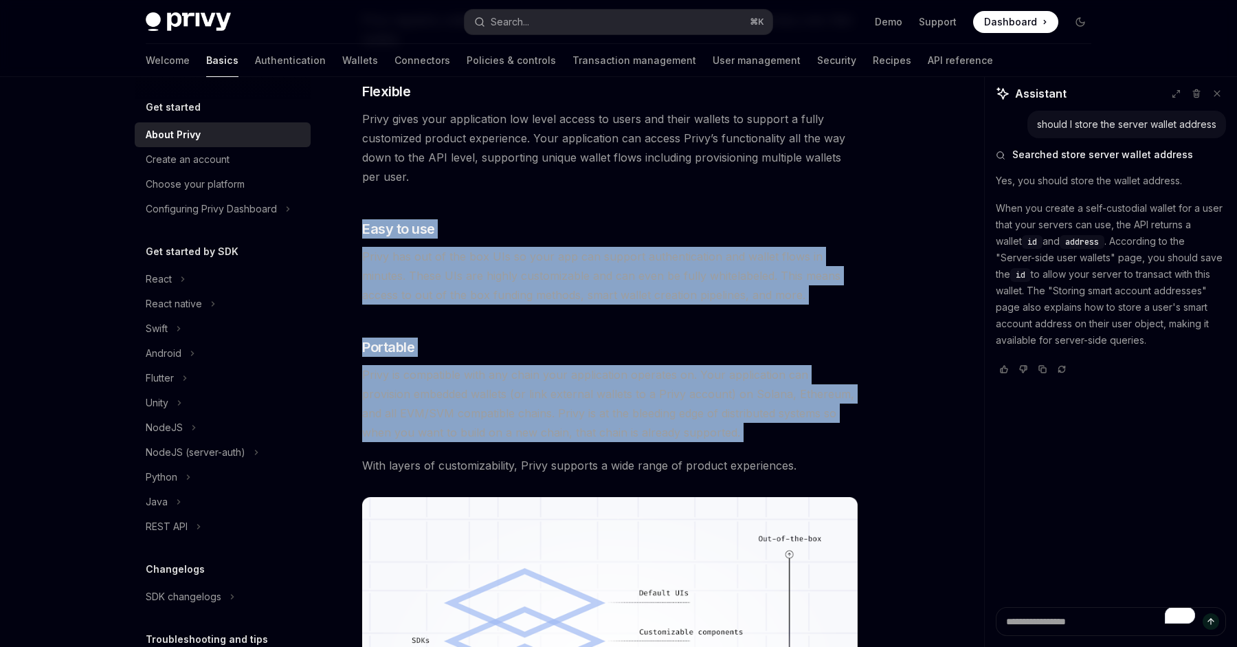
click at [734, 454] on div "Privy builds authentication and wallet infrastructure to enable better products…" at bounding box center [609, 140] width 495 height 1420
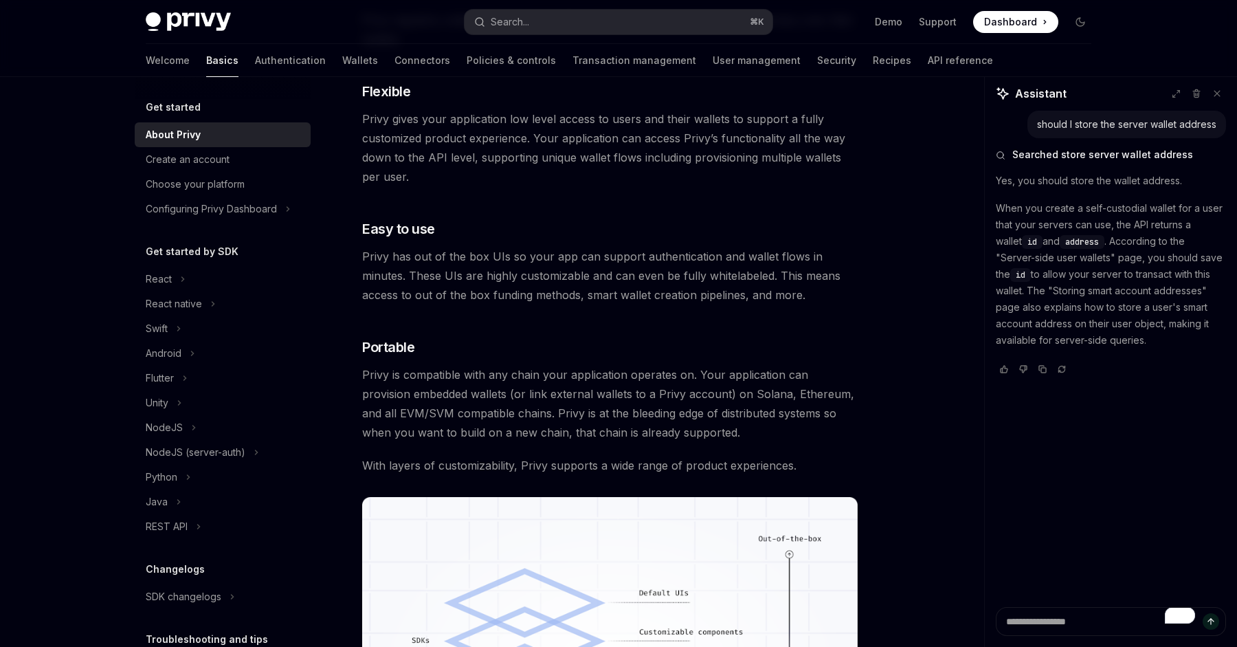
click at [737, 482] on div "Privy builds authentication and wallet infrastructure to enable better products…" at bounding box center [609, 140] width 495 height 1420
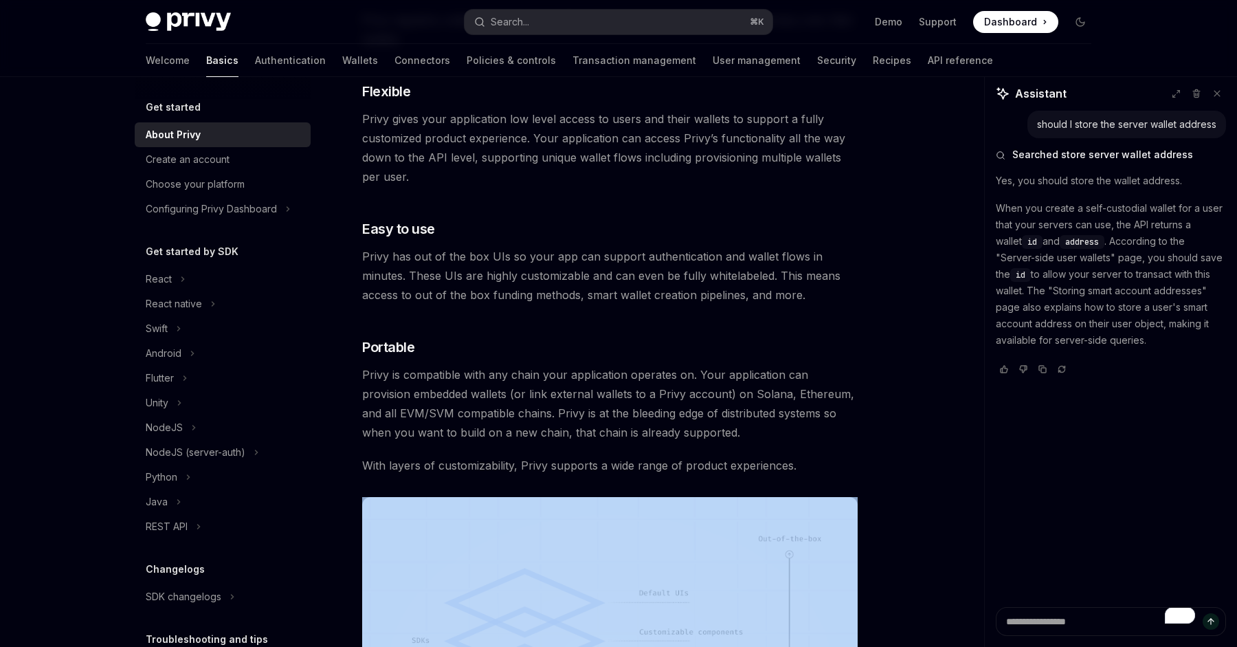
click at [737, 482] on div "Privy builds authentication and wallet infrastructure to enable better products…" at bounding box center [609, 140] width 495 height 1420
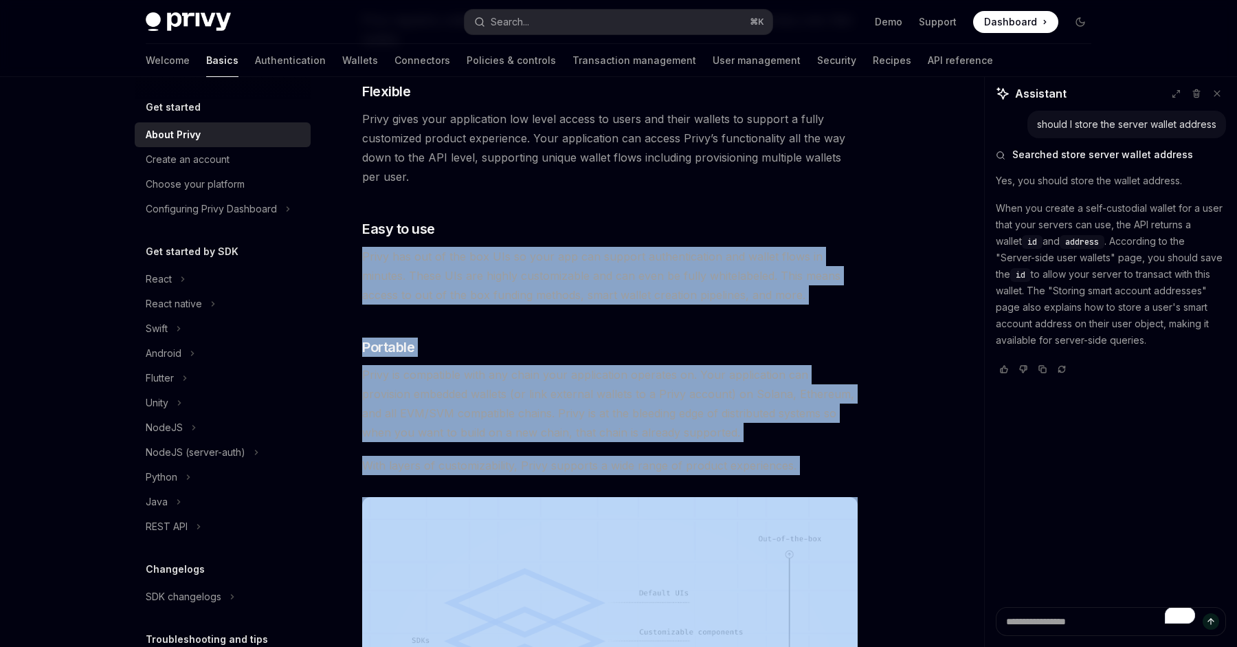
click at [679, 280] on div "Privy builds authentication and wallet infrastructure to enable better products…" at bounding box center [609, 140] width 495 height 1420
click at [679, 280] on span "Privy has out of the box UIs so your app can support authentication and wallet …" at bounding box center [609, 276] width 495 height 58
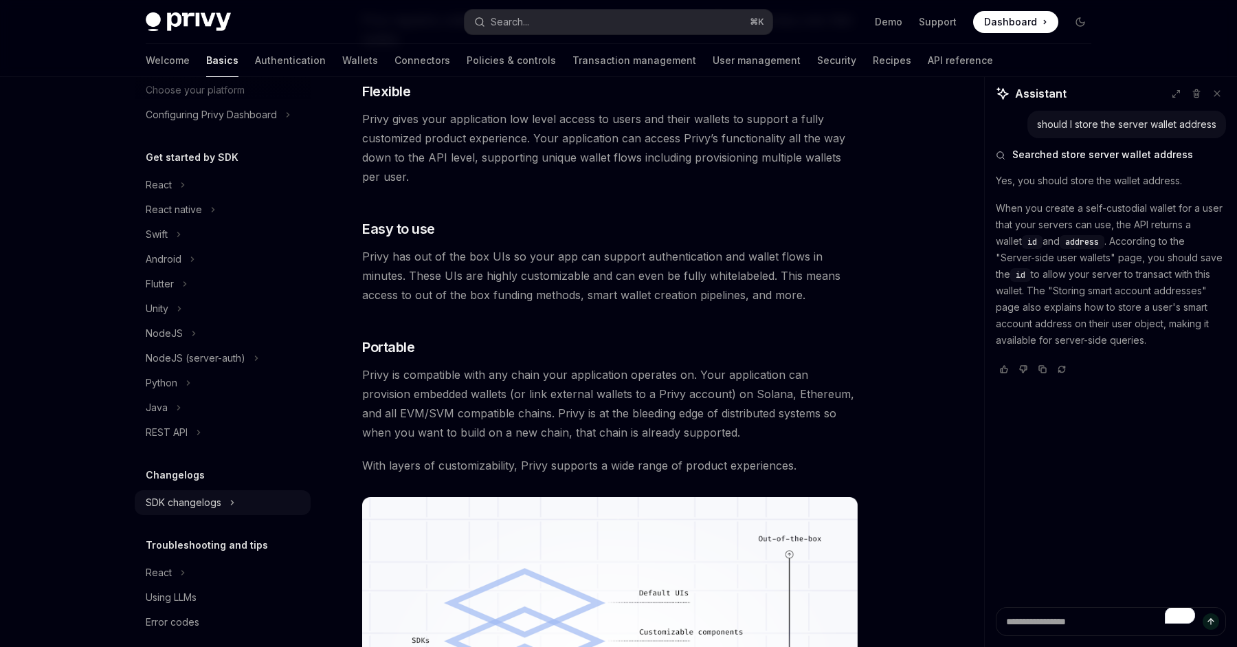
scroll to position [0, 0]
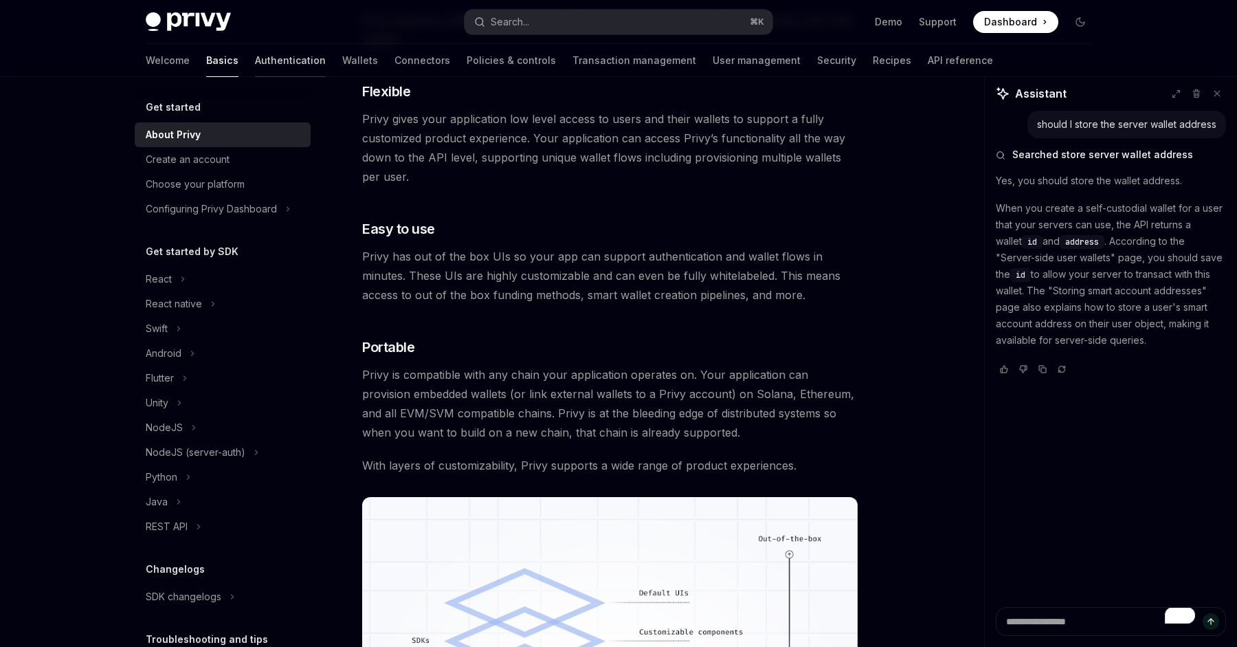
click at [255, 67] on link "Authentication" at bounding box center [290, 60] width 71 height 33
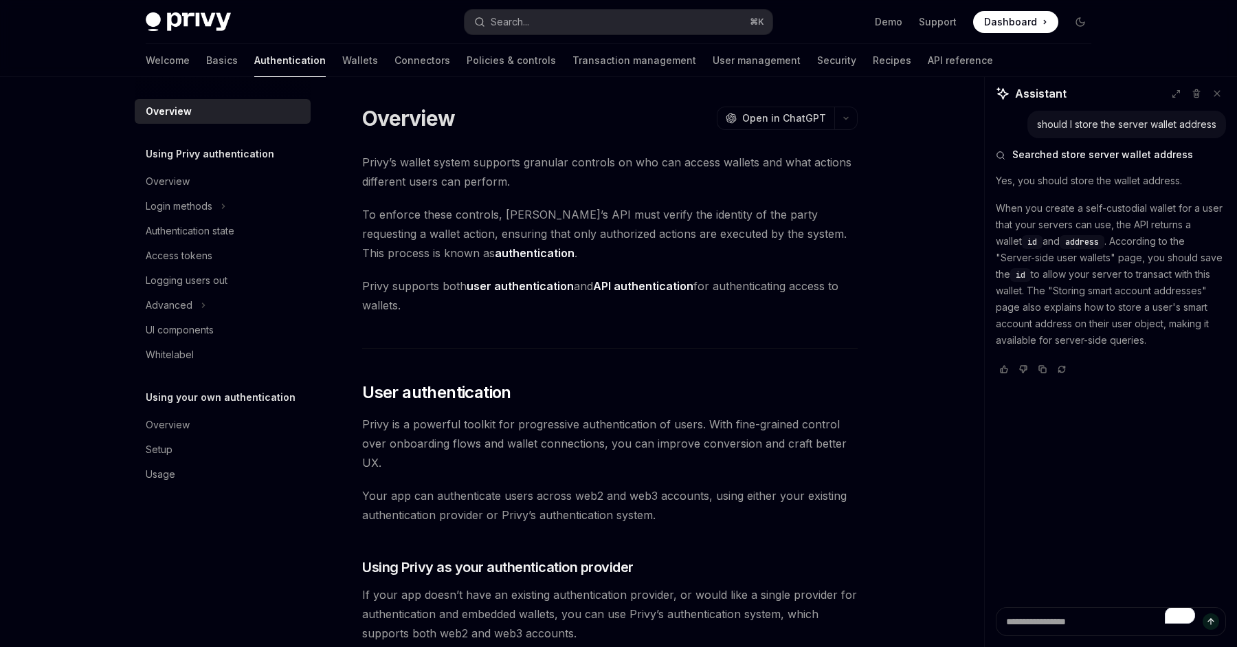
click at [318, 65] on div "Welcome Basics Authentication Wallets Connectors Policies & controls Transactio…" at bounding box center [569, 60] width 847 height 33
click at [713, 63] on link "User management" at bounding box center [757, 60] width 88 height 33
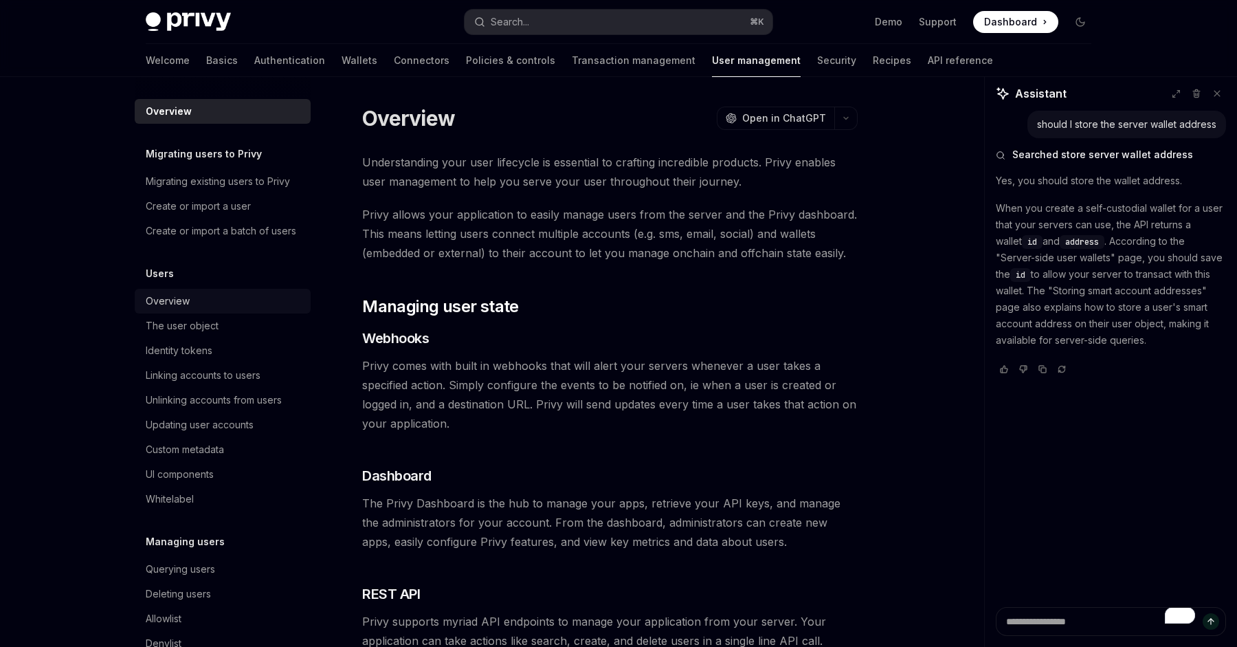
click at [220, 304] on div "Overview" at bounding box center [224, 301] width 157 height 16
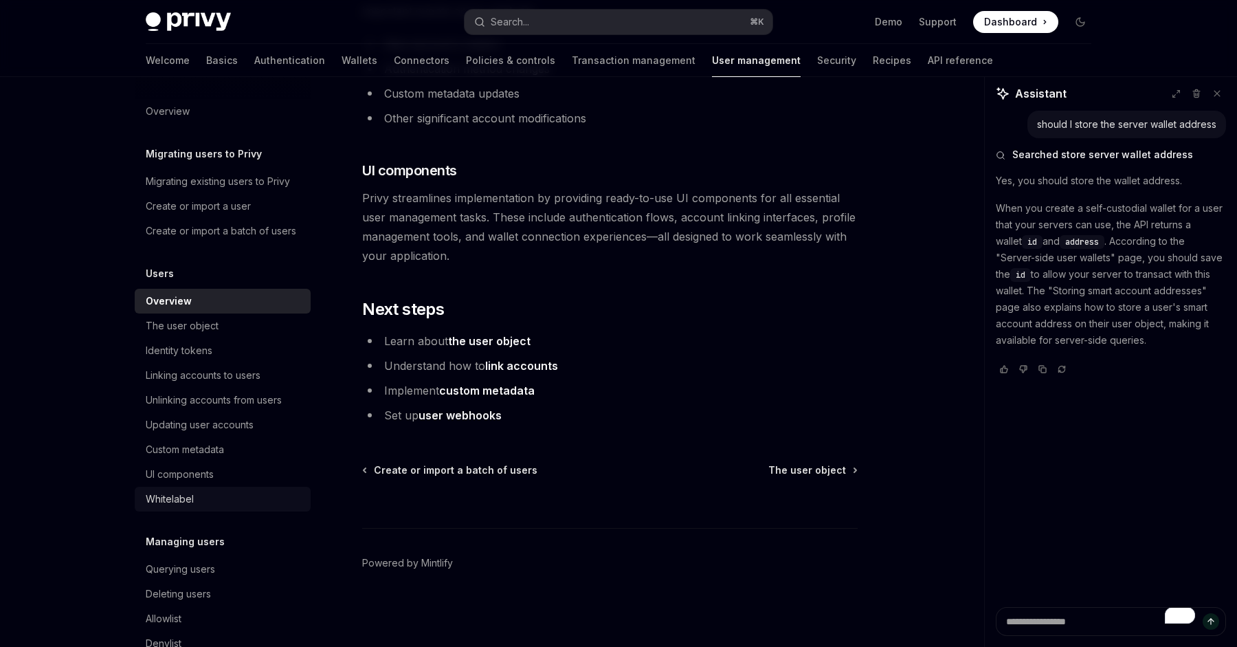
scroll to position [131, 0]
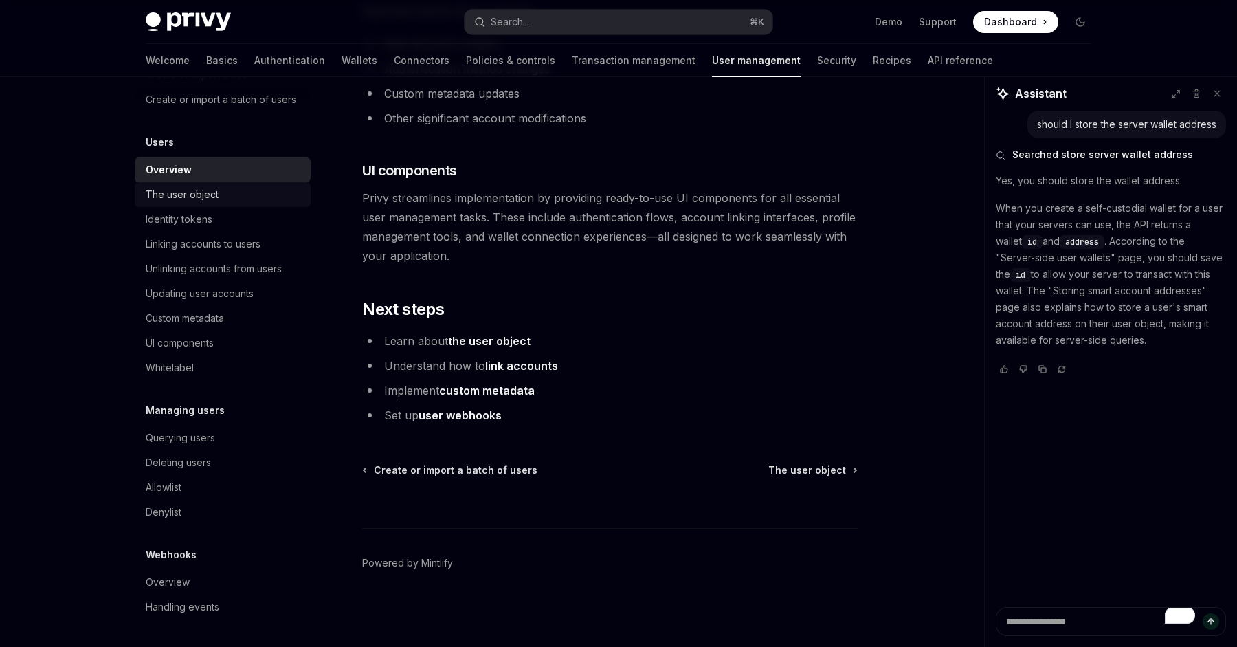
click at [220, 197] on div "The user object" at bounding box center [224, 194] width 157 height 16
type textarea "*"
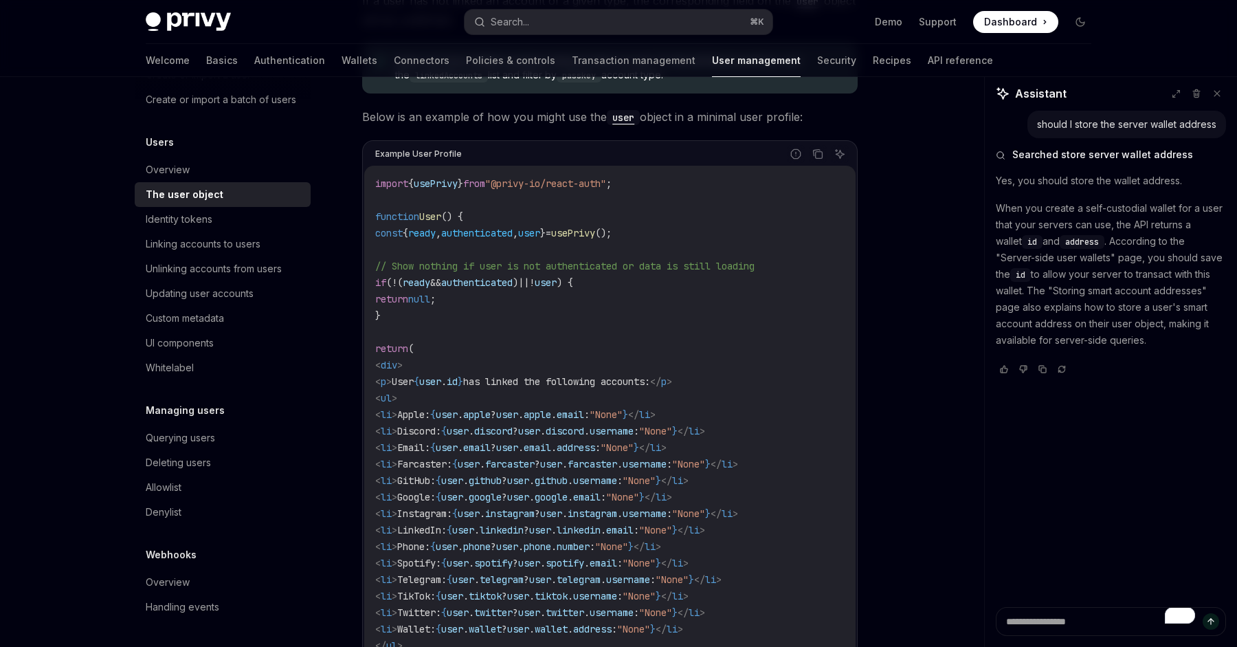
scroll to position [1211, 0]
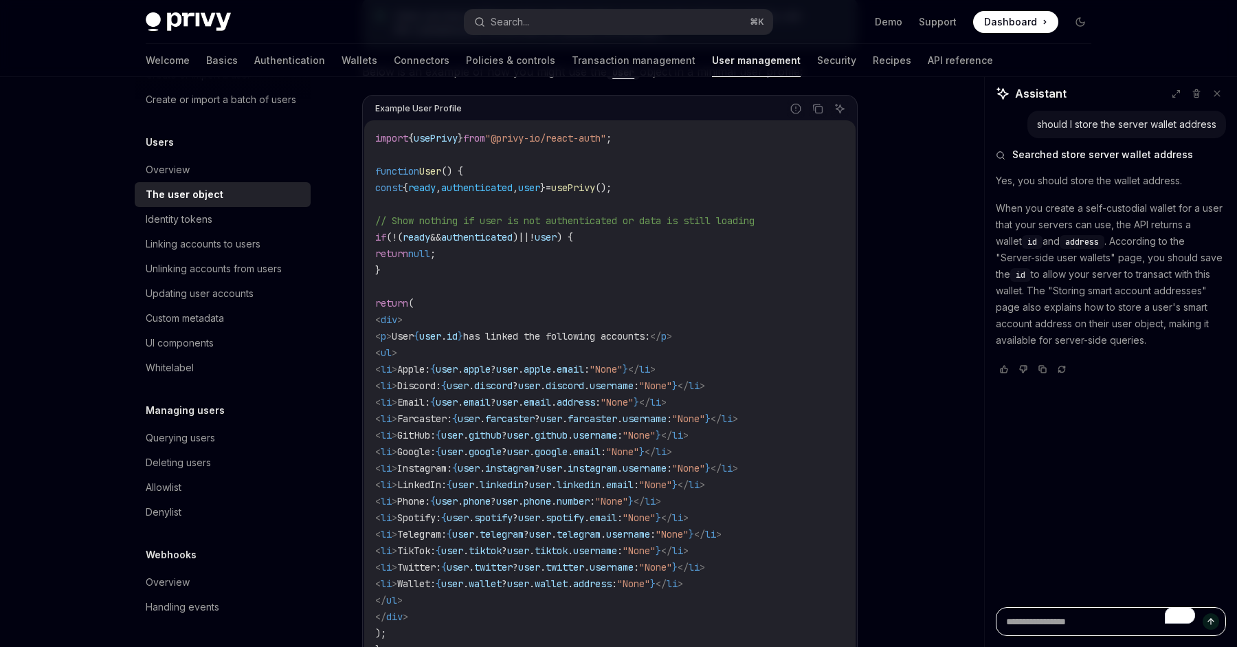
click at [1055, 616] on textarea "To enrich screen reader interactions, please activate Accessibility in Grammarl…" at bounding box center [1111, 621] width 230 height 29
type textarea "*"
type textarea "**"
type textarea "*"
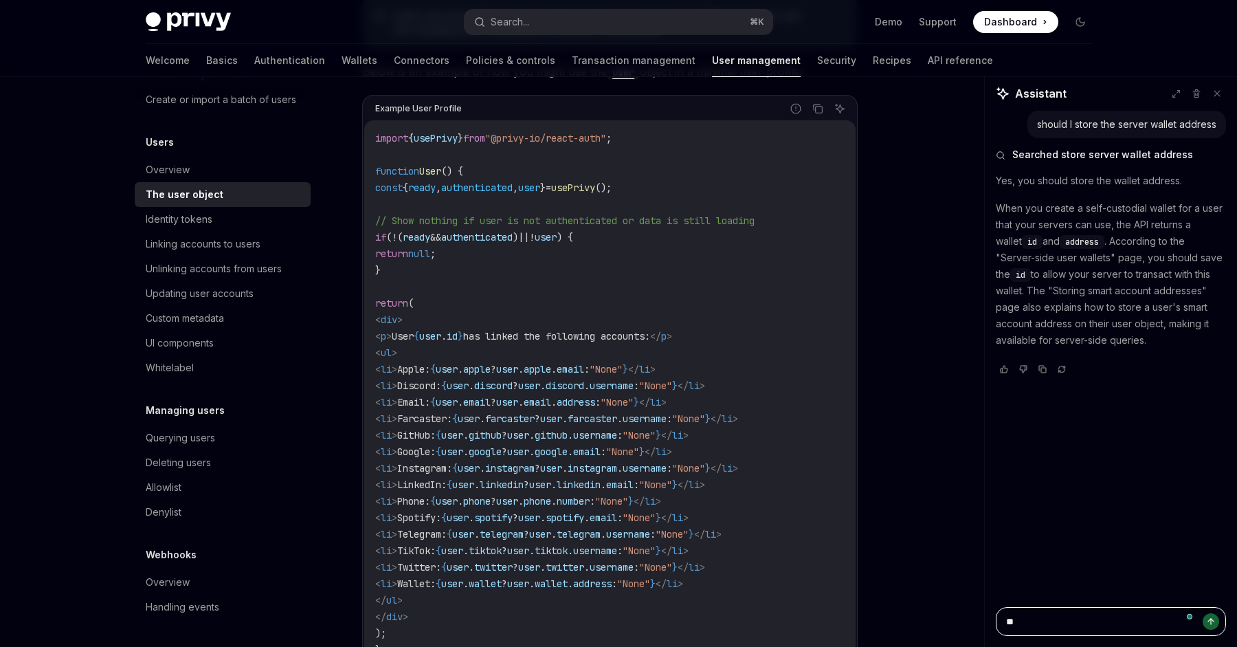
type textarea "***"
type textarea "*"
type textarea "****"
type textarea "*"
type textarea "*****"
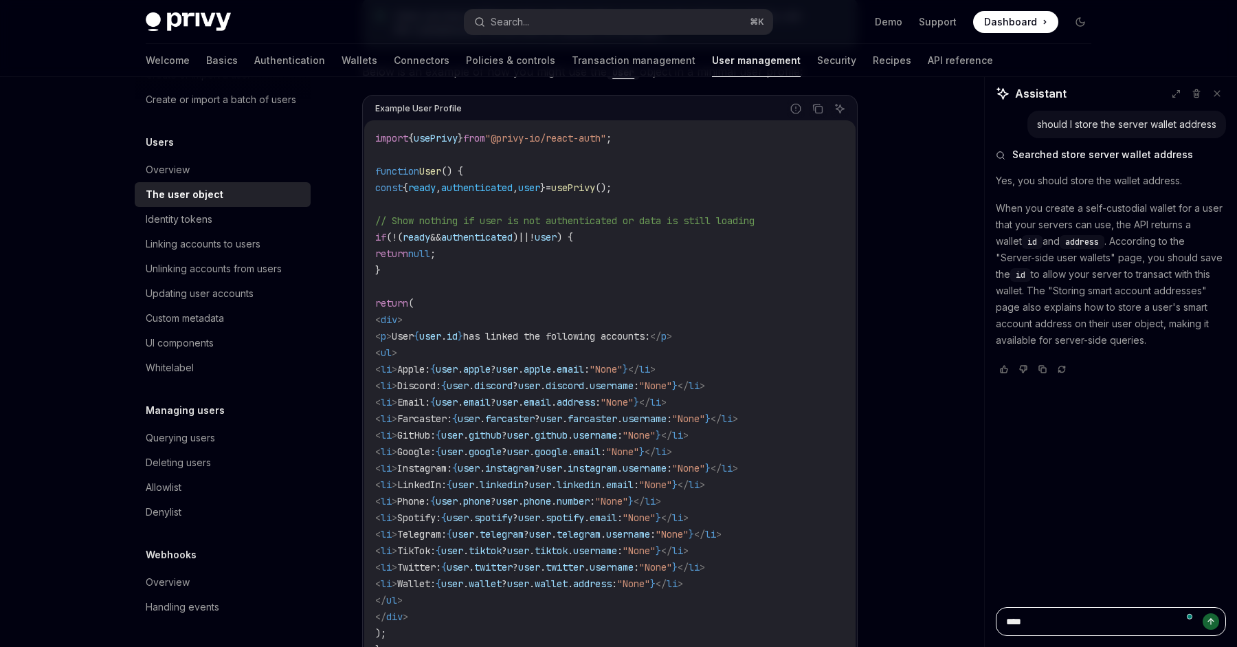
type textarea "*"
type textarea "*****"
type textarea "*"
type textarea "*******"
type textarea "*"
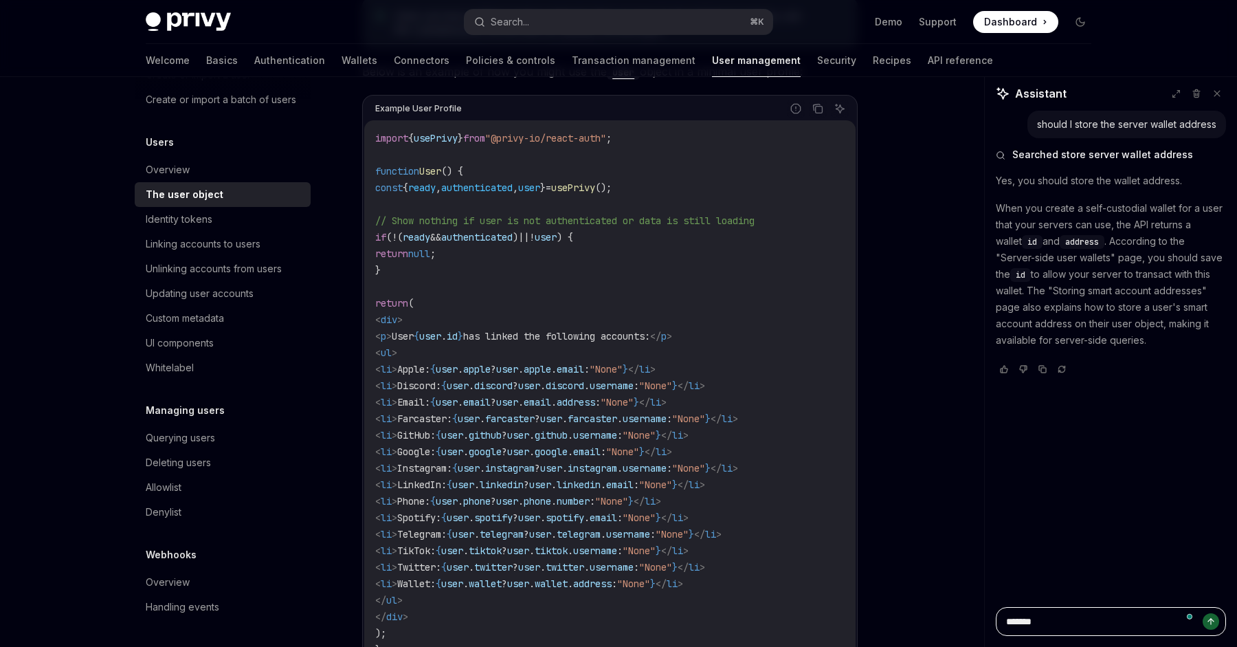
type textarea "********"
type textarea "*"
type textarea "*********"
type textarea "*"
type textarea "*********"
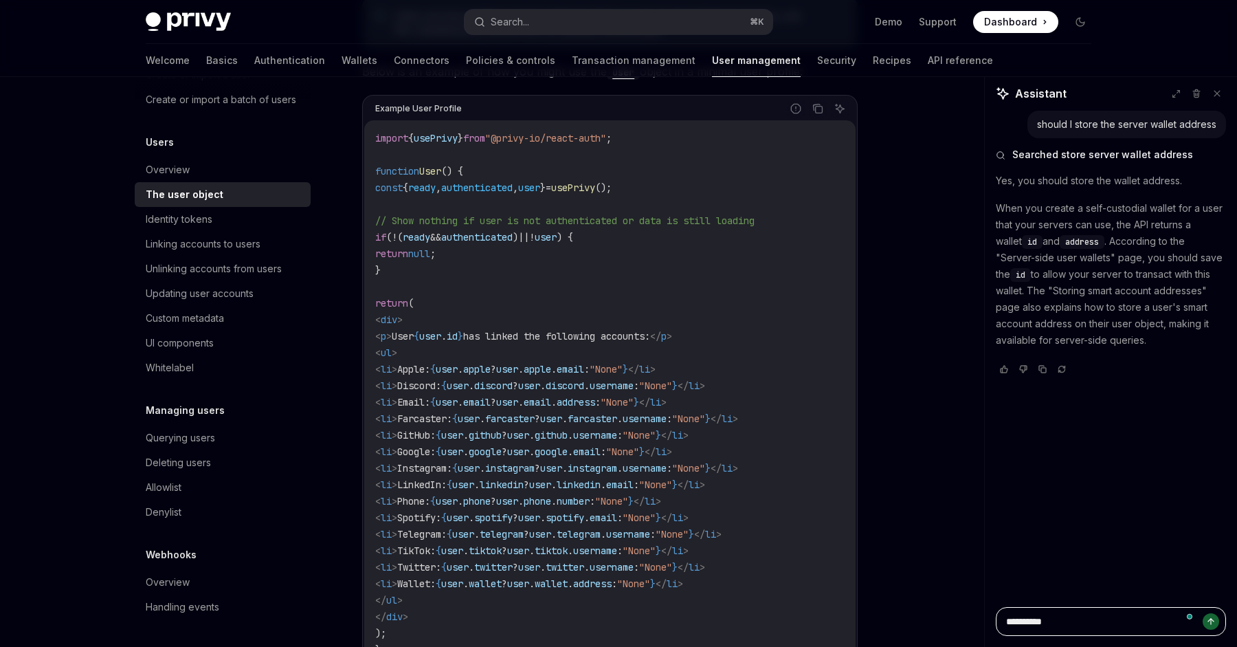
type textarea "*"
type textarea "**********"
type textarea "*"
type textarea "**********"
type textarea "*"
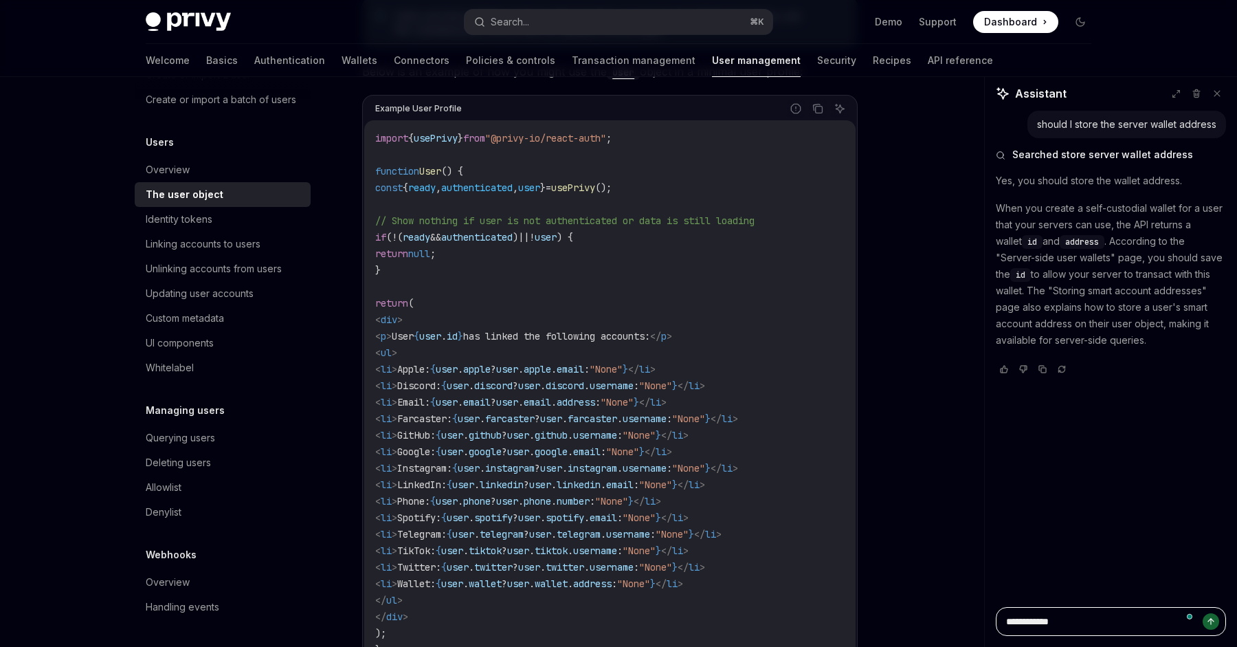
type textarea "**********"
type textarea "*"
type textarea "**********"
type textarea "*"
type textarea "**********"
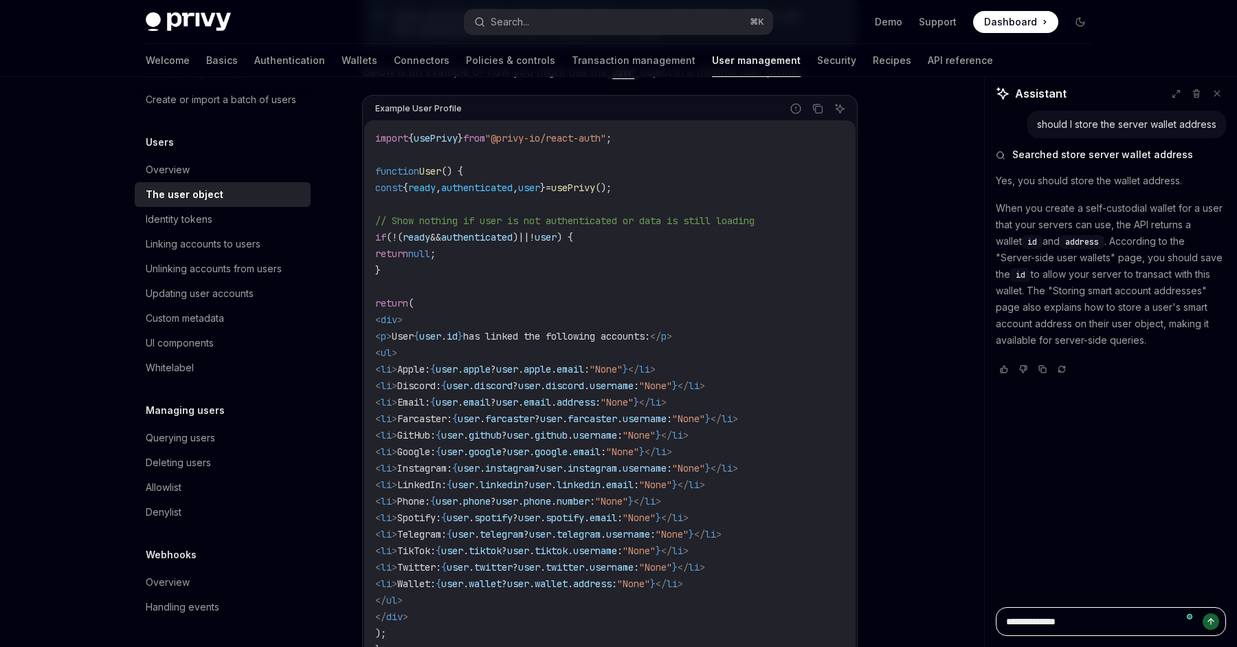
type textarea "*"
type textarea "**********"
type textarea "*"
type textarea "**********"
type textarea "*"
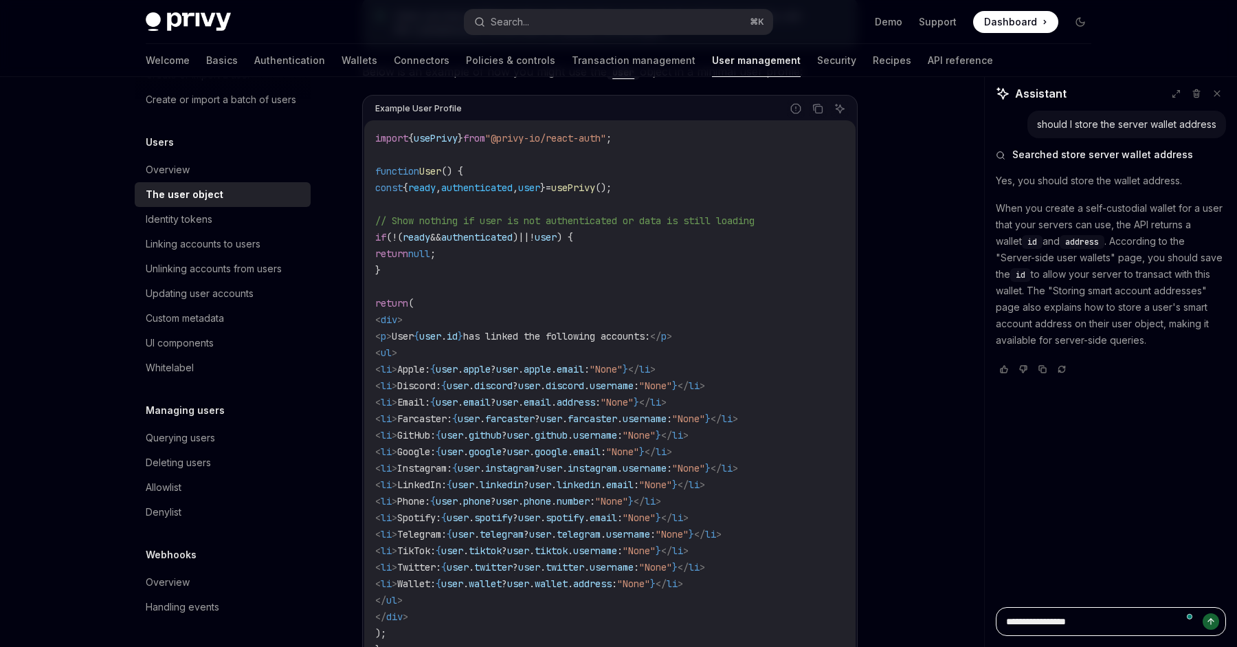
type textarea "**********"
type textarea "*"
type textarea "**********"
type textarea "*"
type textarea "**********"
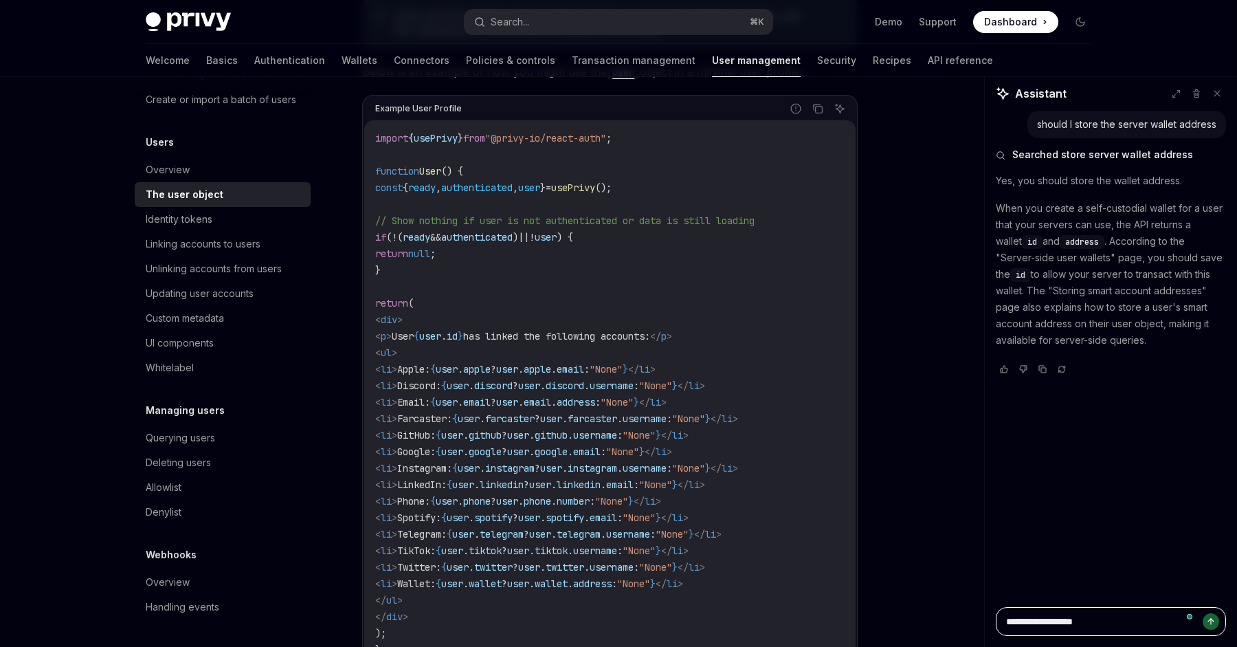
type textarea "*"
type textarea "**********"
type textarea "*"
type textarea "**********"
type textarea "*"
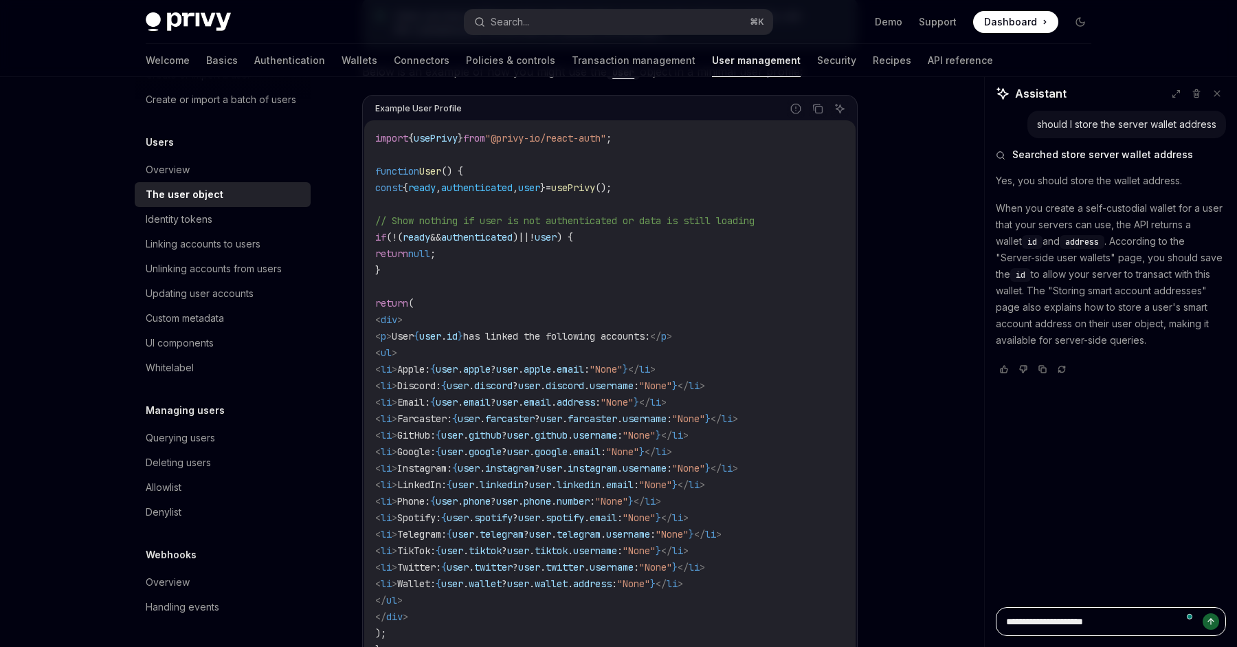
type textarea "**********"
type textarea "*"
type textarea "**********"
type textarea "*"
type textarea "**********"
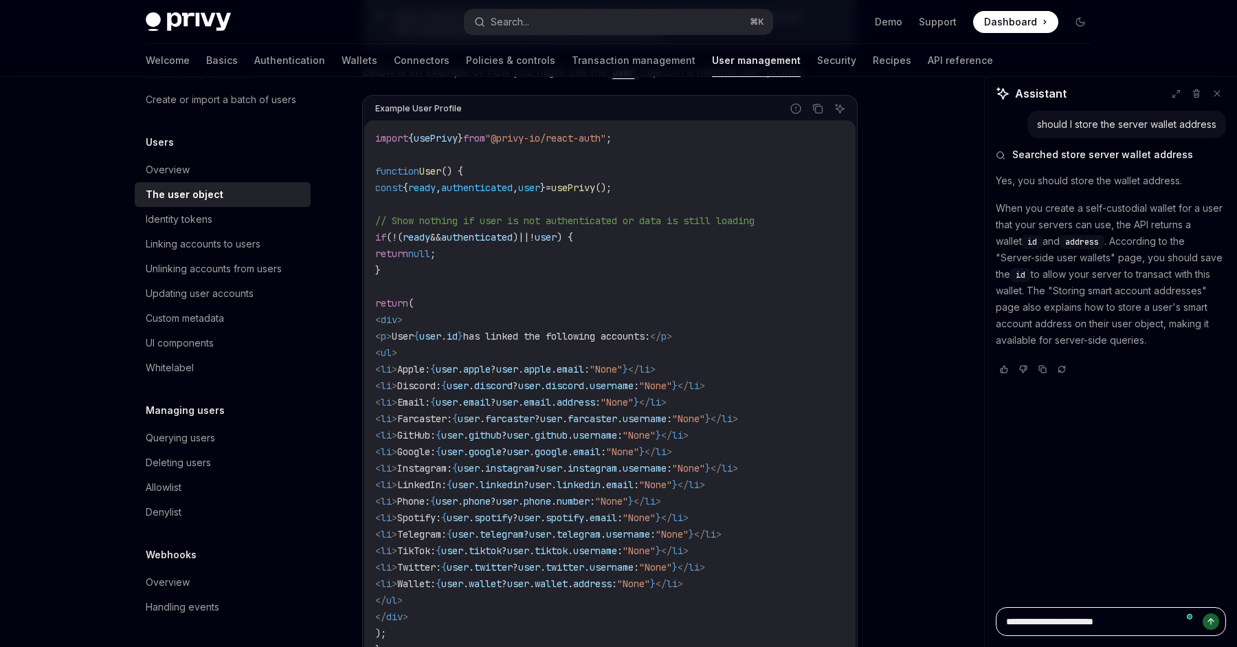
type textarea "*"
type textarea "**********"
type textarea "*"
type textarea "**********"
type textarea "*"
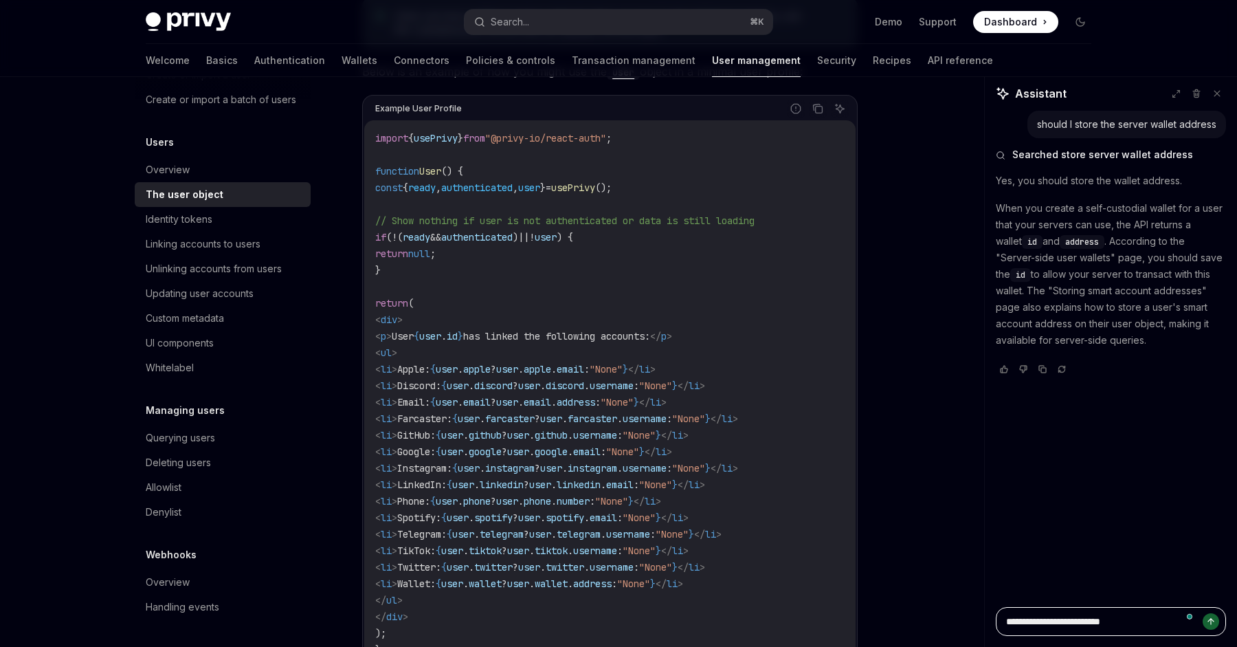
type textarea "**********"
type textarea "*"
type textarea "**********"
type textarea "*"
type textarea "**********"
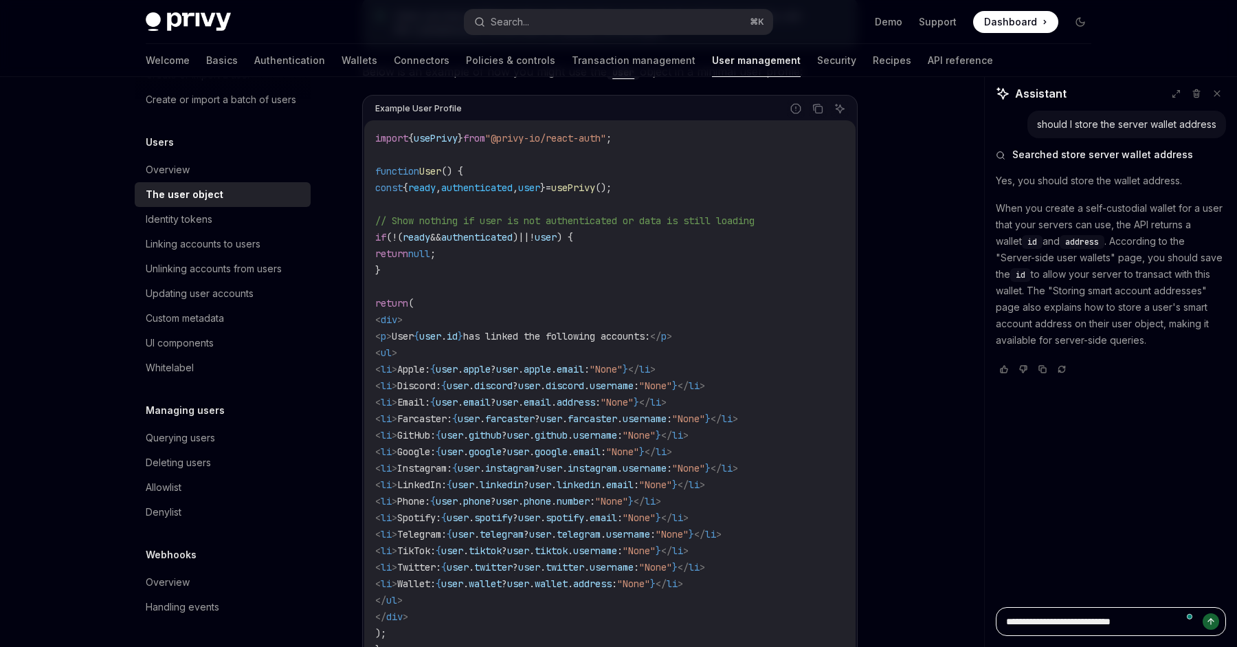
type textarea "*"
type textarea "**********"
type textarea "*"
type textarea "**********"
type textarea "*"
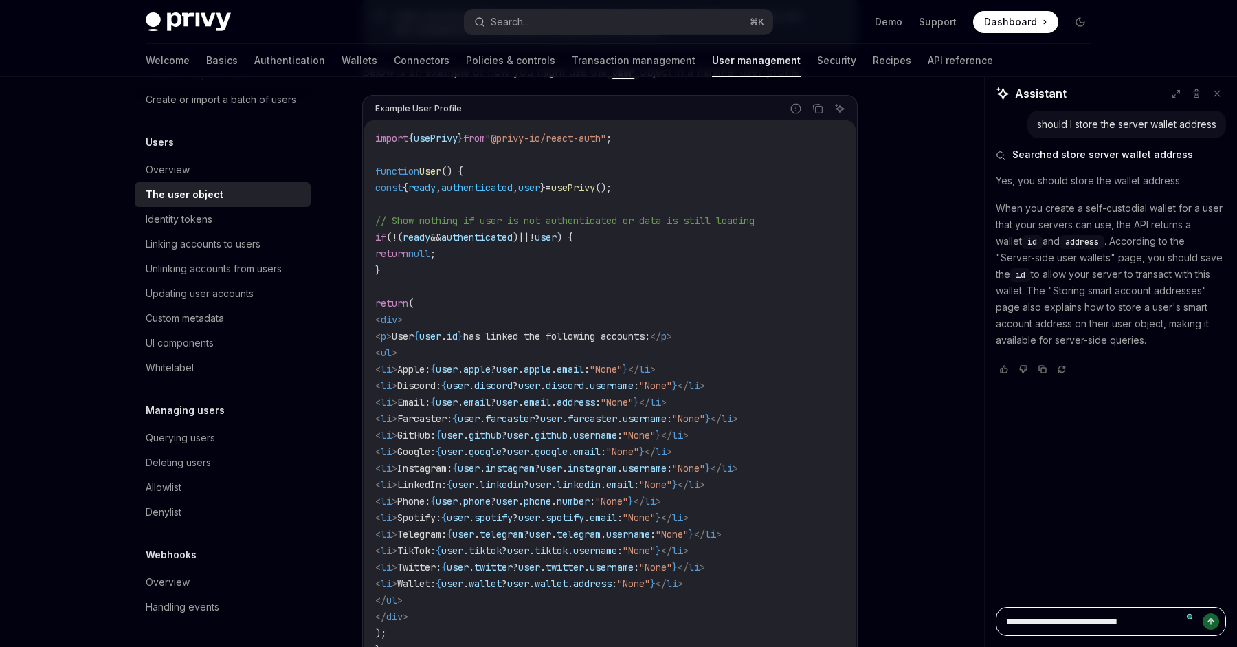
type textarea "**********"
type textarea "*"
type textarea "**********"
type textarea "*"
type textarea "**********"
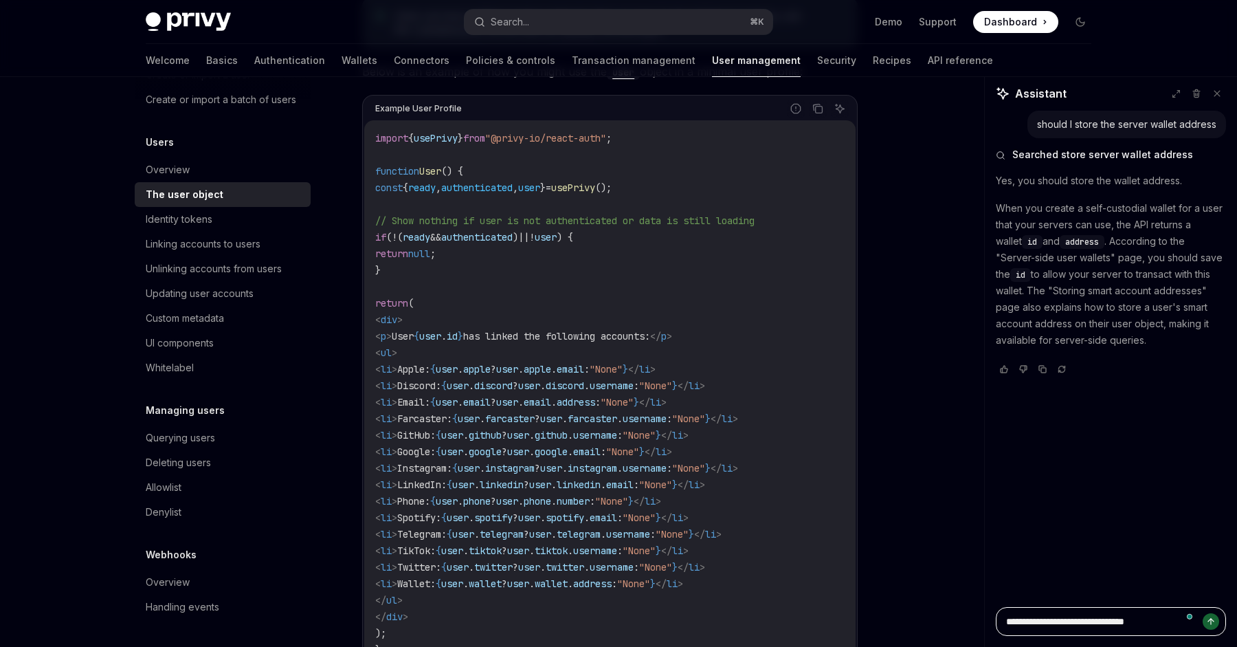
type textarea "*"
type textarea "**********"
type textarea "*"
type textarea "**********"
type textarea "*"
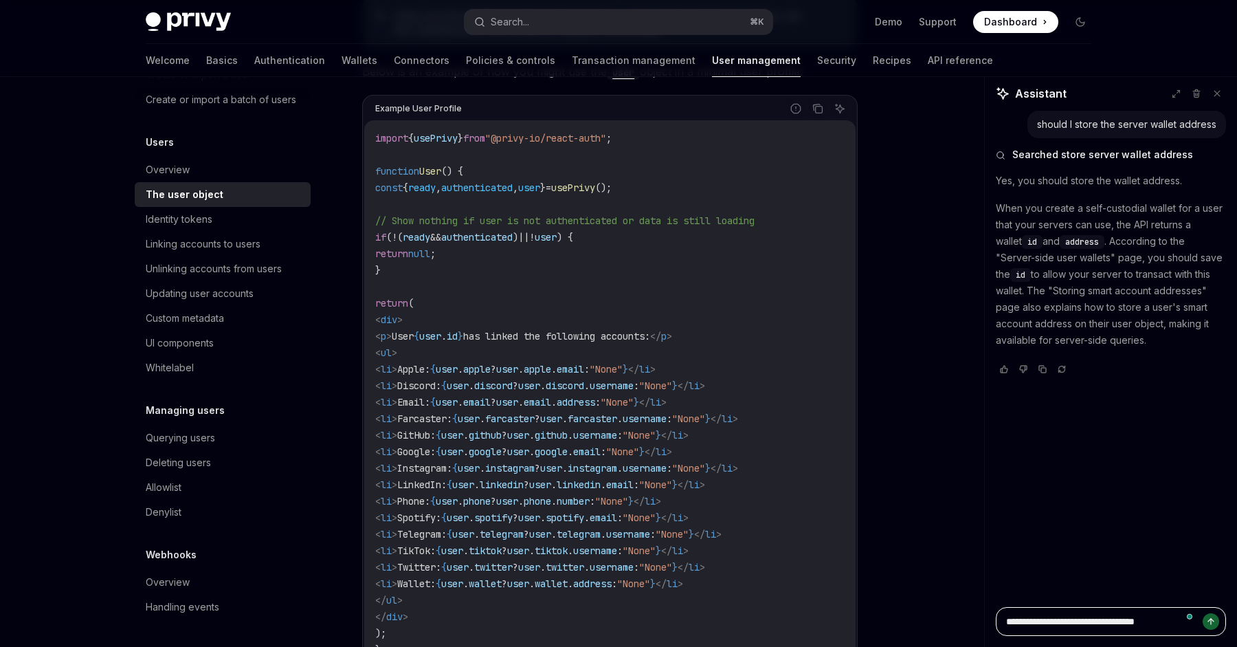
type textarea "**********"
type textarea "*"
type textarea "**********"
type textarea "*"
type textarea "**********"
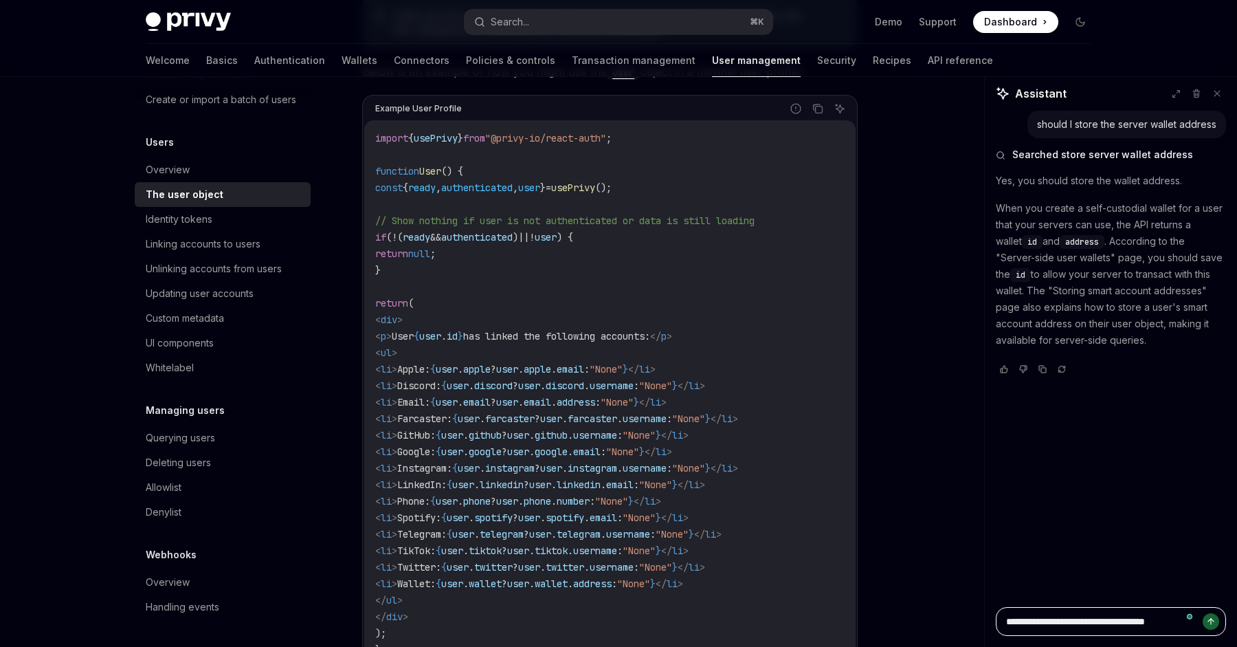
type textarea "*"
type textarea "**********"
type textarea "*"
type textarea "**********"
type textarea "*"
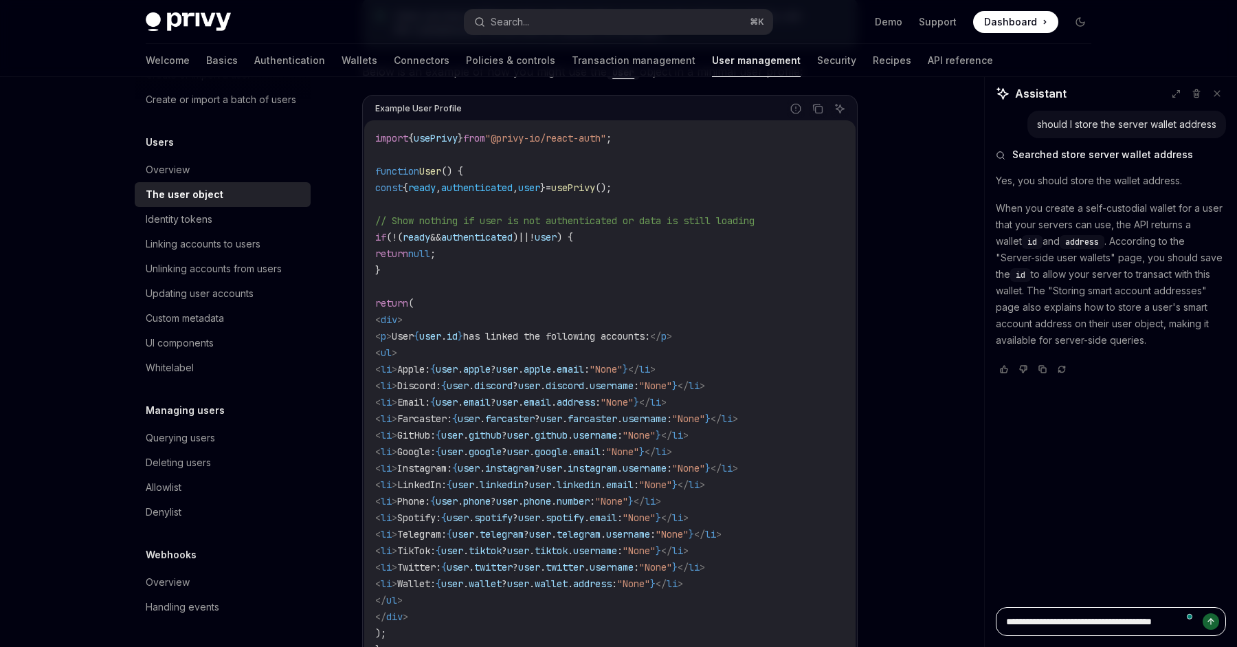
type textarea "**********"
type textarea "*"
type textarea "**********"
type textarea "*"
type textarea "**********"
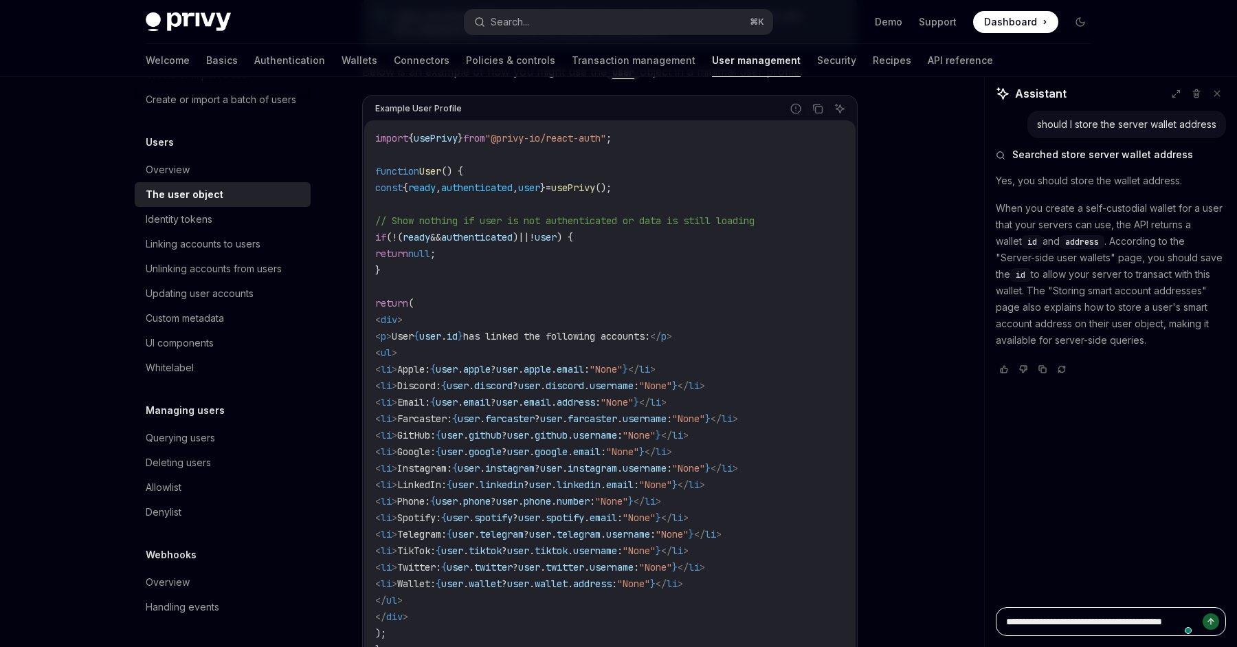
type textarea "*"
type textarea "**********"
type textarea "*"
type textarea "**********"
type textarea "*"
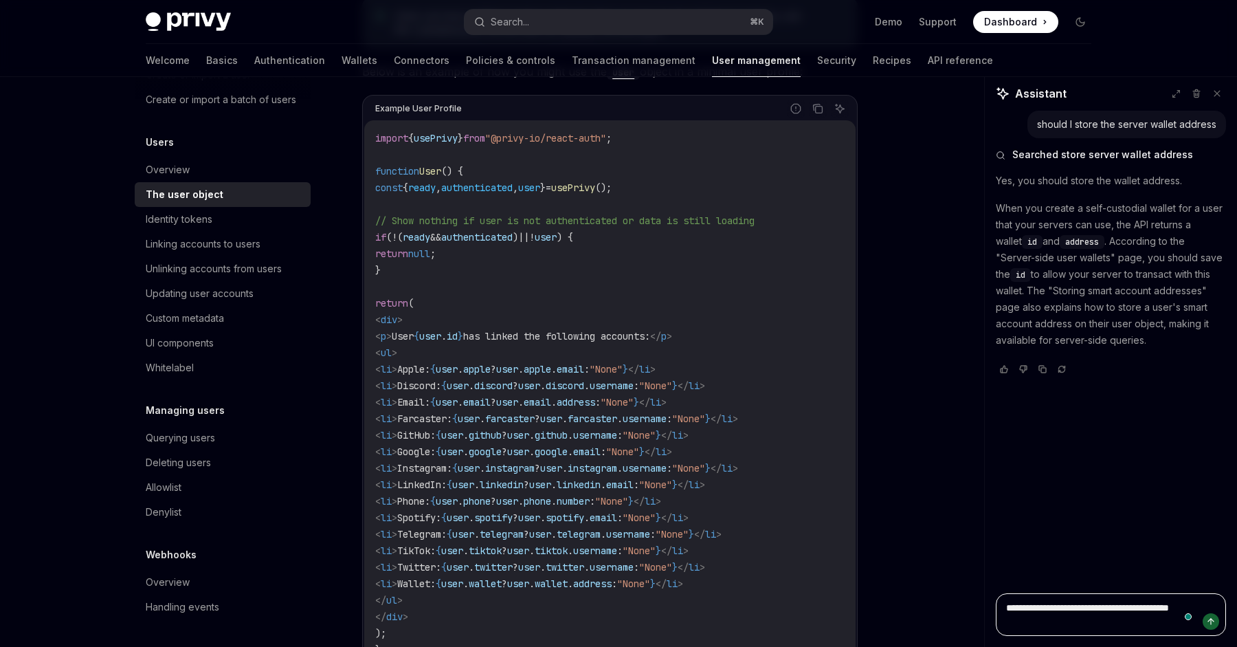
type textarea "**********"
type textarea "*"
type textarea "**********"
type textarea "*"
type textarea "**********"
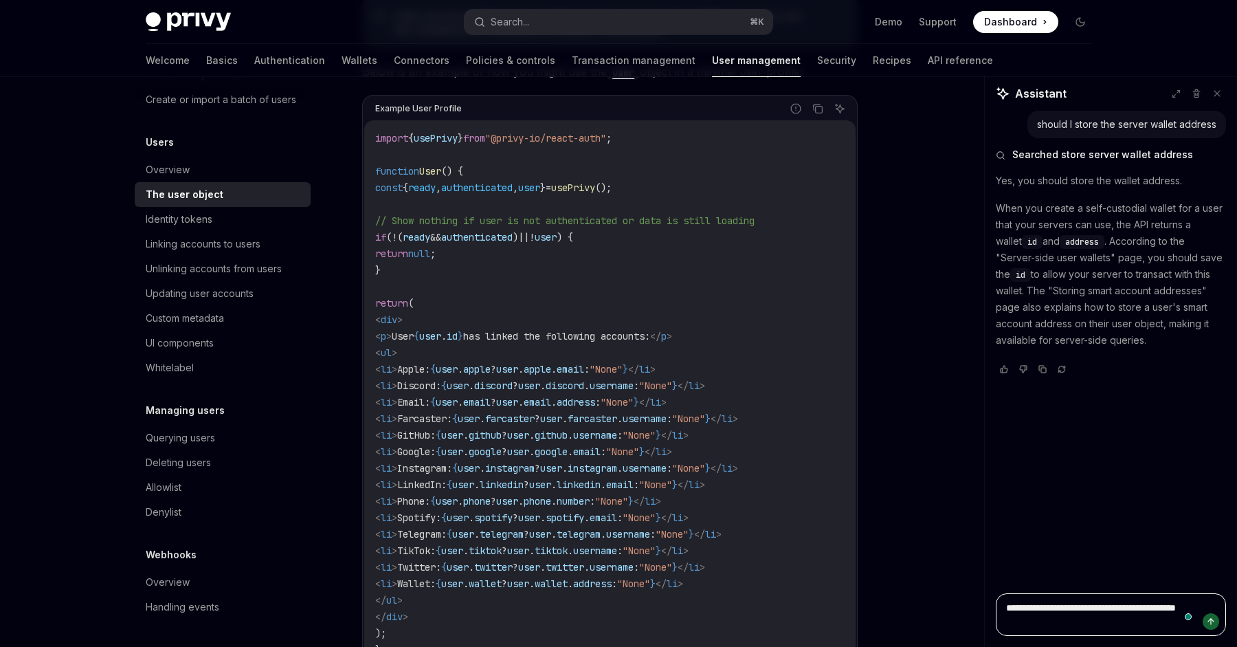
type textarea "*"
type textarea "**********"
type textarea "*"
type textarea "**********"
type textarea "*"
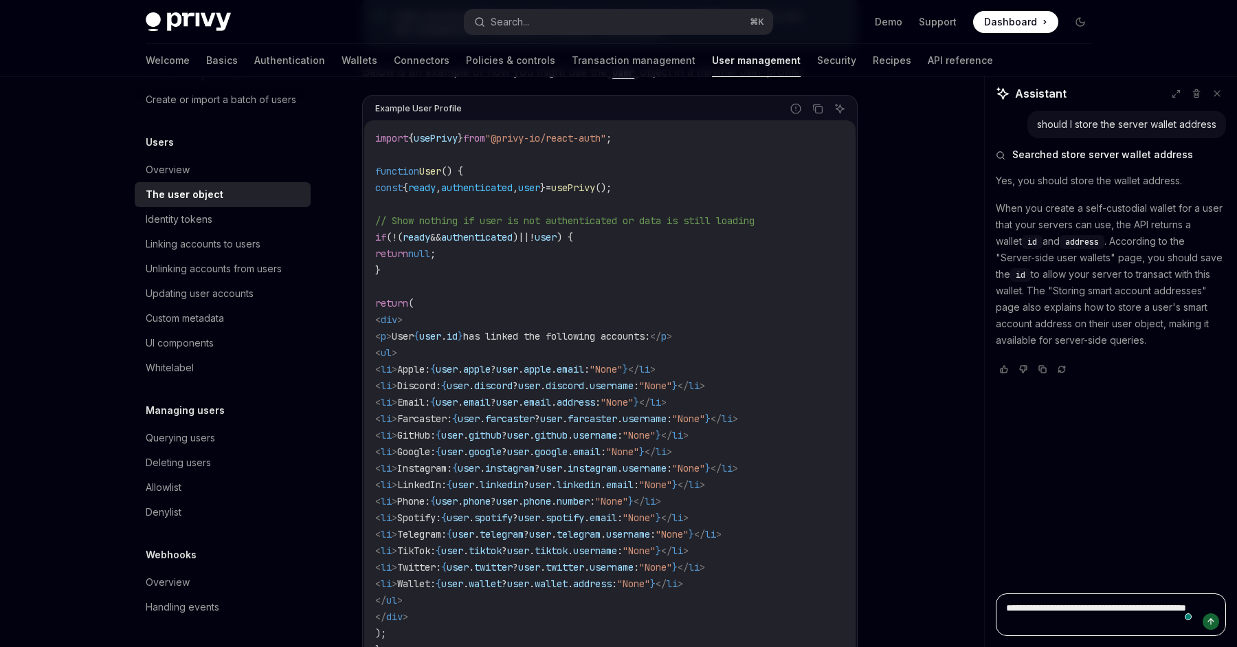
type textarea "**********"
type textarea "*"
type textarea "**********"
type textarea "*"
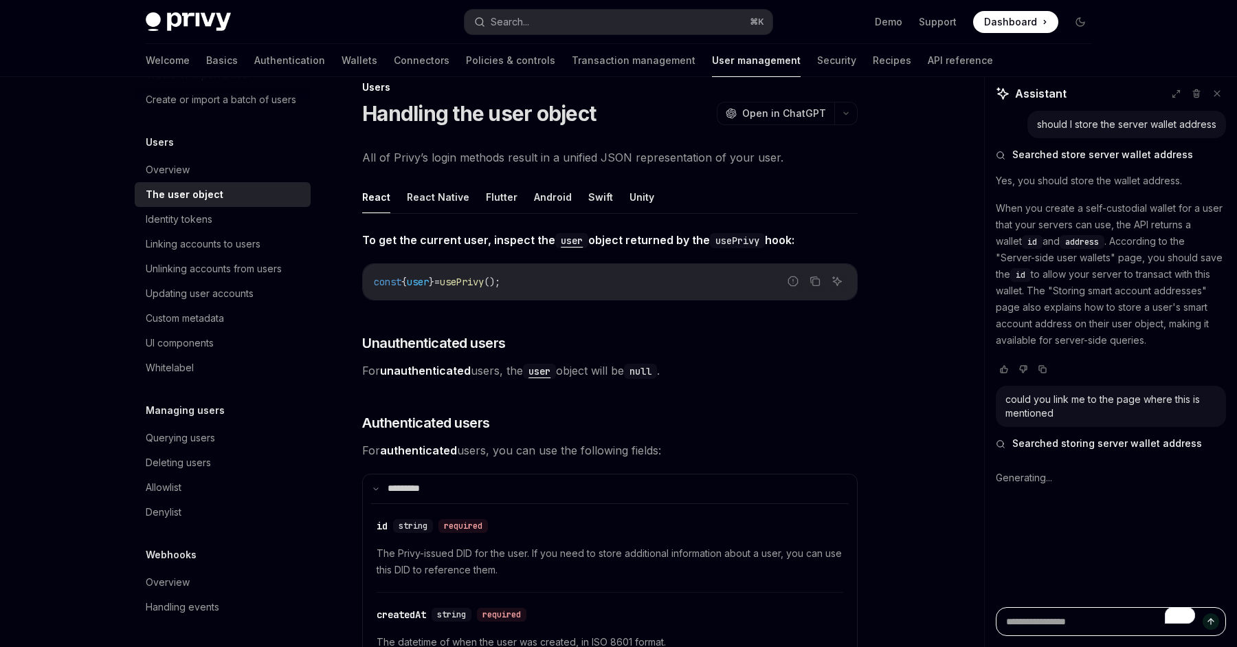
scroll to position [0, 0]
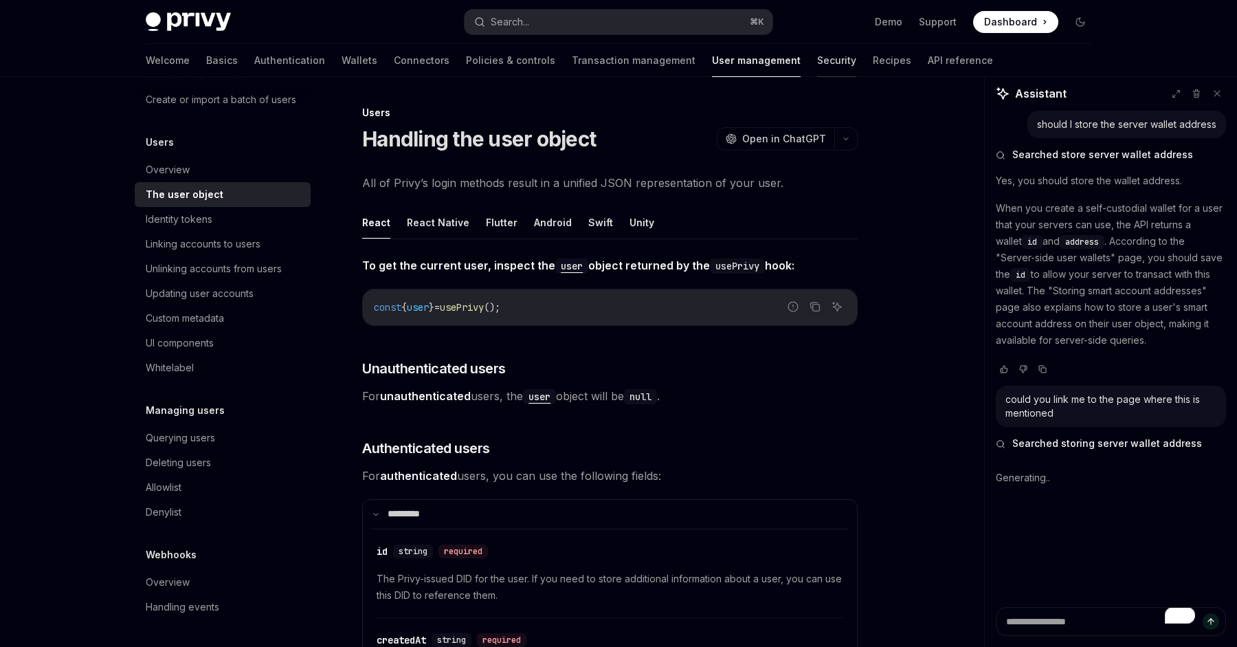
click at [817, 52] on link "Security" at bounding box center [836, 60] width 39 height 33
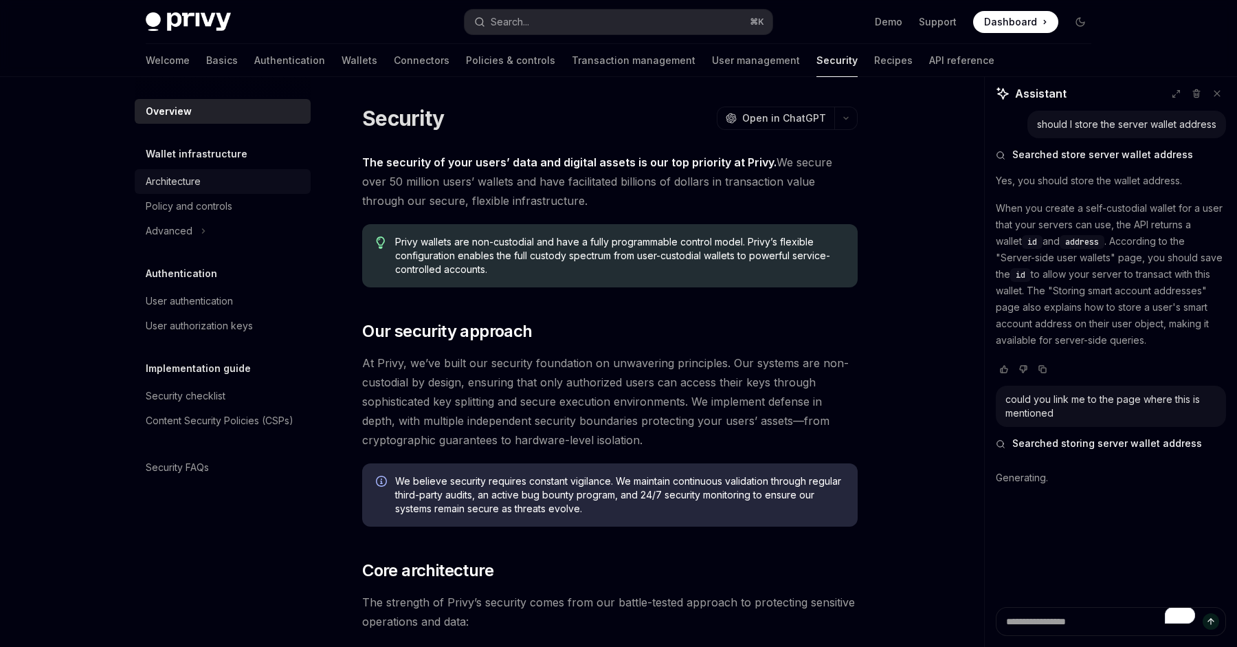
click at [160, 188] on div "Architecture" at bounding box center [173, 181] width 55 height 16
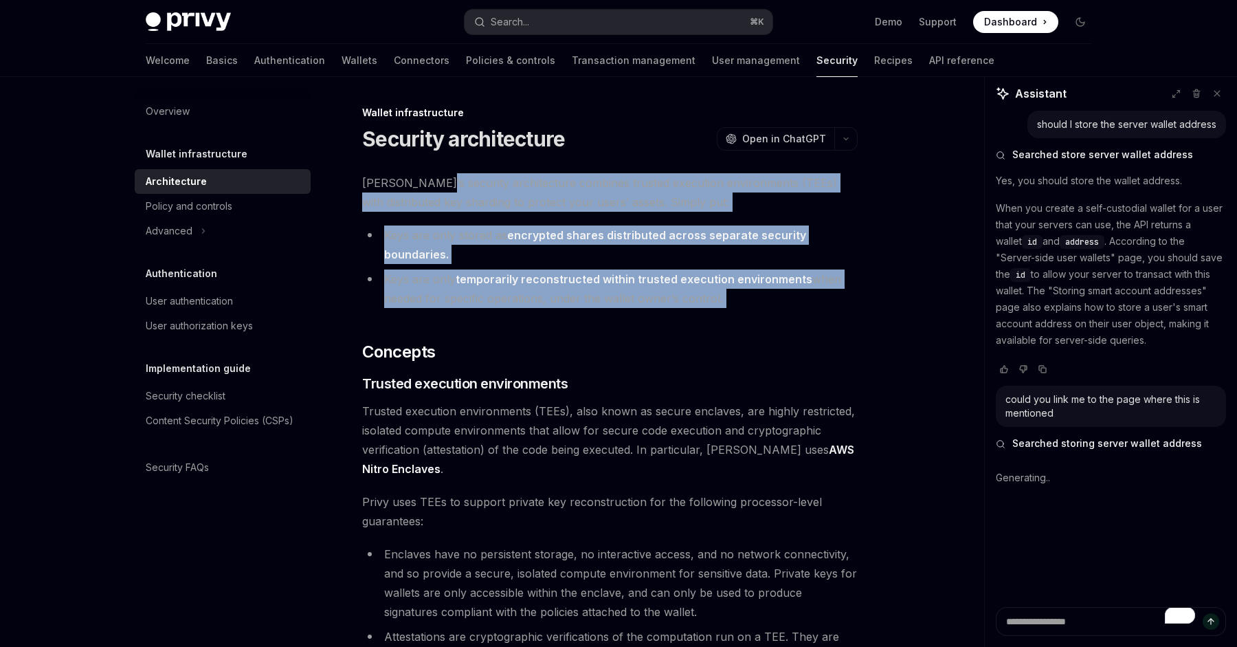
drag, startPoint x: 427, startPoint y: 188, endPoint x: 550, endPoint y: 326, distance: 184.4
drag, startPoint x: 550, startPoint y: 326, endPoint x: 478, endPoint y: 173, distance: 168.8
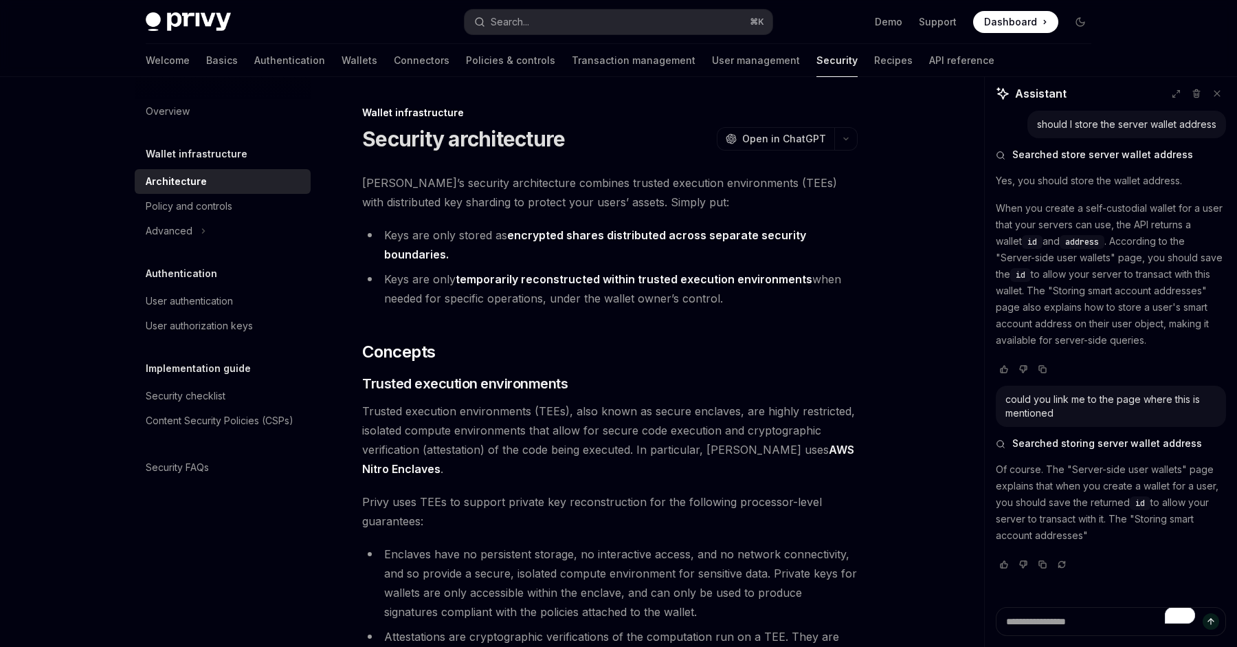
click at [478, 173] on span "[PERSON_NAME]’s security architecture combines trusted execution environments (…" at bounding box center [609, 192] width 495 height 38
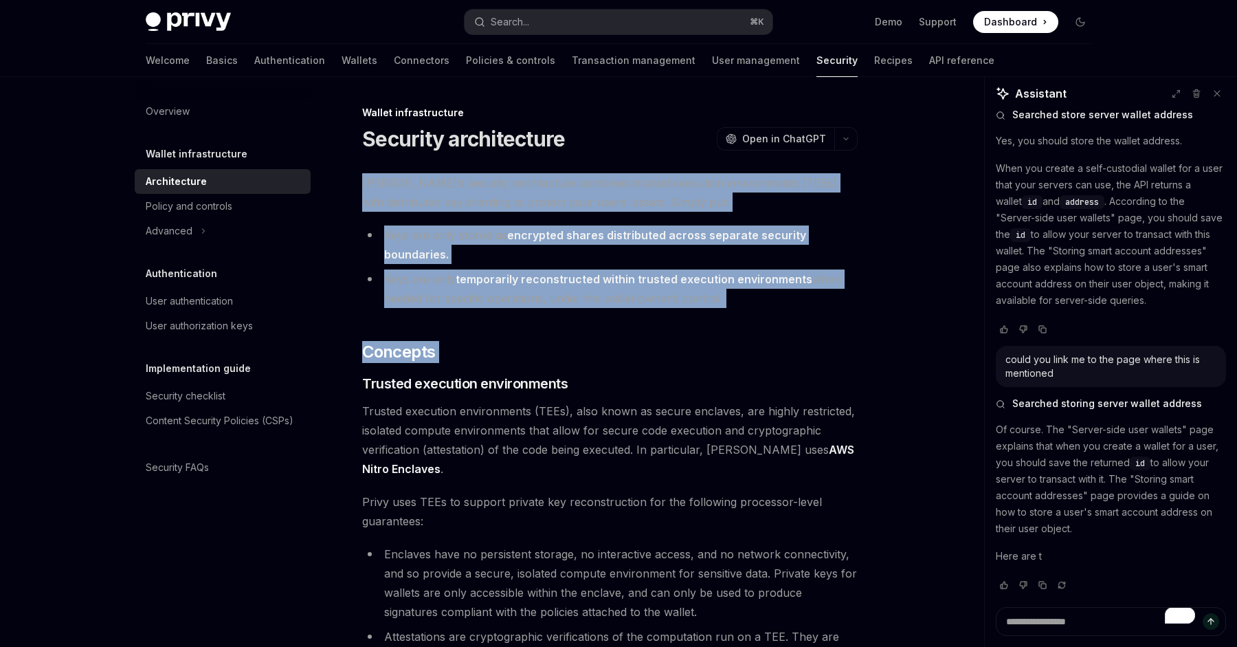
drag, startPoint x: 478, startPoint y: 172, endPoint x: 547, endPoint y: 312, distance: 155.8
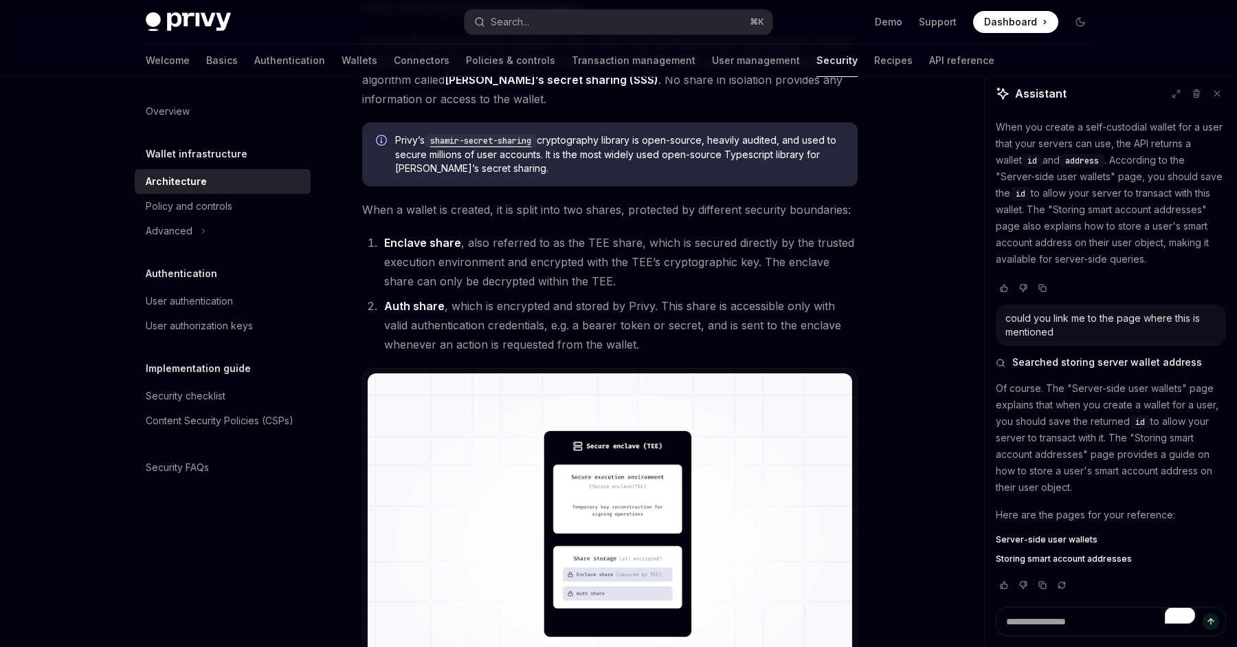
scroll to position [1455, 0]
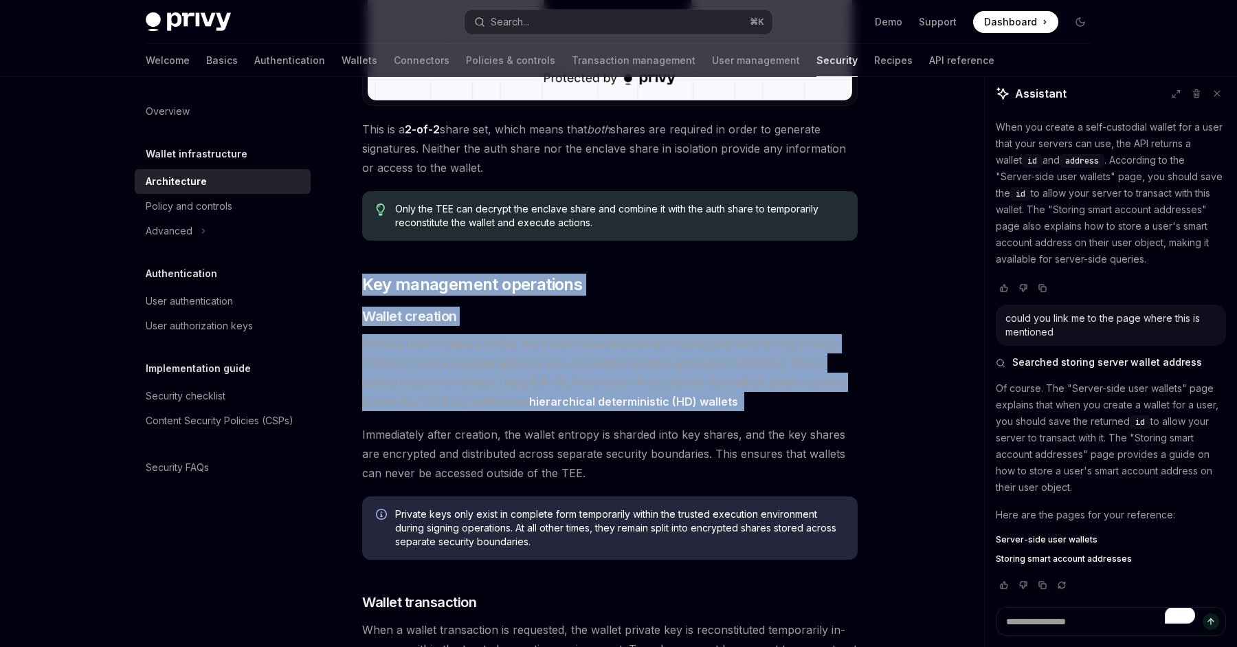
drag, startPoint x: 538, startPoint y: 247, endPoint x: 565, endPoint y: 414, distance: 169.8
click at [565, 414] on div "[PERSON_NAME]’s security architecture combines trusted execution environments (…" at bounding box center [609, 260] width 495 height 3084
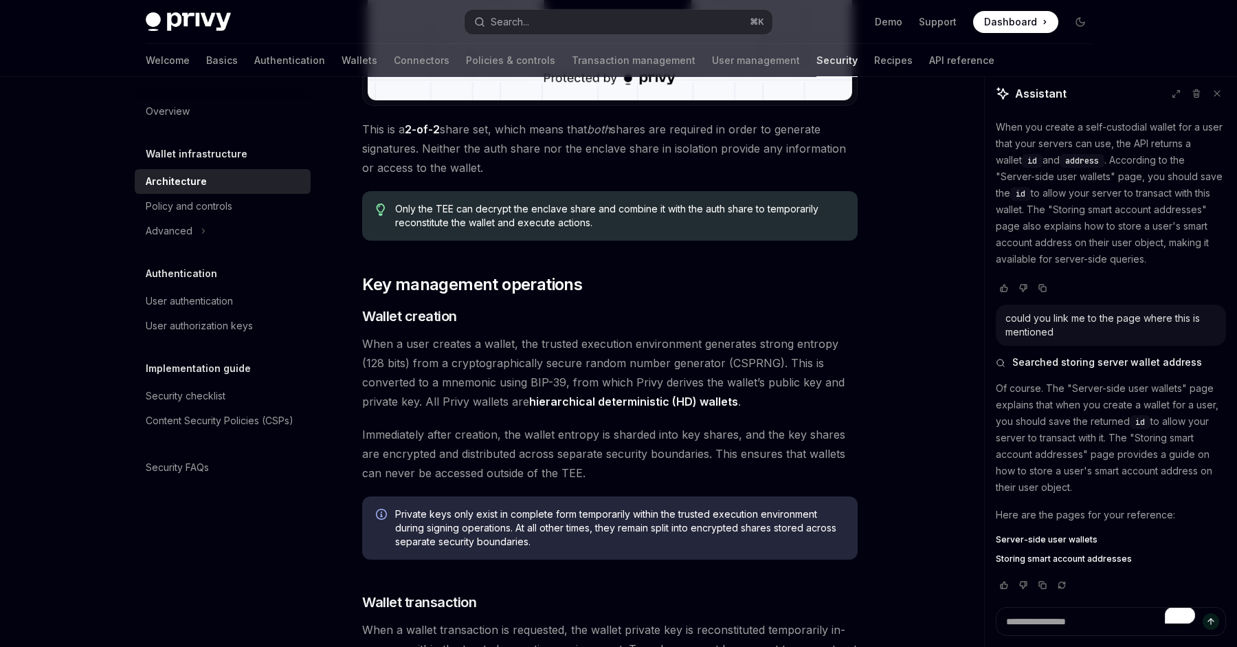
click at [572, 439] on span "Immediately after creation, the wallet entropy is sharded into key shares, and …" at bounding box center [609, 454] width 495 height 58
click at [1172, 393] on p "Of course. The "Server-side user wallets" page explains that when you create a …" at bounding box center [1111, 437] width 230 height 115
drag, startPoint x: 1172, startPoint y: 393, endPoint x: 1086, endPoint y: 392, distance: 86.6
click at [1086, 392] on p "Of course. The "Server-side user wallets" page explains that when you create a …" at bounding box center [1111, 437] width 230 height 115
copy p "Server-side user wallets"
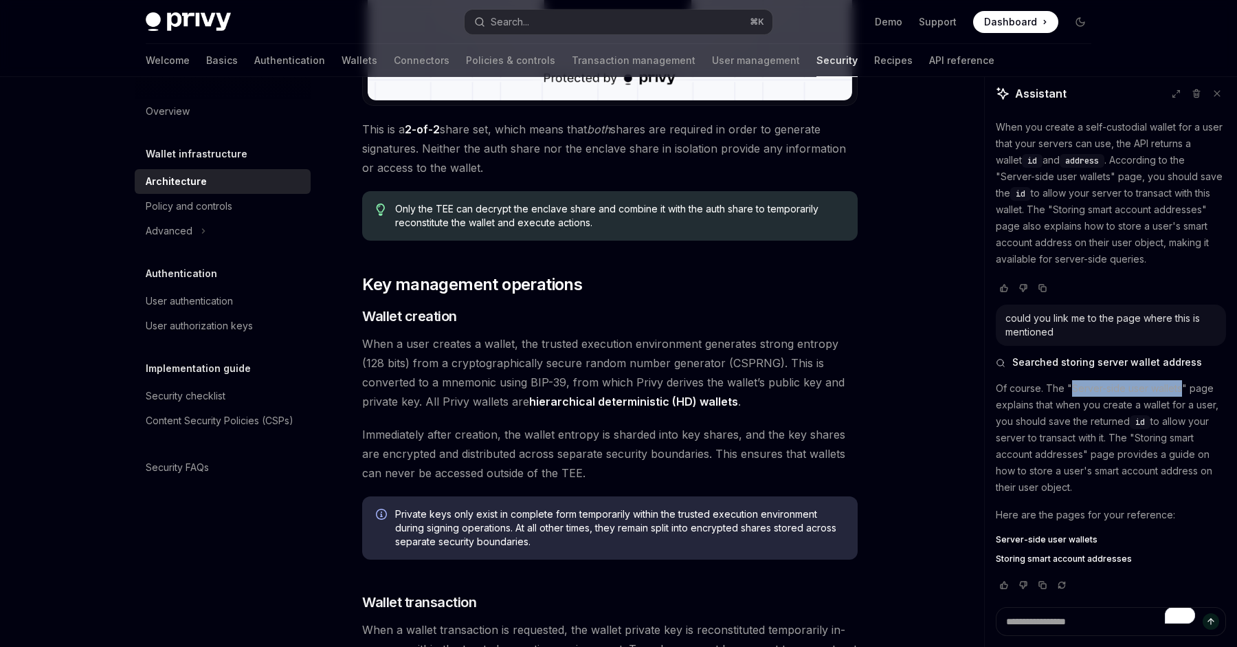
click at [1023, 534] on span "Server-side user wallets" at bounding box center [1047, 539] width 102 height 11
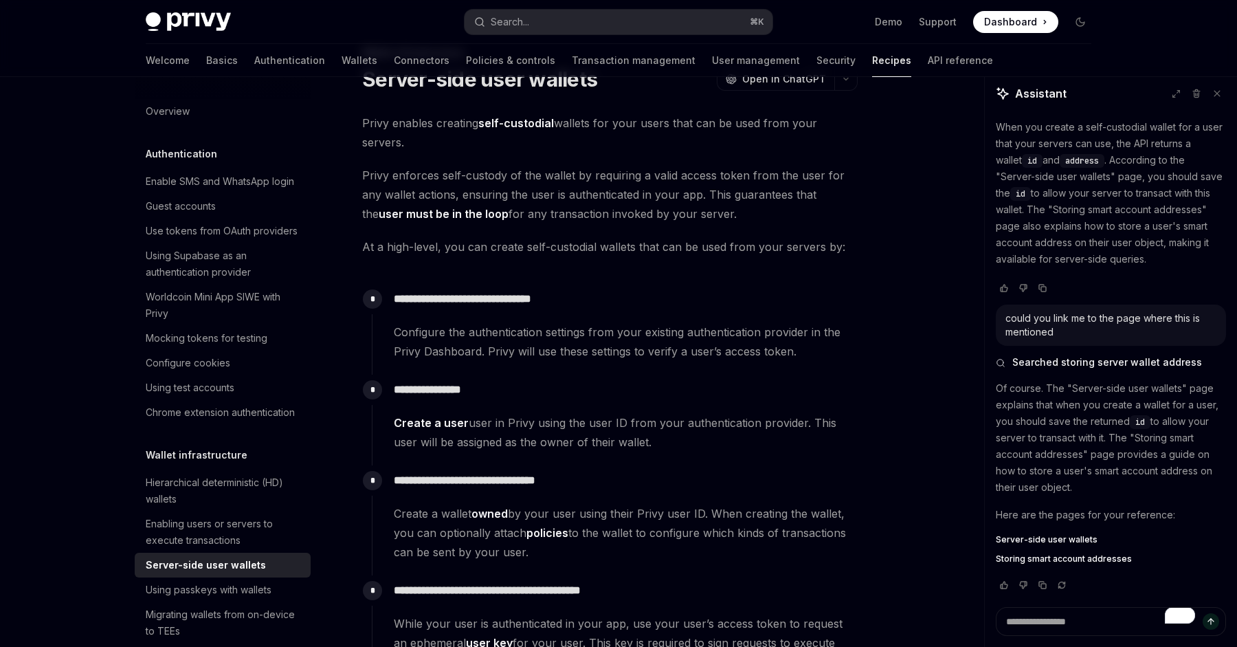
scroll to position [81, 0]
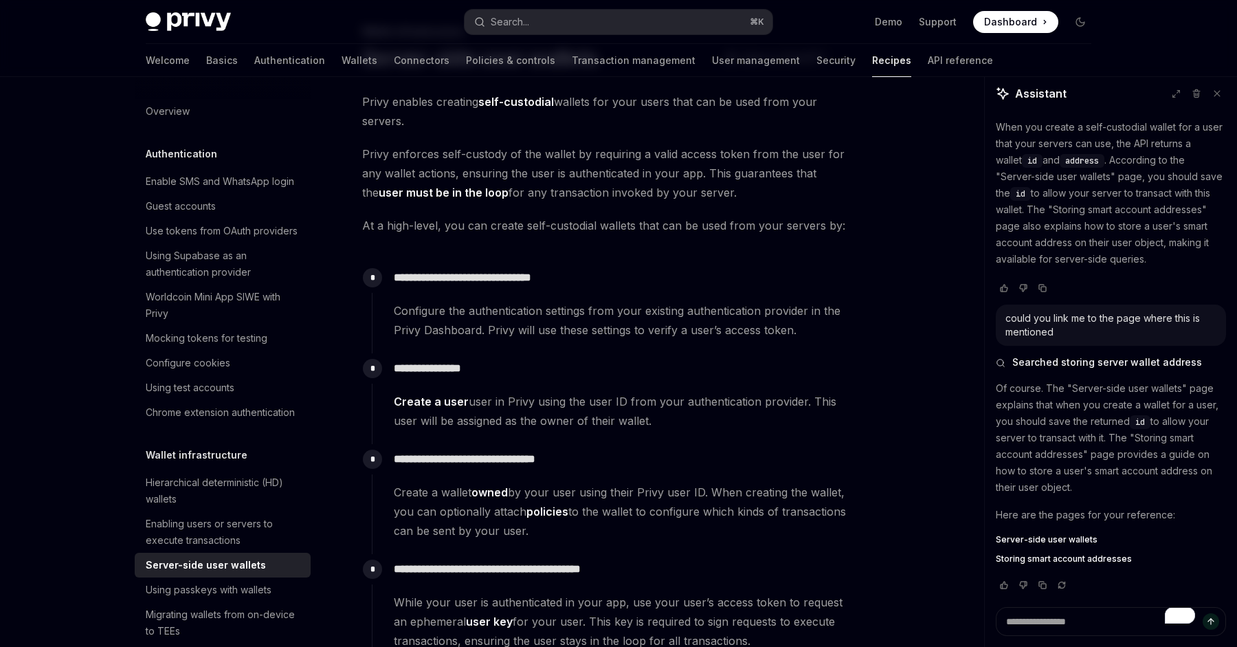
click at [1150, 438] on p "Of course. The "Server-side user wallets" page explains that when you create a …" at bounding box center [1111, 437] width 230 height 115
drag, startPoint x: 1150, startPoint y: 438, endPoint x: 1066, endPoint y: 450, distance: 85.4
click at [1066, 450] on p "Of course. The "Server-side user wallets" page explains that when you create a …" at bounding box center [1111, 437] width 230 height 115
copy p "Storing smart account addresses"
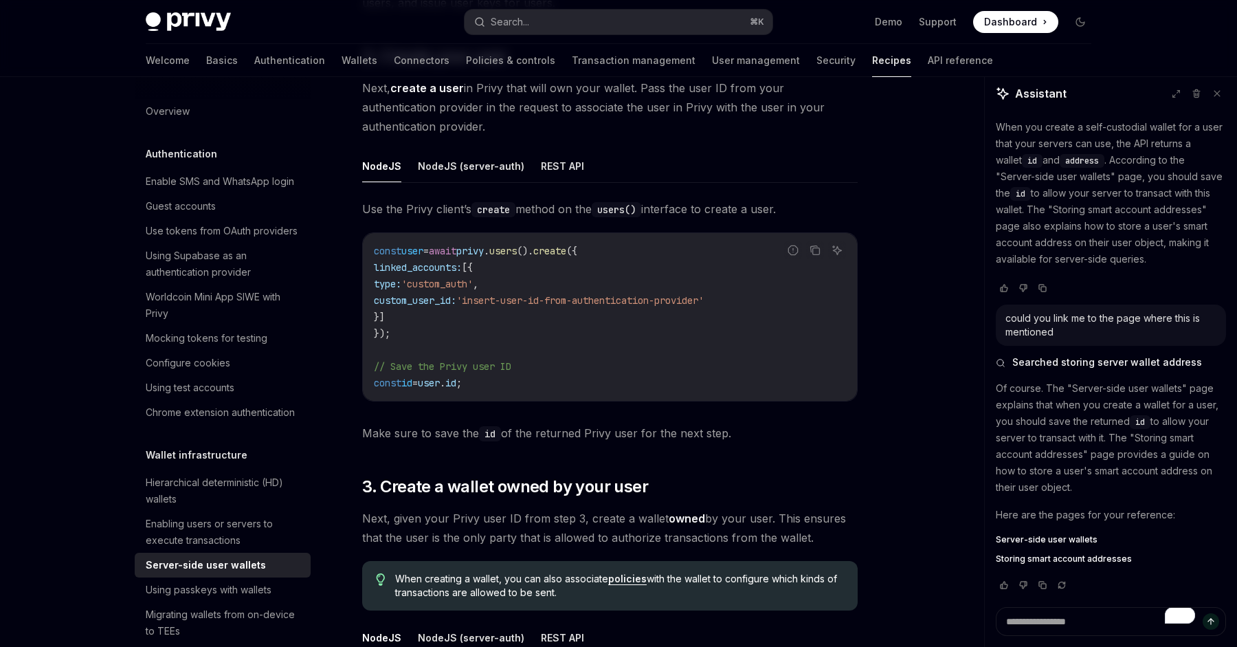
scroll to position [1889, 0]
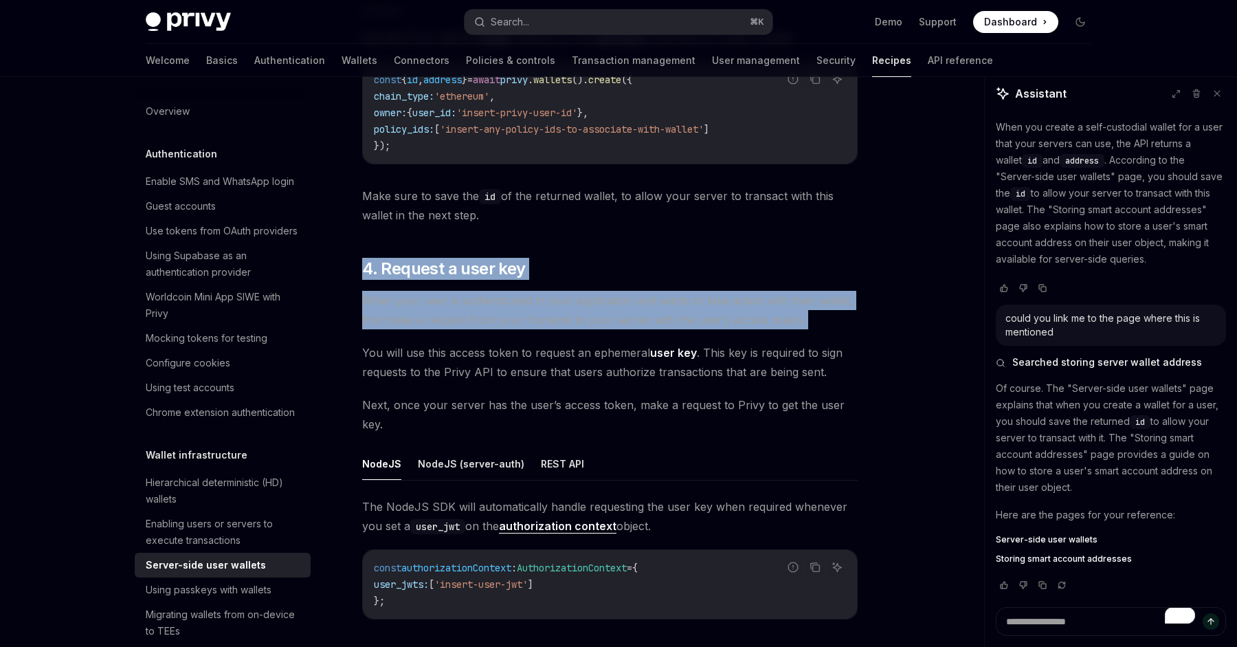
drag, startPoint x: 377, startPoint y: 232, endPoint x: 476, endPoint y: 337, distance: 144.4
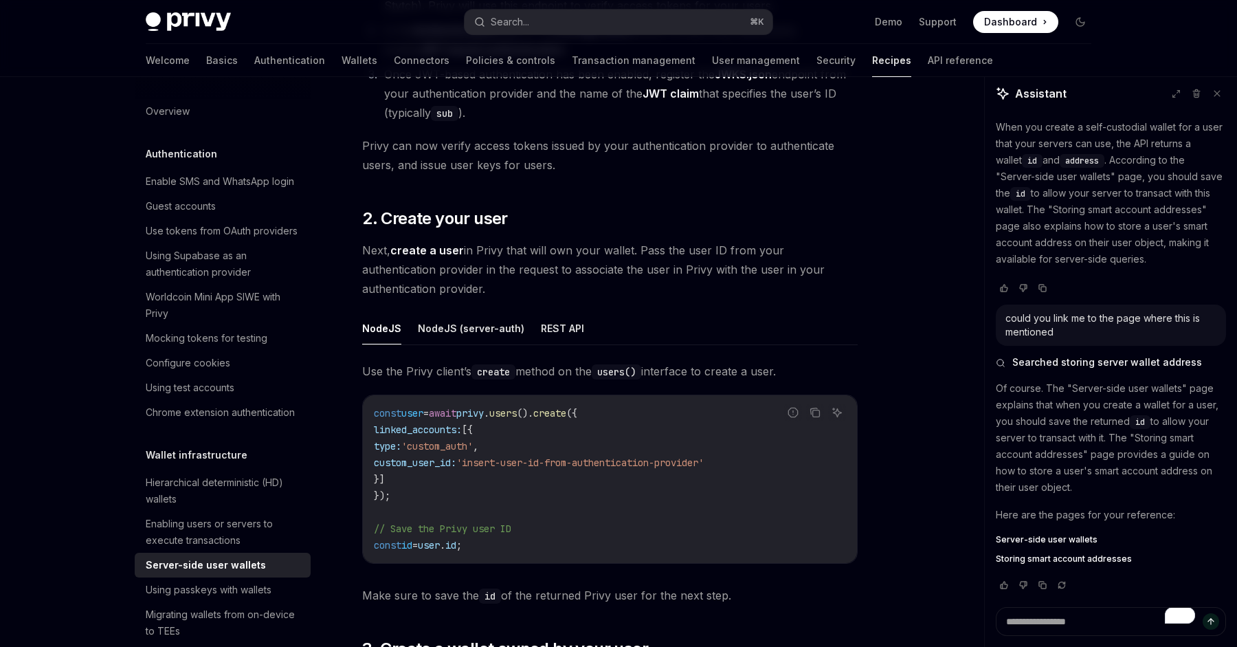
scroll to position [1103, 0]
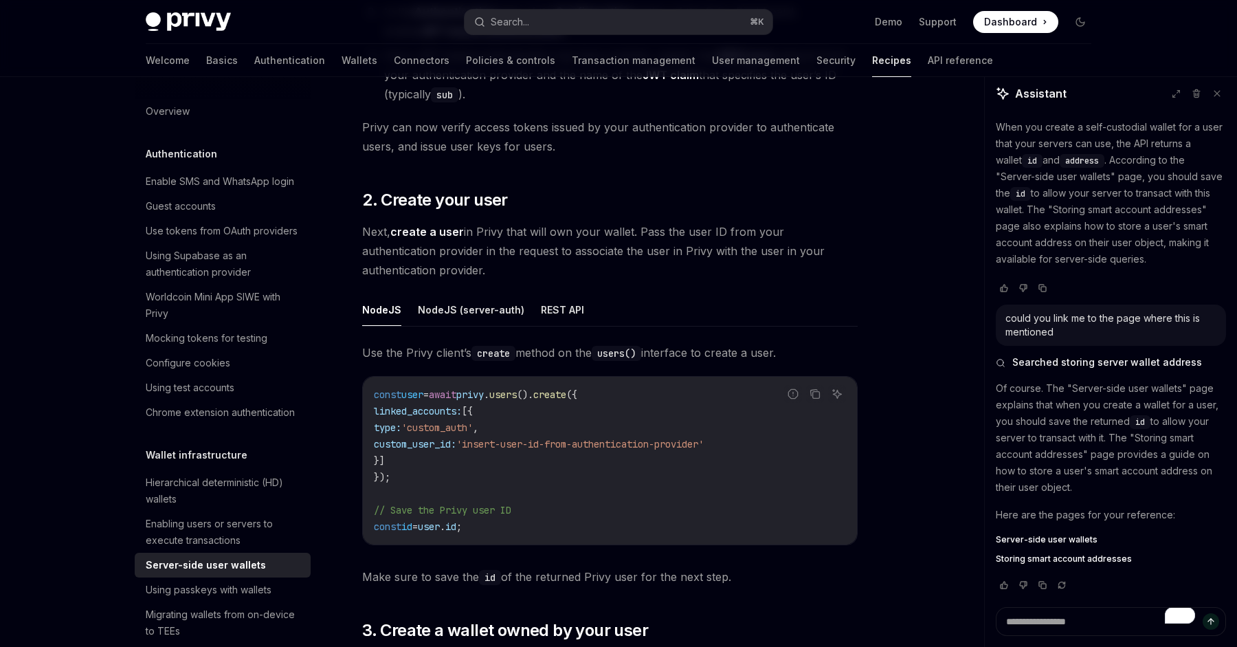
click at [1025, 561] on span "Storing smart account addresses" at bounding box center [1064, 558] width 136 height 11
type textarea "*"
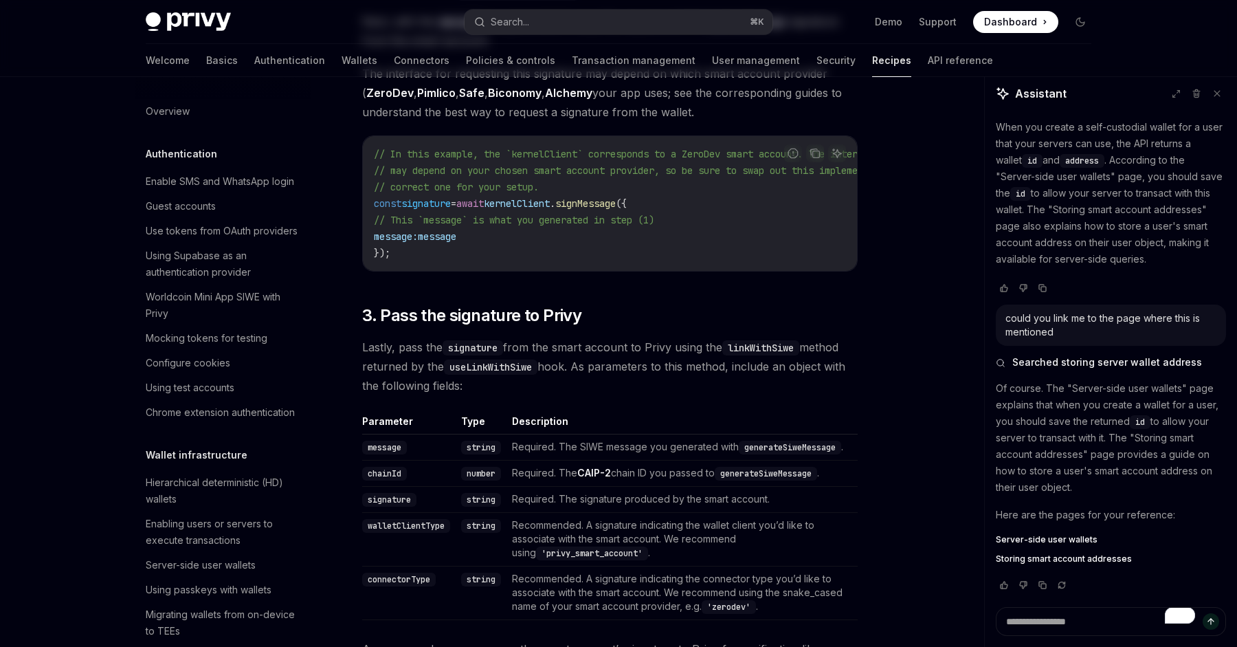
scroll to position [359, 0]
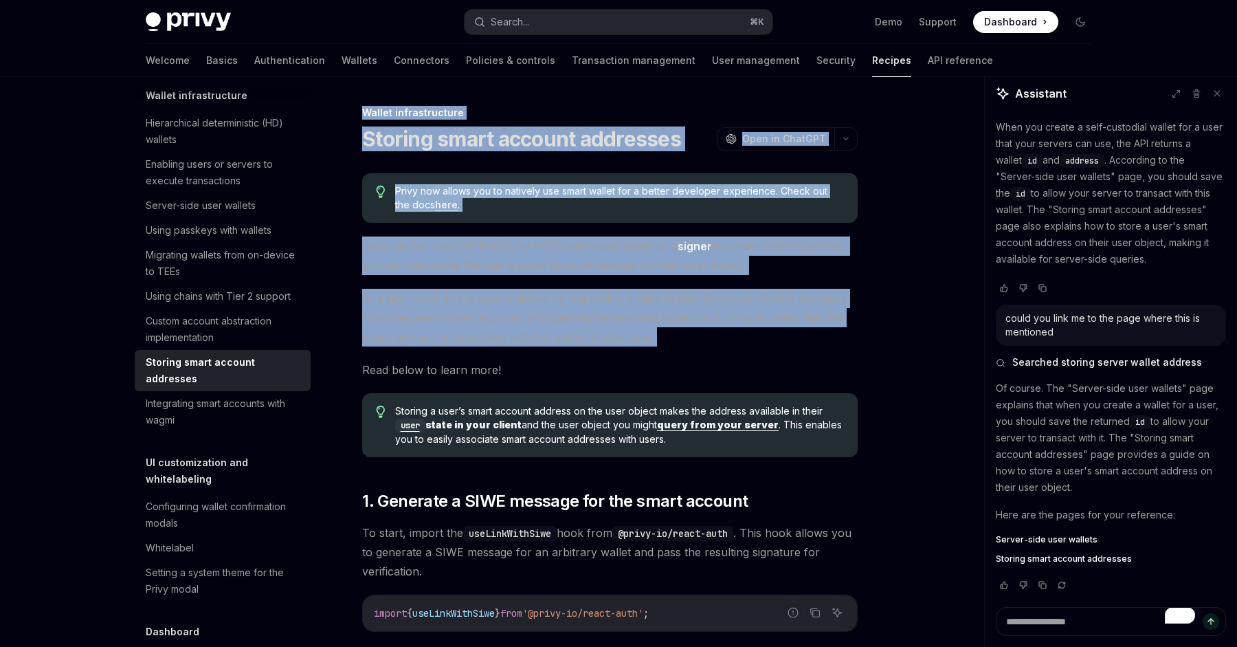
drag, startPoint x: 353, startPoint y: 115, endPoint x: 623, endPoint y: 356, distance: 362.1
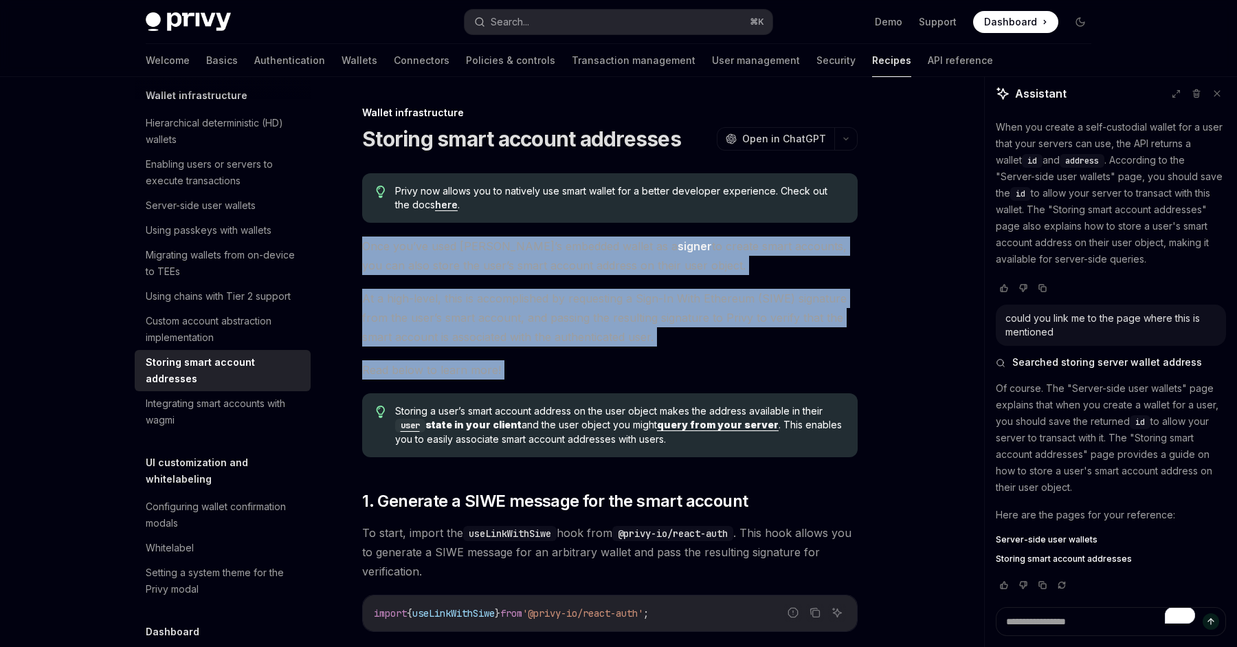
drag, startPoint x: 623, startPoint y: 356, endPoint x: 595, endPoint y: 246, distance: 113.3
click at [595, 246] on span "Once you’ve used [PERSON_NAME]’s embedded wallet as a signer to create smart ac…" at bounding box center [609, 255] width 495 height 38
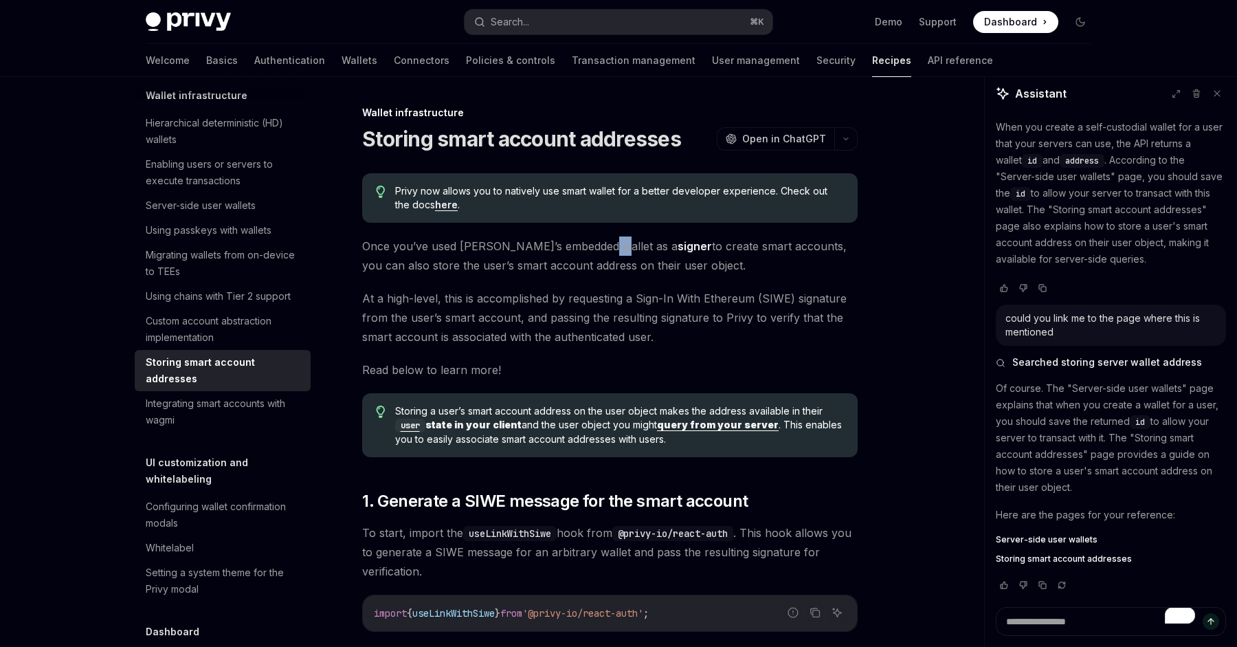
click at [595, 246] on span "Once you’ve used [PERSON_NAME]’s embedded wallet as a signer to create smart ac…" at bounding box center [609, 255] width 495 height 38
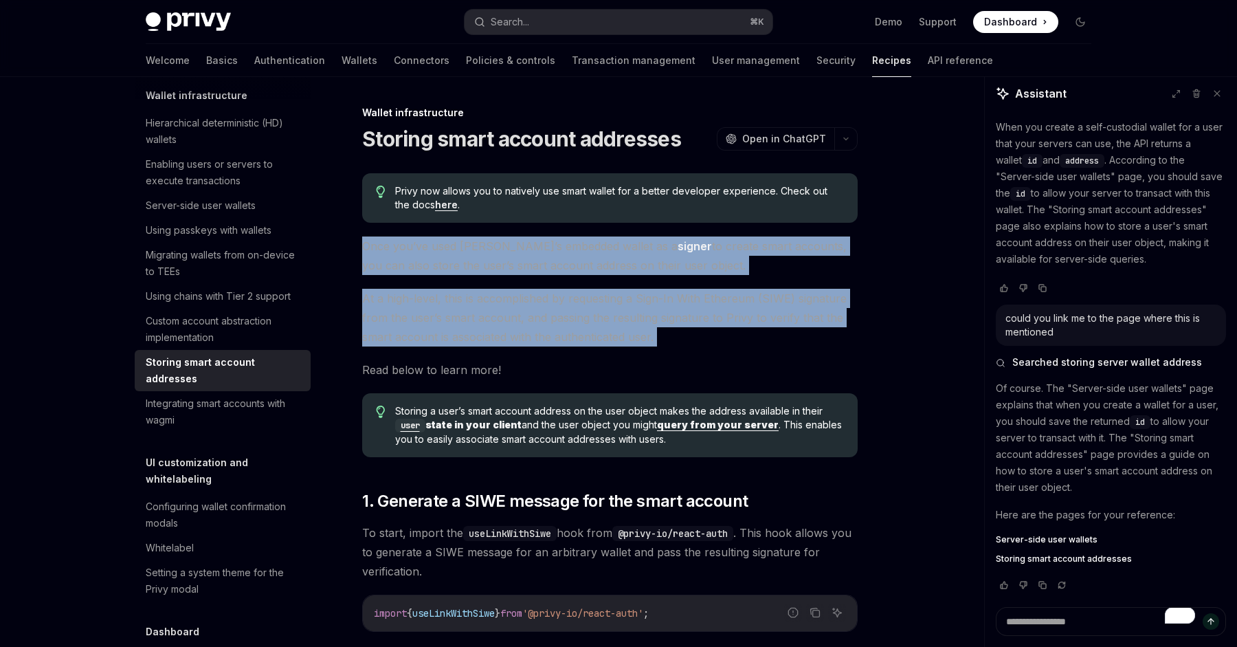
drag, startPoint x: 595, startPoint y: 246, endPoint x: 616, endPoint y: 302, distance: 59.6
click at [616, 302] on span "At a high-level, this is accomplished by requesting a Sign-In With Ethereum (SI…" at bounding box center [609, 318] width 495 height 58
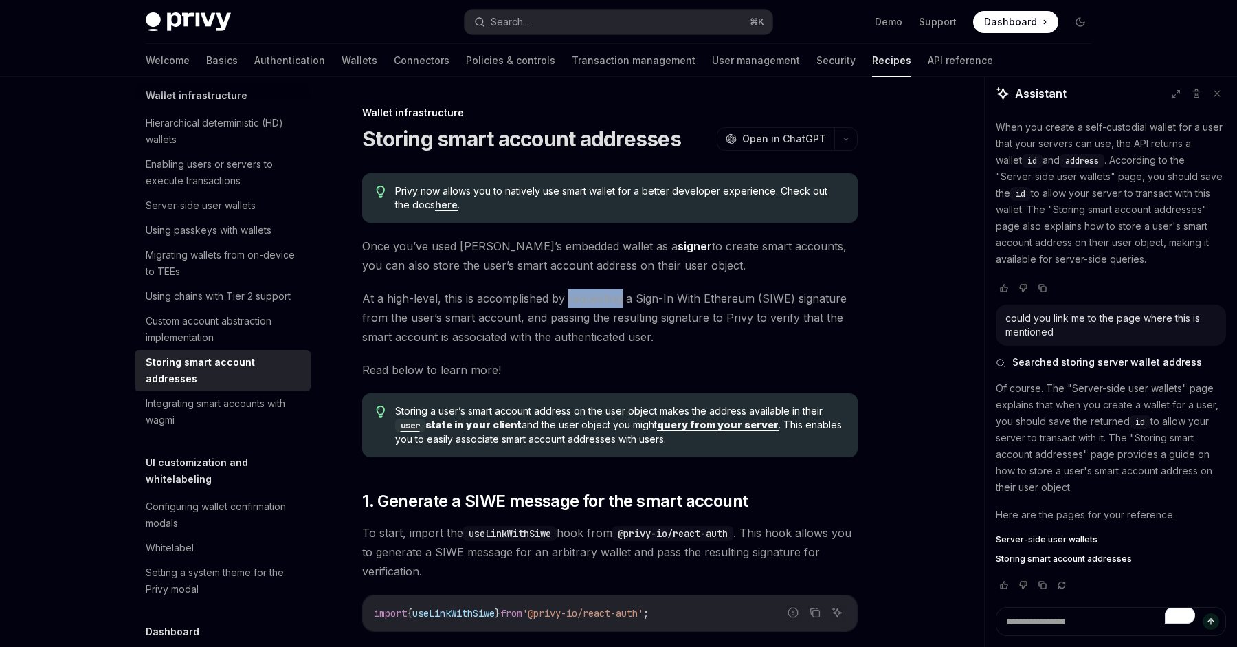
click at [616, 302] on span "At a high-level, this is accomplished by requesting a Sign-In With Ethereum (SI…" at bounding box center [609, 318] width 495 height 58
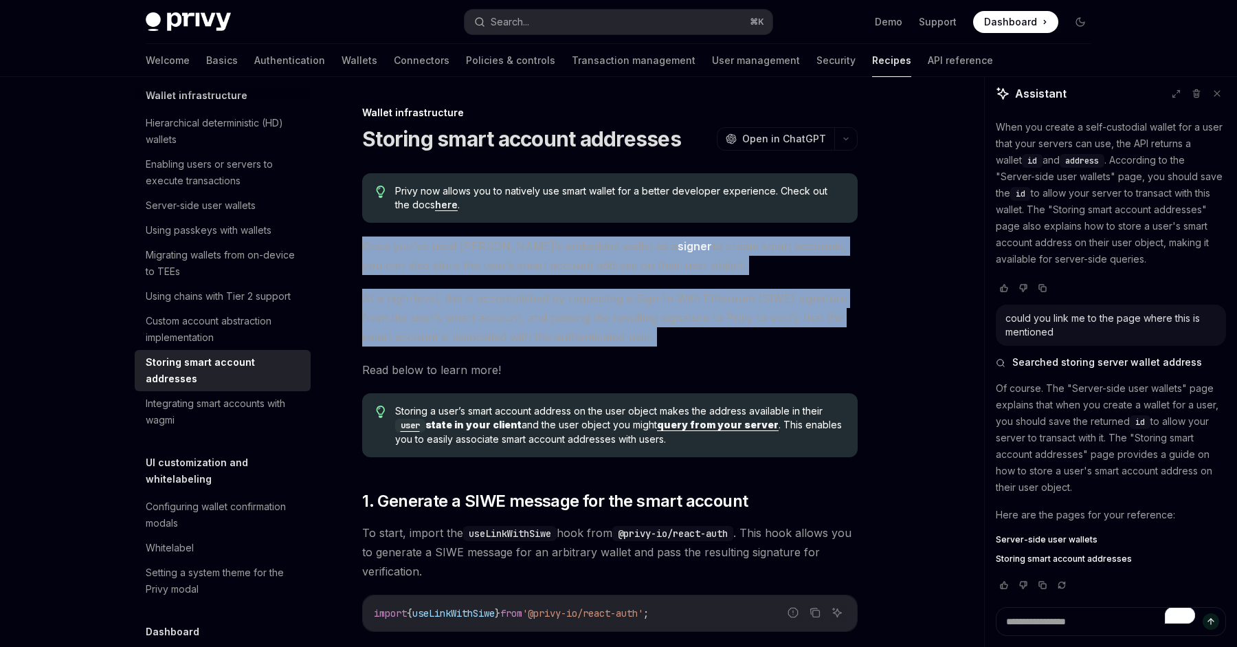
drag, startPoint x: 616, startPoint y: 302, endPoint x: 596, endPoint y: 259, distance: 47.0
click at [596, 259] on span "Once you’ve used [PERSON_NAME]’s embedded wallet as a signer to create smart ac…" at bounding box center [609, 255] width 495 height 38
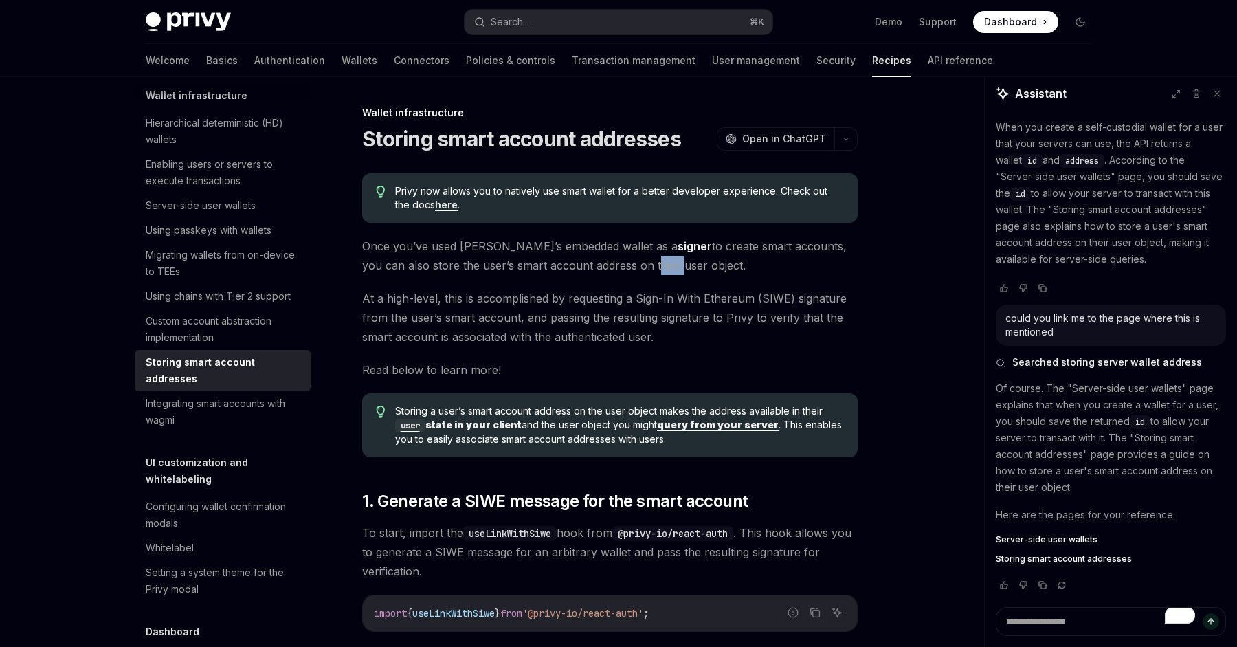
click at [596, 259] on span "Once you’ve used [PERSON_NAME]’s embedded wallet as a signer to create smart ac…" at bounding box center [609, 255] width 495 height 38
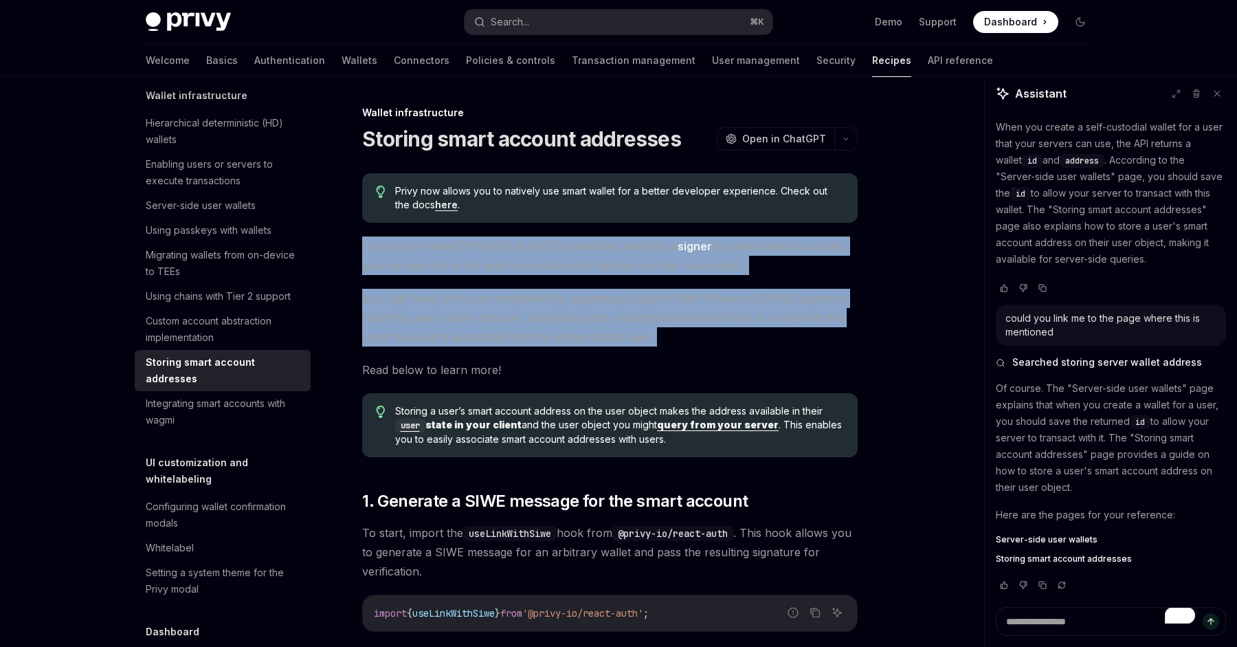
drag, startPoint x: 596, startPoint y: 259, endPoint x: 610, endPoint y: 296, distance: 39.6
click at [610, 296] on span "At a high-level, this is accomplished by requesting a Sign-In With Ethereum (SI…" at bounding box center [609, 318] width 495 height 58
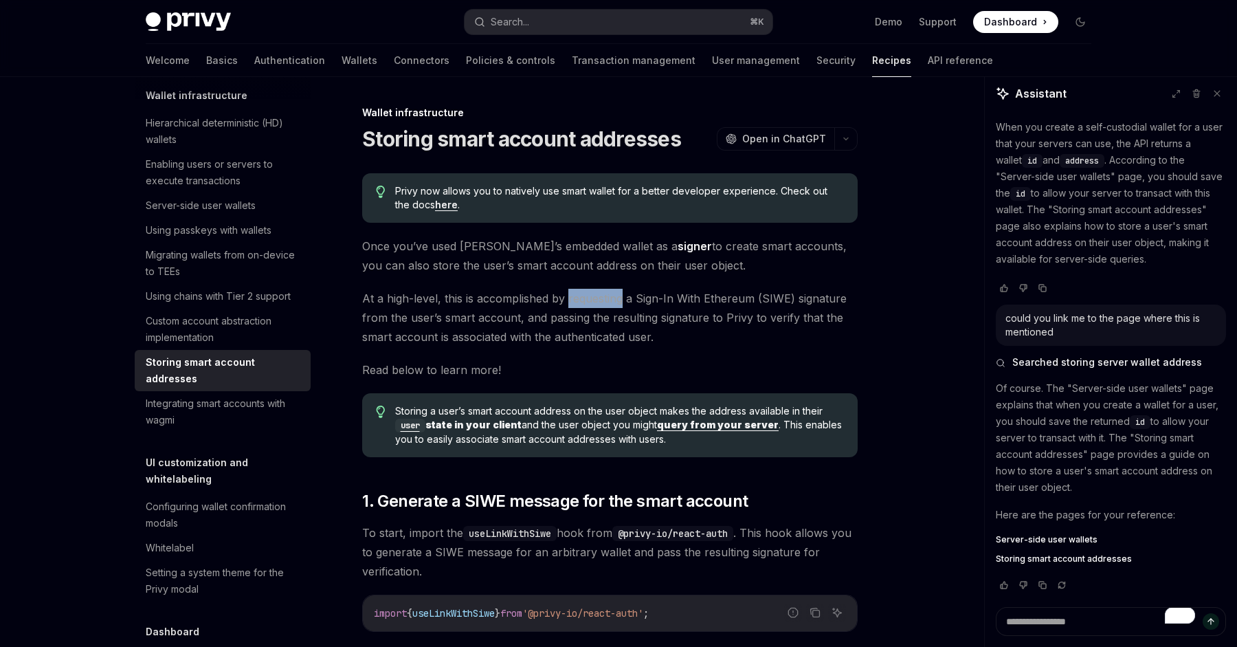
click at [610, 296] on span "At a high-level, this is accomplished by requesting a Sign-In With Ethereum (SI…" at bounding box center [609, 318] width 495 height 58
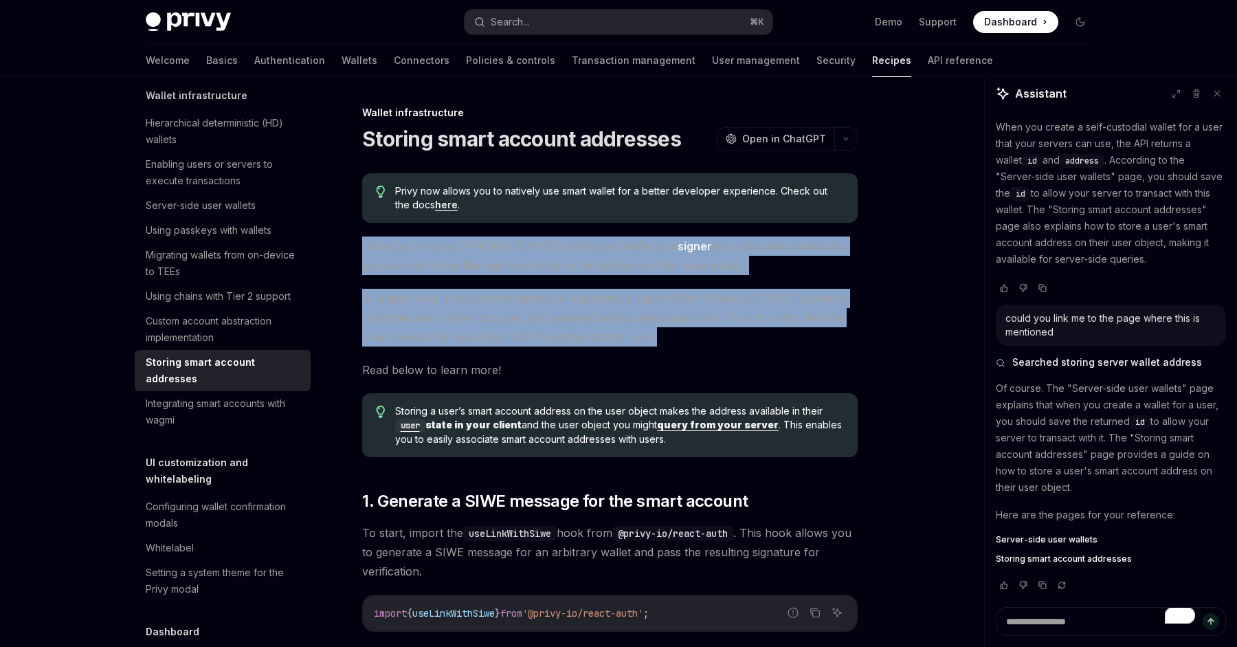
drag, startPoint x: 610, startPoint y: 296, endPoint x: 584, endPoint y: 263, distance: 42.1
click at [584, 263] on span "Once you’ve used [PERSON_NAME]’s embedded wallet as a signer to create smart ac…" at bounding box center [609, 255] width 495 height 38
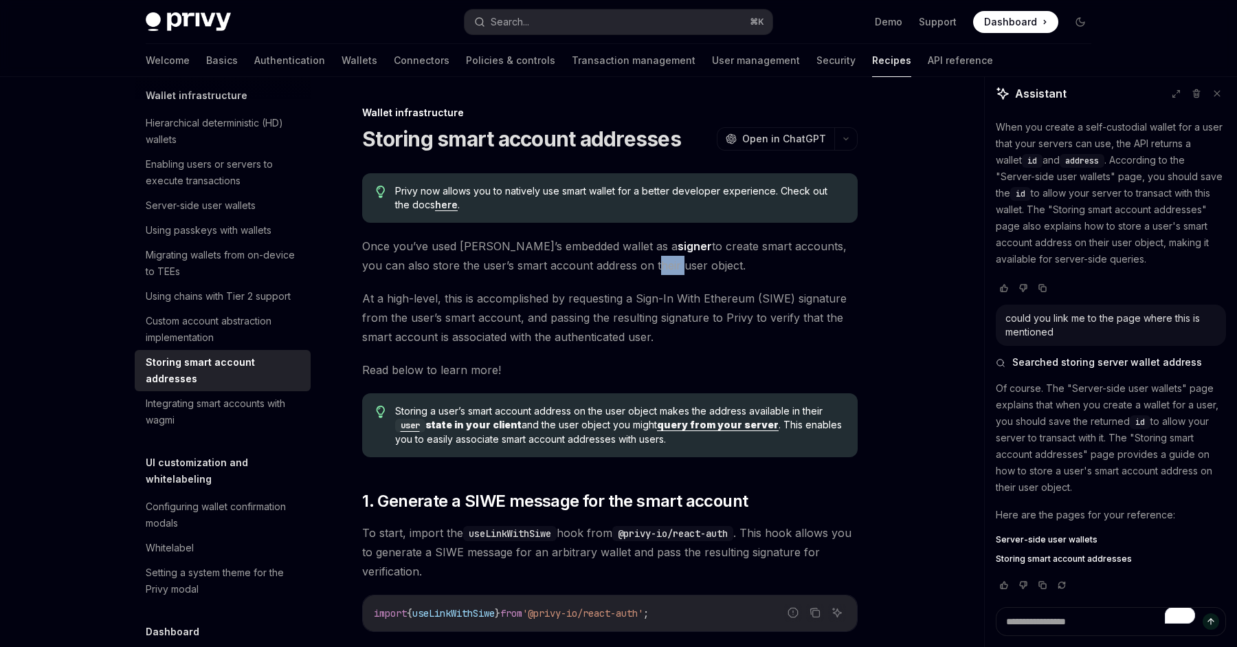
click at [584, 263] on span "Once you’ve used [PERSON_NAME]’s embedded wallet as a signer to create smart ac…" at bounding box center [609, 255] width 495 height 38
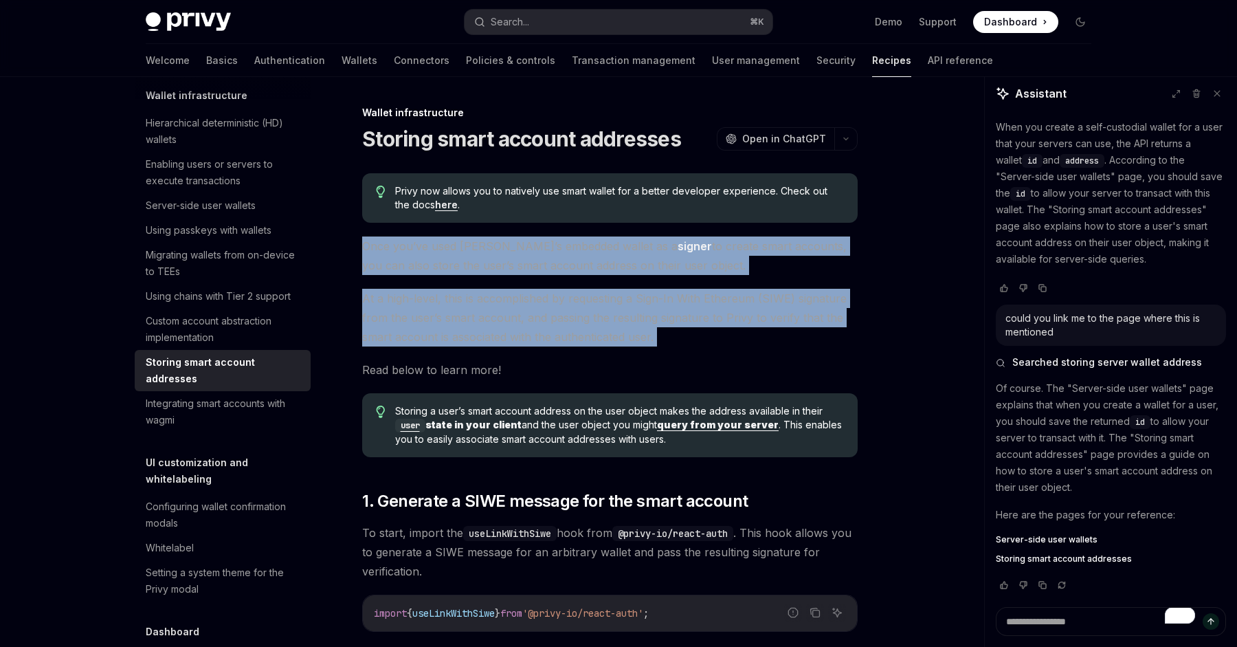
drag, startPoint x: 584, startPoint y: 263, endPoint x: 630, endPoint y: 319, distance: 72.2
click at [630, 319] on span "At a high-level, this is accomplished by requesting a Sign-In With Ethereum (SI…" at bounding box center [609, 318] width 495 height 58
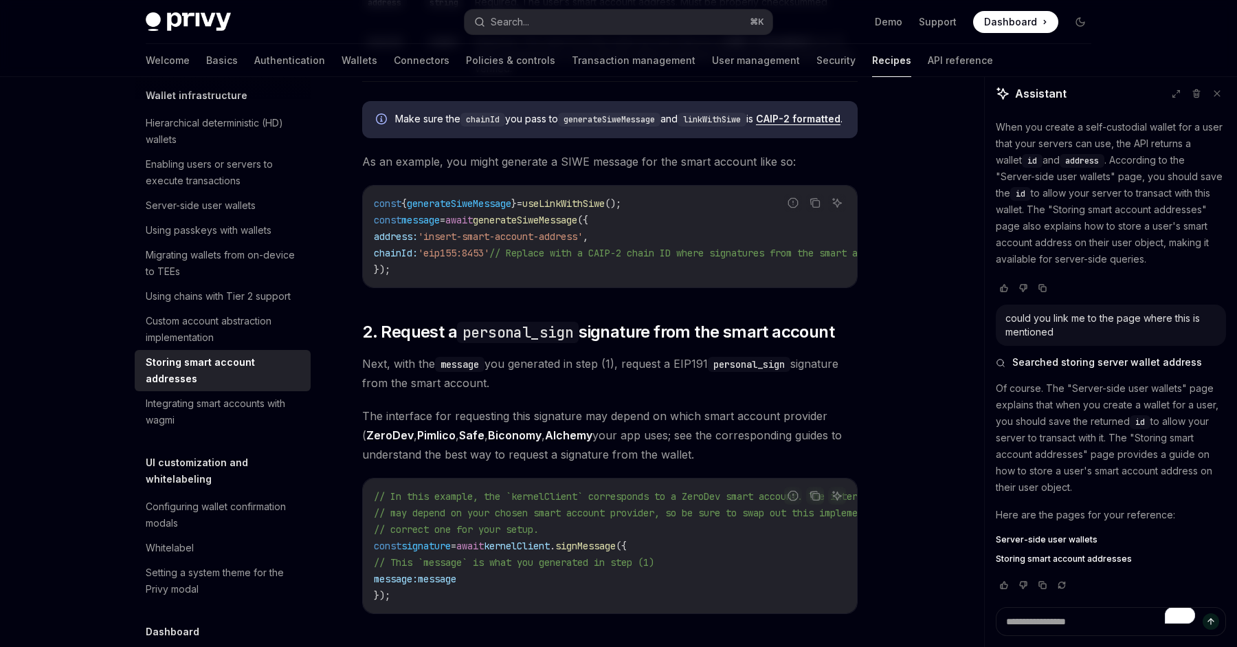
scroll to position [754, 0]
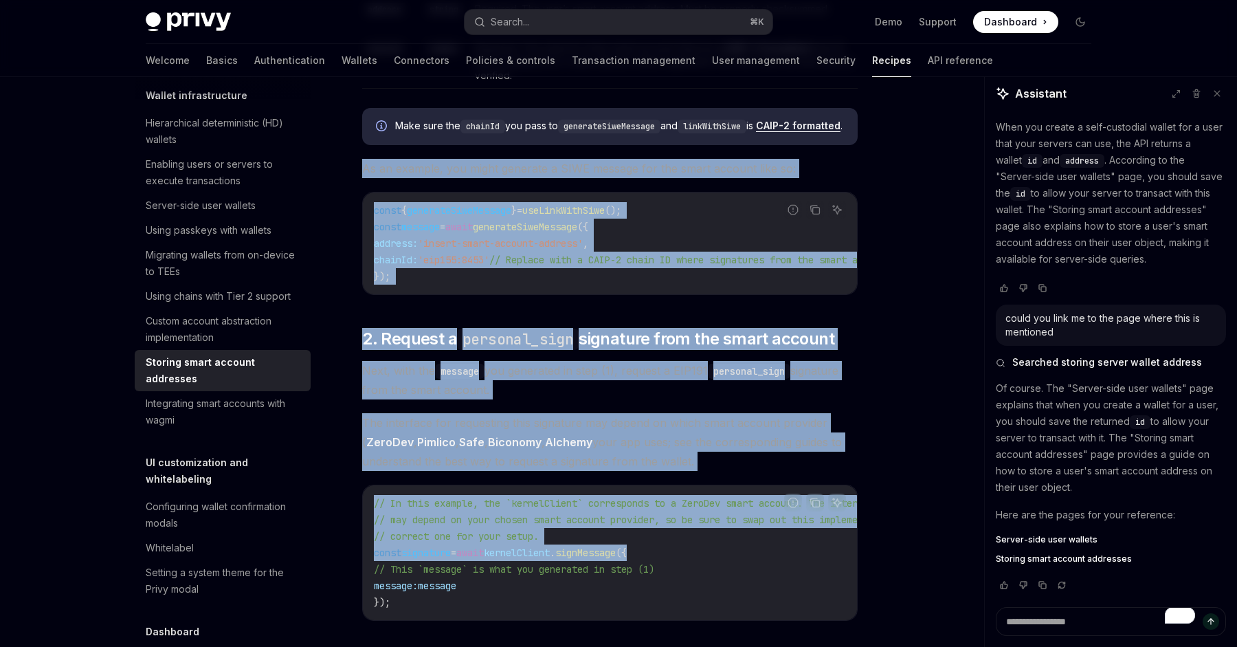
drag, startPoint x: 902, startPoint y: 142, endPoint x: 847, endPoint y: 566, distance: 428.3
click at [847, 566] on div "On this page 1. Generate a SIWE message for the smart account 2. Request a pers…" at bounding box center [619, 614] width 968 height 2582
click at [847, 566] on code "// In this example, the `kernelClient` corresponds to a ZeroDev smart account. …" at bounding box center [684, 552] width 621 height 115
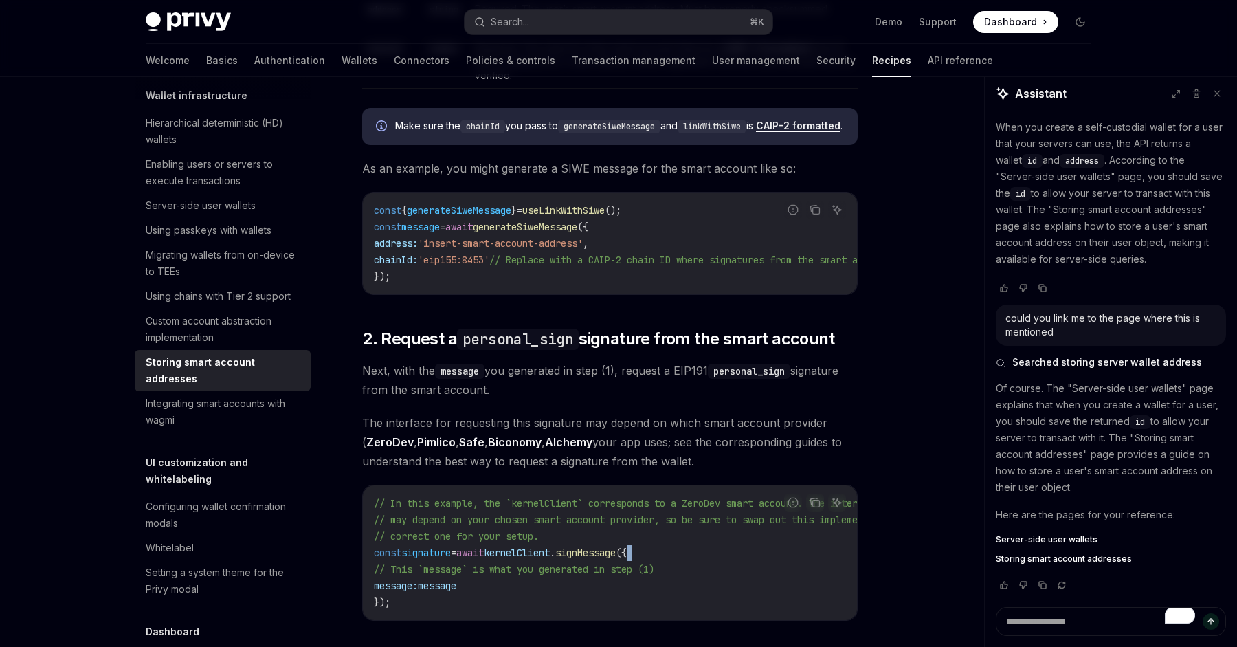
click at [847, 566] on code "// In this example, the `kernelClient` corresponds to a ZeroDev smart account. …" at bounding box center [684, 552] width 621 height 115
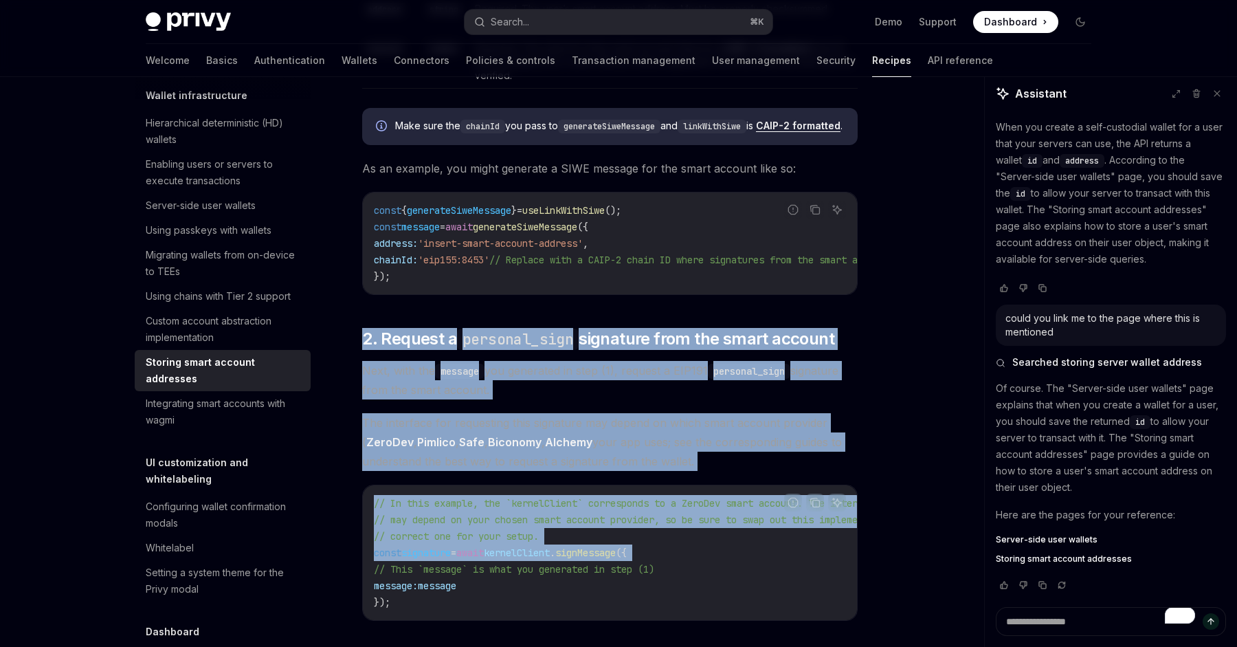
drag, startPoint x: 847, startPoint y: 566, endPoint x: 794, endPoint y: 315, distance: 256.2
click at [794, 315] on div "Privy now allows you to natively use smart wallet for a better developer experi…" at bounding box center [609, 551] width 495 height 2264
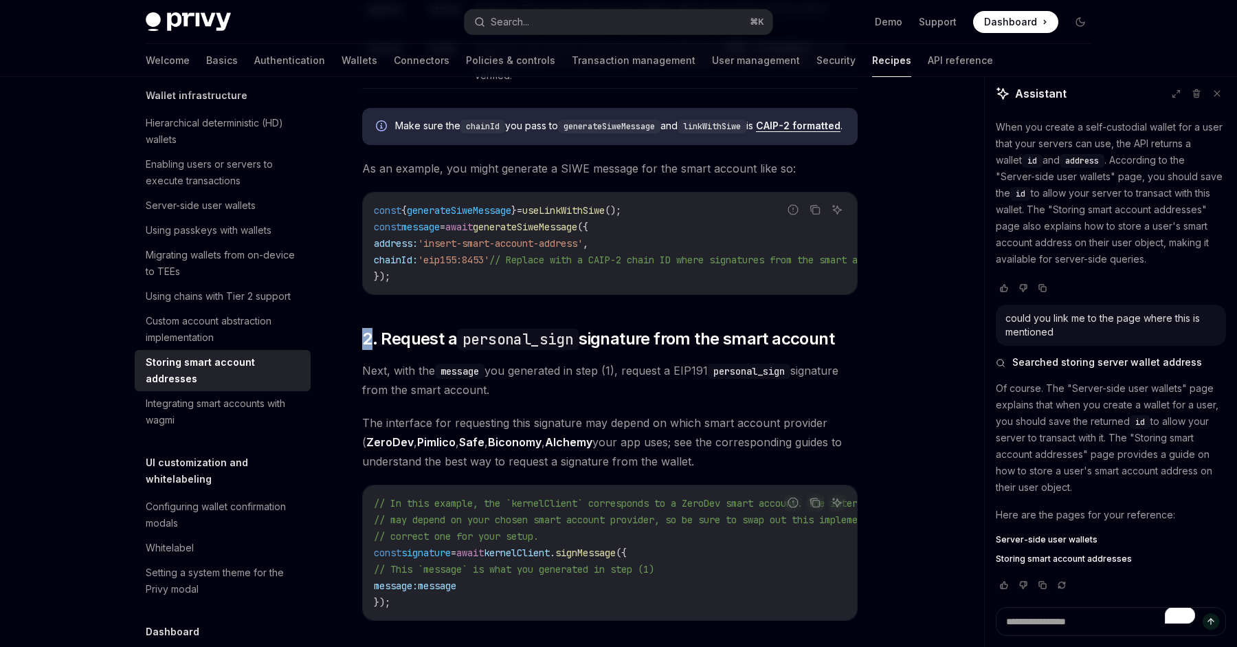
click at [794, 315] on div "Privy now allows you to natively use smart wallet for a better developer experi…" at bounding box center [609, 551] width 495 height 2264
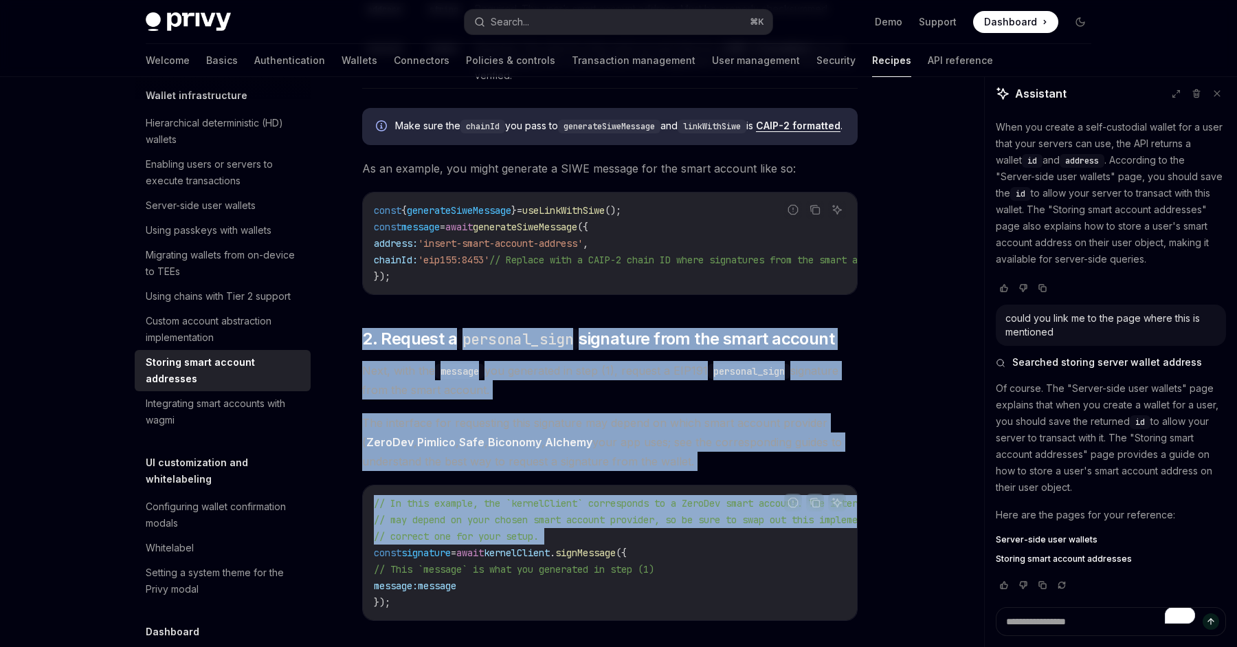
drag, startPoint x: 794, startPoint y: 315, endPoint x: 826, endPoint y: 549, distance: 235.8
click at [826, 549] on div "Privy now allows you to natively use smart wallet for a better developer experi…" at bounding box center [609, 551] width 495 height 2264
click at [826, 549] on code "// In this example, the `kernelClient` corresponds to a ZeroDev smart account. …" at bounding box center [684, 552] width 621 height 115
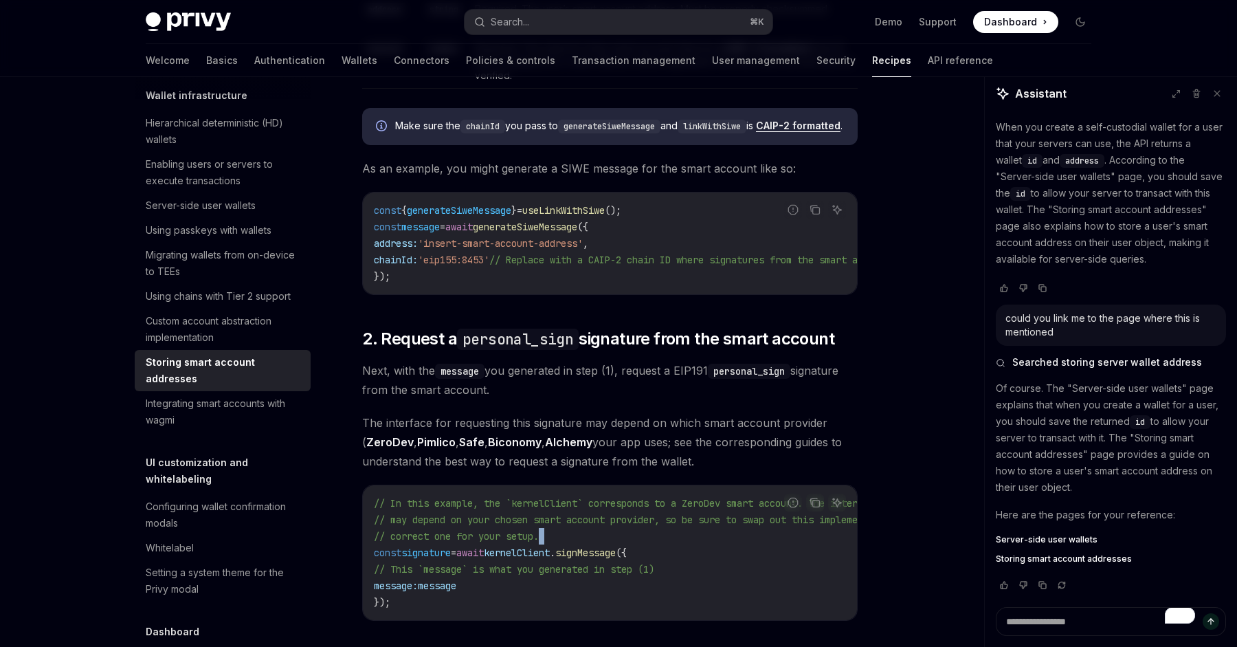
click at [826, 549] on code "// In this example, the `kernelClient` corresponds to a ZeroDev smart account. …" at bounding box center [684, 552] width 621 height 115
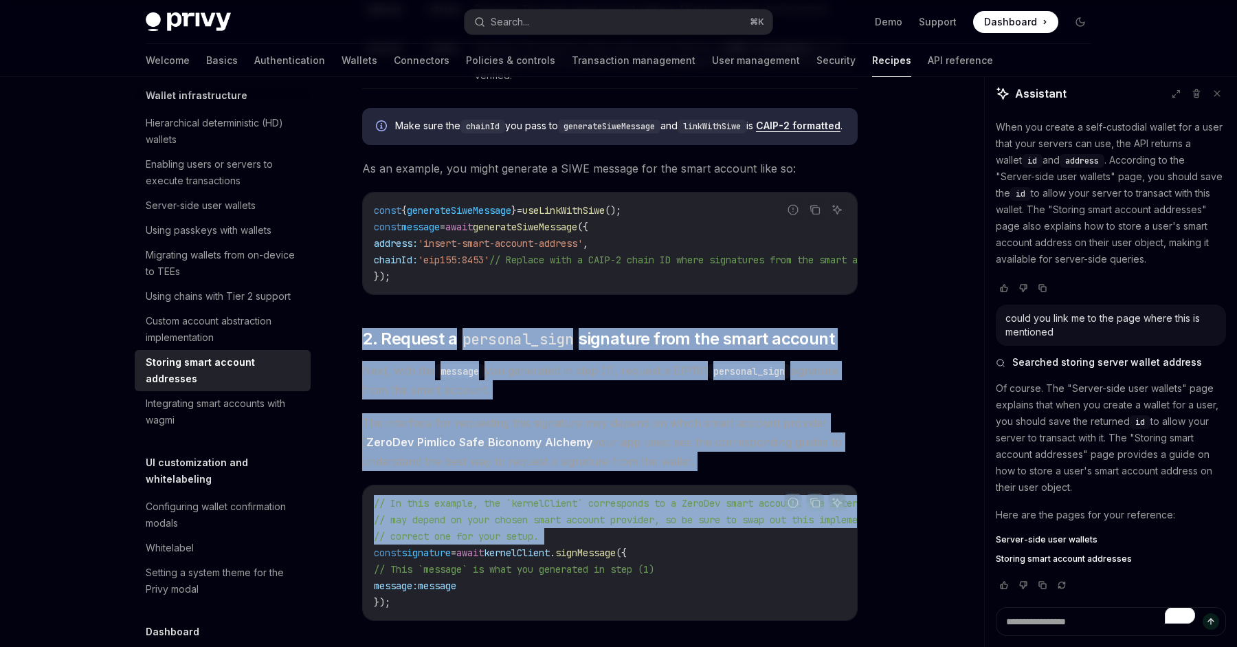
drag, startPoint x: 826, startPoint y: 549, endPoint x: 834, endPoint y: 344, distance: 205.6
click at [834, 344] on div "Privy now allows you to natively use smart wallet for a better developer experi…" at bounding box center [609, 551] width 495 height 2264
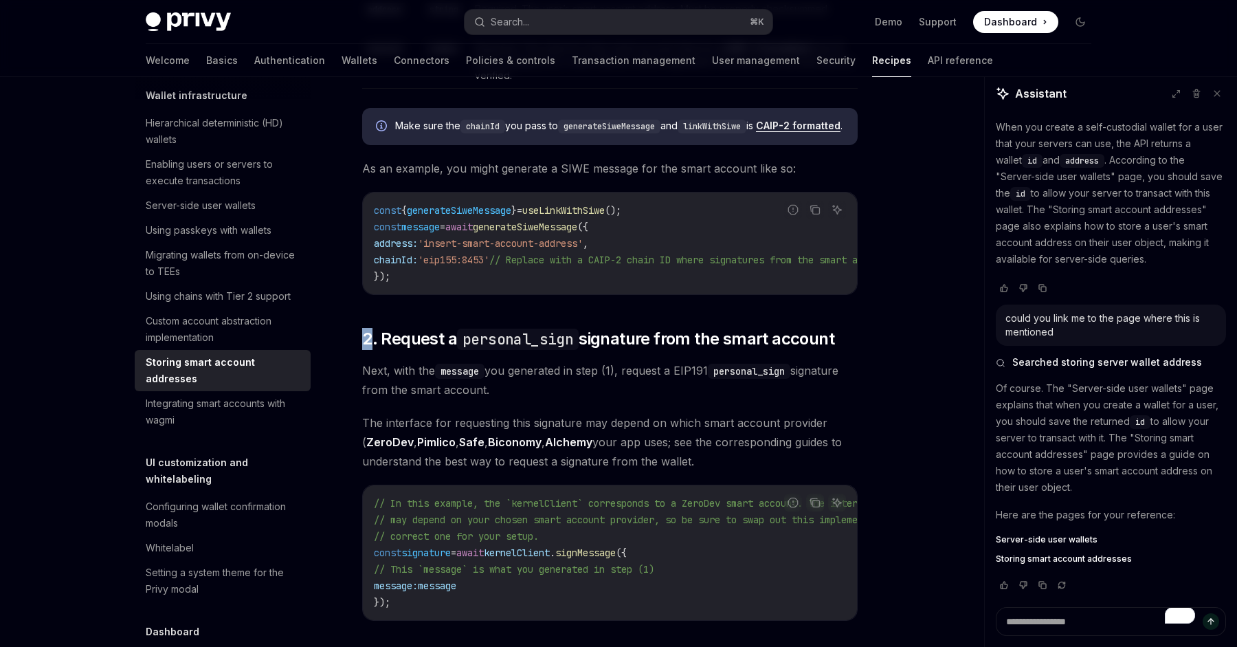
click at [834, 344] on div "Privy now allows you to natively use smart wallet for a better developer experi…" at bounding box center [609, 551] width 495 height 2264
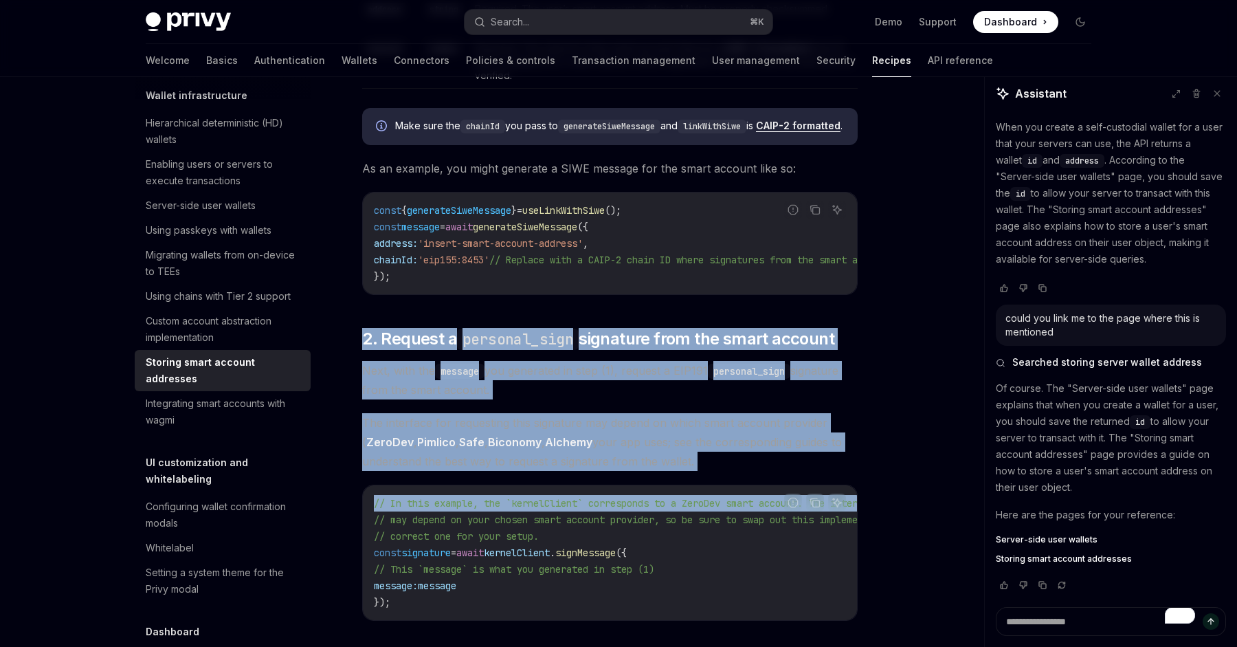
drag, startPoint x: 834, startPoint y: 344, endPoint x: 834, endPoint y: 489, distance: 145.0
click at [834, 489] on div "Privy now allows you to natively use smart wallet for a better developer experi…" at bounding box center [609, 551] width 495 height 2264
click at [831, 491] on div "Privy now allows you to natively use smart wallet for a better developer experi…" at bounding box center [609, 551] width 495 height 2264
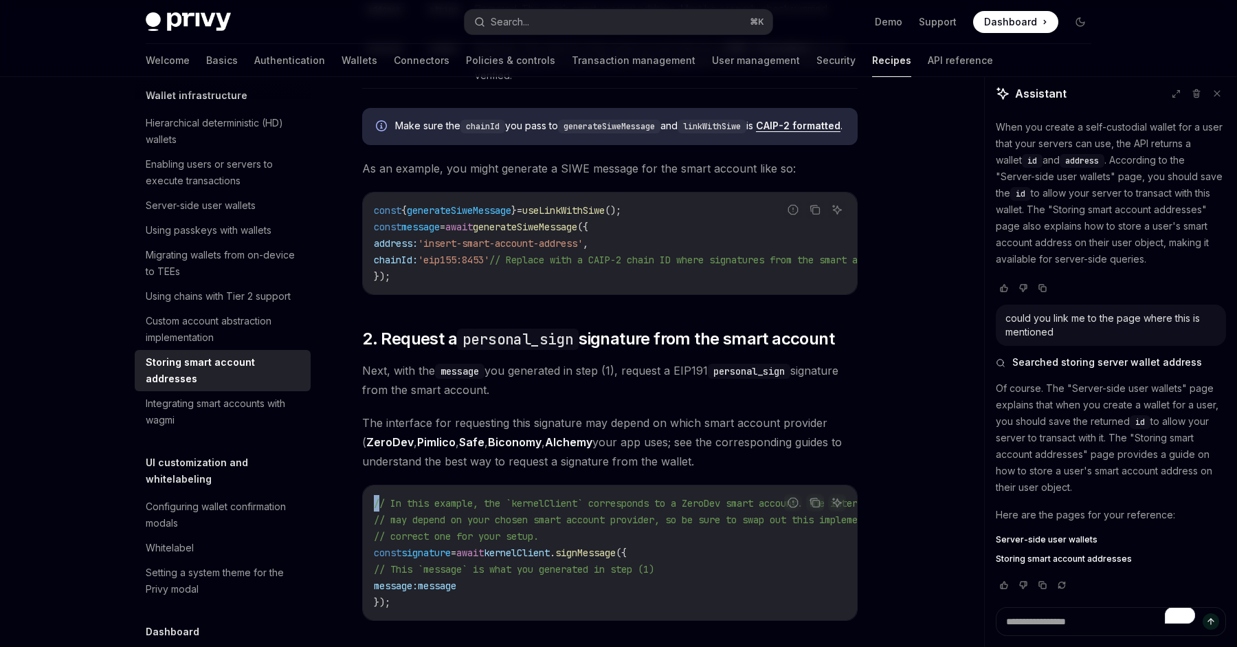
click at [831, 491] on div "Privy now allows you to natively use smart wallet for a better developer experi…" at bounding box center [609, 551] width 495 height 2264
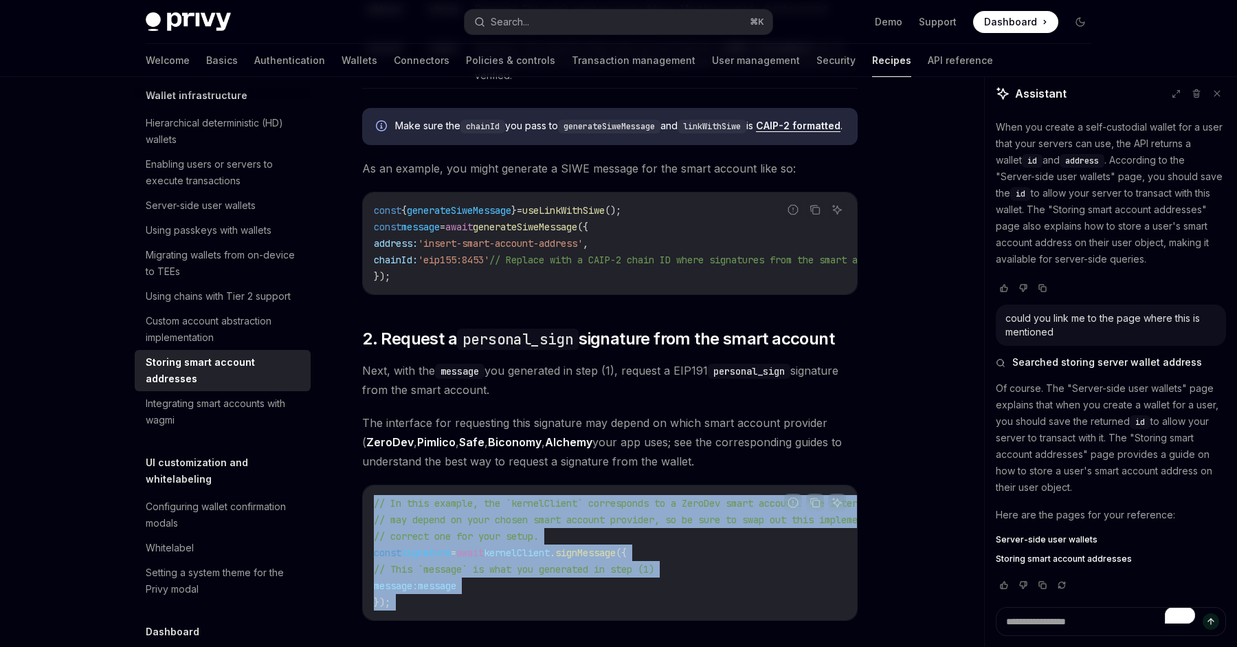
drag, startPoint x: 831, startPoint y: 491, endPoint x: 846, endPoint y: 600, distance: 109.6
click at [846, 600] on div "Wallet infrastructure Storing smart account addresses OpenAI Open in ChatGPT Op…" at bounding box center [481, 628] width 759 height 2555
click at [846, 600] on div at bounding box center [609, 621] width 495 height 51
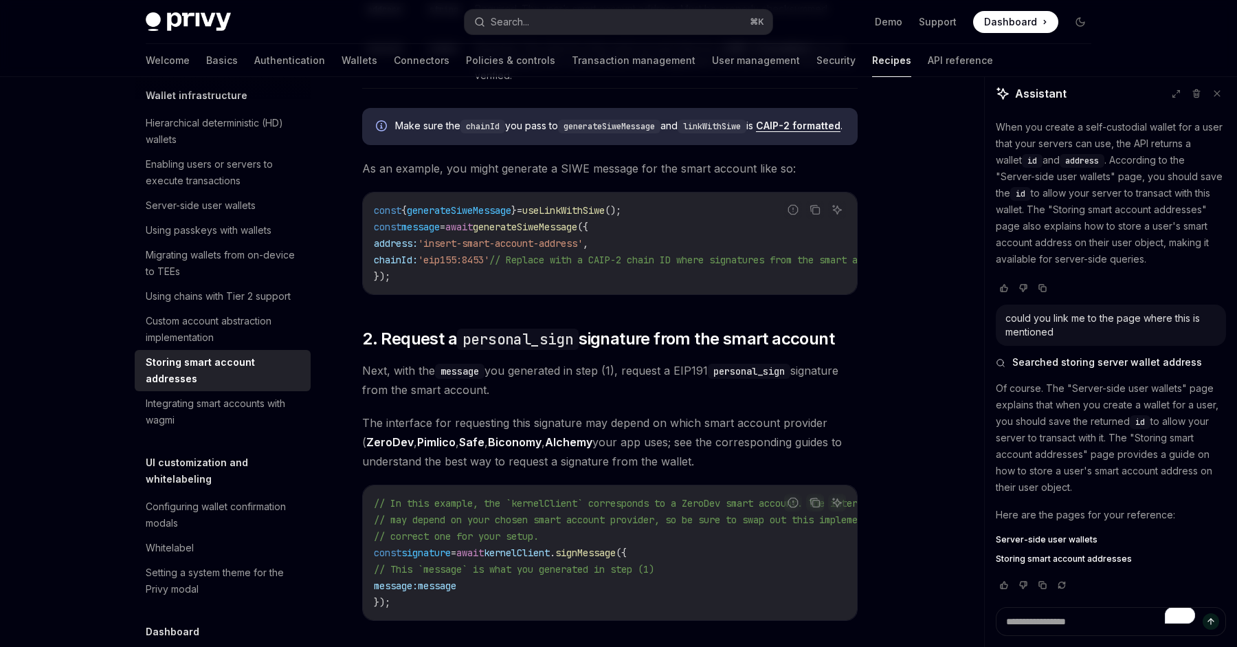
click at [846, 600] on div at bounding box center [609, 621] width 495 height 51
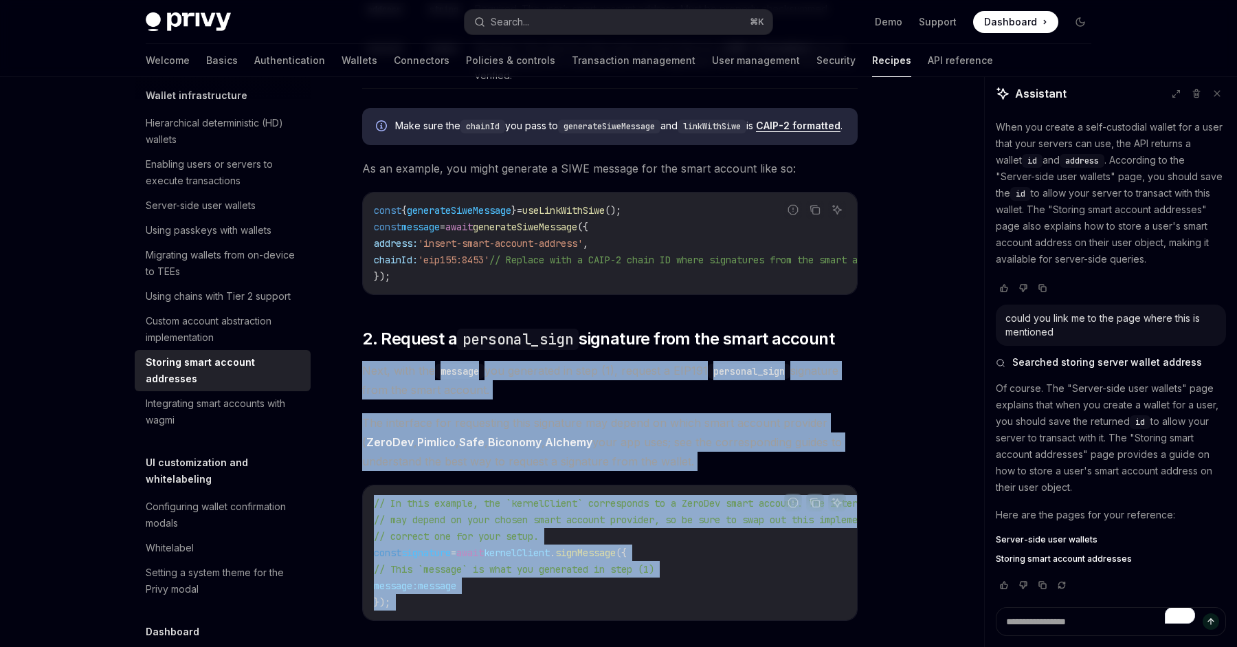
drag, startPoint x: 846, startPoint y: 600, endPoint x: 851, endPoint y: 394, distance: 205.5
click at [851, 394] on div "Wallet infrastructure Storing smart account addresses OpenAI Open in ChatGPT Op…" at bounding box center [481, 628] width 759 height 2555
click at [851, 394] on span "Next, with the message you generated in step (1), request a EIP191 personal_sig…" at bounding box center [609, 380] width 495 height 38
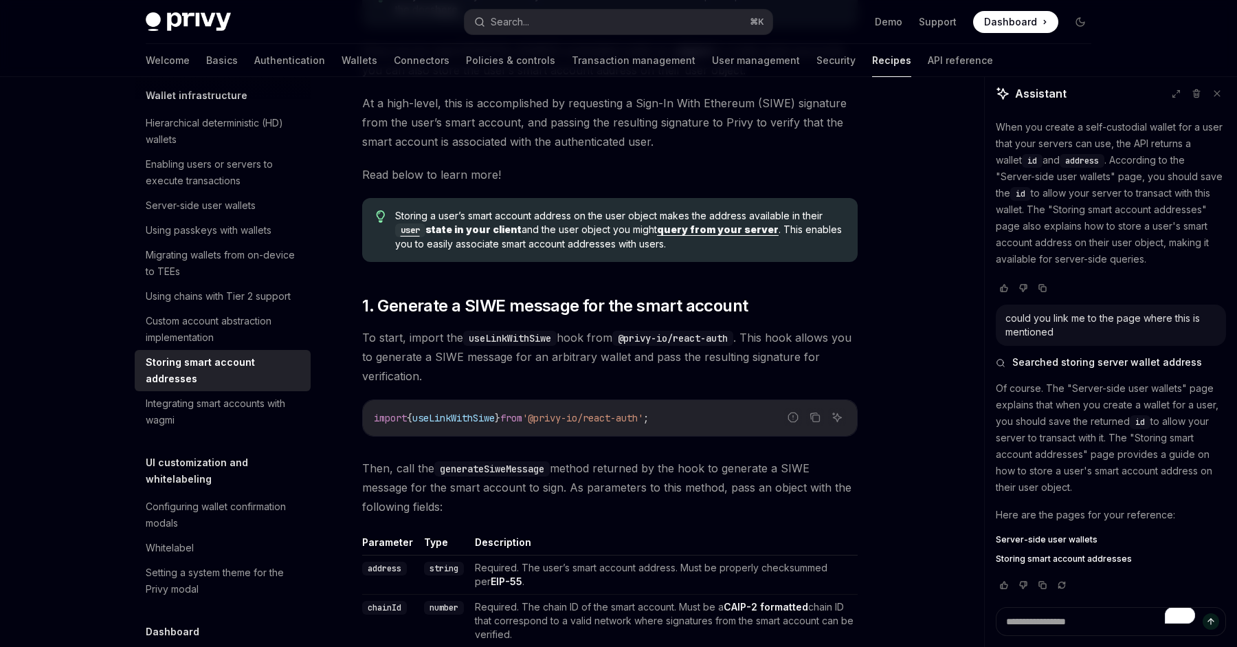
scroll to position [0, 0]
